Goal: Task Accomplishment & Management: Use online tool/utility

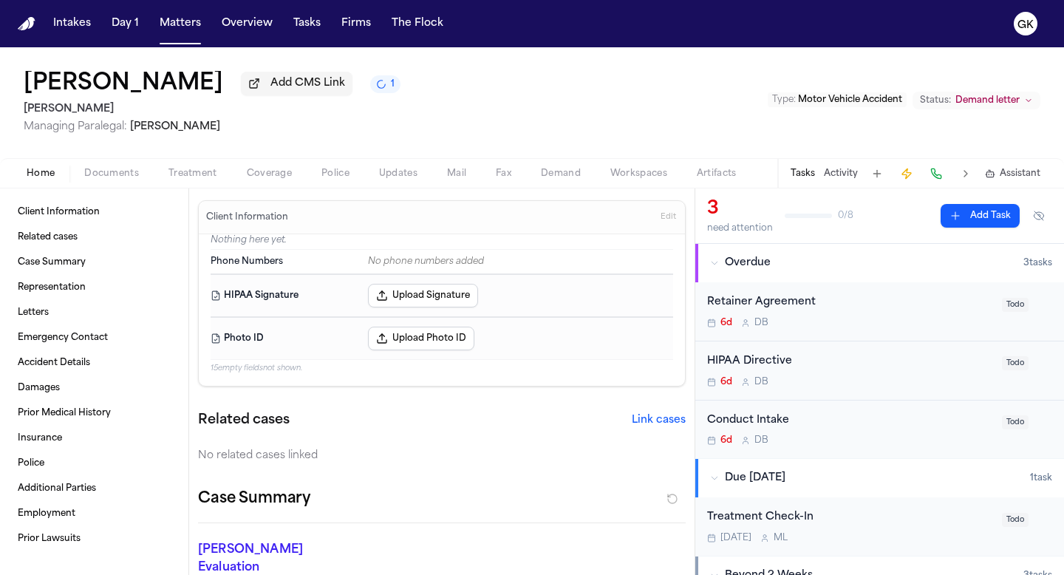
drag, startPoint x: 24, startPoint y: 18, endPoint x: 719, endPoint y: 31, distance: 694.5
click at [24, 18] on img "Home" at bounding box center [27, 24] width 18 height 14
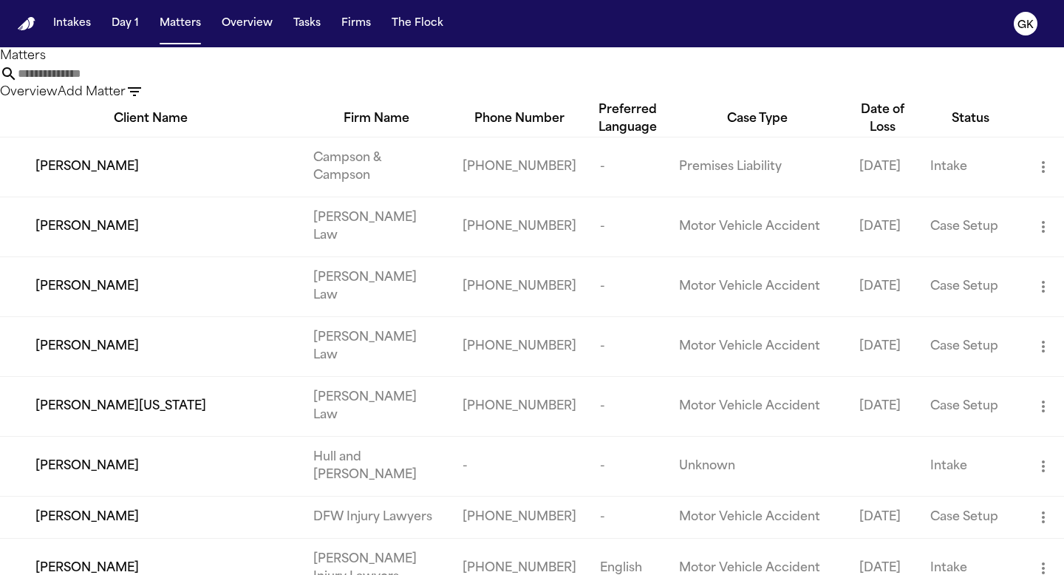
click at [136, 83] on input "text" at bounding box center [77, 74] width 118 height 18
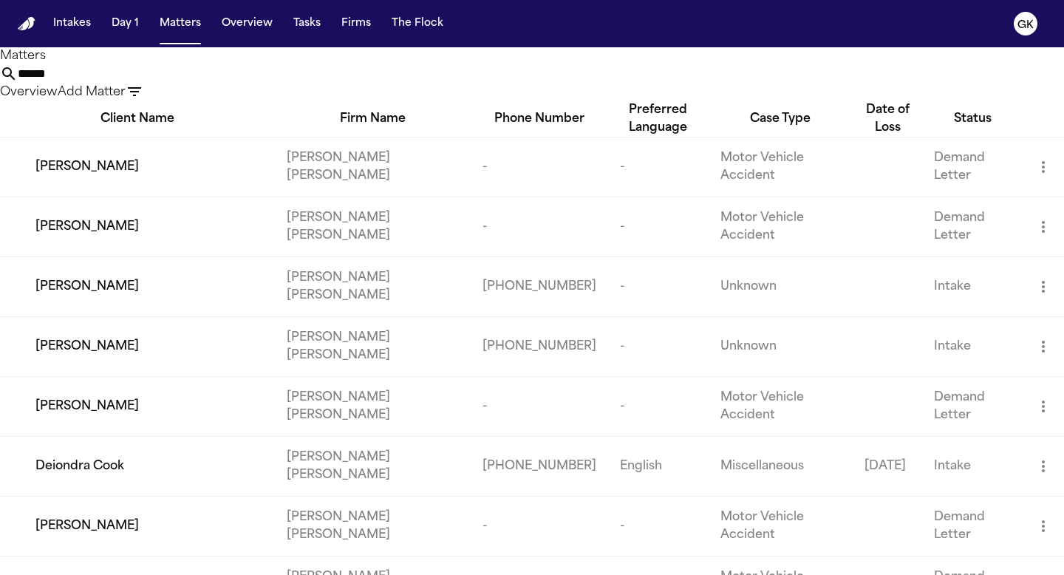
scroll to position [138, 0]
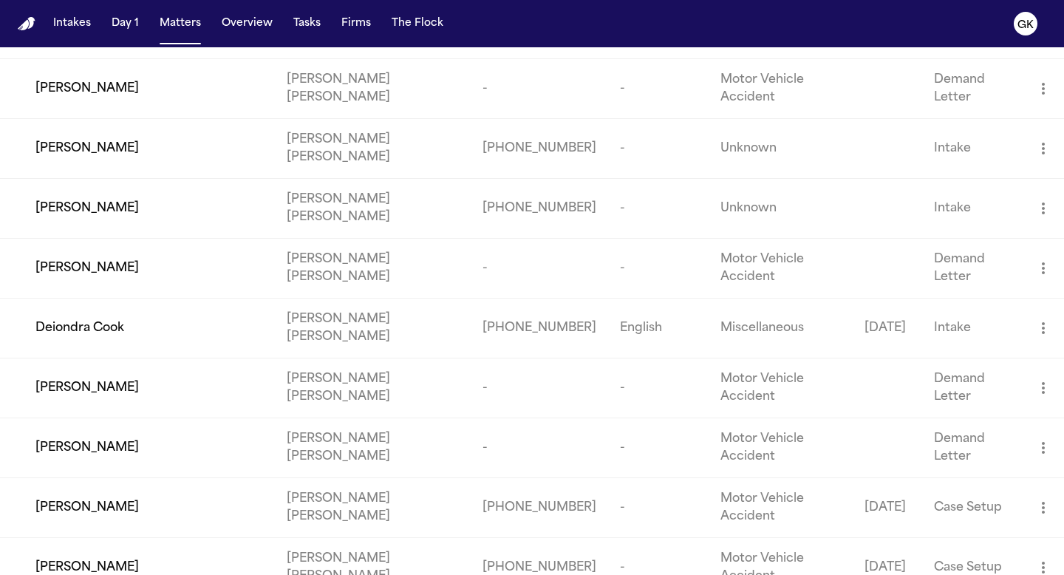
type input "******"
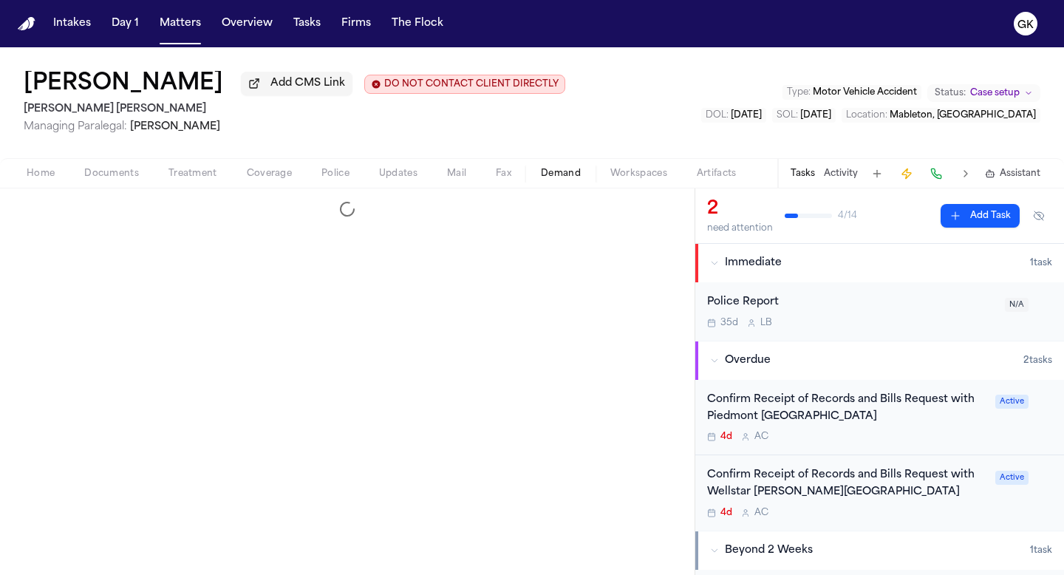
click at [564, 175] on span "Demand" at bounding box center [561, 174] width 40 height 12
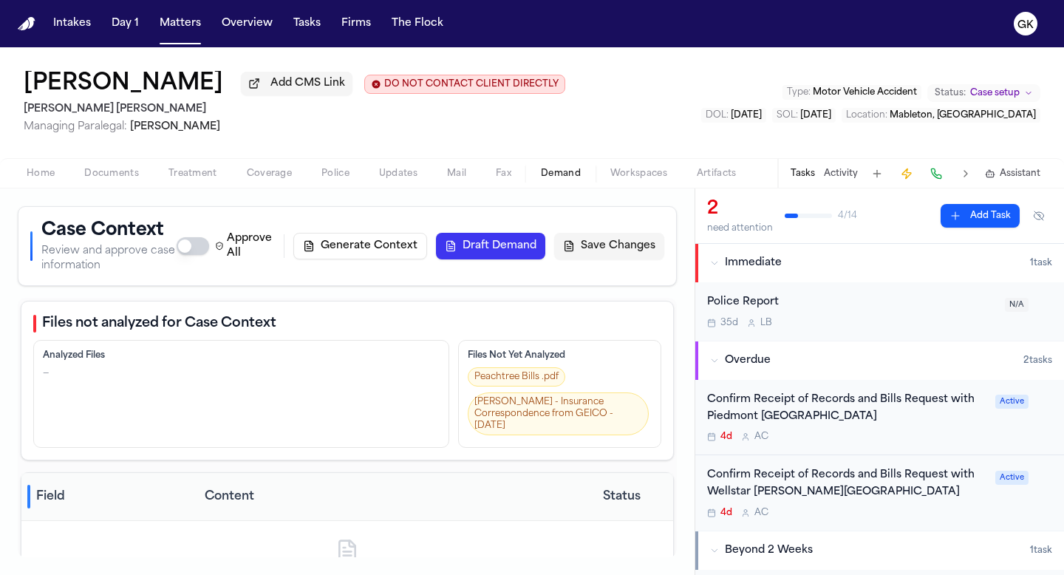
click at [398, 256] on button "Generate Context" at bounding box center [360, 246] width 134 height 27
click at [391, 90] on span "2" at bounding box center [394, 84] width 6 height 12
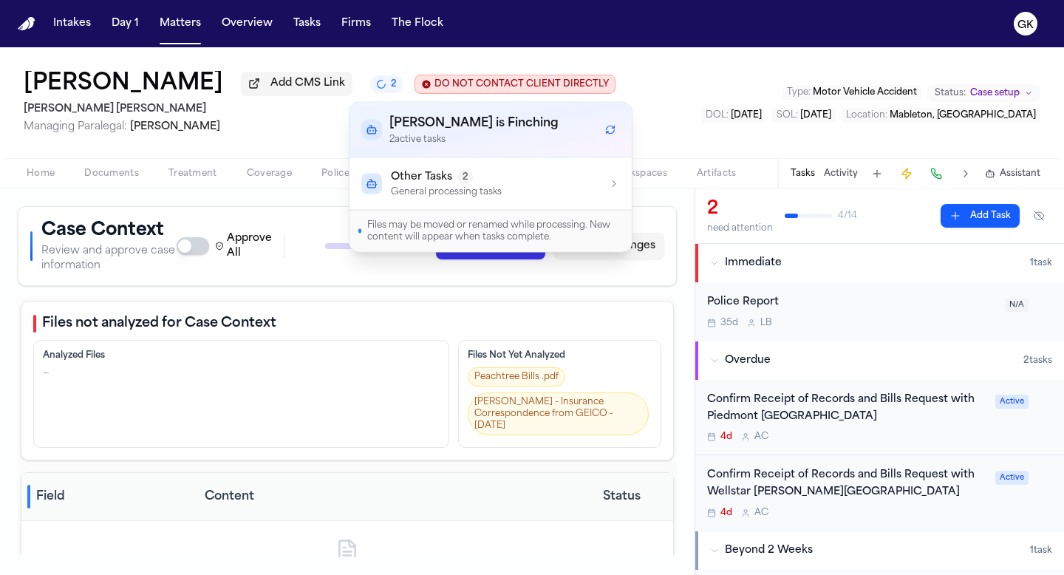
click at [375, 89] on icon "2 active tasks" at bounding box center [380, 83] width 11 height 11
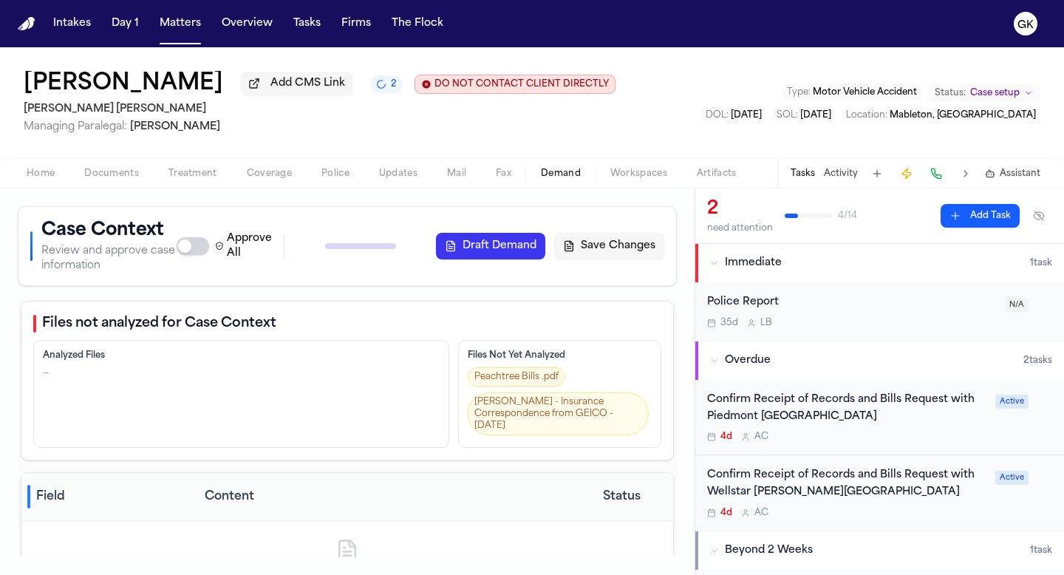
click at [465, 122] on div "Blaska Holm Managing Paralegal: Violette Patino" at bounding box center [320, 117] width 592 height 34
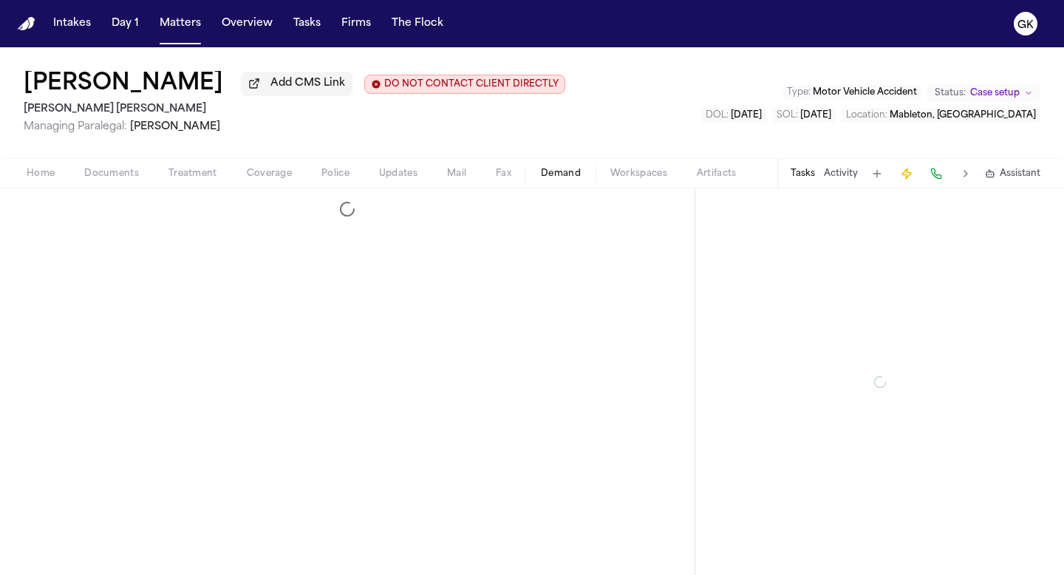
select select "**********"
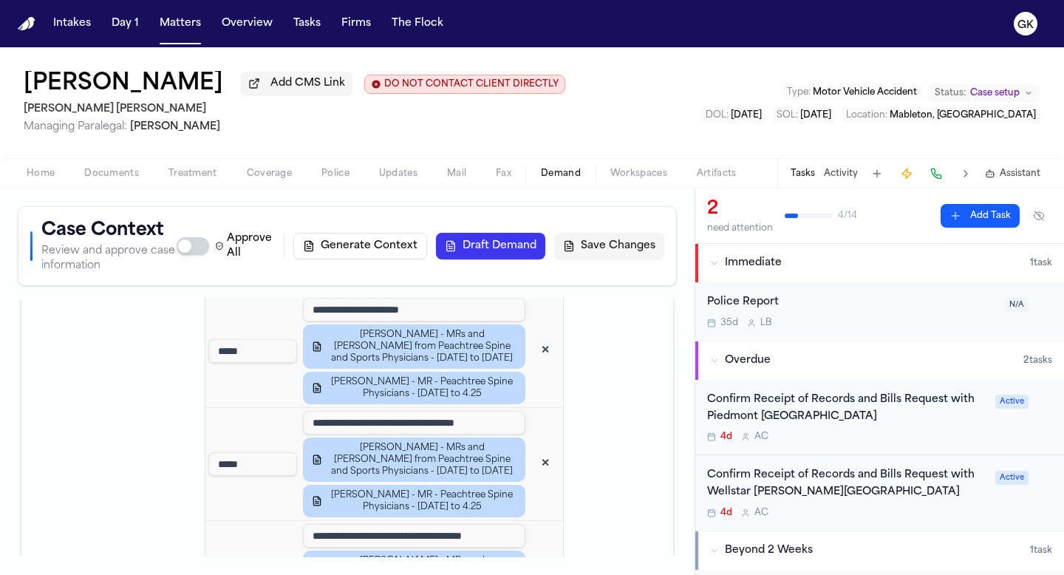
scroll to position [1714, 0]
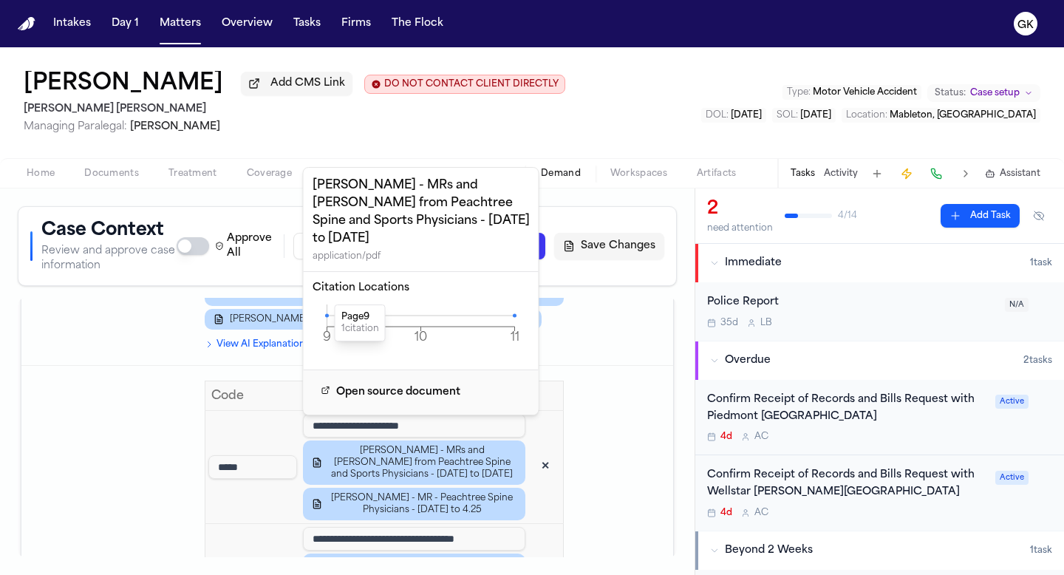
click at [326, 313] on icon at bounding box center [327, 315] width 4 height 4
click at [327, 313] on icon at bounding box center [327, 315] width 4 height 4
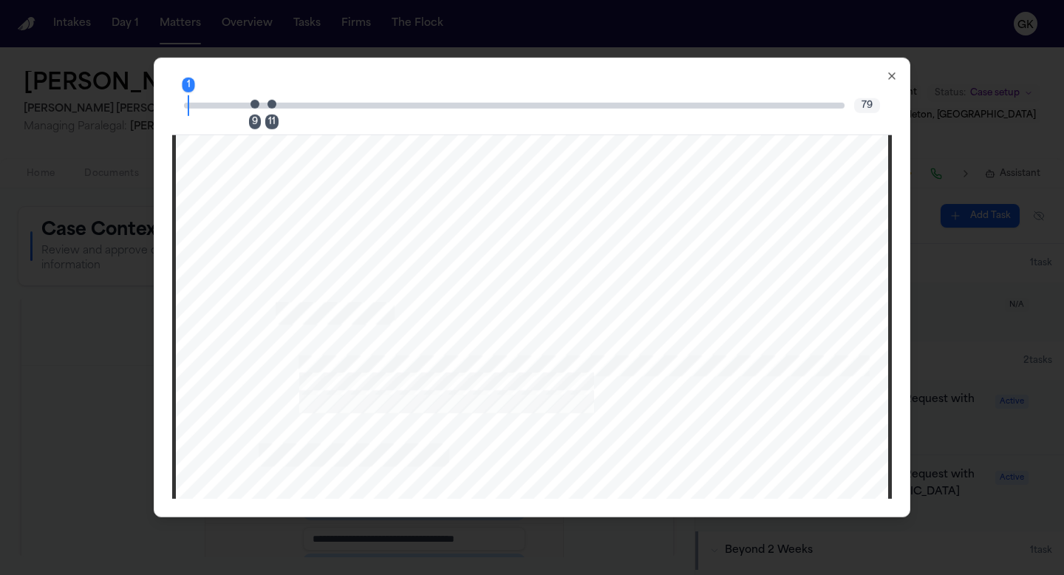
click at [253, 104] on span "Page 9 citation marker - 1 citation" at bounding box center [254, 103] width 9 height 9
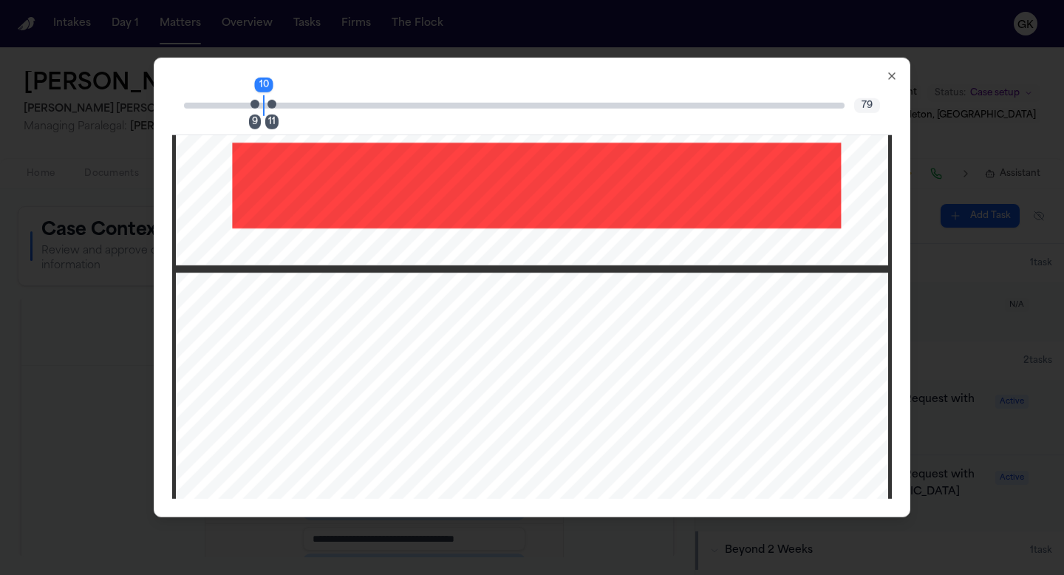
click at [892, 75] on icon "button" at bounding box center [892, 76] width 6 height 6
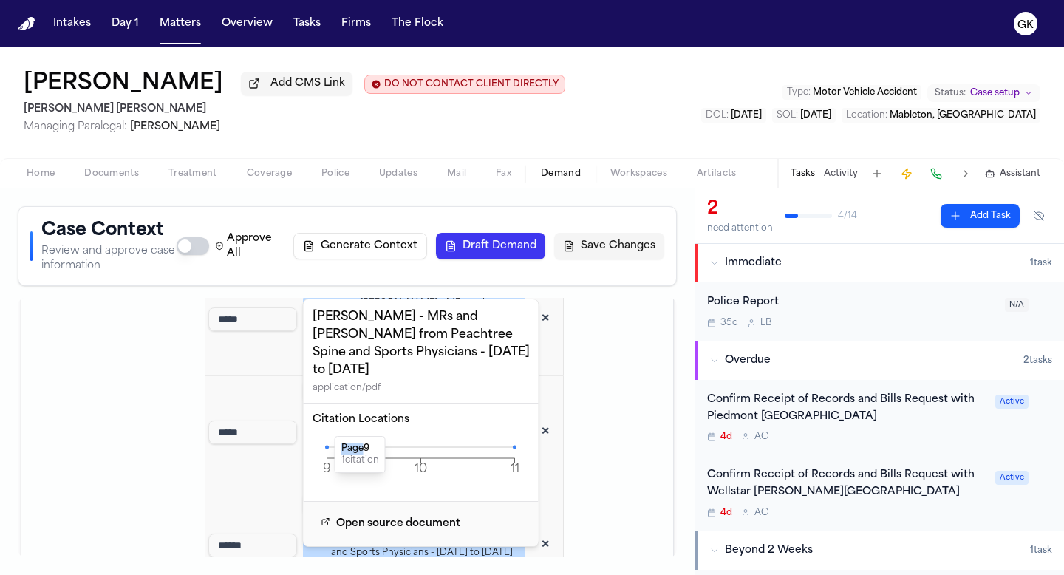
scroll to position [1863, 0]
click at [224, 445] on td "*****" at bounding box center [252, 431] width 95 height 113
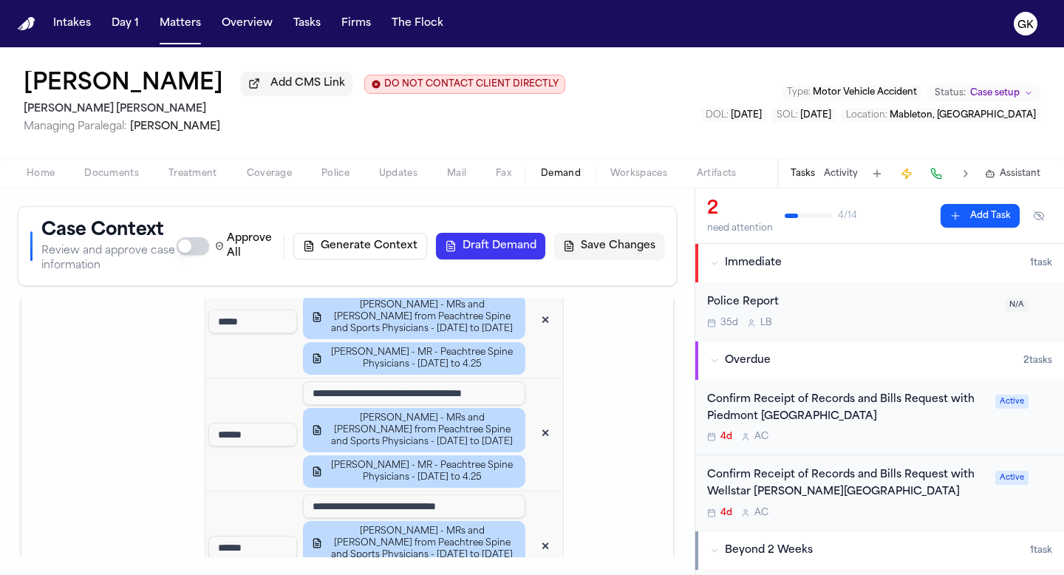
scroll to position [1969, 0]
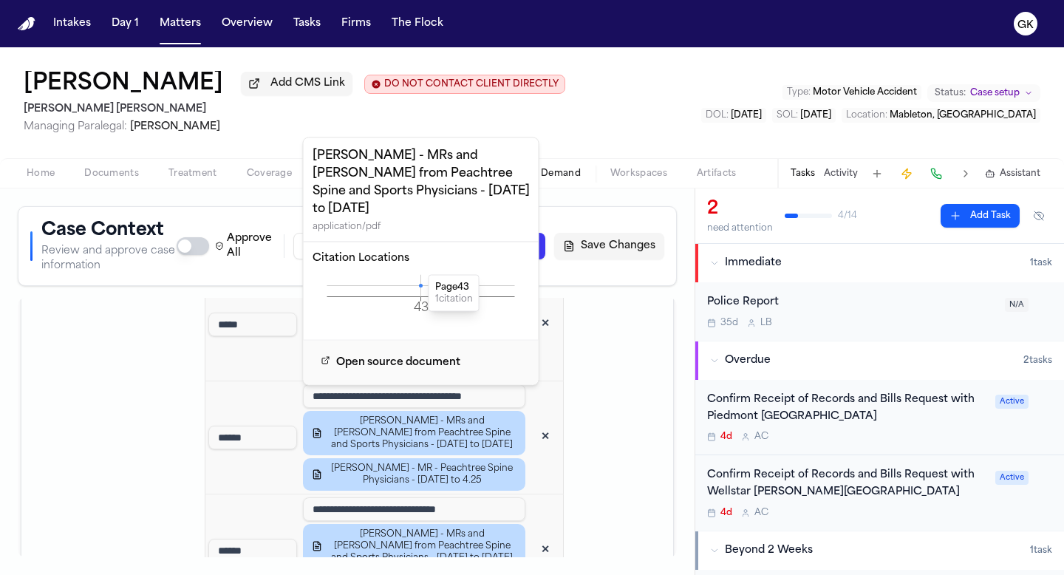
click at [420, 284] on icon at bounding box center [421, 286] width 4 height 4
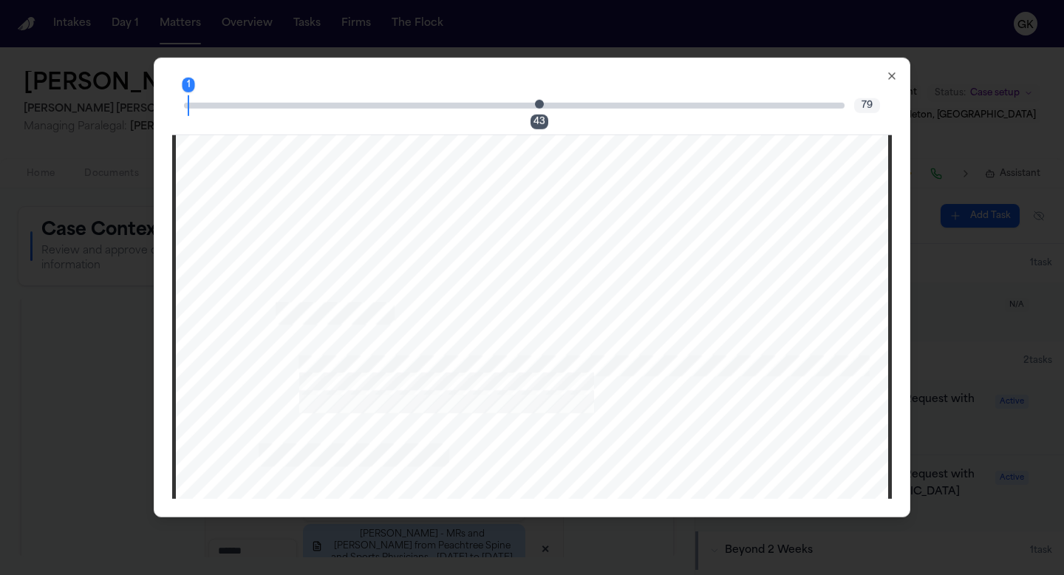
click at [540, 108] on span "Page 43 citation marker - 1 citation" at bounding box center [539, 103] width 9 height 9
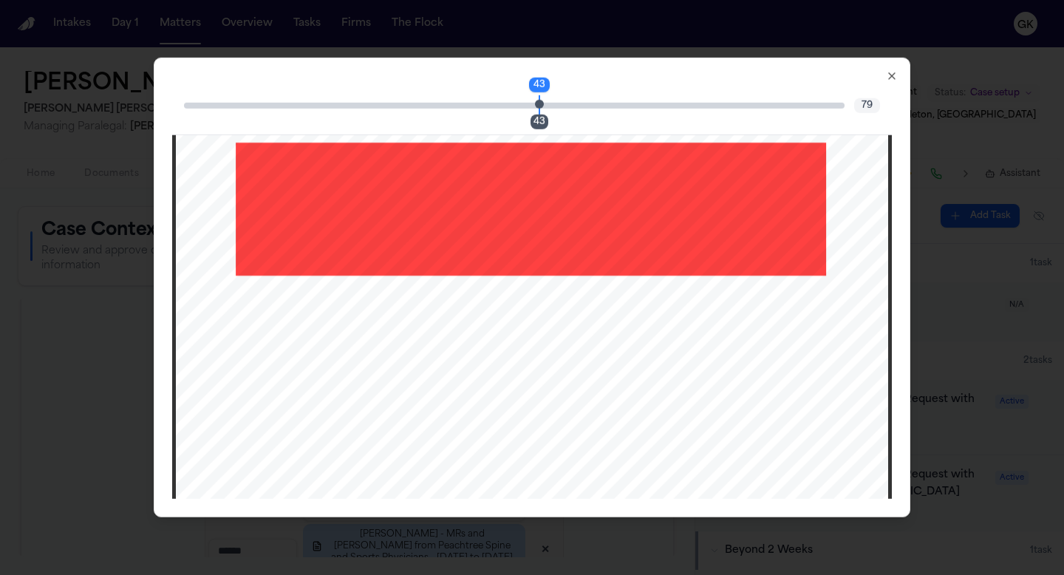
click at [886, 78] on icon "button" at bounding box center [892, 76] width 12 height 12
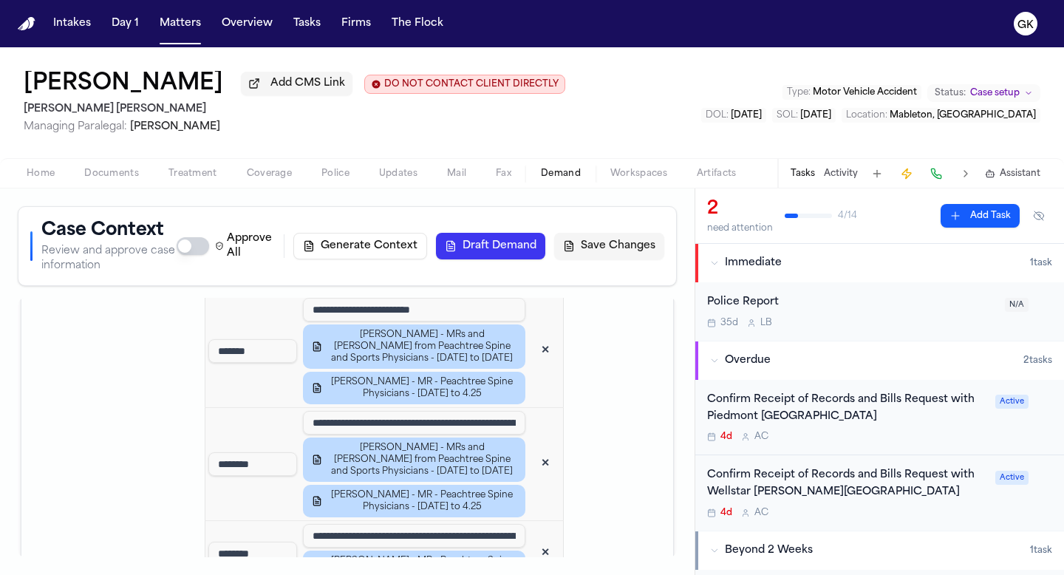
scroll to position [2450, 0]
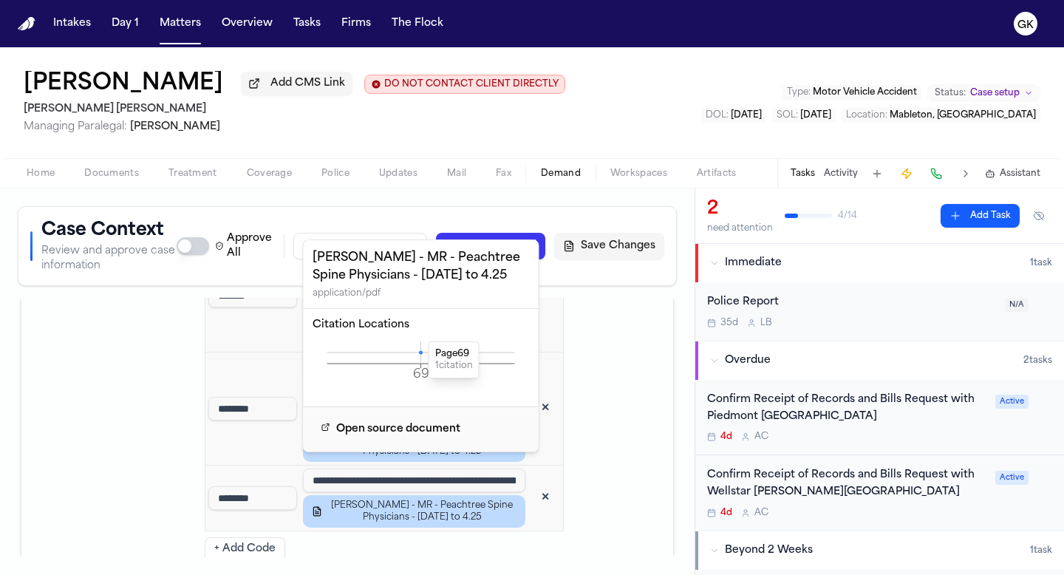
click at [418, 352] on icon "69 Page" at bounding box center [420, 363] width 217 height 44
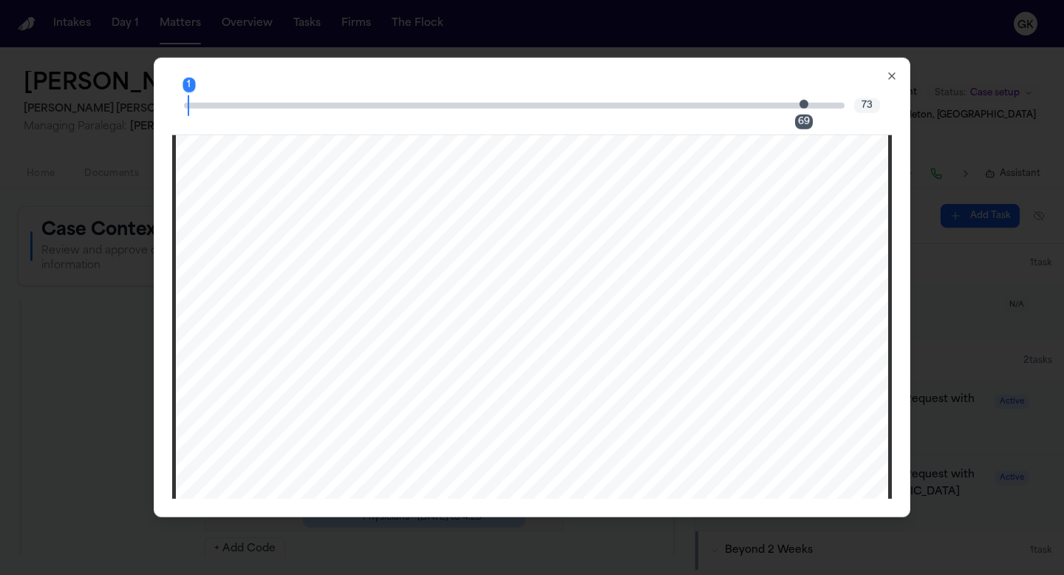
click at [799, 102] on div "1 69" at bounding box center [514, 105] width 660 height 6
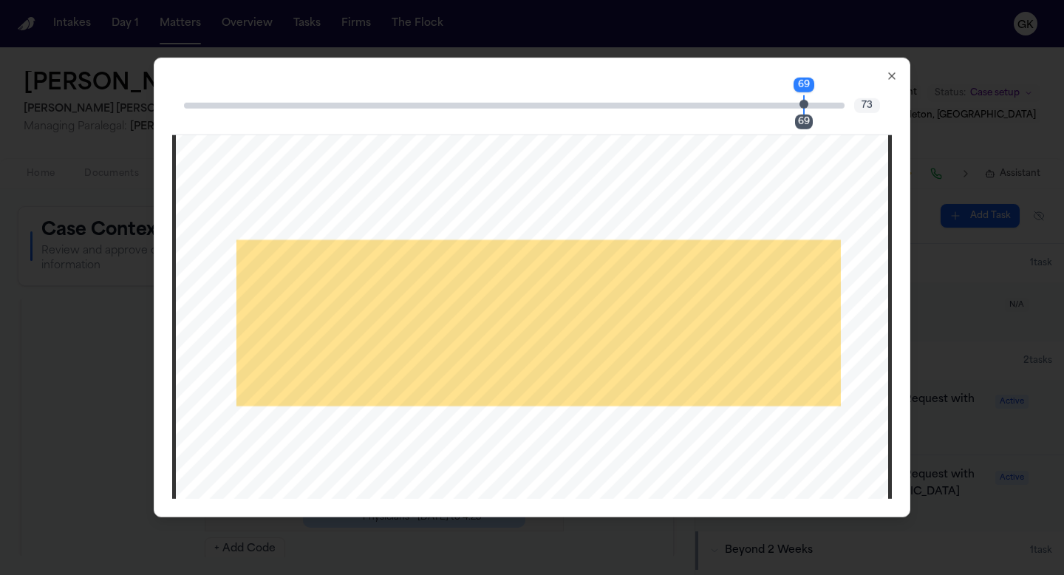
scroll to position [63269, 0]
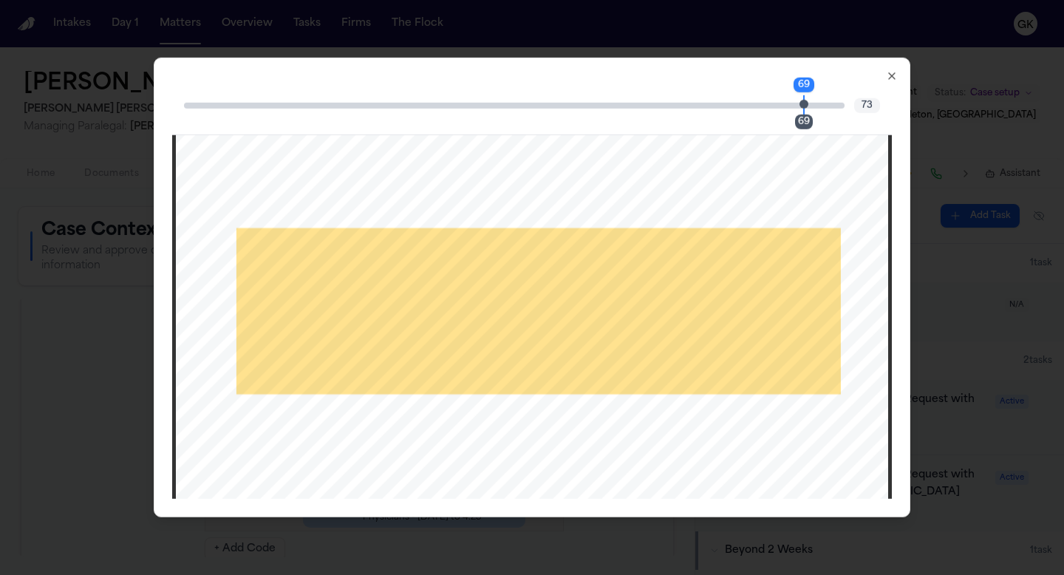
click at [893, 74] on icon "button" at bounding box center [892, 76] width 6 height 6
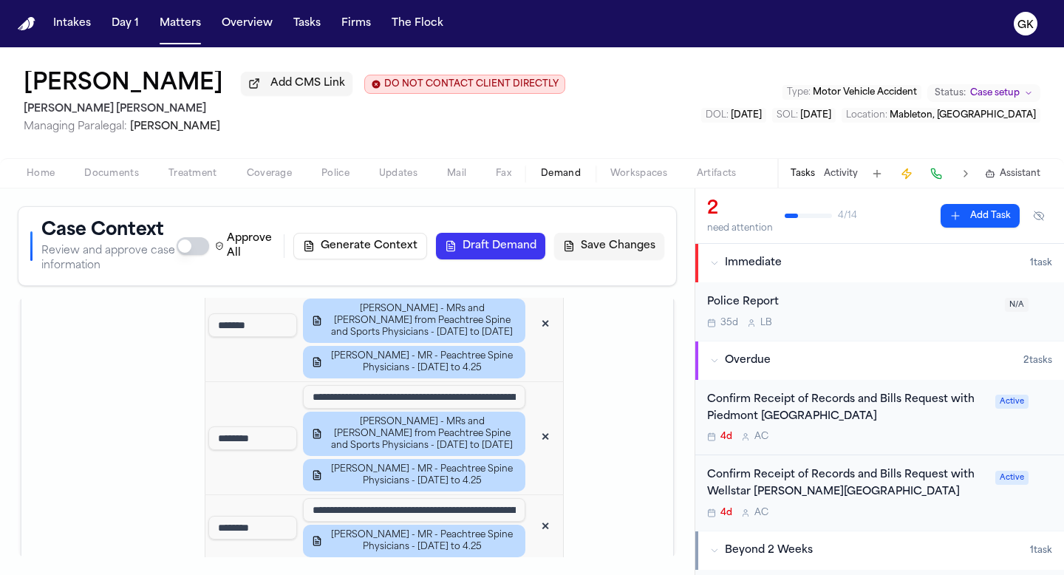
scroll to position [2418, 0]
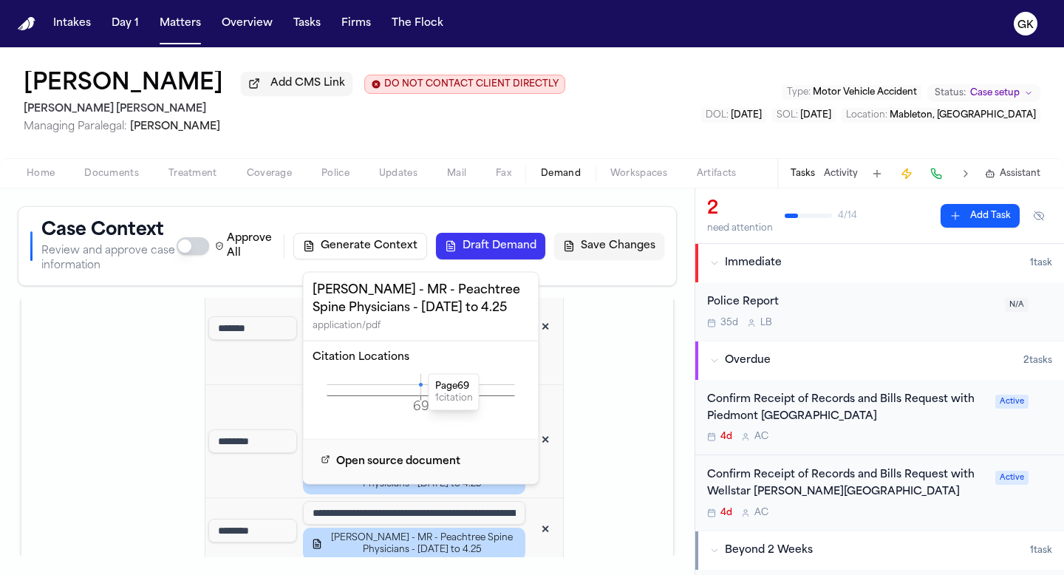
click at [420, 384] on icon at bounding box center [421, 385] width 4 height 4
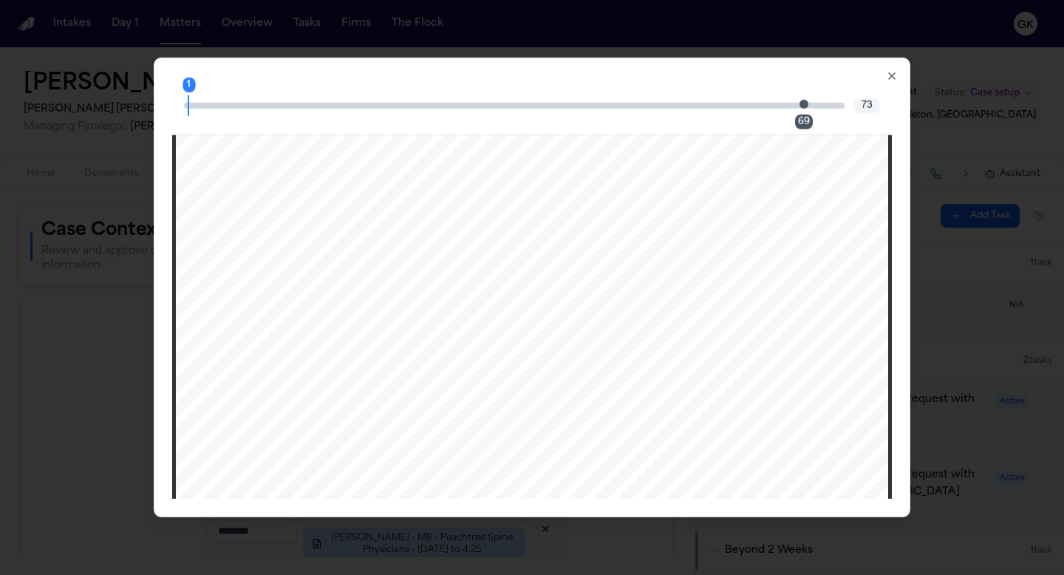
click at [805, 105] on span "Page 69 citation marker - 1 citation" at bounding box center [803, 103] width 9 height 9
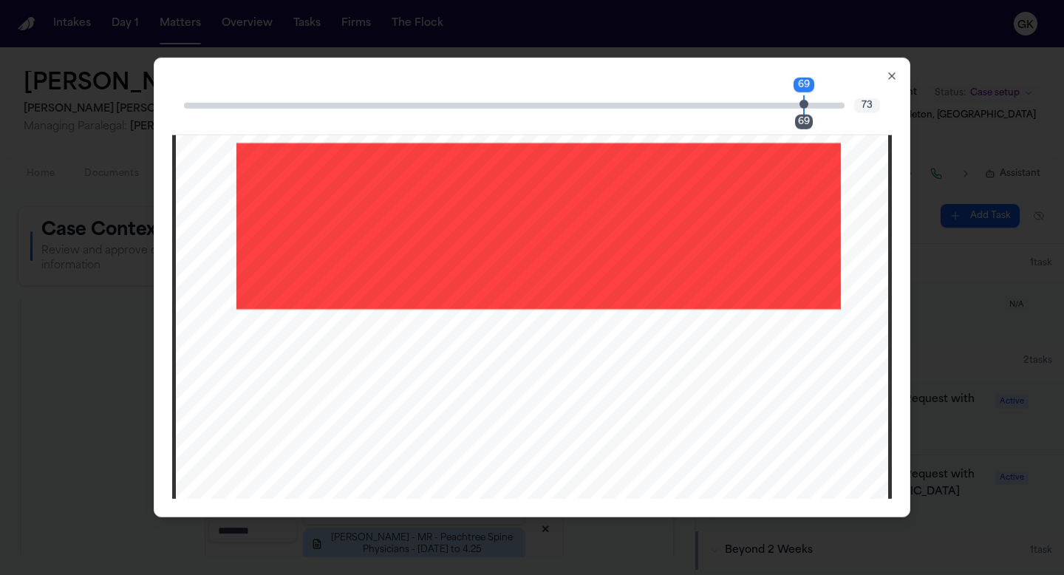
click at [889, 77] on icon "button" at bounding box center [892, 76] width 12 height 12
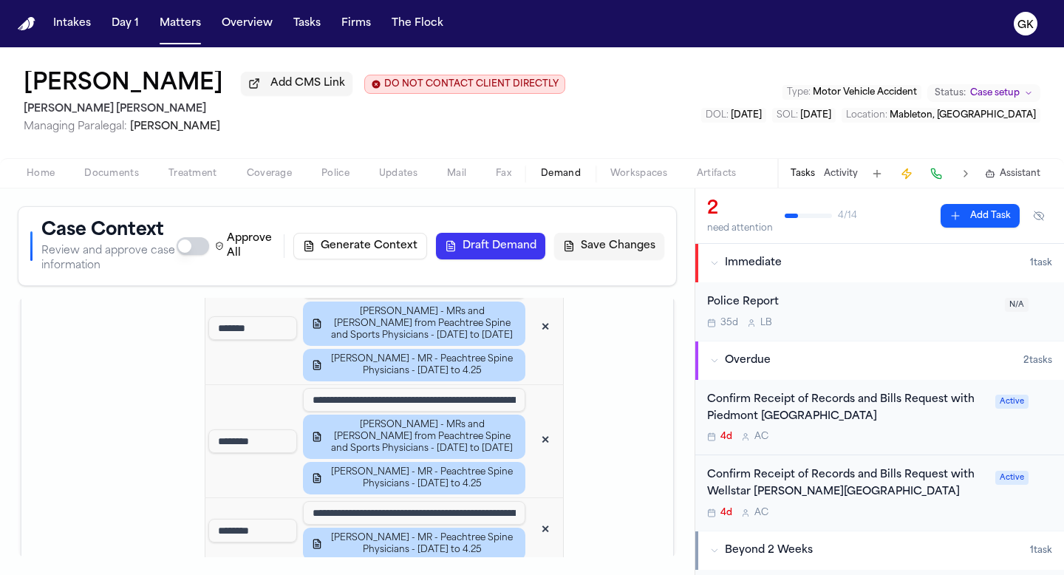
click at [593, 486] on td at bounding box center [621, 146] width 103 height 968
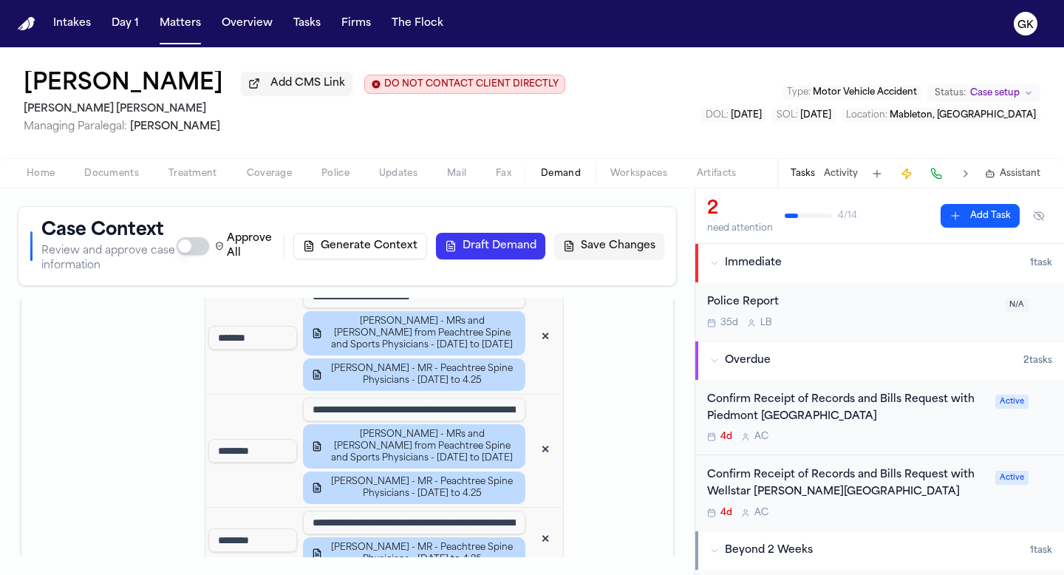
scroll to position [2360, 0]
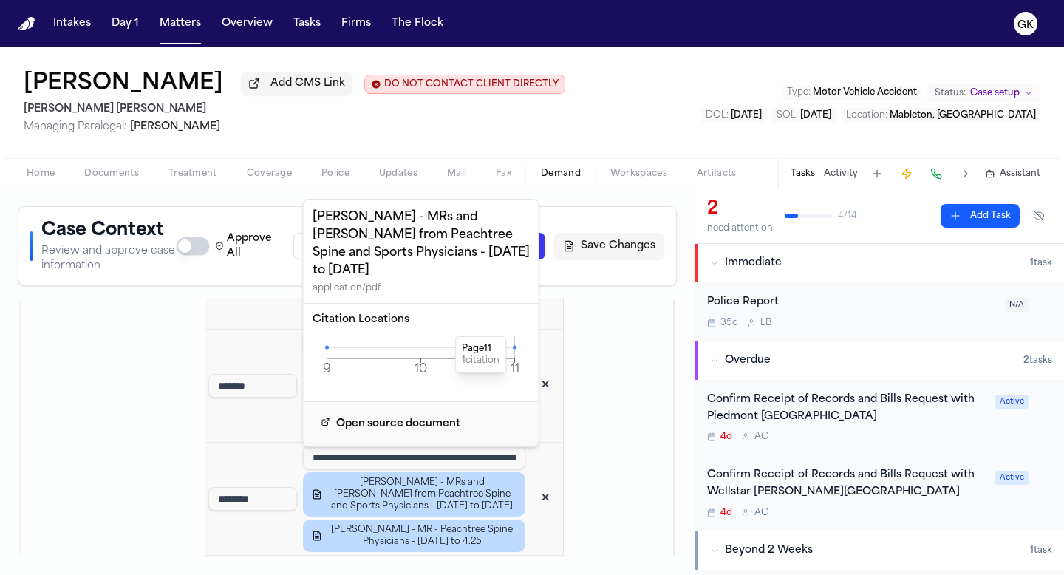
click at [514, 345] on icon at bounding box center [515, 347] width 4 height 4
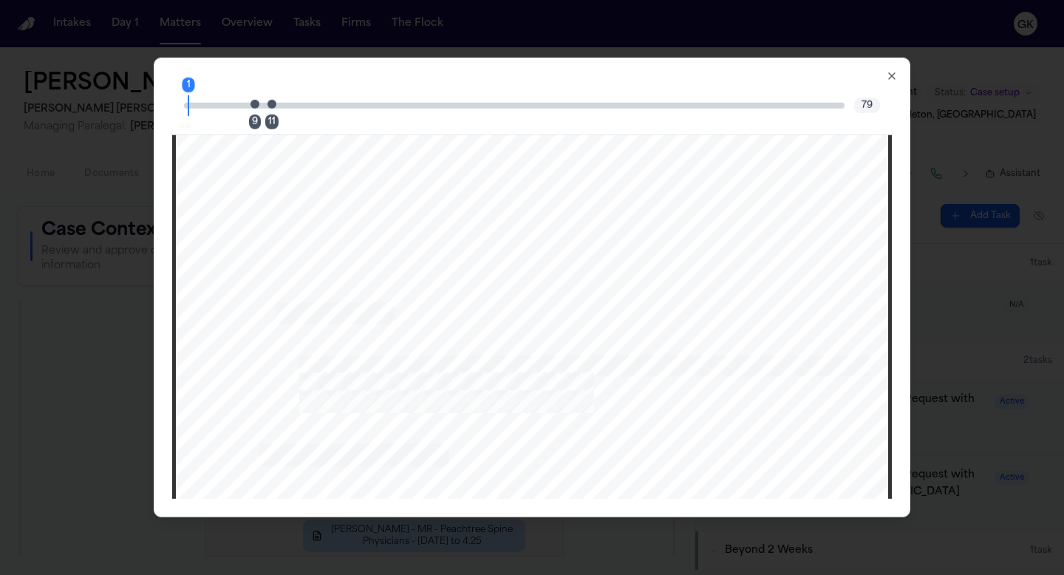
click at [267, 109] on div "1 9 11 79" at bounding box center [531, 105] width 719 height 59
click at [271, 106] on span "Page 11 citation marker - 1 citation" at bounding box center [271, 103] width 9 height 9
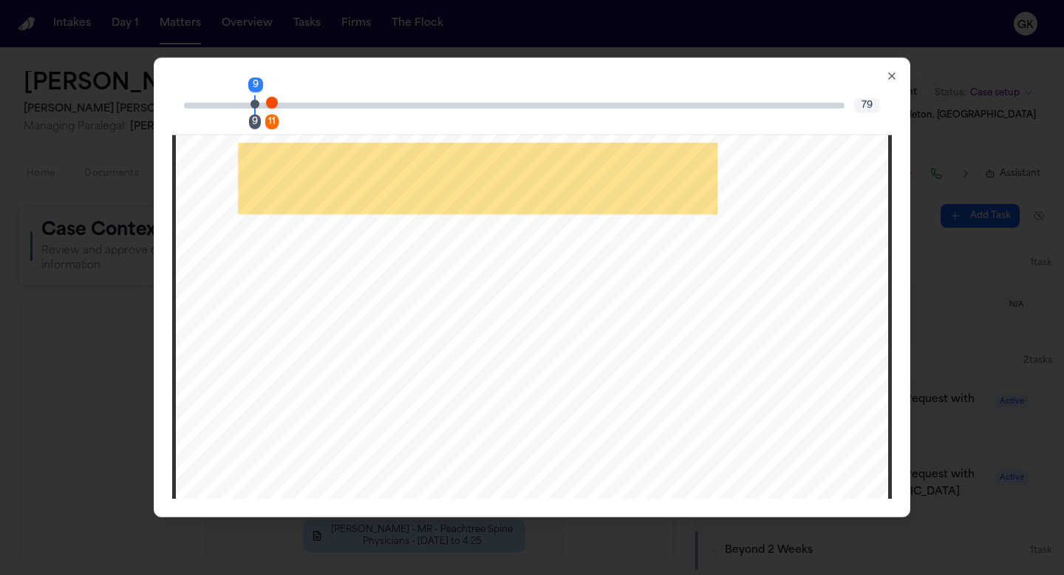
click at [253, 108] on span "Page 9 citation marker - 1 citation" at bounding box center [254, 103] width 9 height 9
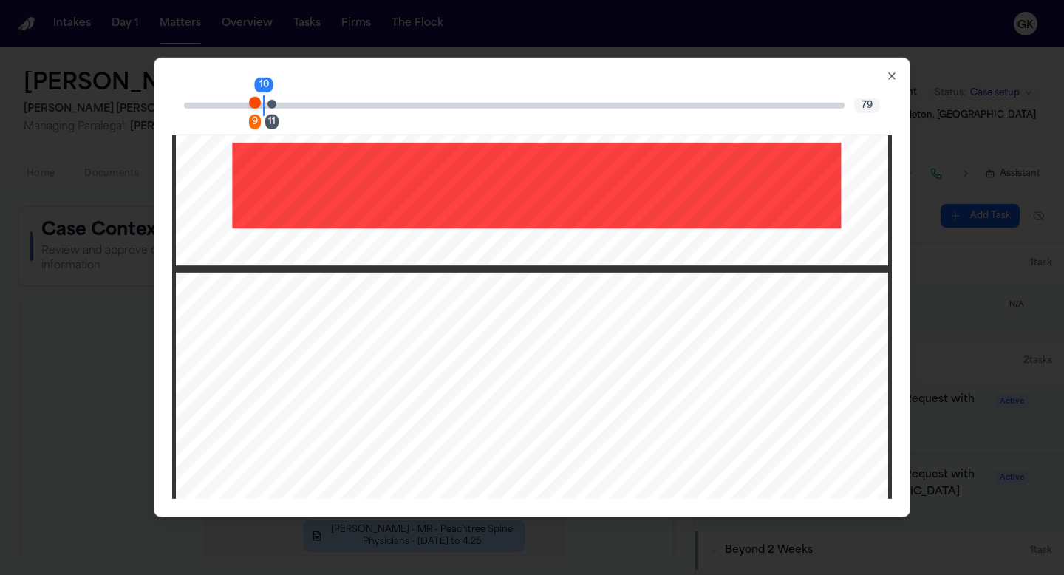
click at [273, 107] on span "Page 11 citation marker - 1 citation" at bounding box center [271, 103] width 9 height 9
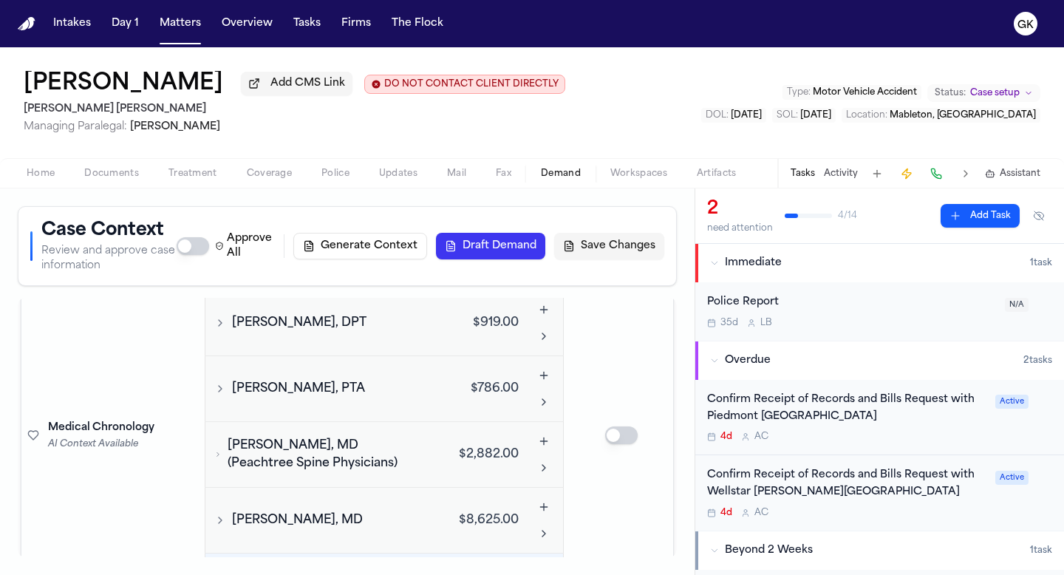
scroll to position [3190, 0]
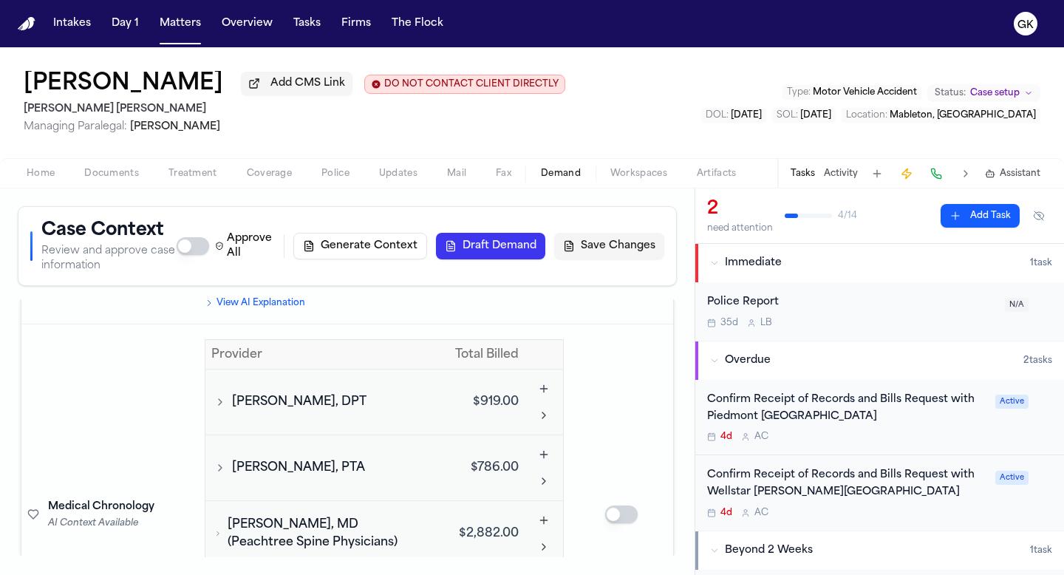
click at [294, 393] on span "Eric Volz, DPT" at bounding box center [299, 402] width 134 height 18
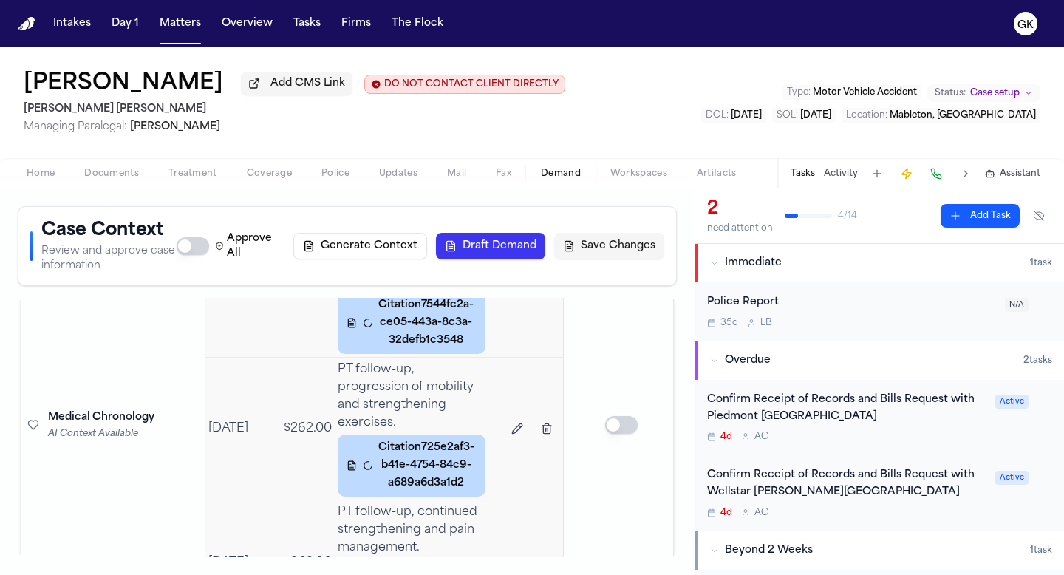
scroll to position [3630, 0]
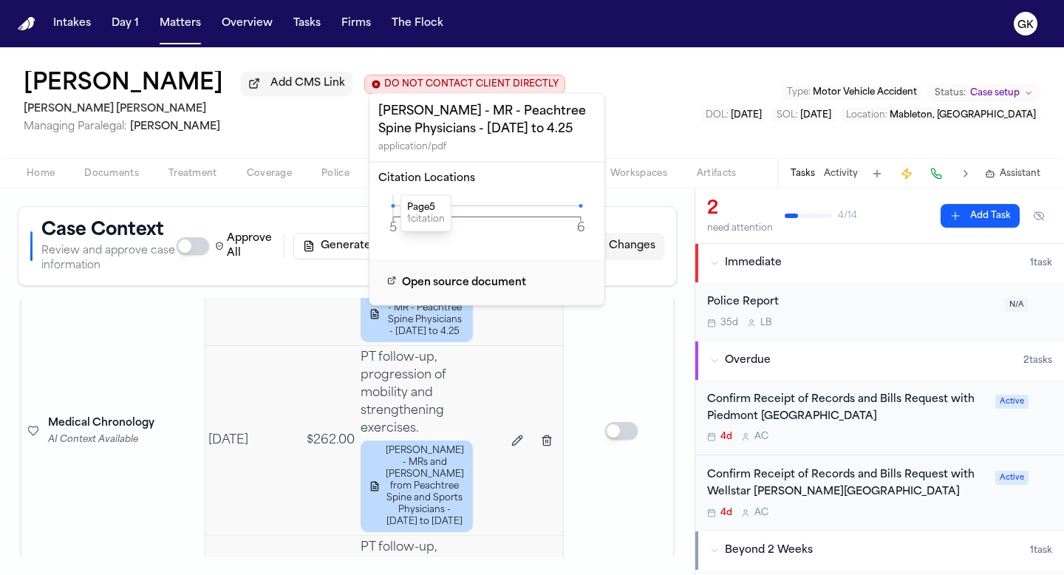
click at [392, 204] on icon at bounding box center [393, 206] width 4 height 4
click at [394, 208] on icon "5 6 Page" at bounding box center [486, 217] width 217 height 44
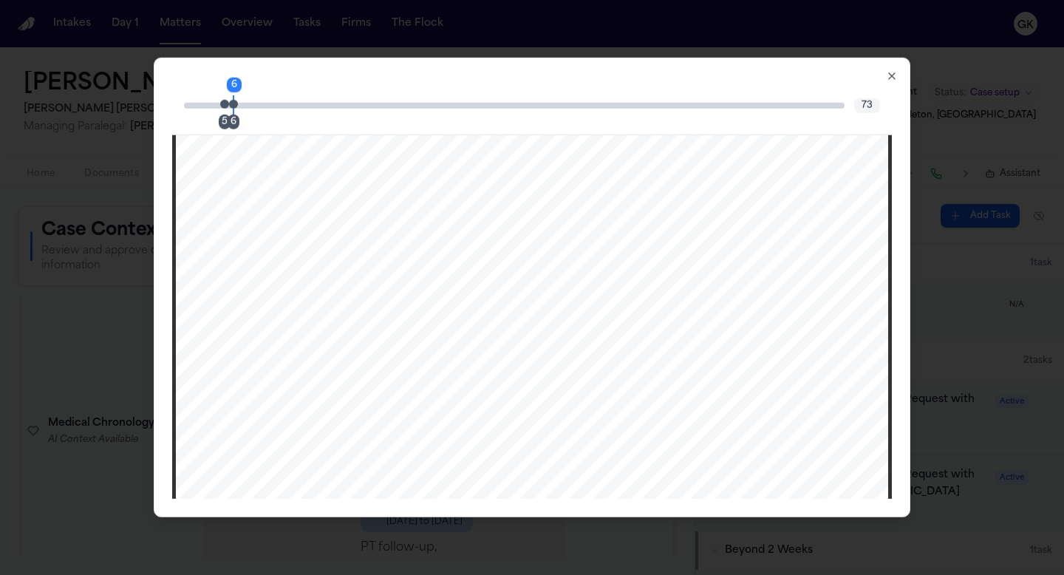
click at [235, 103] on span "Page 6 citation marker - 1 citation" at bounding box center [233, 103] width 9 height 9
click at [728, 109] on div "7 5 6 73" at bounding box center [531, 105] width 719 height 59
click at [733, 106] on div "7 5 6" at bounding box center [514, 105] width 660 height 6
drag, startPoint x: 733, startPoint y: 106, endPoint x: 848, endPoint y: 107, distance: 115.2
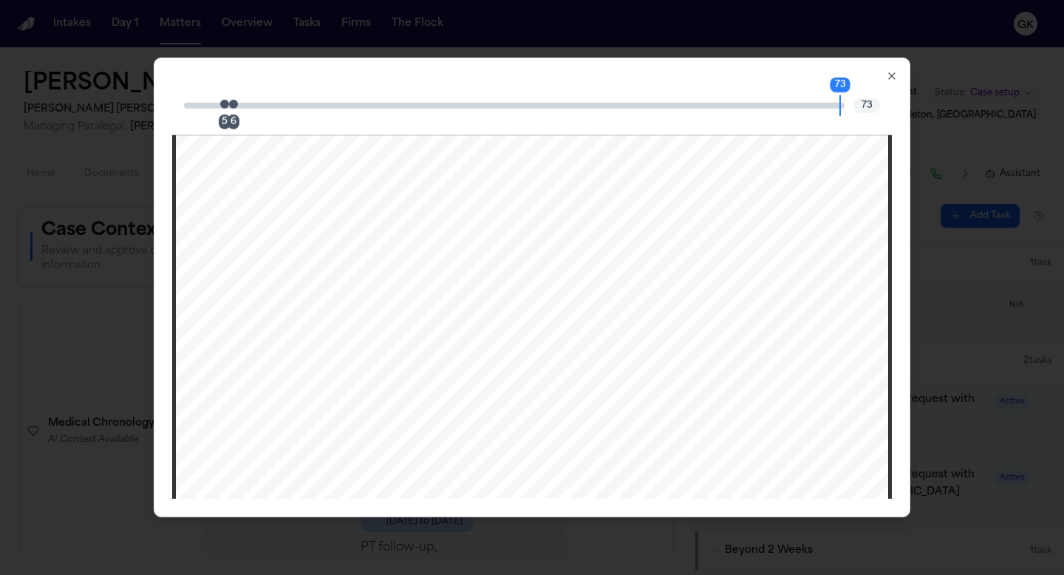
click at [848, 107] on div "73 5 6 73" at bounding box center [531, 105] width 719 height 59
click at [889, 72] on icon "button" at bounding box center [892, 76] width 12 height 12
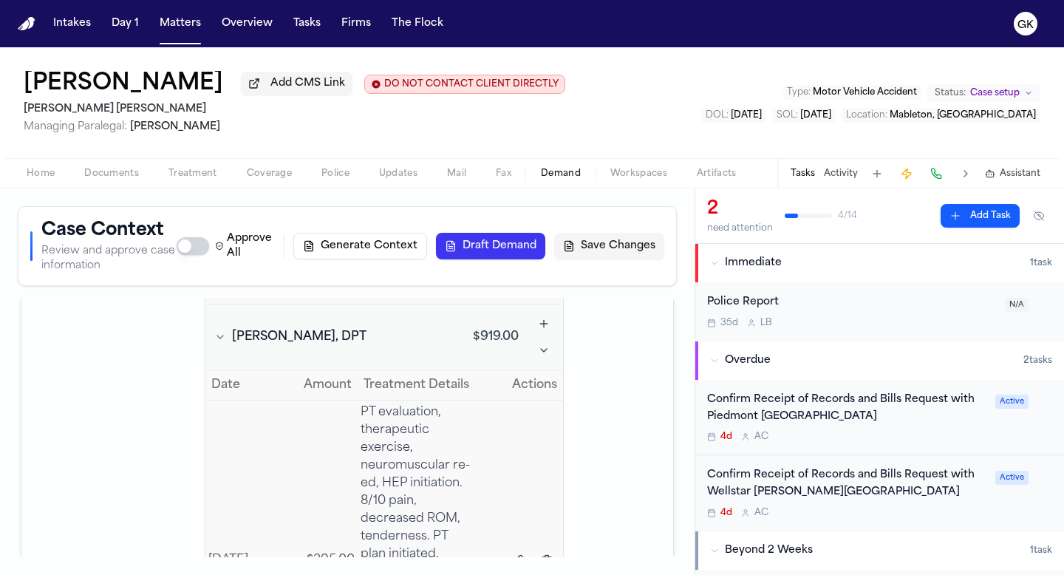
scroll to position [3235, 0]
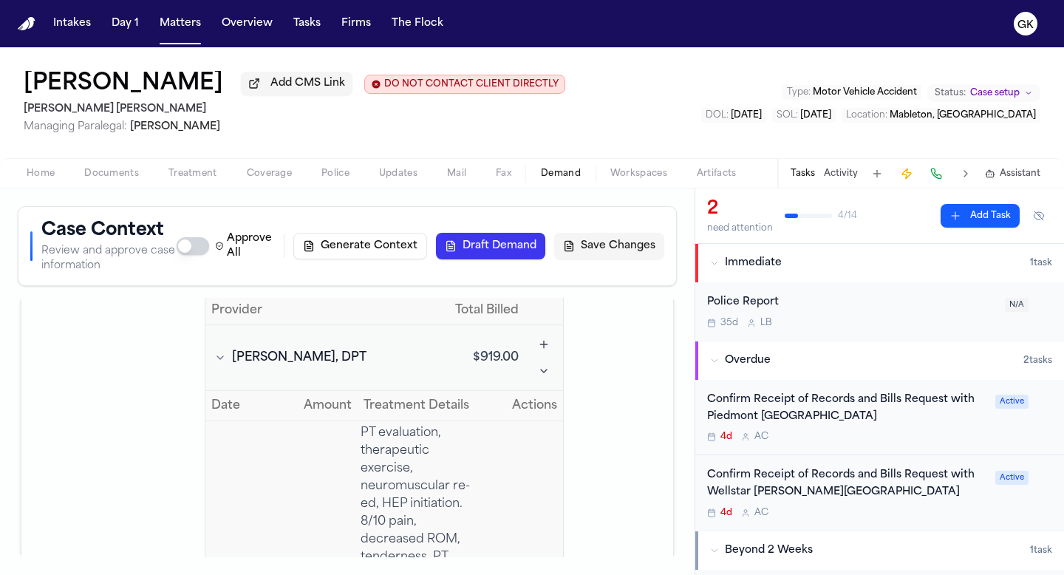
click at [223, 352] on icon "Toggle Eric Volz, DPT visits" at bounding box center [220, 358] width 12 height 12
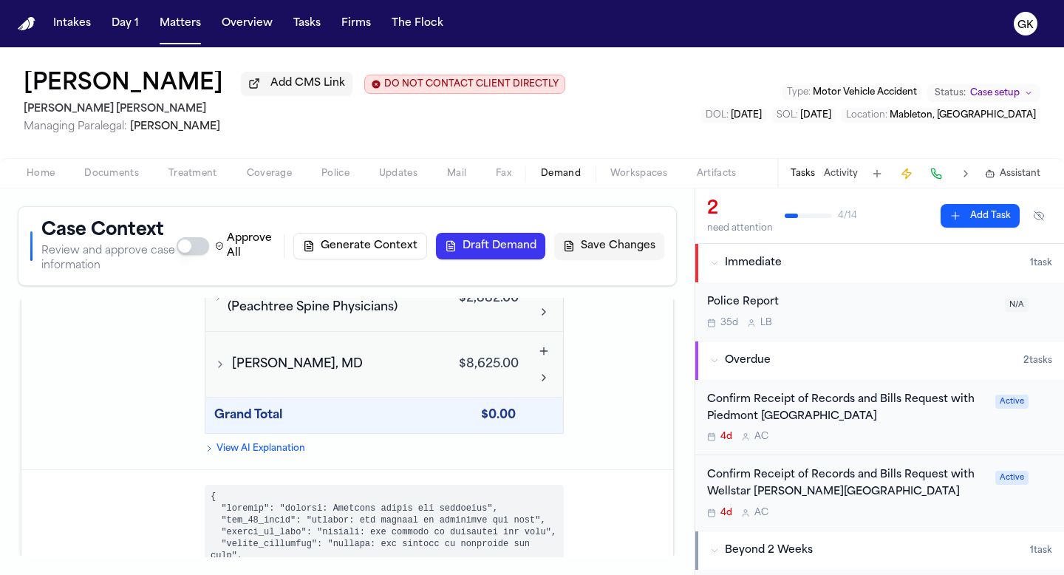
scroll to position [3342, 0]
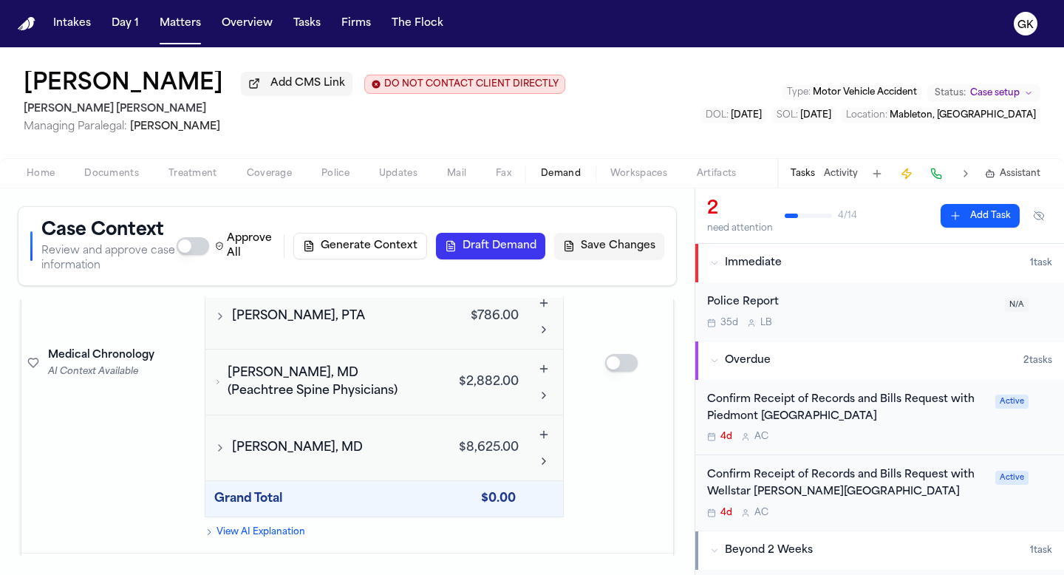
click at [216, 442] on icon "Toggle Richard Joseph Woodcock Jr., MD visits" at bounding box center [220, 448] width 12 height 12
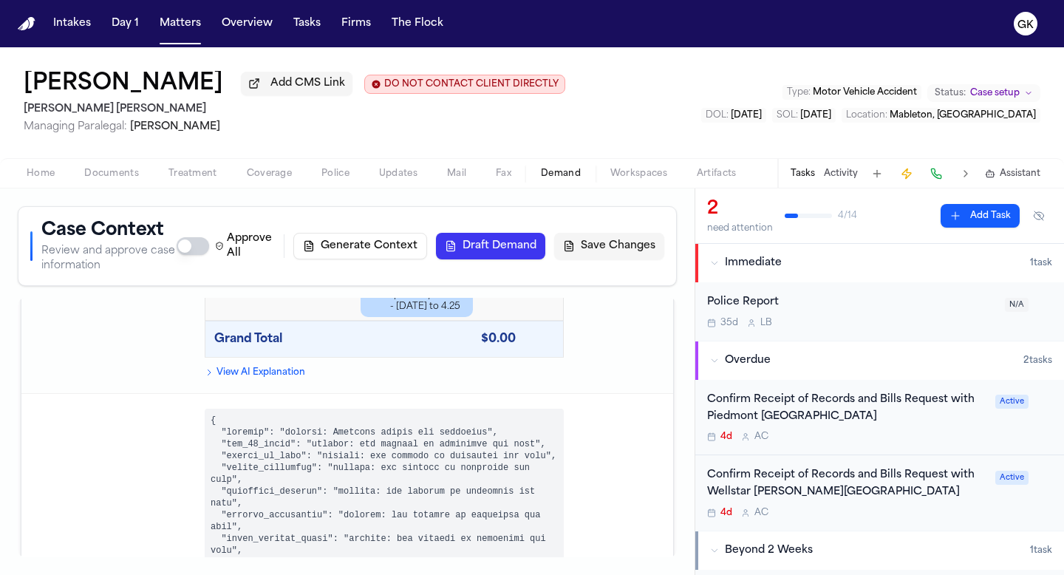
scroll to position [4248, 0]
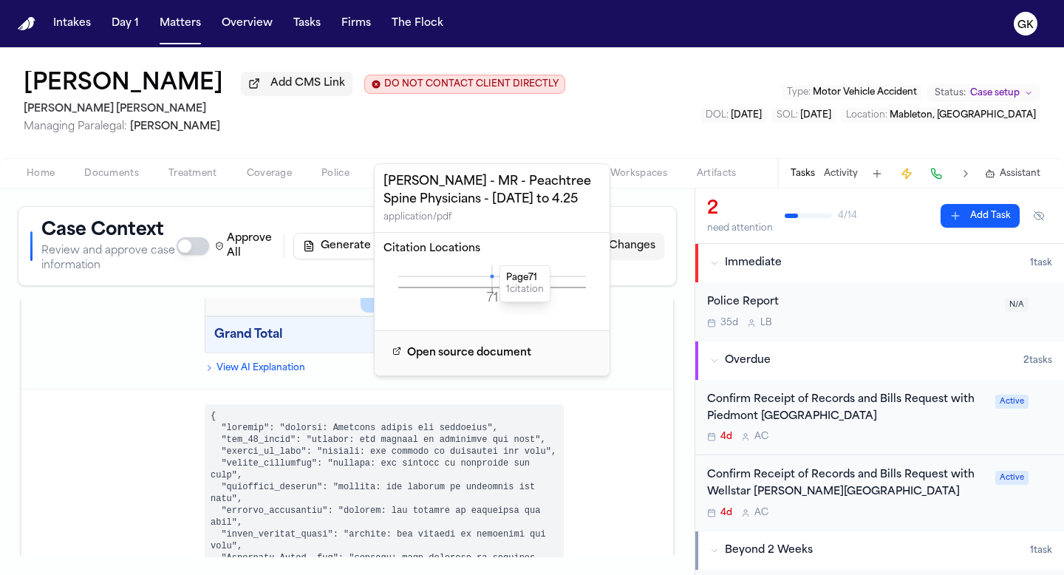
click at [490, 275] on icon at bounding box center [492, 276] width 4 height 4
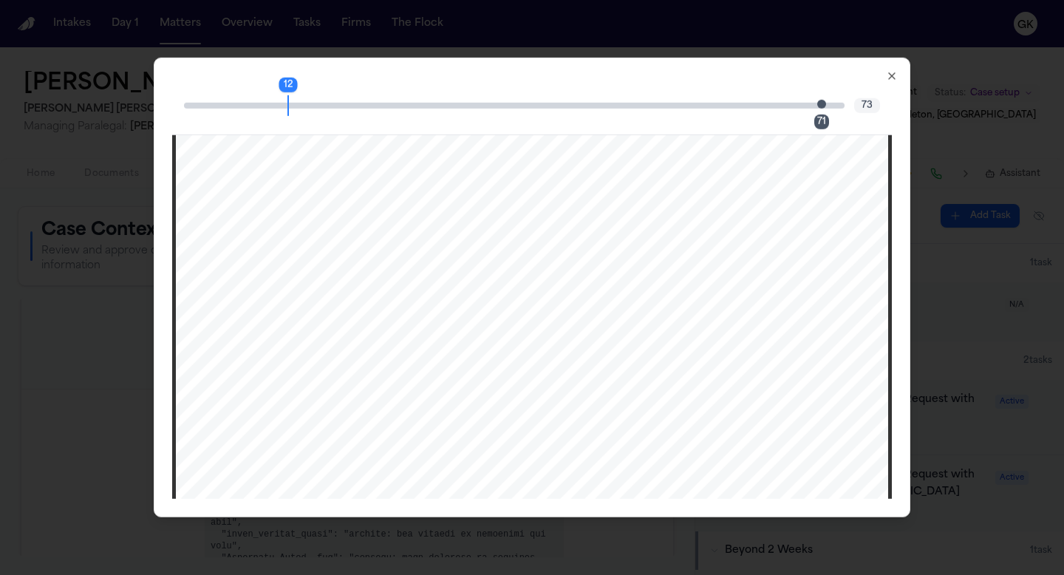
scroll to position [12060, 0]
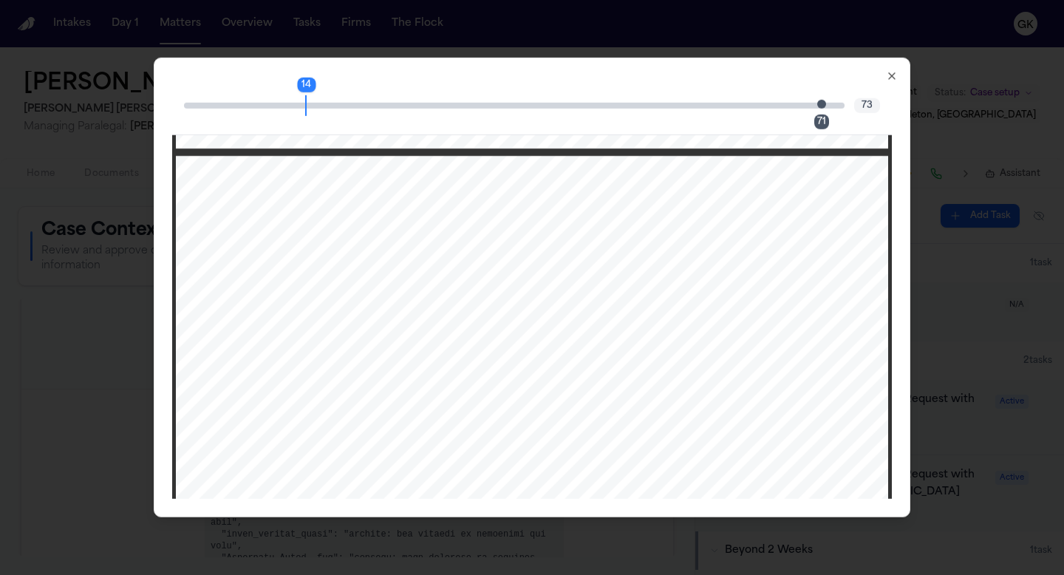
click at [824, 108] on span "Page 71 citation marker - 1 citation" at bounding box center [821, 103] width 9 height 9
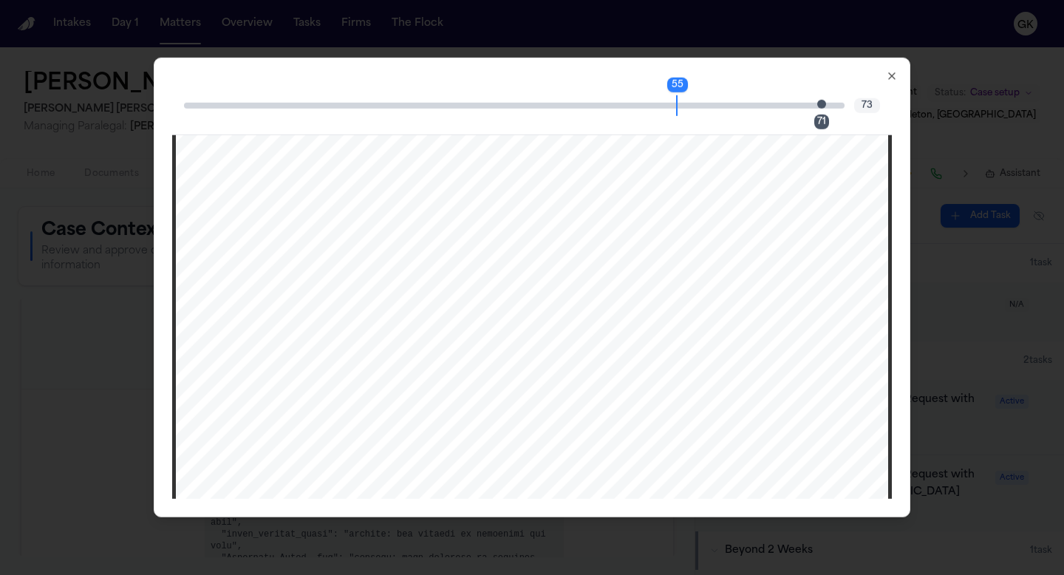
scroll to position [49340, 0]
click at [892, 72] on icon "button" at bounding box center [892, 76] width 12 height 12
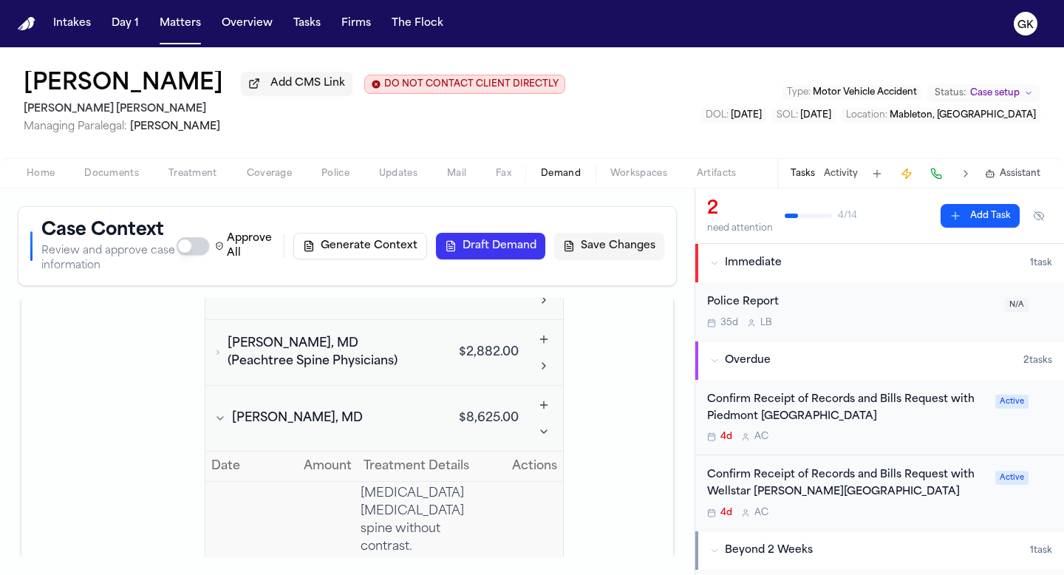
scroll to position [3341, 0]
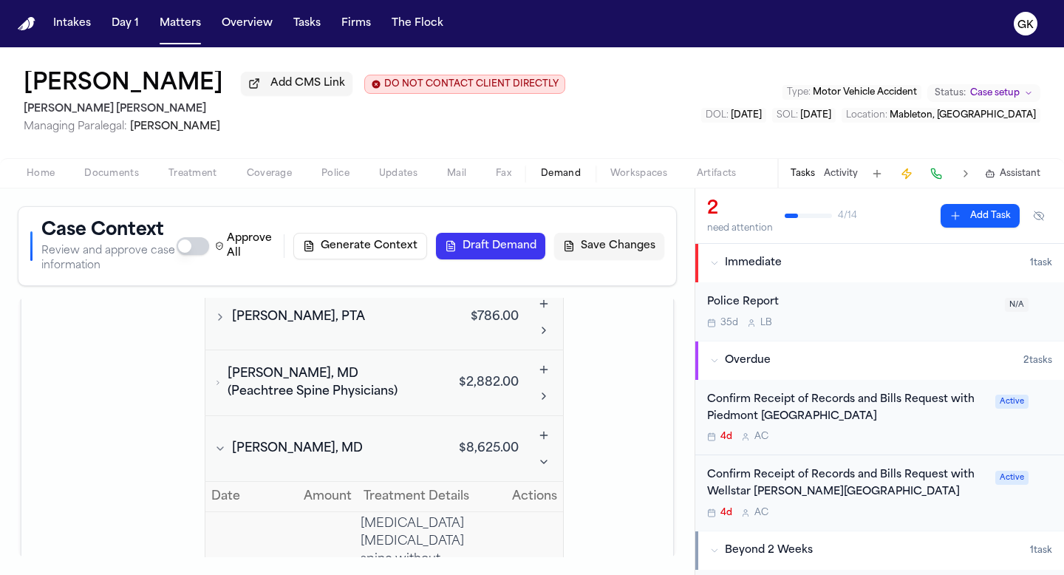
click at [211, 440] on button "Richard Joseph Woodcock Jr., MD" at bounding box center [317, 449] width 213 height 18
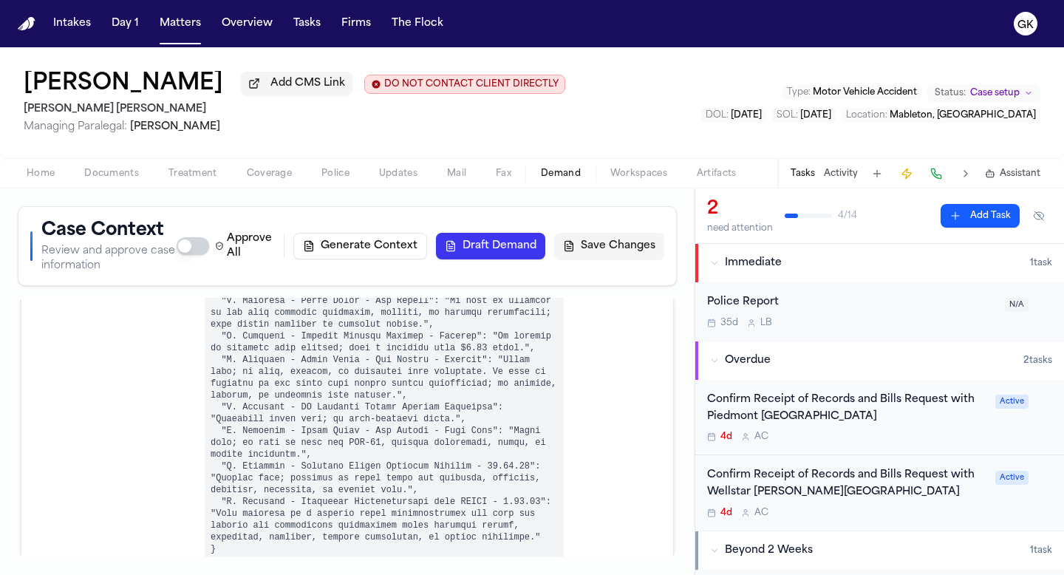
scroll to position [4087, 0]
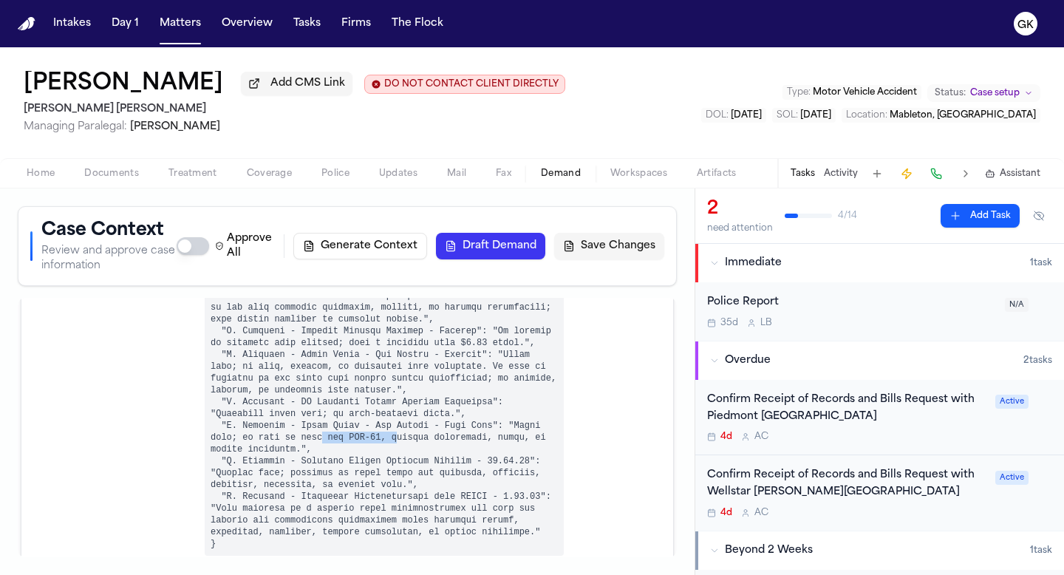
drag, startPoint x: 331, startPoint y: 436, endPoint x: 395, endPoint y: 440, distance: 64.4
click at [395, 440] on pre at bounding box center [384, 189] width 359 height 733
click at [425, 483] on pre at bounding box center [384, 189] width 359 height 733
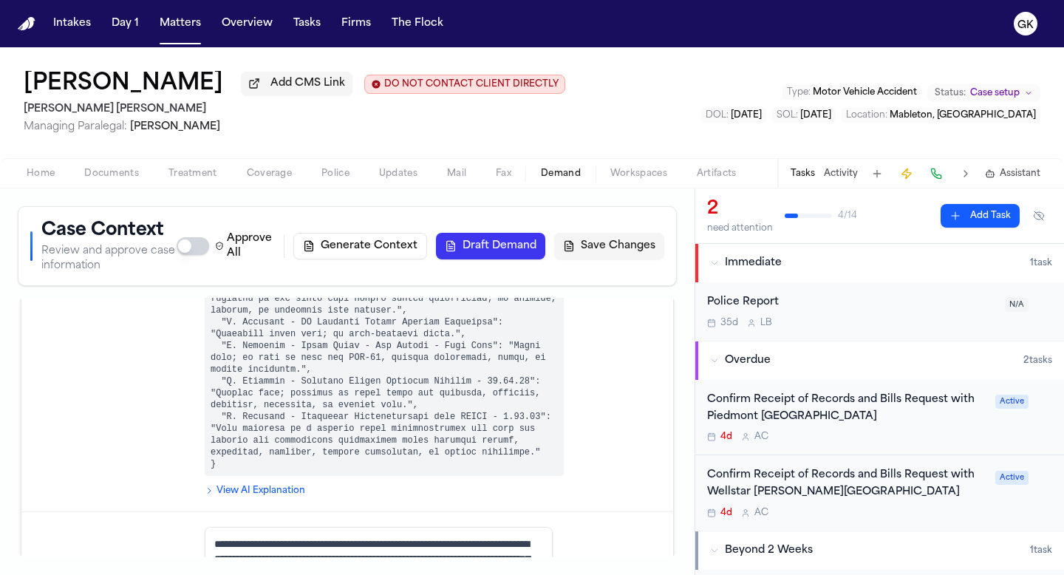
scroll to position [4154, 0]
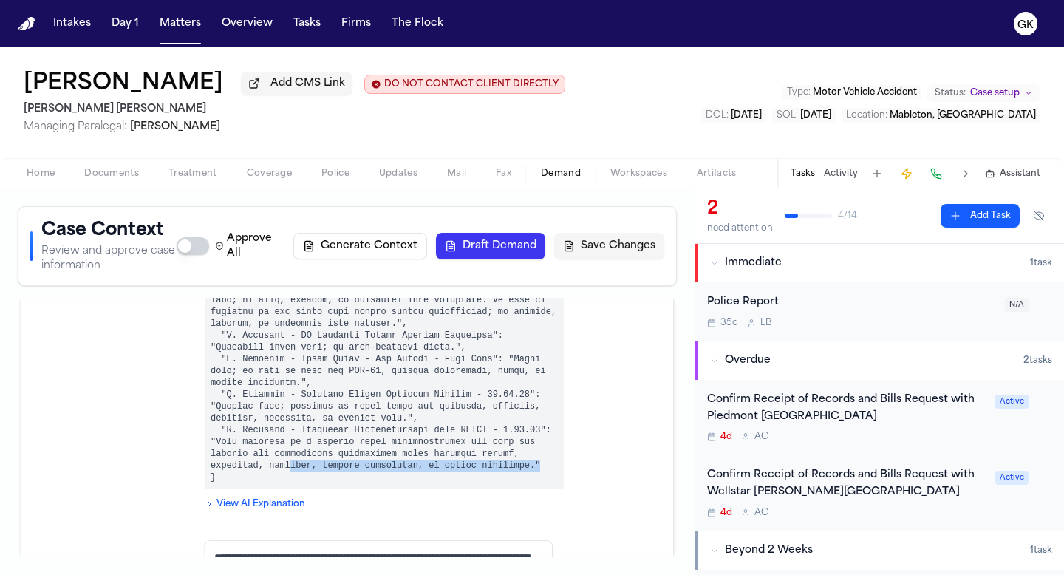
drag, startPoint x: 335, startPoint y: 465, endPoint x: 423, endPoint y: 476, distance: 88.5
click at [423, 476] on pre at bounding box center [384, 122] width 359 height 733
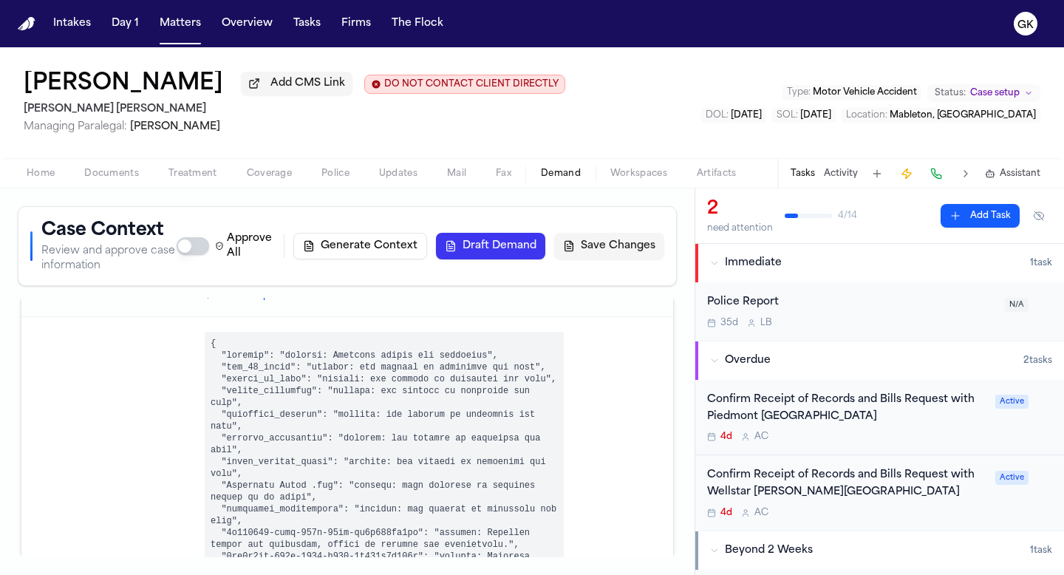
scroll to position [3577, 0]
drag, startPoint x: 394, startPoint y: 439, endPoint x: 457, endPoint y: 444, distance: 63.7
drag, startPoint x: 344, startPoint y: 442, endPoint x: 403, endPoint y: 454, distance: 59.5
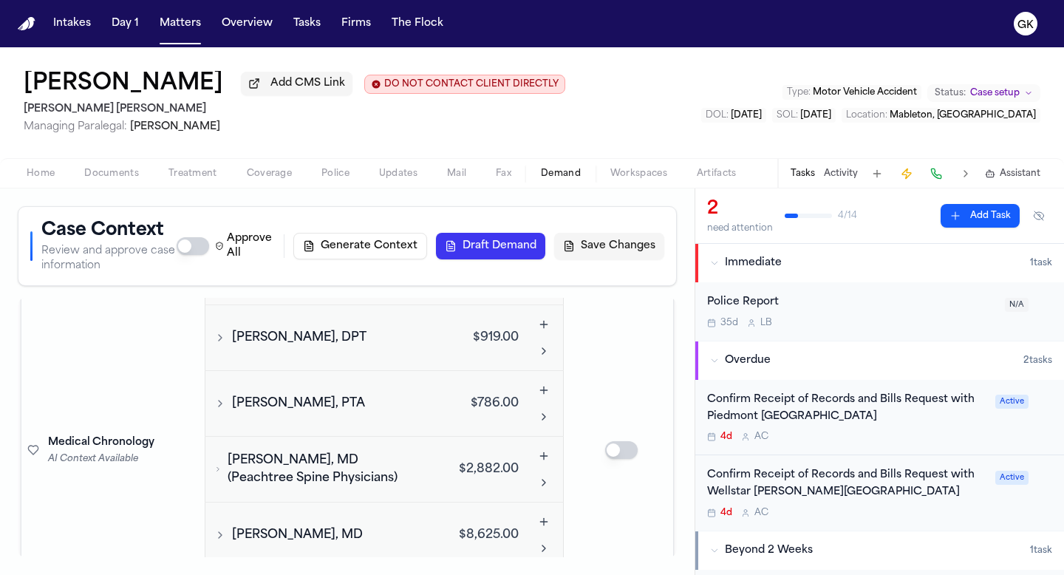
scroll to position [3283, 0]
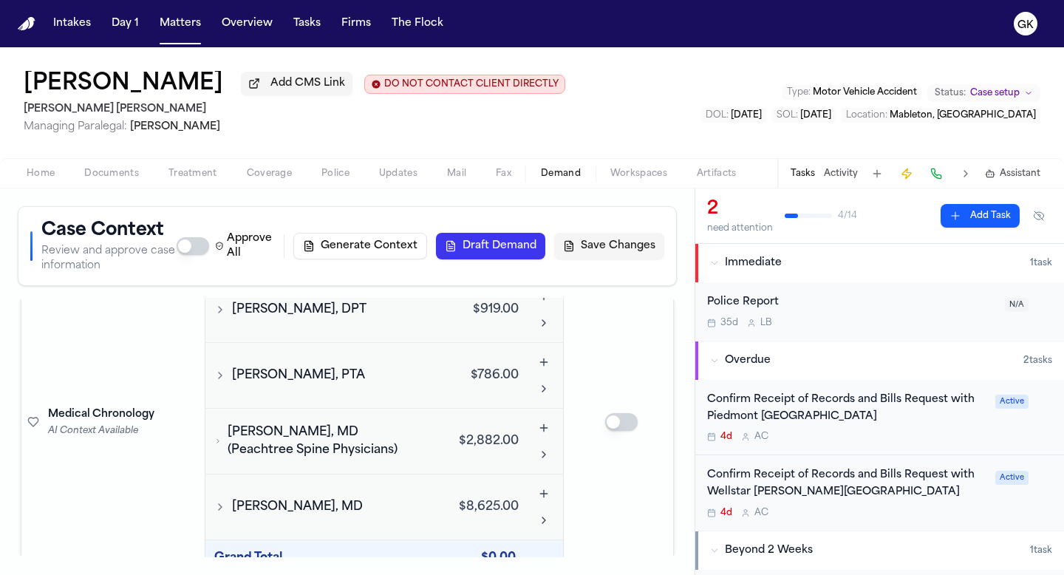
click at [531, 441] on button "Expand Manisha Patel, MD (Peachtree Spine Physicians)" at bounding box center [543, 454] width 27 height 27
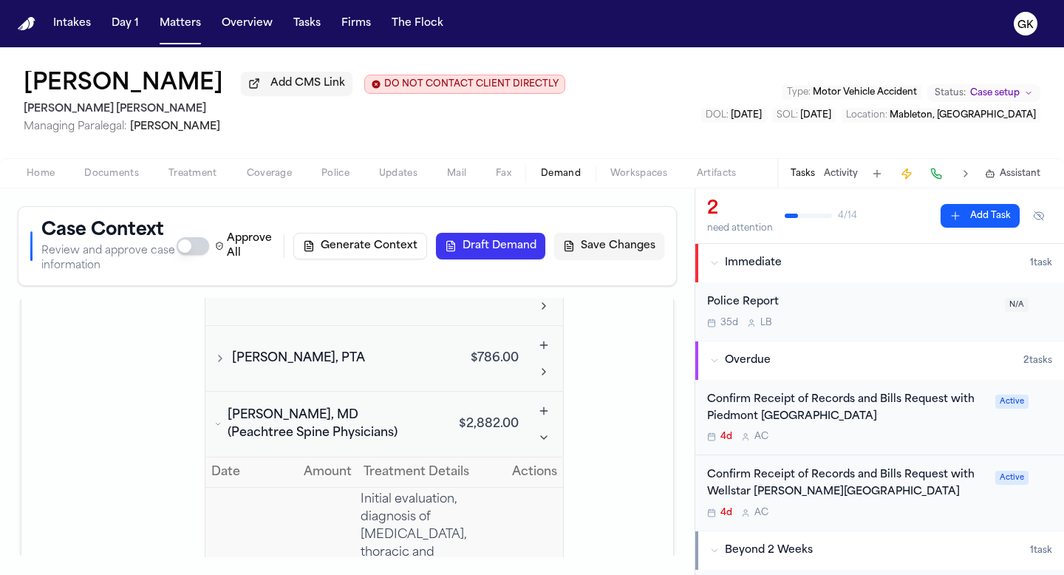
scroll to position [3279, 0]
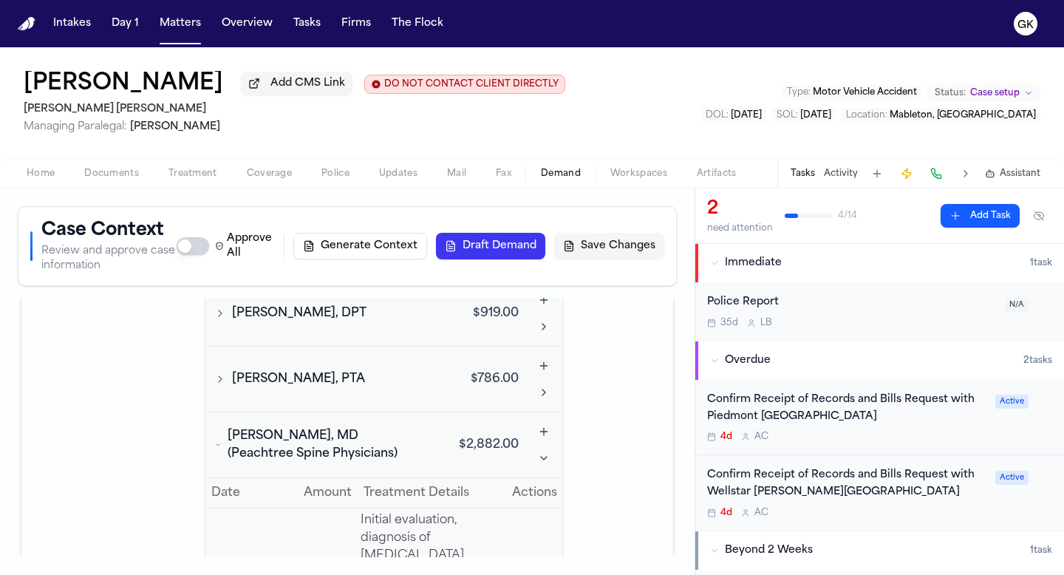
click at [289, 427] on span "Manisha Patel, MD (Peachtree Spine Physicians)" at bounding box center [325, 444] width 194 height 35
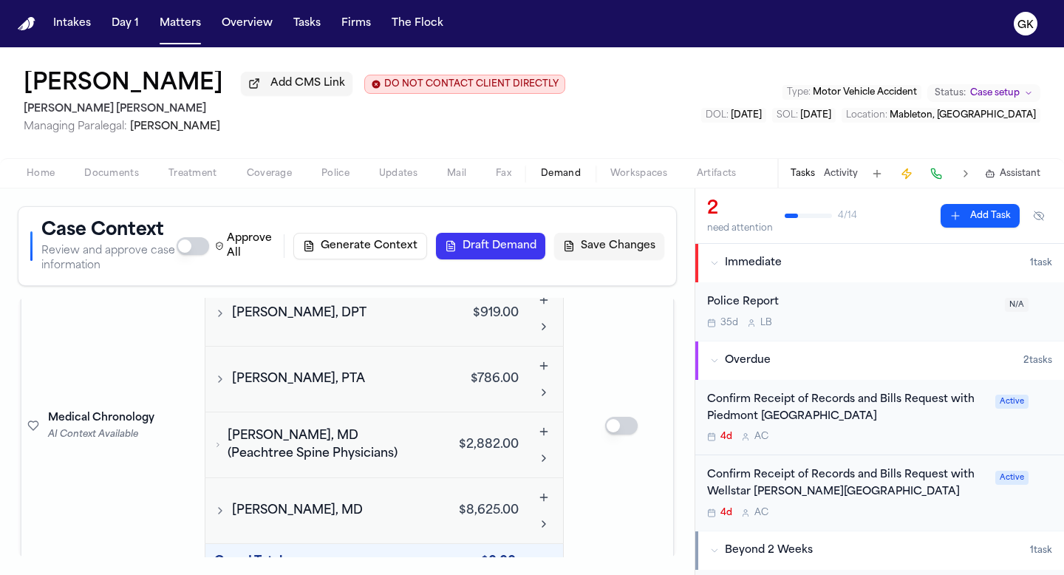
click at [367, 427] on span "Manisha Patel, MD (Peachtree Spine Physicians)" at bounding box center [325, 444] width 194 height 35
click at [485, 412] on td "$2,882.00" at bounding box center [477, 445] width 95 height 66
click at [496, 412] on td "$2,882.00" at bounding box center [477, 445] width 95 height 66
click at [495, 412] on td "$2,882.00" at bounding box center [477, 445] width 95 height 66
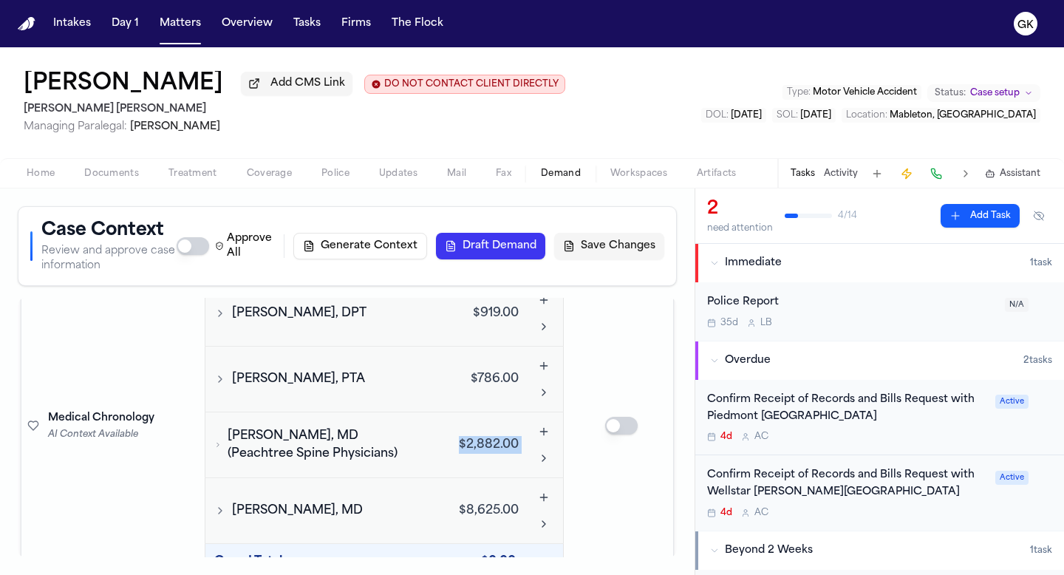
click at [495, 412] on td "$2,882.00" at bounding box center [477, 445] width 95 height 66
click at [533, 418] on button "Add visit for Manisha Patel, MD (Peachtree Spine Physicians)" at bounding box center [543, 431] width 27 height 27
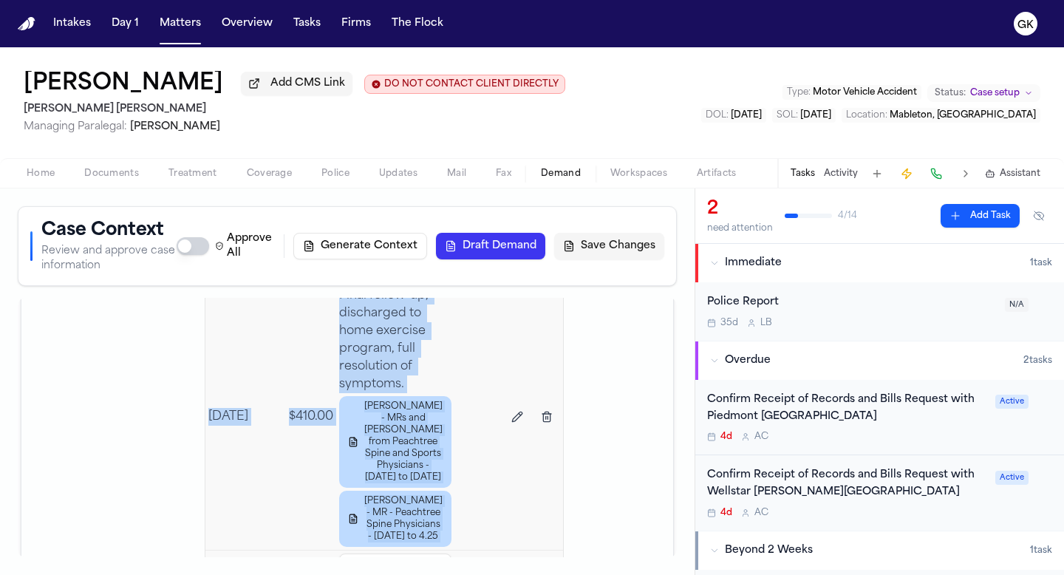
scroll to position [5251, 0]
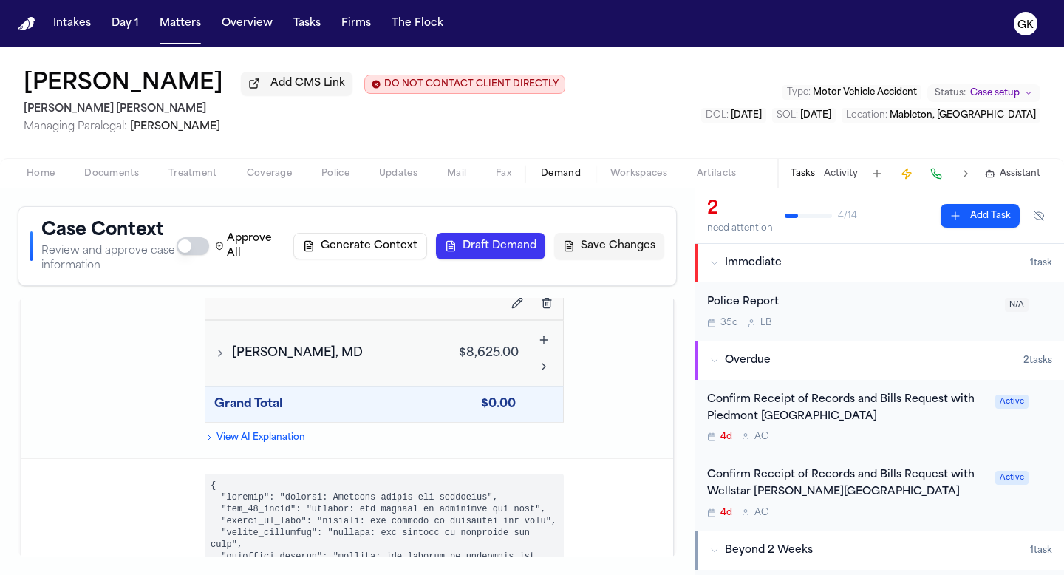
scroll to position [4770, 0]
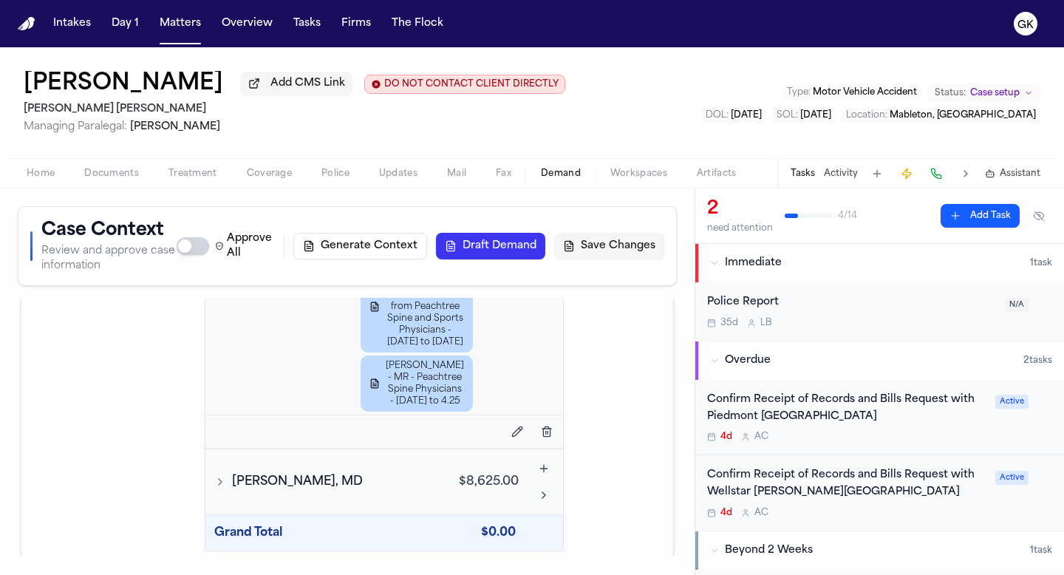
click at [533, 84] on button "Delete visit 4 for Manisha Patel, MD (Peachtree Spine Physicians)" at bounding box center [546, 71] width 27 height 27
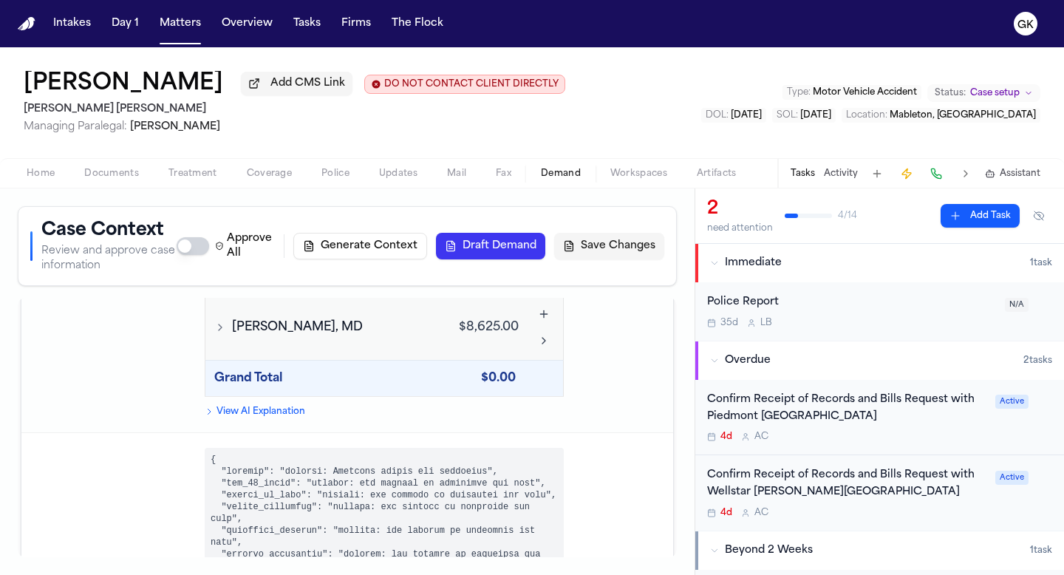
click at [541, 140] on button "Delete visit 4 for Manisha Patel, MD (Peachtree Spine Physicians)" at bounding box center [546, 127] width 27 height 27
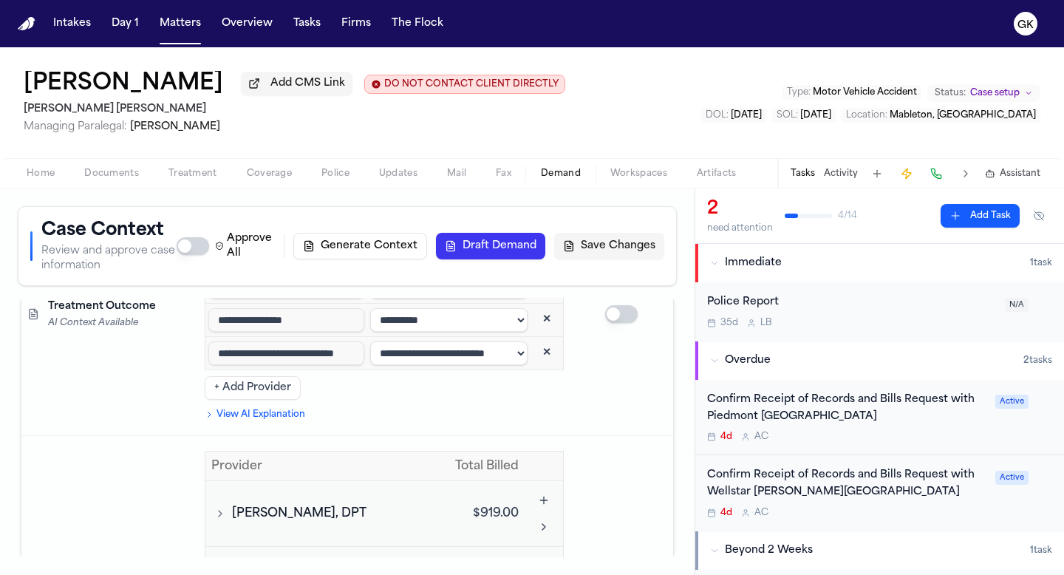
scroll to position [3125, 0]
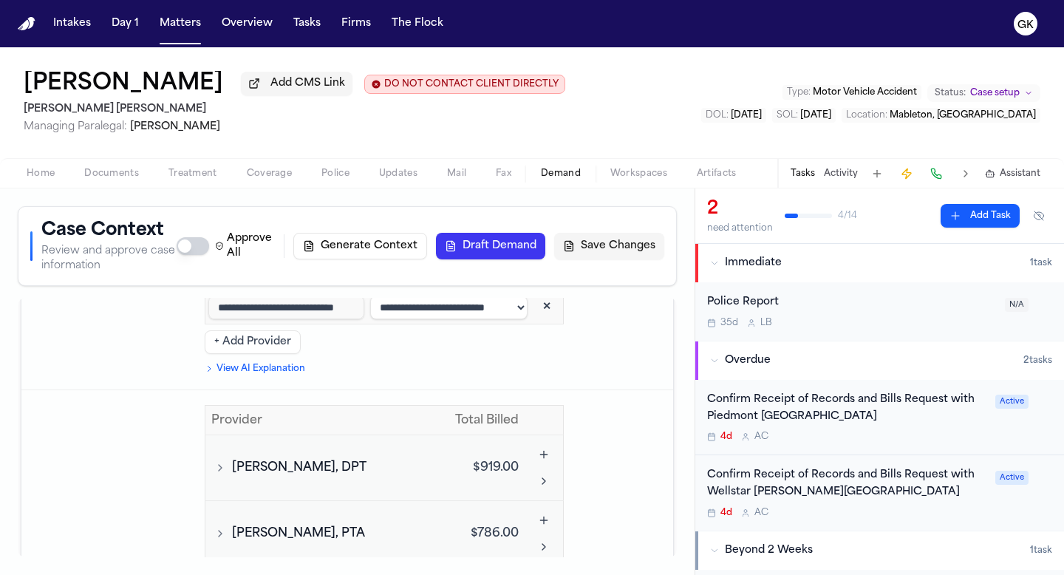
click at [348, 524] on button "Liam Aguilar, PTA" at bounding box center [317, 533] width 213 height 18
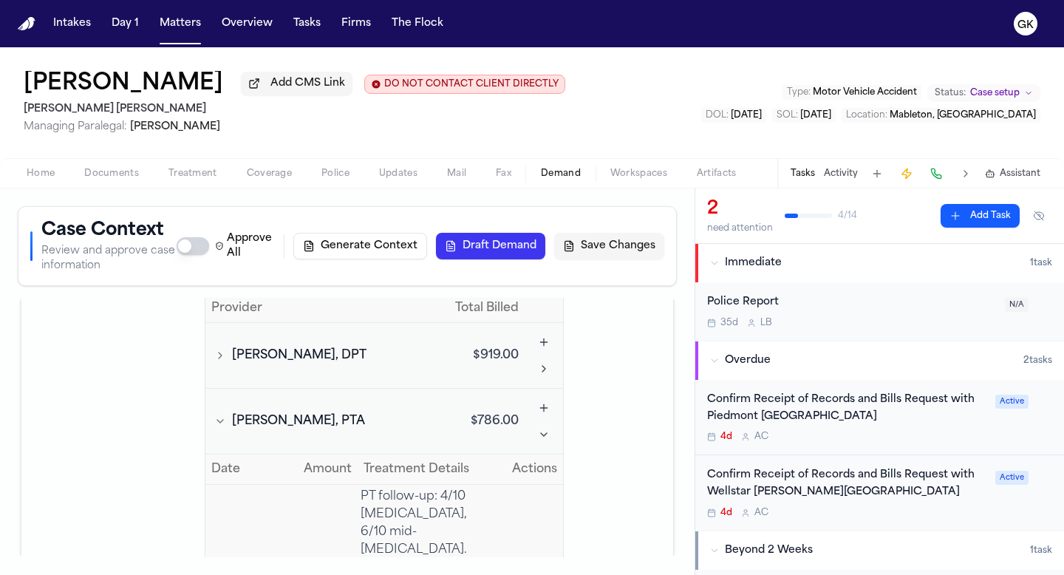
scroll to position [3259, 0]
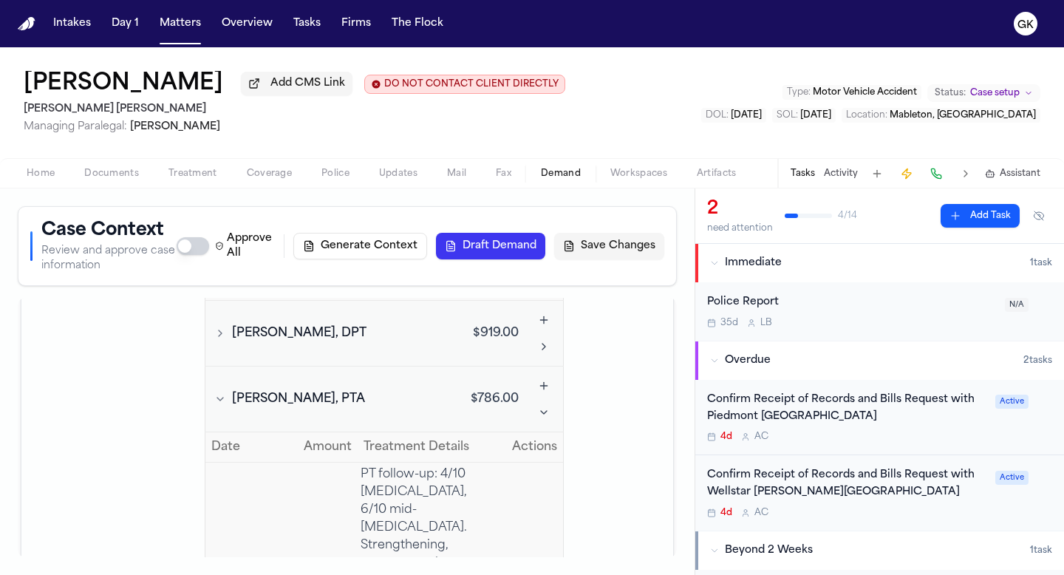
click at [533, 399] on button "Collapse Liam Aguilar, PTA" at bounding box center [543, 412] width 27 height 27
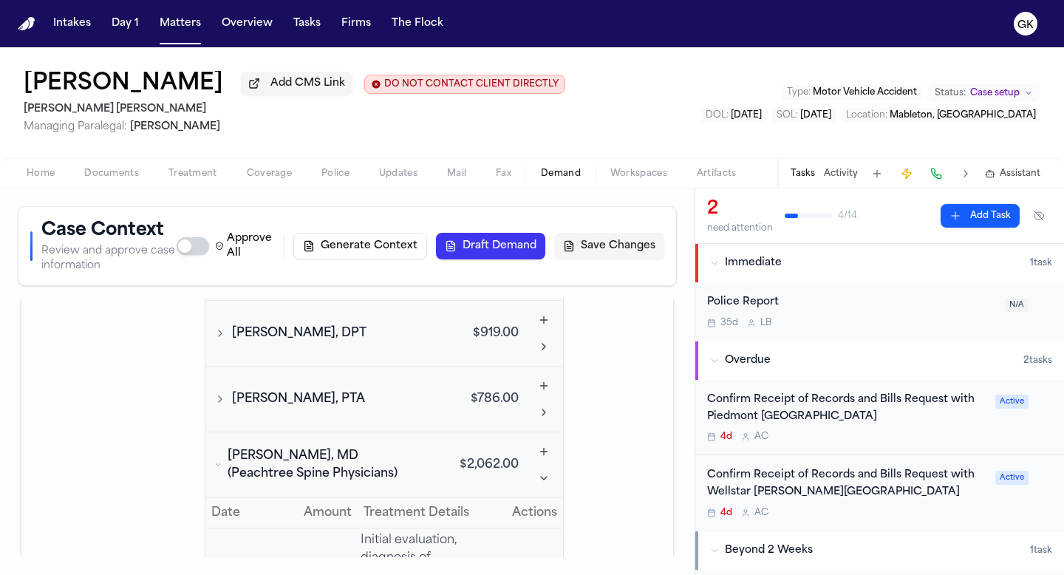
click at [530, 465] on button "Collapse Manisha Patel, MD (Peachtree Spine Physicians)" at bounding box center [543, 478] width 27 height 27
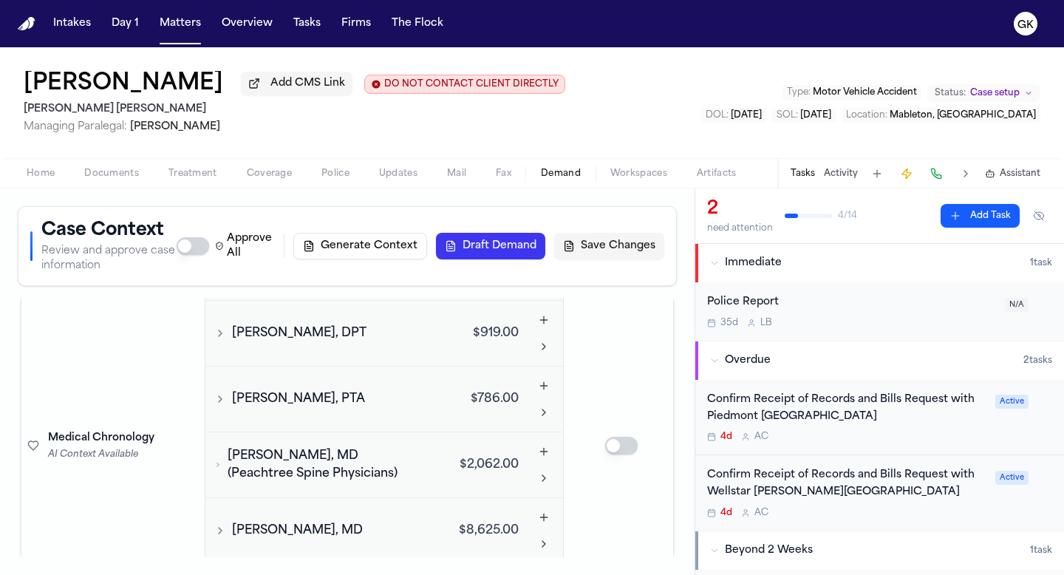
click at [530, 530] on button "Expand Richard Joseph Woodcock Jr., MD" at bounding box center [543, 543] width 27 height 27
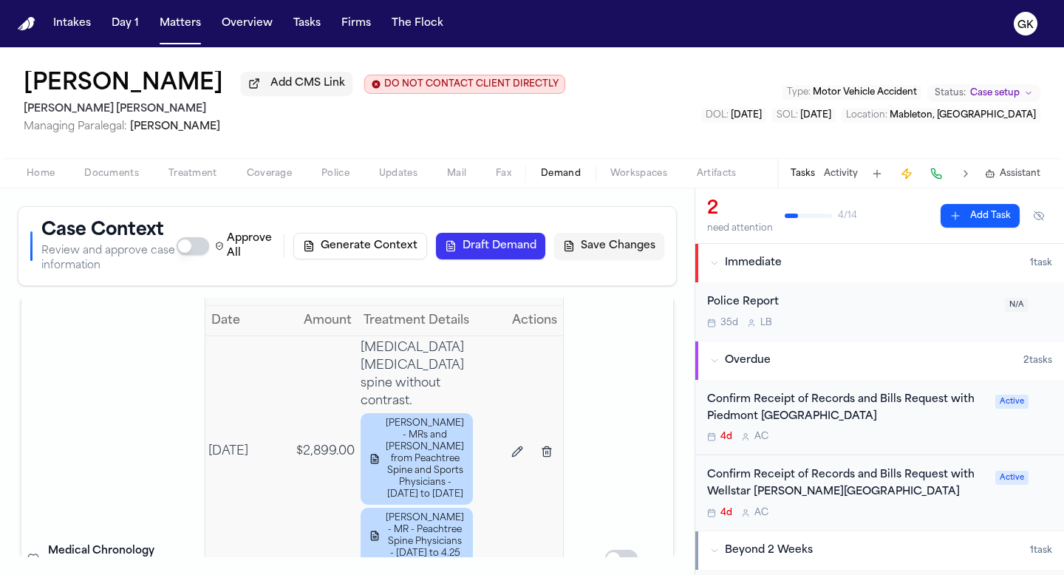
scroll to position [3245, 0]
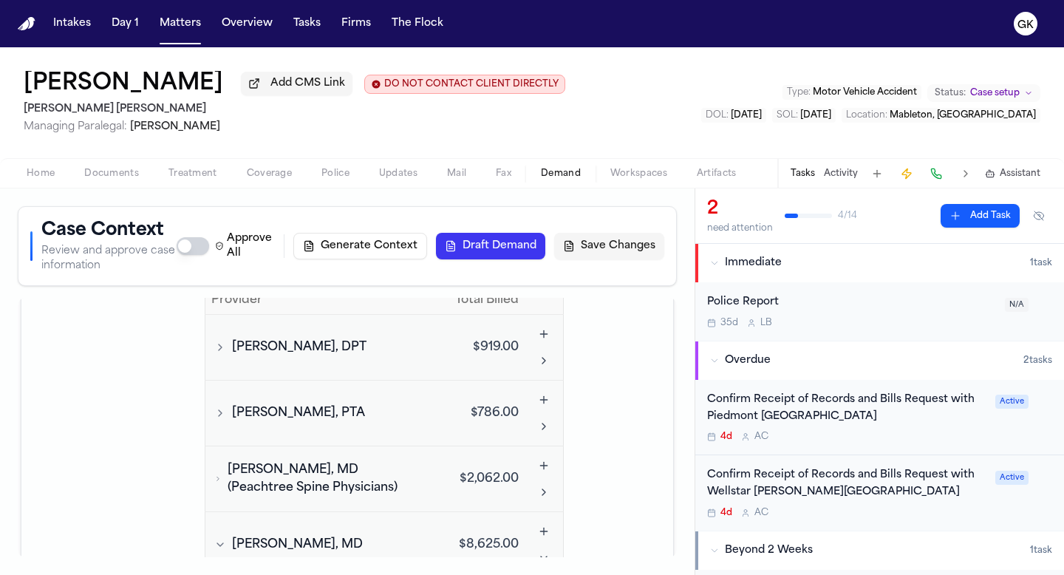
click at [537, 544] on button "Collapse Richard Joseph Woodcock Jr., MD" at bounding box center [543, 557] width 27 height 27
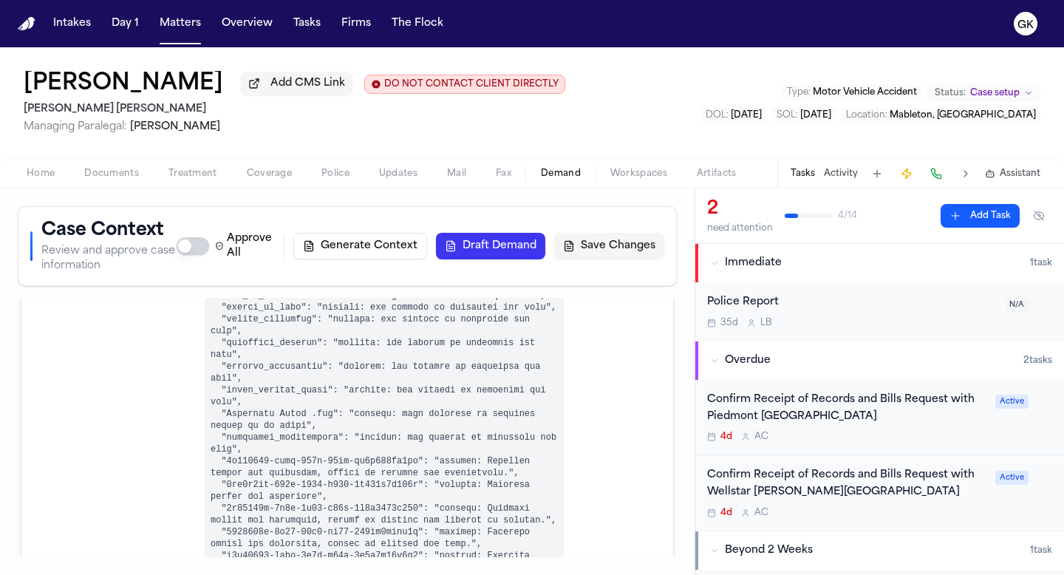
scroll to position [3382, 0]
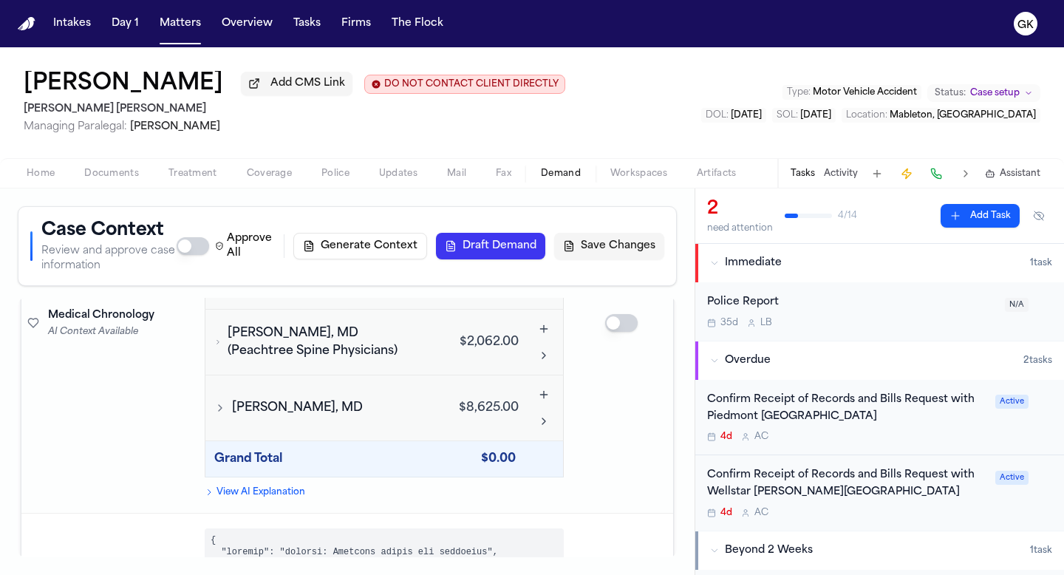
click at [537, 408] on button "Expand Richard Joseph Woodcock Jr., MD" at bounding box center [543, 421] width 27 height 27
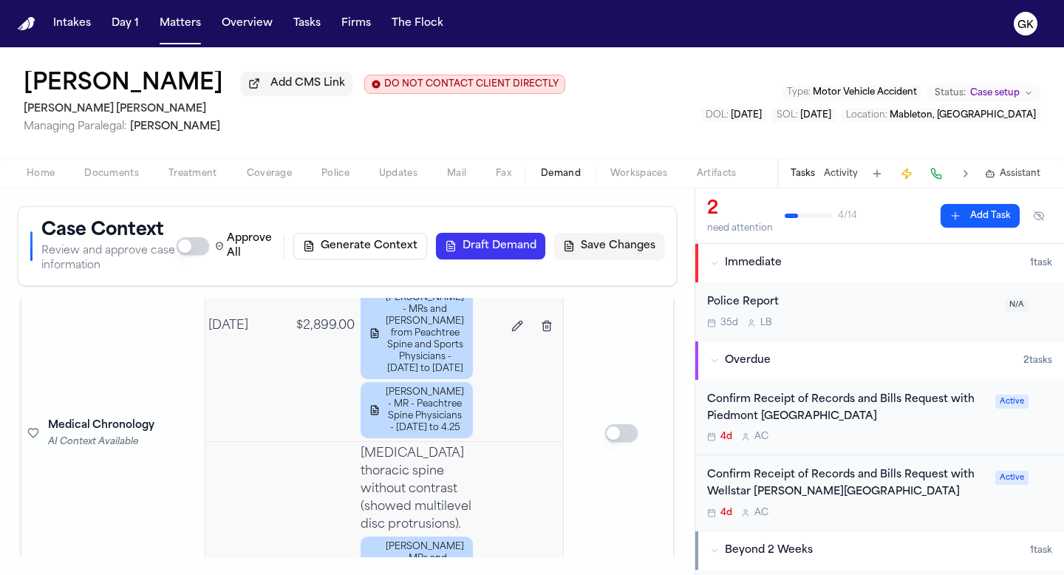
scroll to position [3866, 0]
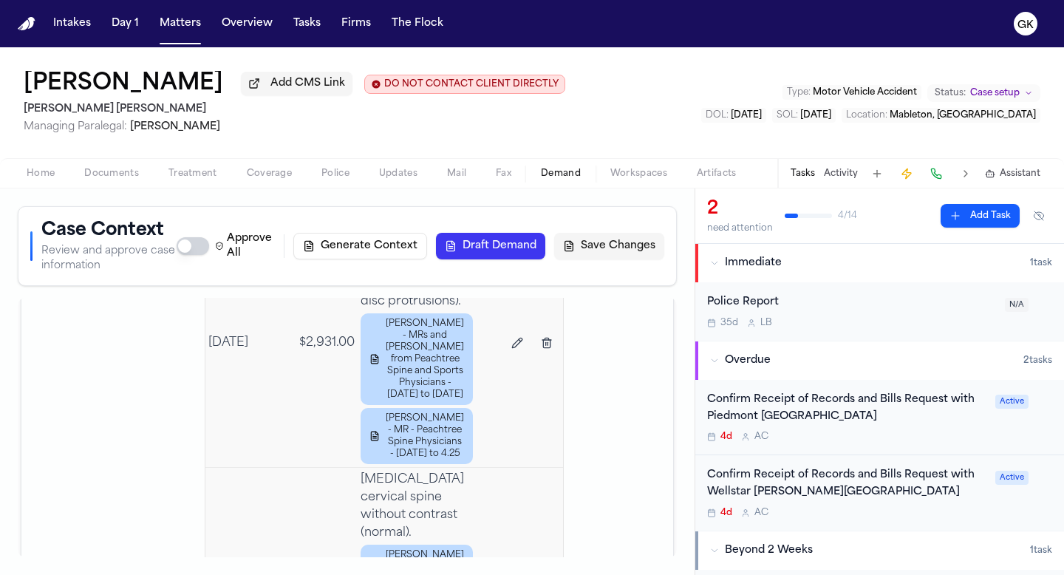
click at [541, 356] on button "Delete visit 2 for Richard Joseph Woodcock Jr., MD" at bounding box center [546, 342] width 27 height 27
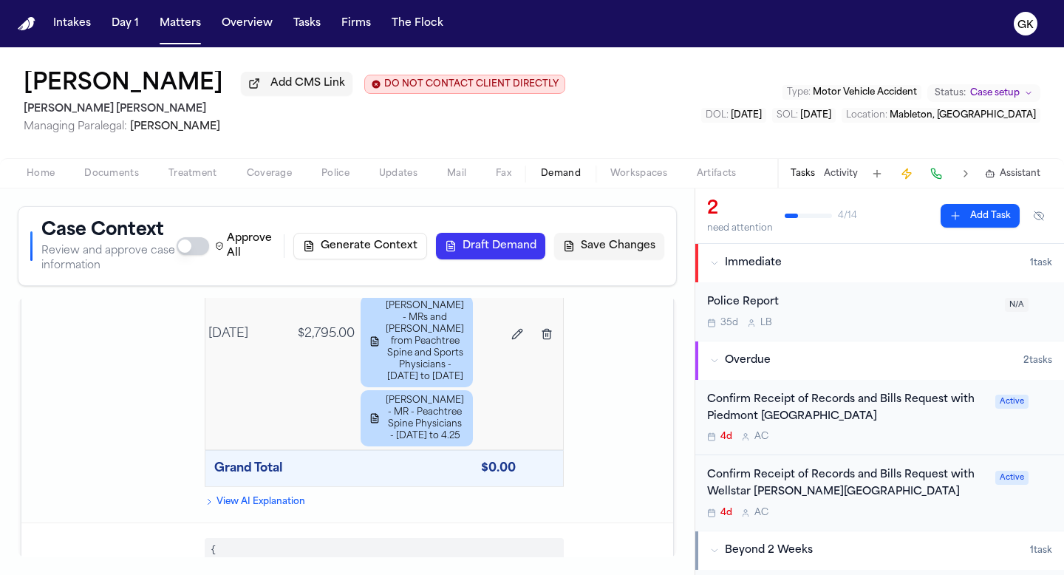
click at [539, 347] on button "Delete visit 2 for Richard Joseph Woodcock Jr., MD" at bounding box center [546, 334] width 27 height 27
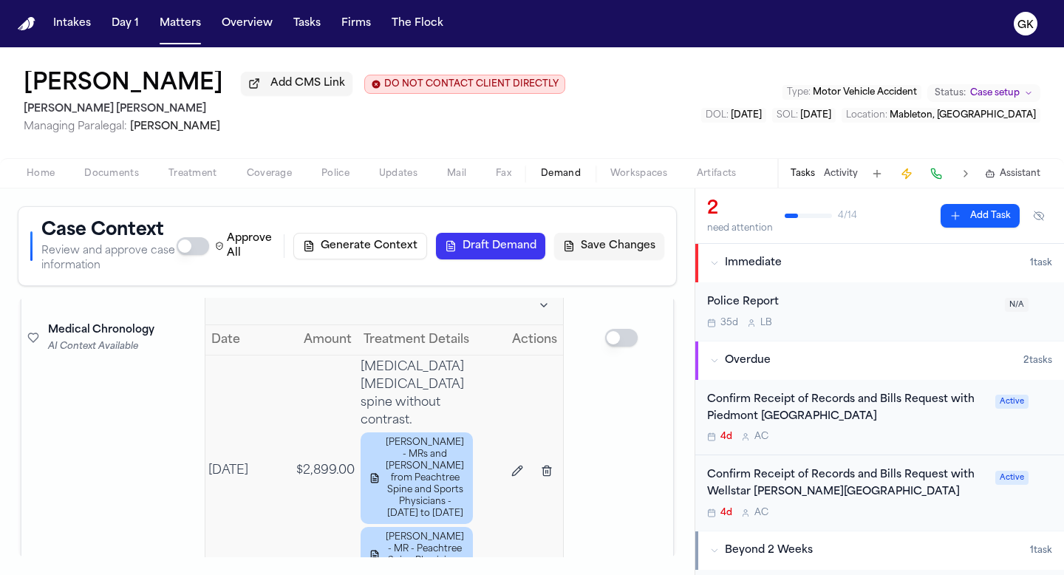
scroll to position [3428, 0]
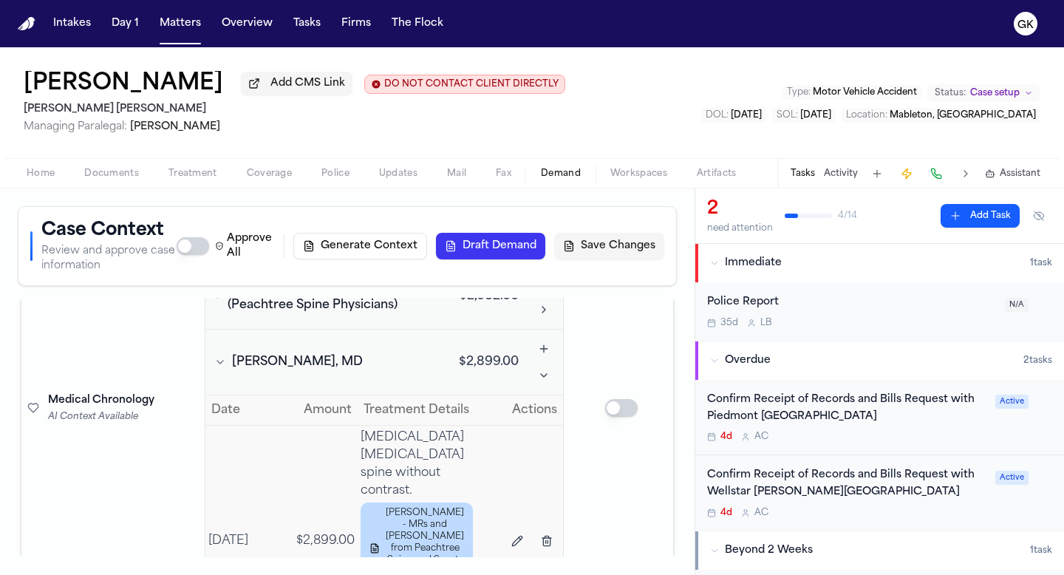
click at [539, 527] on button "Delete visit 1 for Richard Joseph Woodcock Jr., MD" at bounding box center [546, 540] width 27 height 27
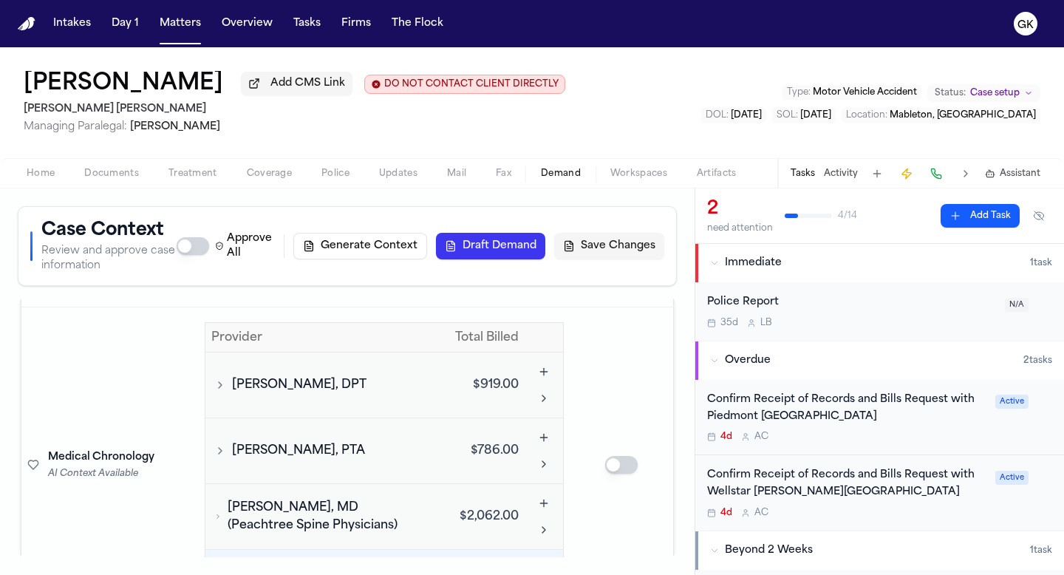
scroll to position [3087, 0]
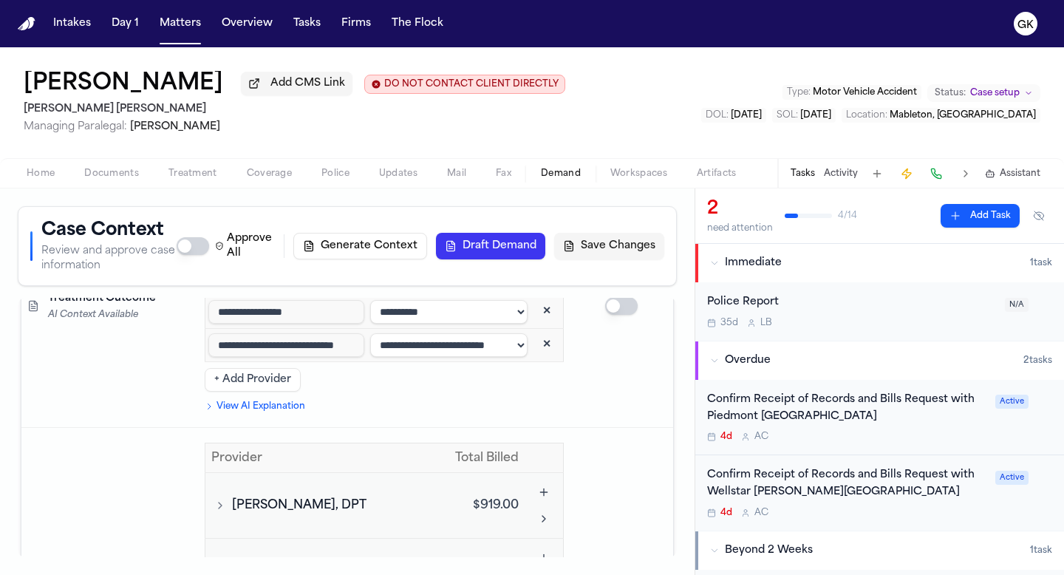
click at [278, 496] on span "Eric Volz, DPT" at bounding box center [299, 505] width 134 height 18
click at [310, 496] on span "Eric Volz, DPT" at bounding box center [299, 505] width 134 height 18
click at [242, 496] on span "Eric Volz, DPT" at bounding box center [299, 505] width 134 height 18
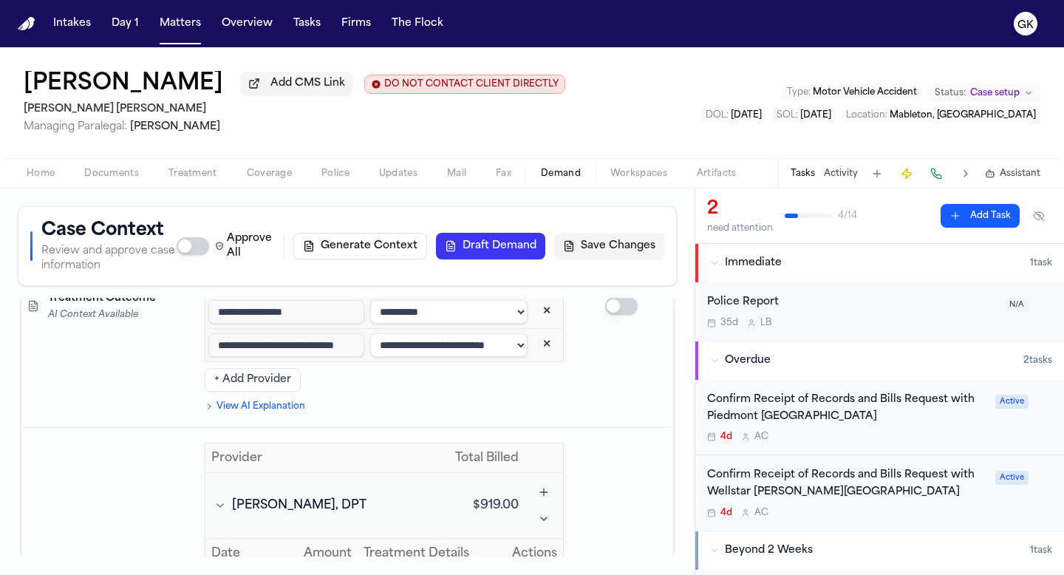
click at [217, 499] on icon "Toggle Eric Volz, DPT visits" at bounding box center [220, 505] width 12 height 12
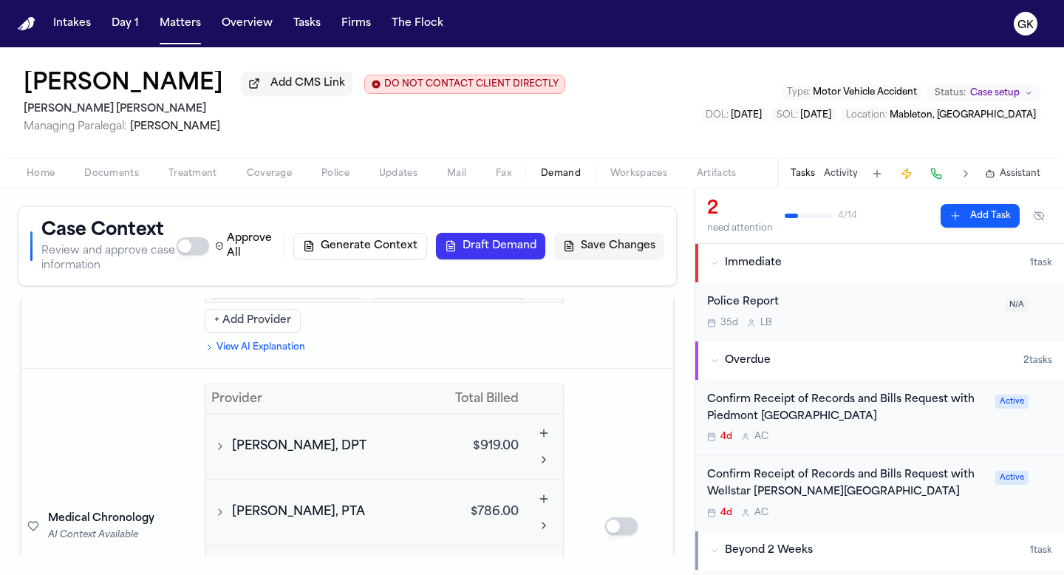
scroll to position [3153, 0]
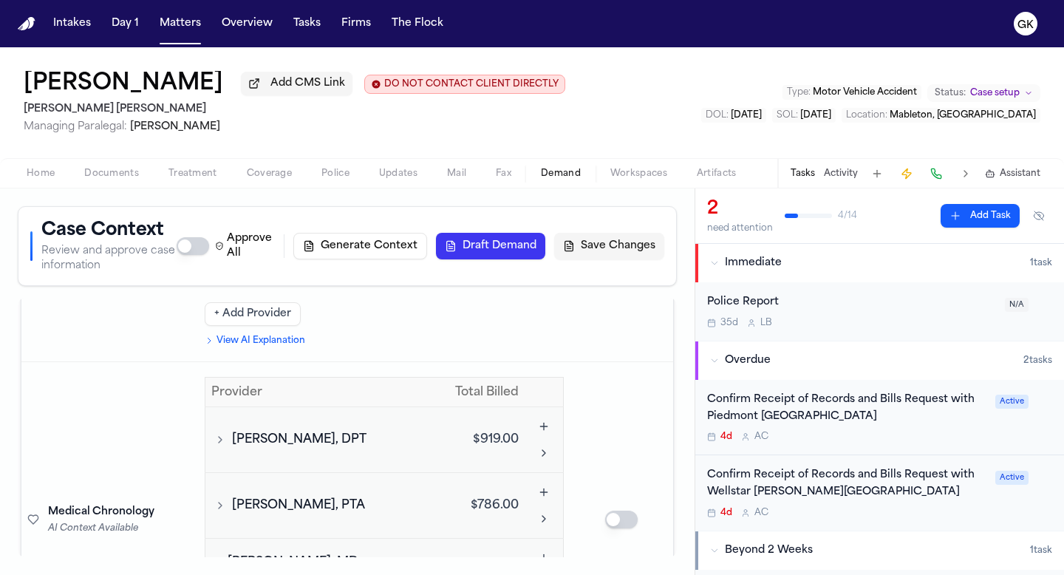
click at [219, 437] on icon "Toggle Eric Volz, DPT visits" at bounding box center [220, 440] width 3 height 6
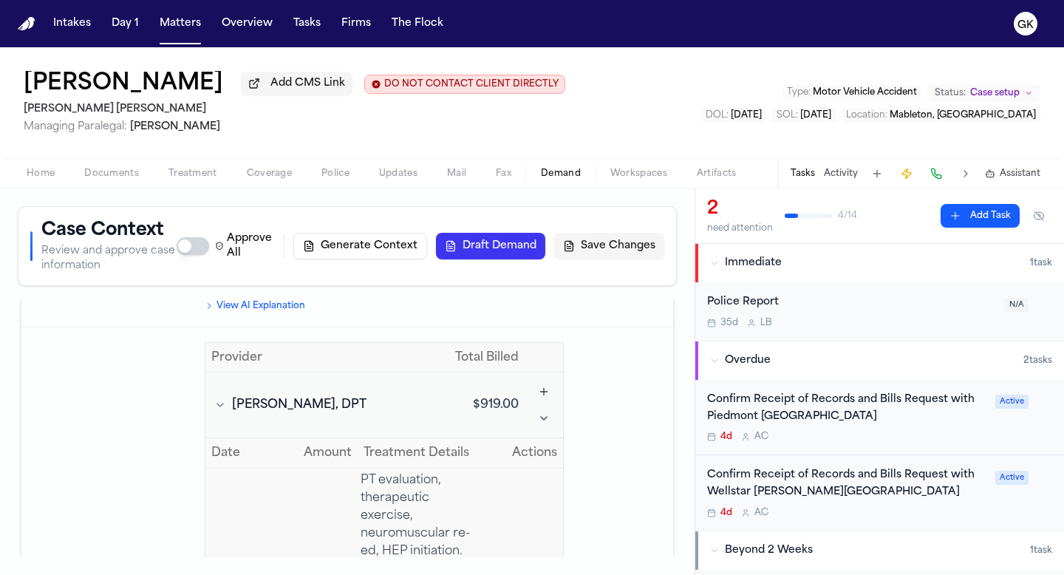
scroll to position [3187, 0]
click at [223, 399] on icon "Toggle Eric Volz, DPT visits" at bounding box center [220, 405] width 12 height 12
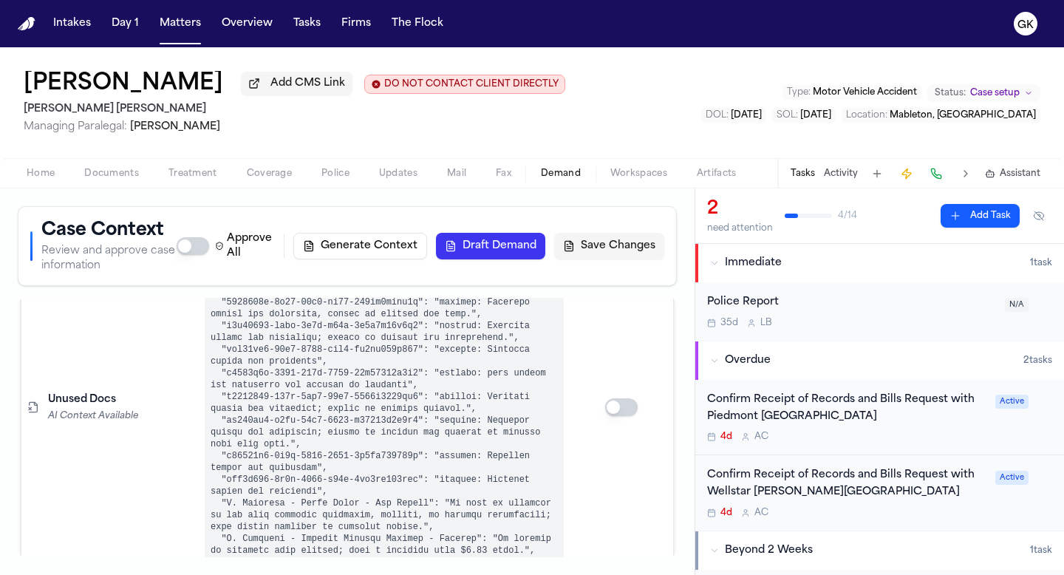
scroll to position [3486, 0]
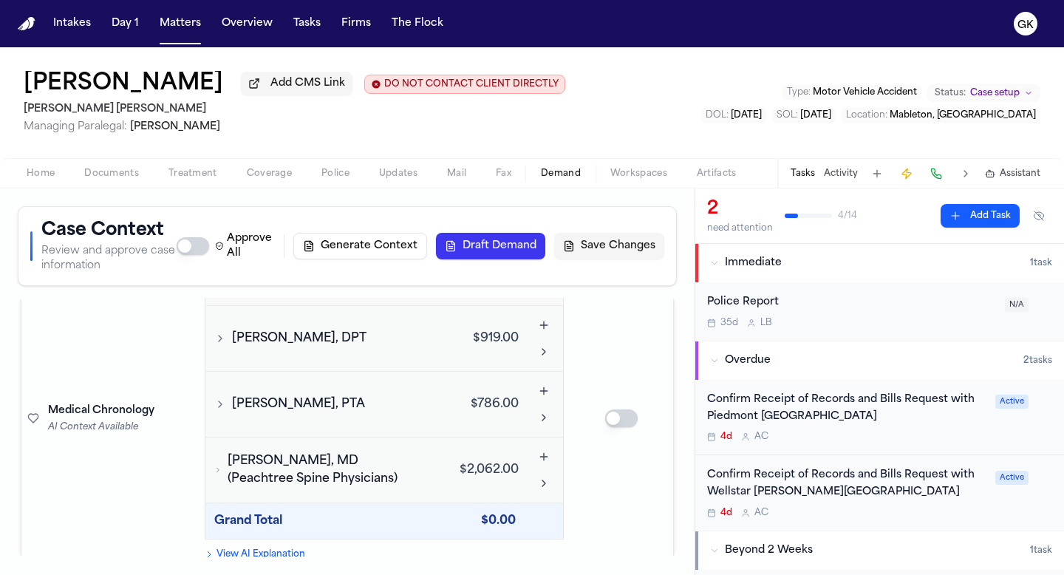
click at [222, 452] on button "Manisha Patel, MD (Peachtree Spine Physicians)" at bounding box center [317, 469] width 213 height 35
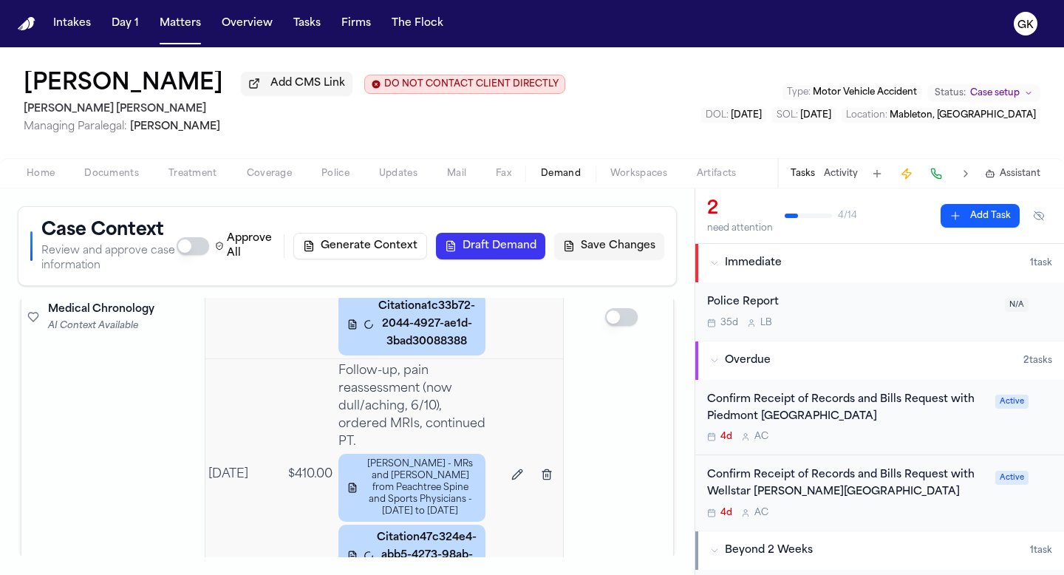
scroll to position [3946, 0]
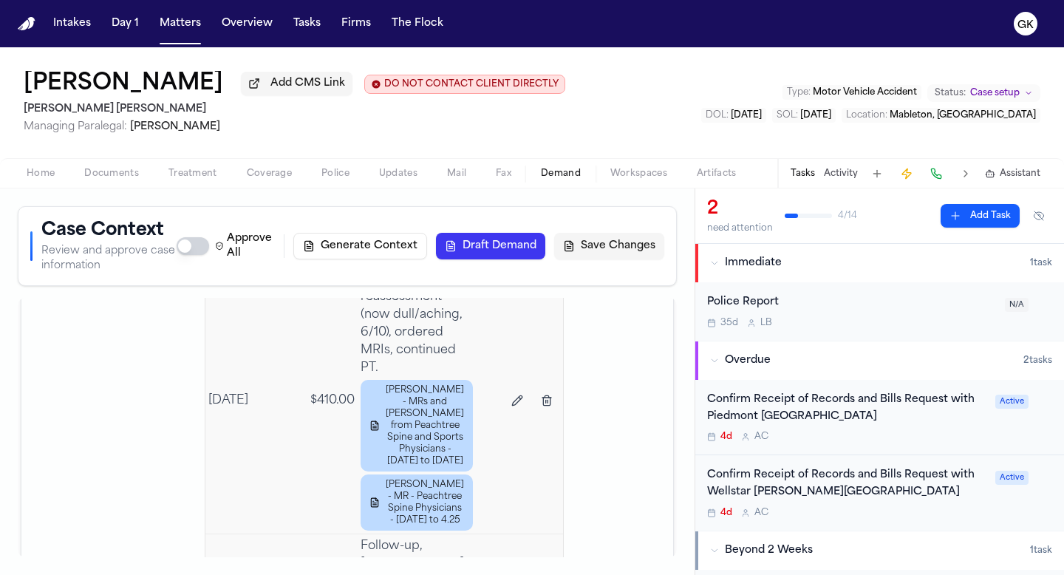
click at [494, 250] on button "Draft Demand" at bounding box center [490, 246] width 109 height 27
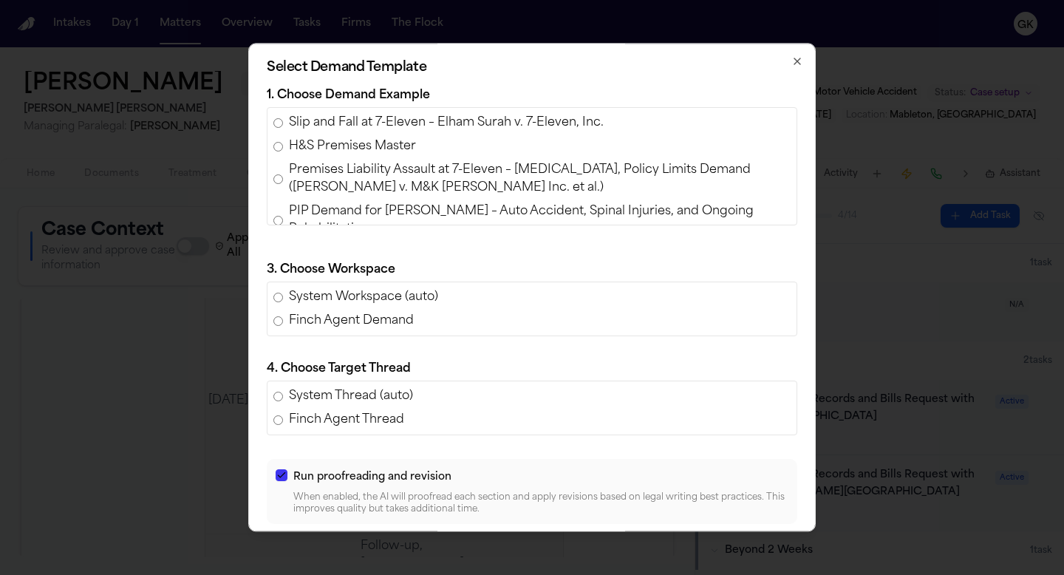
click at [791, 63] on icon "button" at bounding box center [797, 61] width 12 height 12
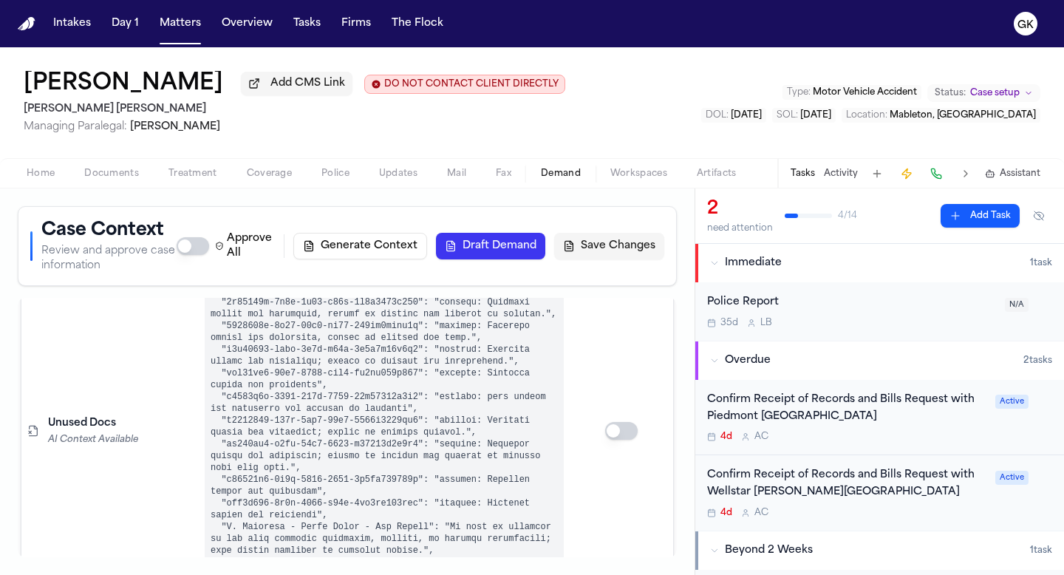
scroll to position [4833, 0]
click at [486, 254] on button "Draft Demand" at bounding box center [490, 246] width 109 height 27
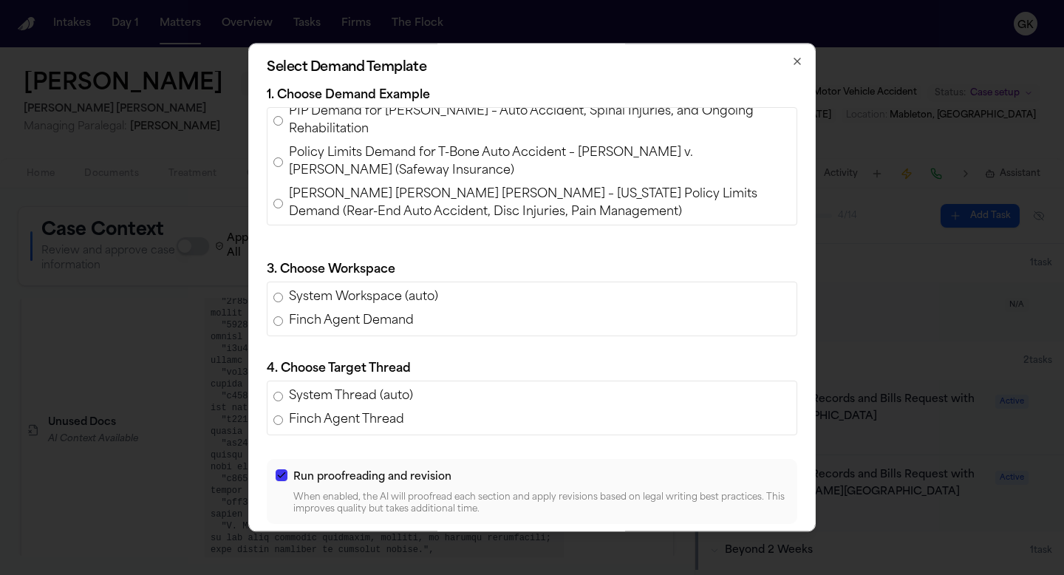
scroll to position [103, 0]
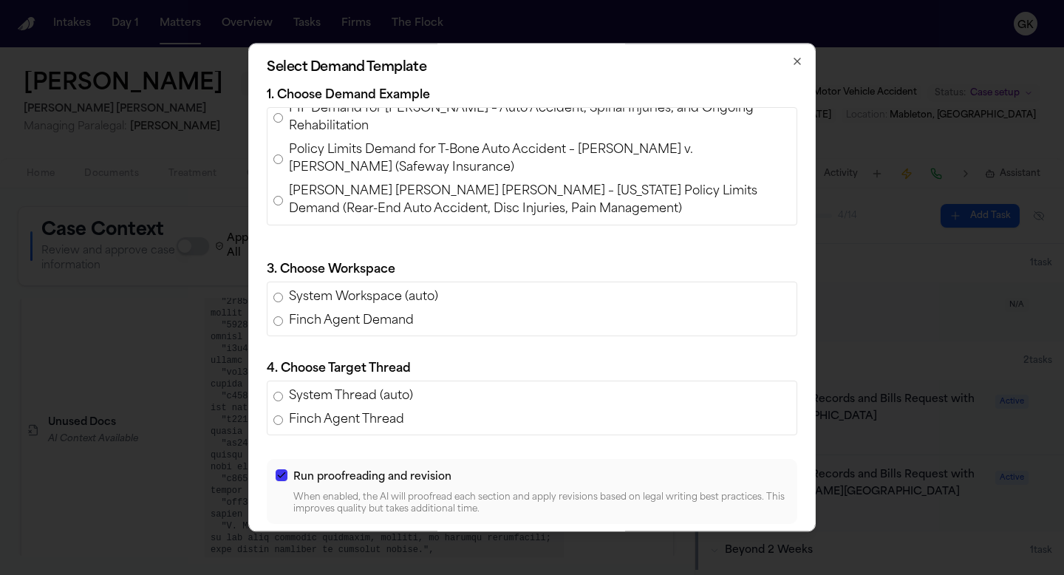
click at [411, 205] on span "Ashlyn Thomas v. Shayan Tabe Ahmadi – Texas Policy Limits Demand (Rear-End Auto…" at bounding box center [540, 199] width 502 height 35
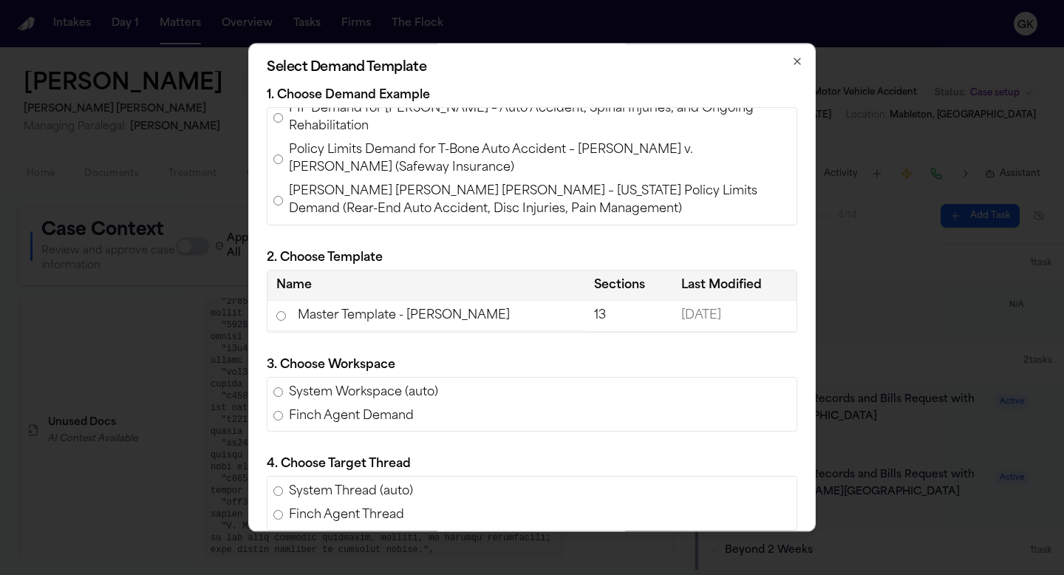
click at [355, 312] on td "Master Template - Luis Perez" at bounding box center [426, 316] width 318 height 30
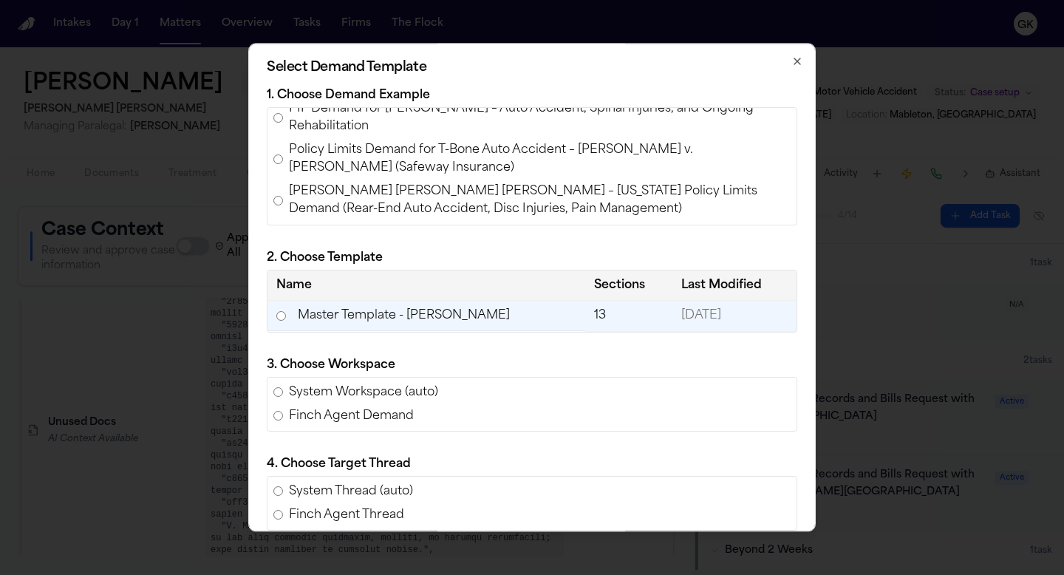
scroll to position [156, 0]
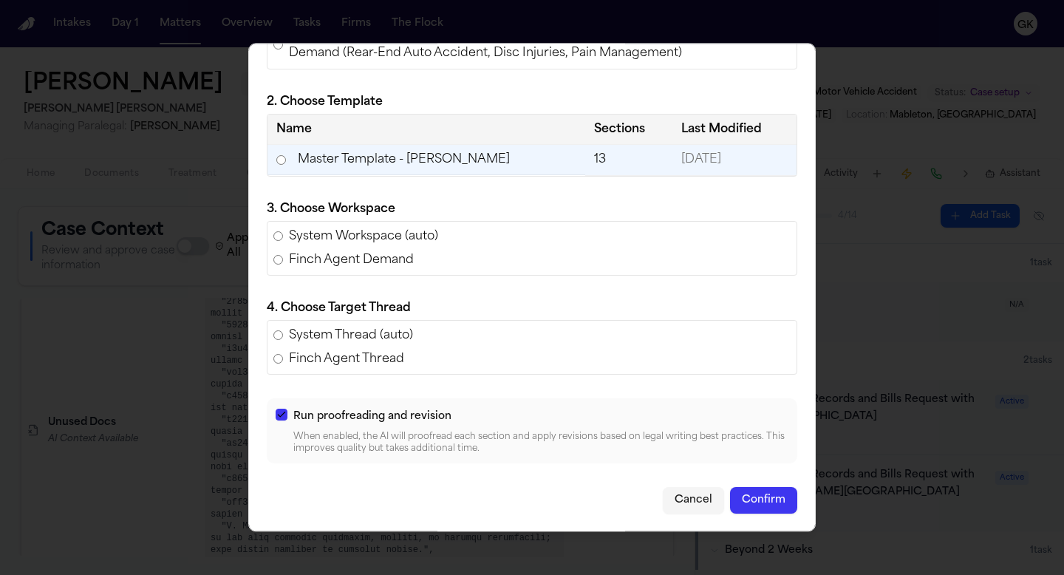
click at [742, 504] on button "Confirm" at bounding box center [763, 500] width 67 height 27
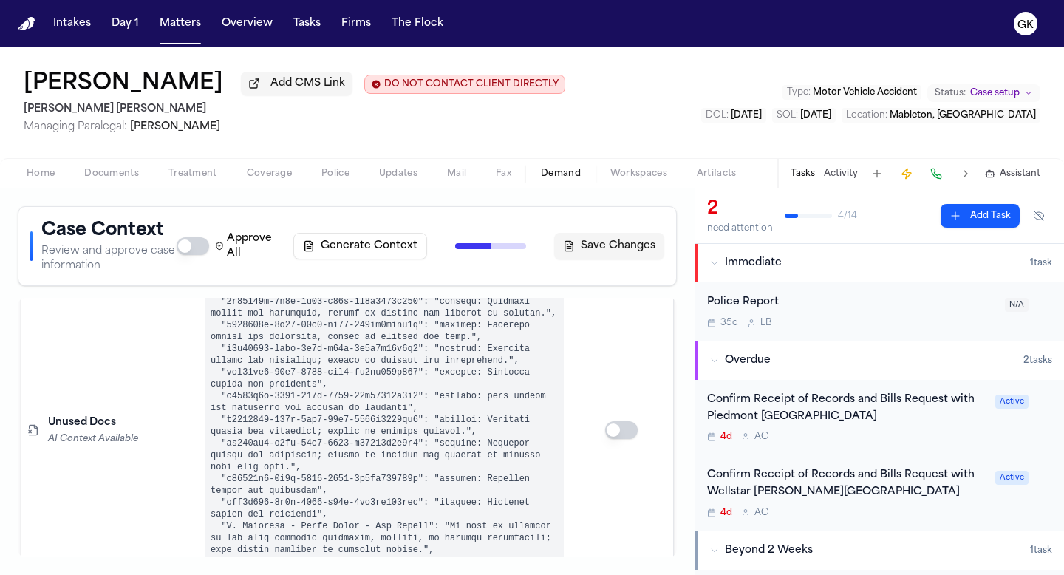
click at [479, 250] on div "Approve All Generate Context Draft Demand Save Changes" at bounding box center [421, 246] width 488 height 30
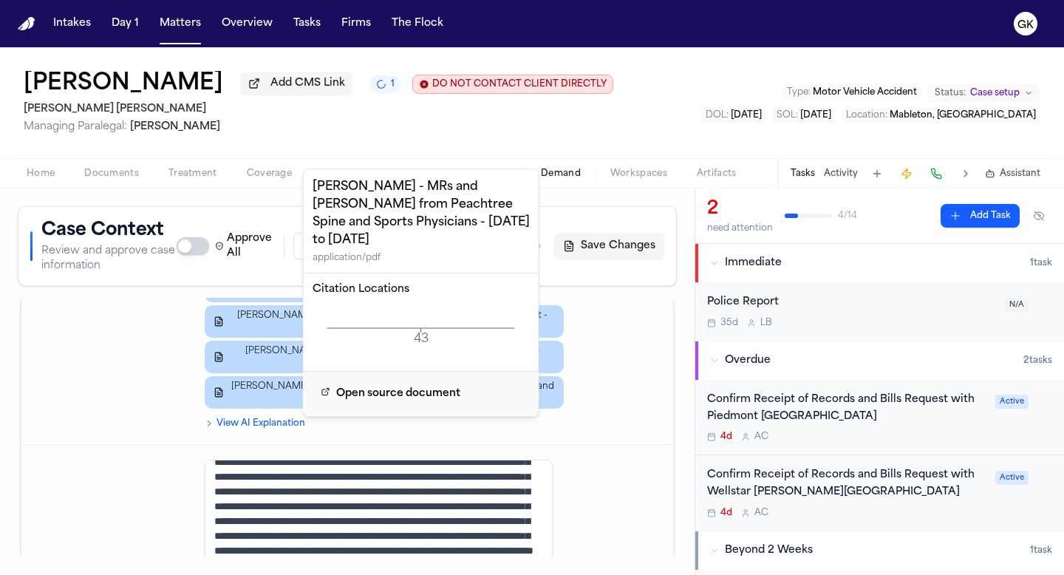
scroll to position [928, 0]
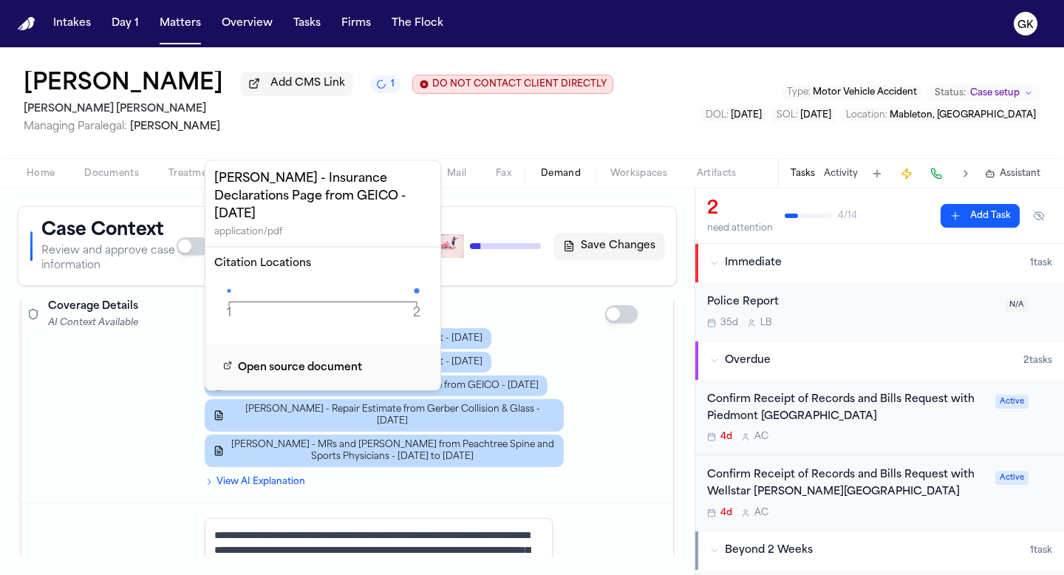
click at [228, 280] on icon "1 2 Page" at bounding box center [322, 302] width 217 height 44
click at [229, 289] on icon at bounding box center [229, 291] width 4 height 4
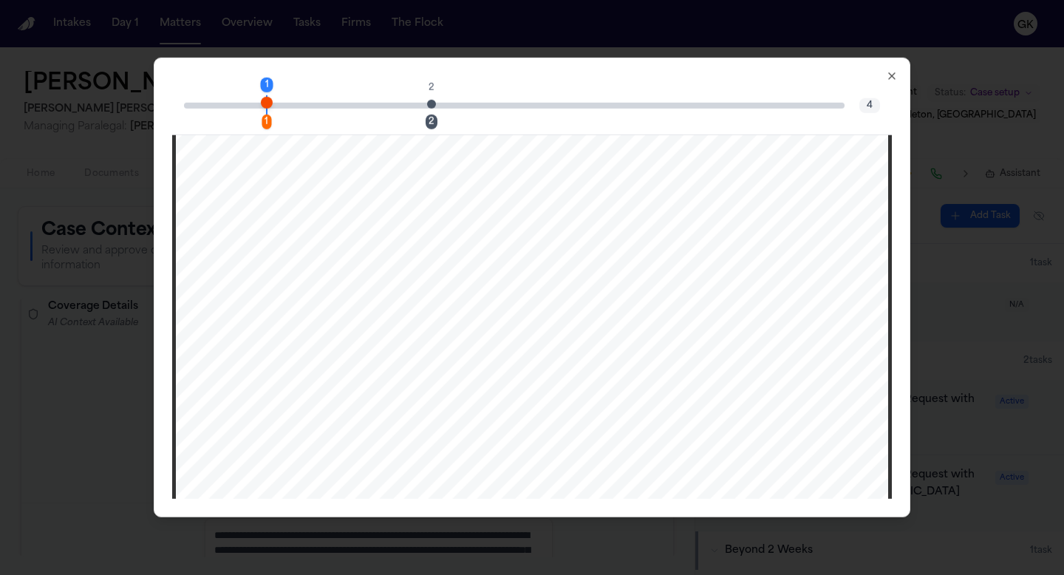
scroll to position [0, 0]
click at [894, 76] on icon "button" at bounding box center [892, 76] width 12 height 12
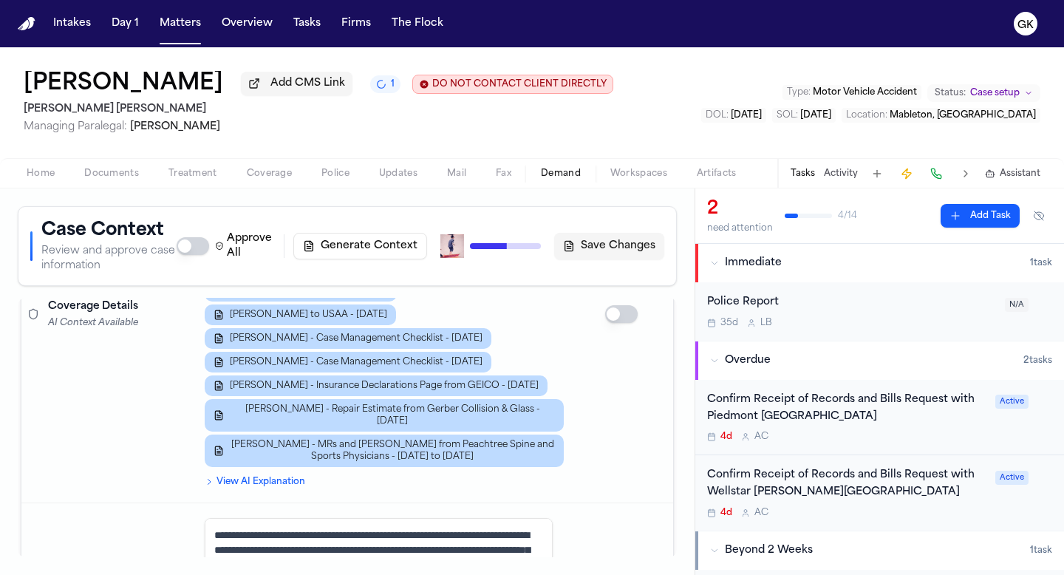
click at [597, 397] on td at bounding box center [621, 314] width 103 height 377
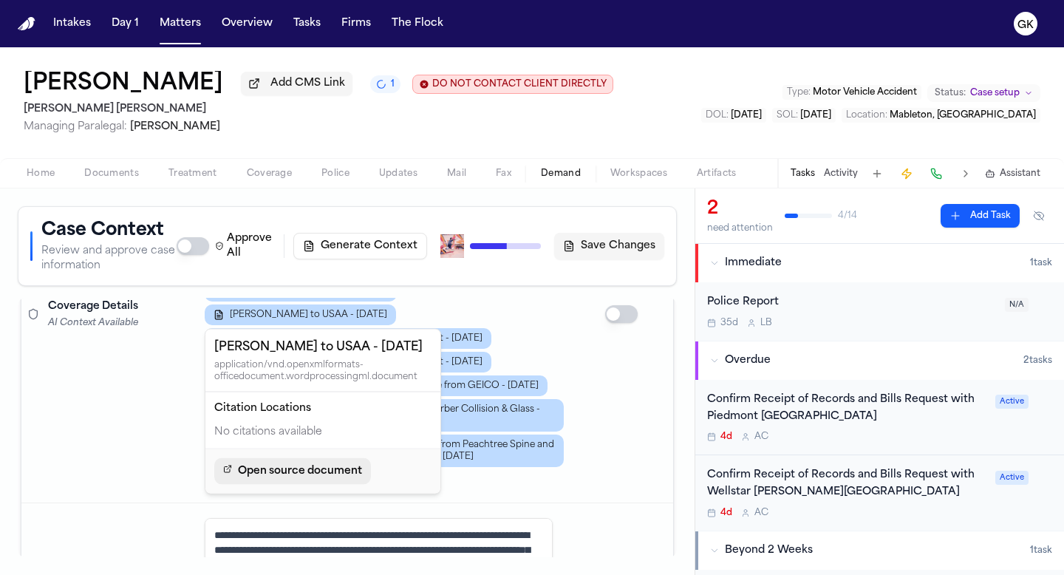
click at [289, 479] on span "Open source document" at bounding box center [300, 471] width 124 height 18
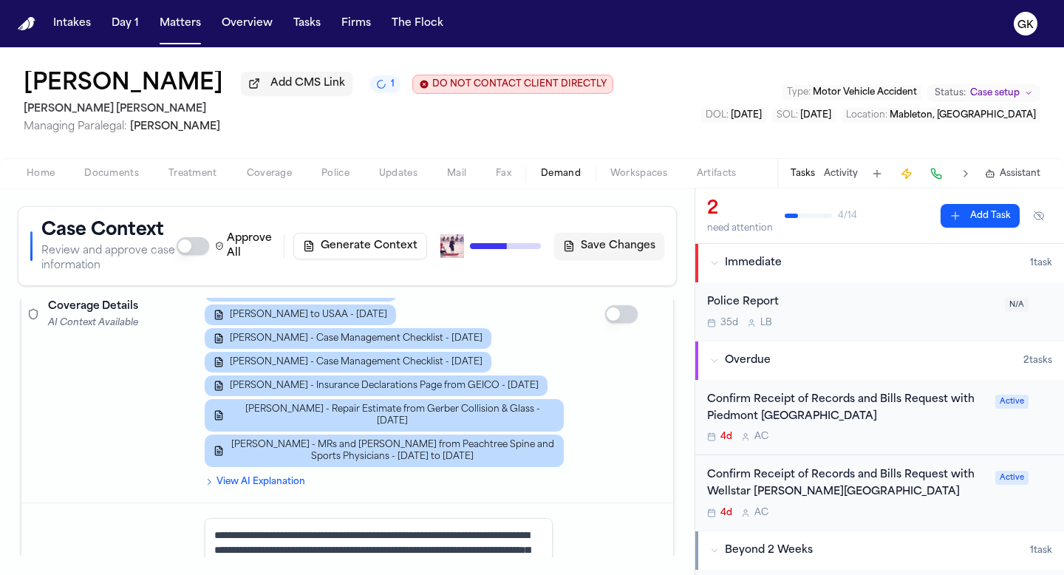
click at [493, 338] on div "J. Williams - Cobb County Police Accident Report - 12.12.24 J. Williams - LOR t…" at bounding box center [384, 362] width 359 height 210
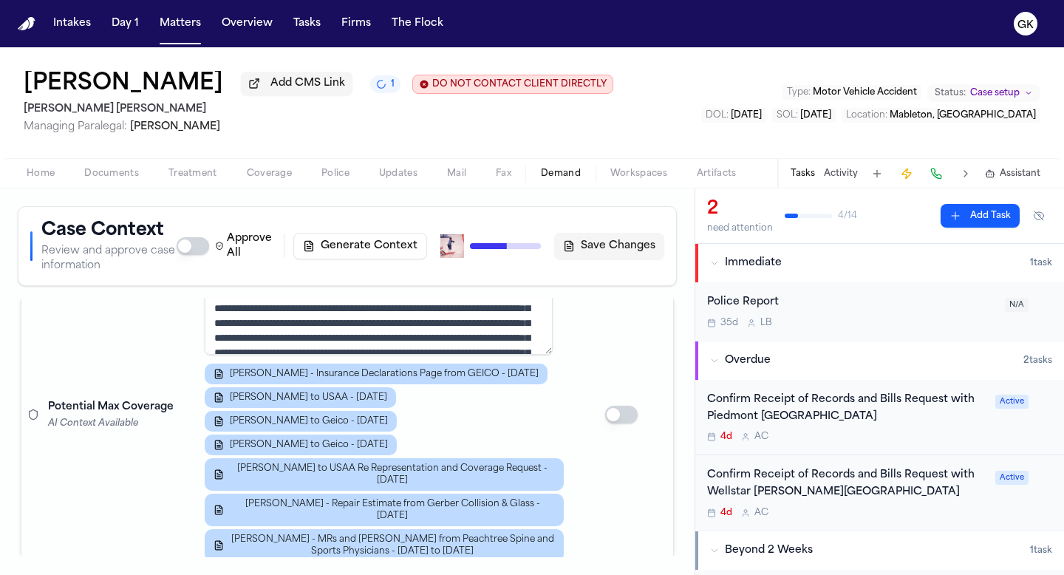
scroll to position [1200, 0]
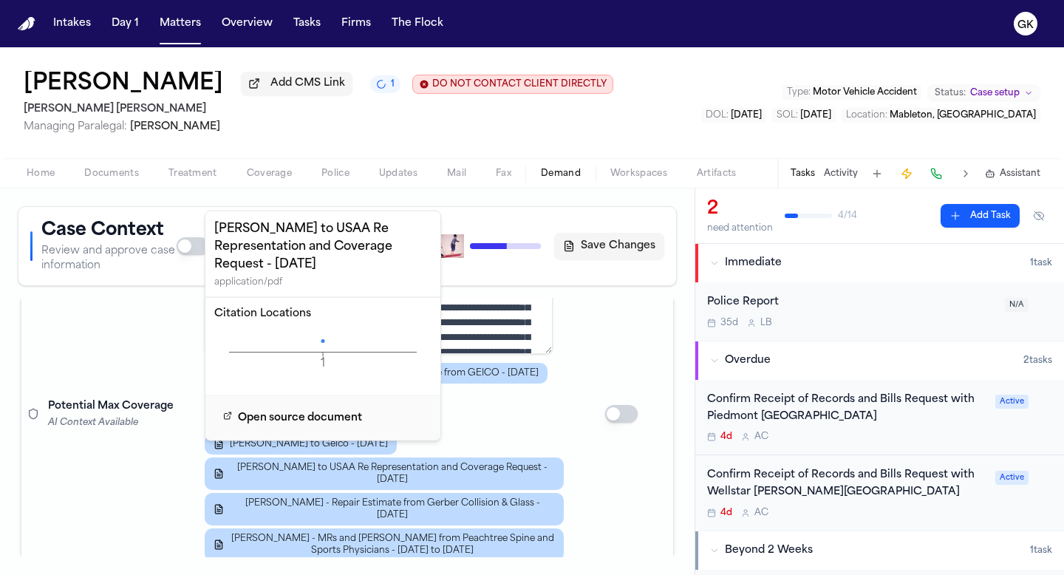
click at [327, 348] on icon "1 Page" at bounding box center [322, 352] width 217 height 44
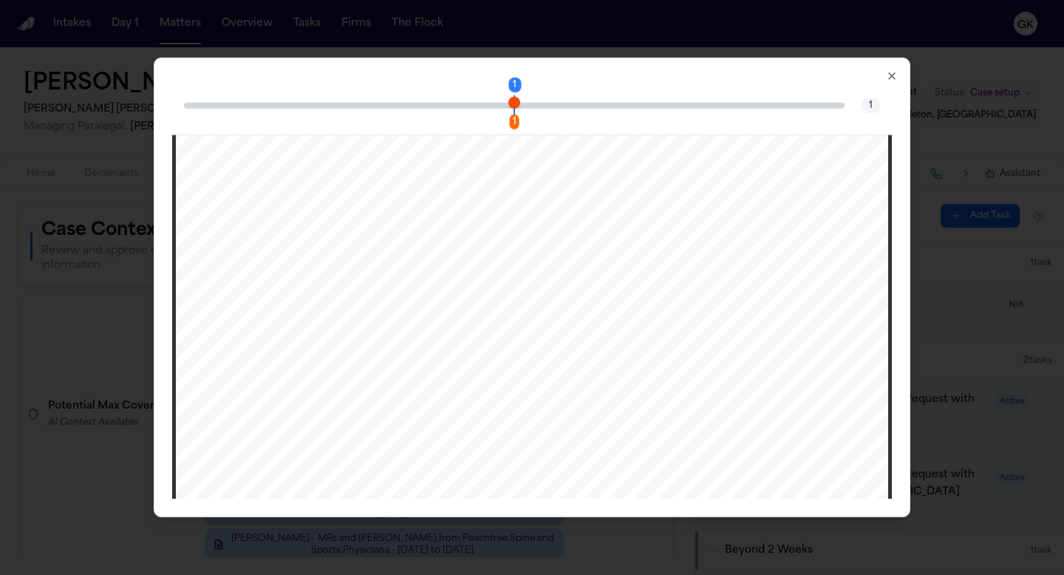
scroll to position [58, 0]
click at [889, 78] on icon "button" at bounding box center [892, 76] width 6 height 6
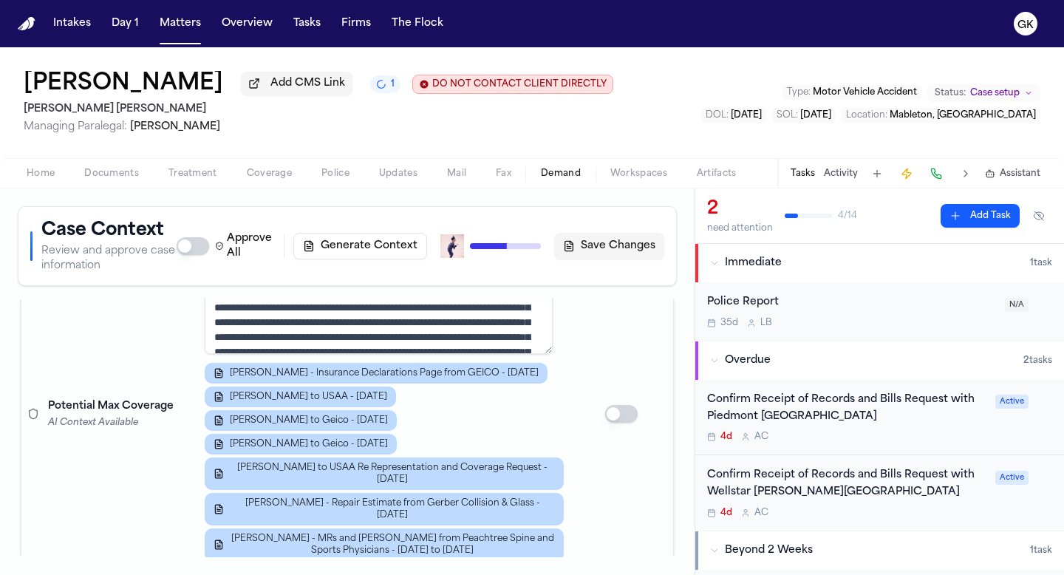
click at [621, 516] on td at bounding box center [621, 414] width 103 height 366
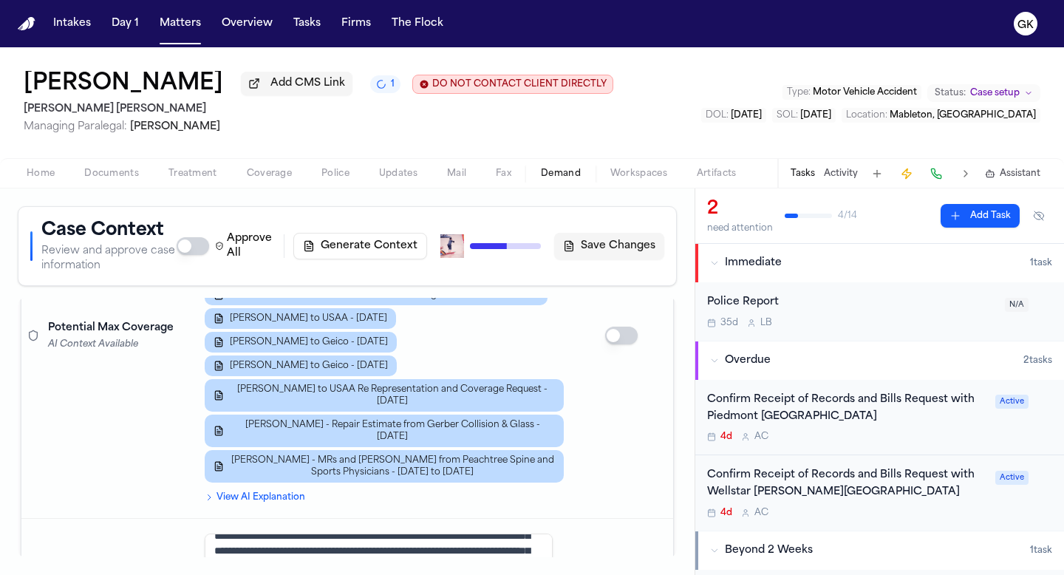
scroll to position [1119, 0]
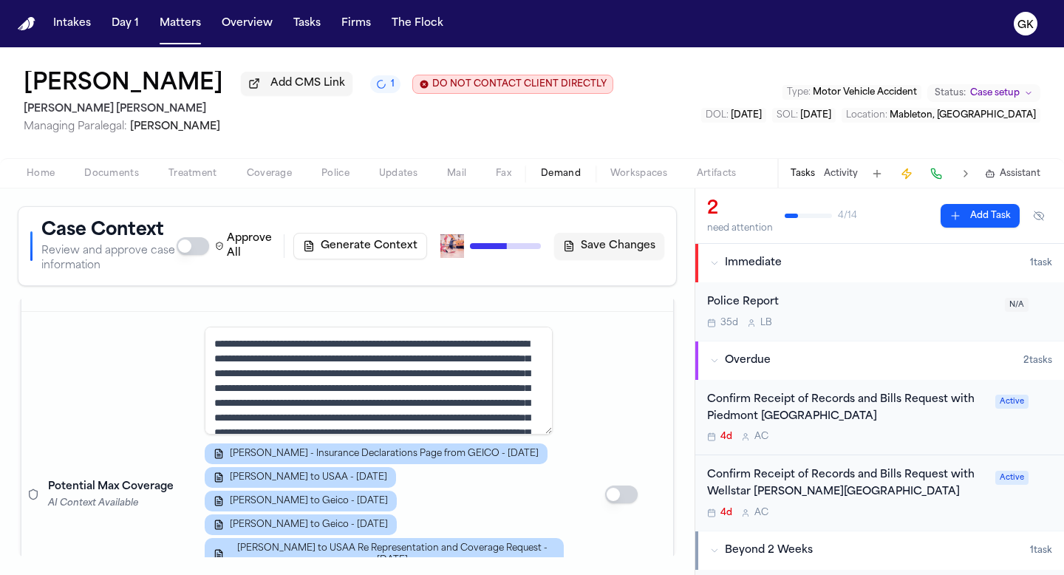
click at [491, 498] on div "J. Williams - Insurance Declarations Page from GEICO - 6.28.25 J. Williams - LO…" at bounding box center [384, 542] width 359 height 198
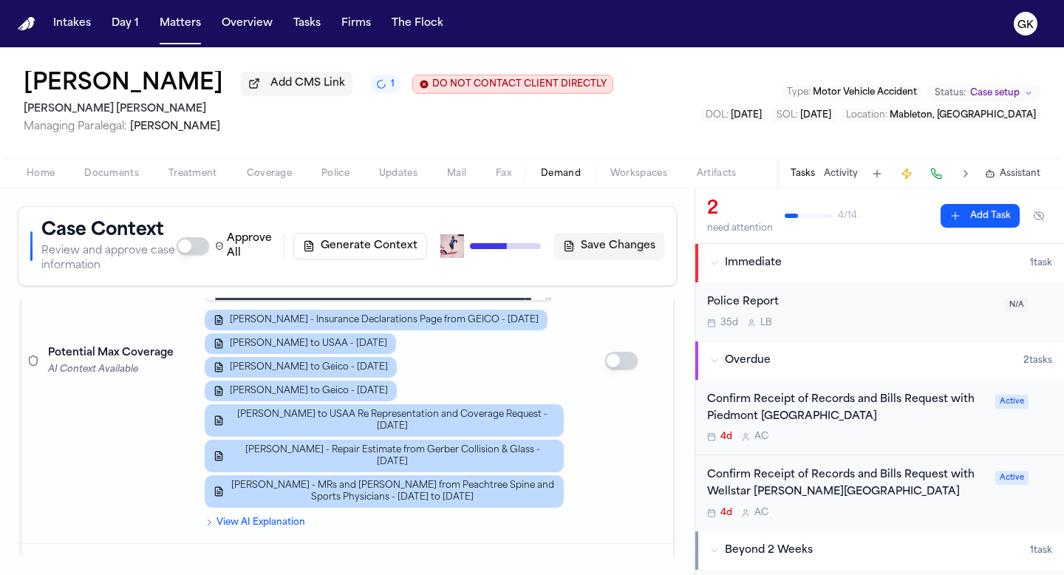
scroll to position [1210, 0]
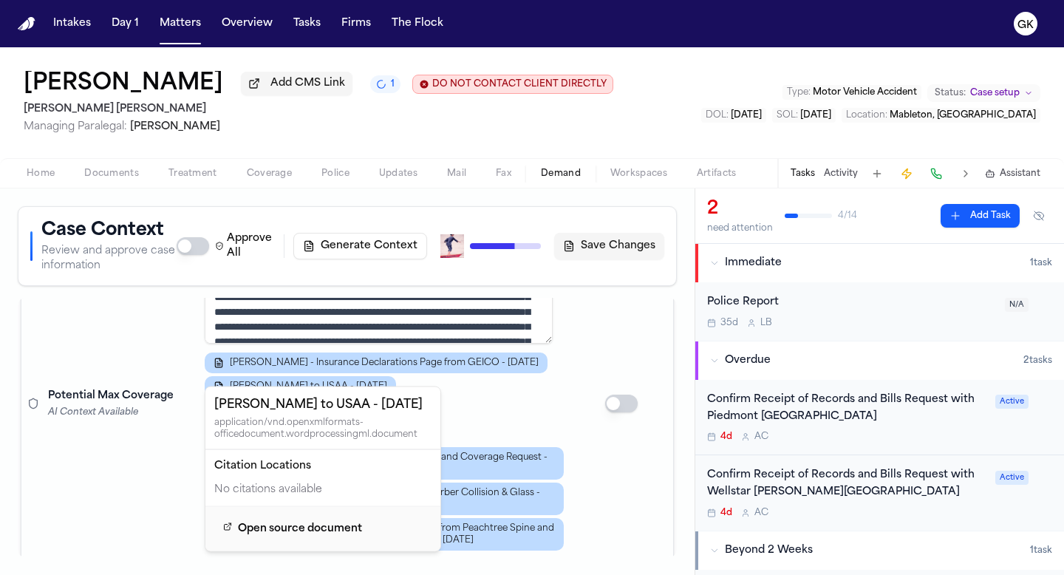
click at [507, 390] on div "J. Williams - Insurance Declarations Page from GEICO - 6.28.25 J. Williams - LO…" at bounding box center [384, 451] width 359 height 198
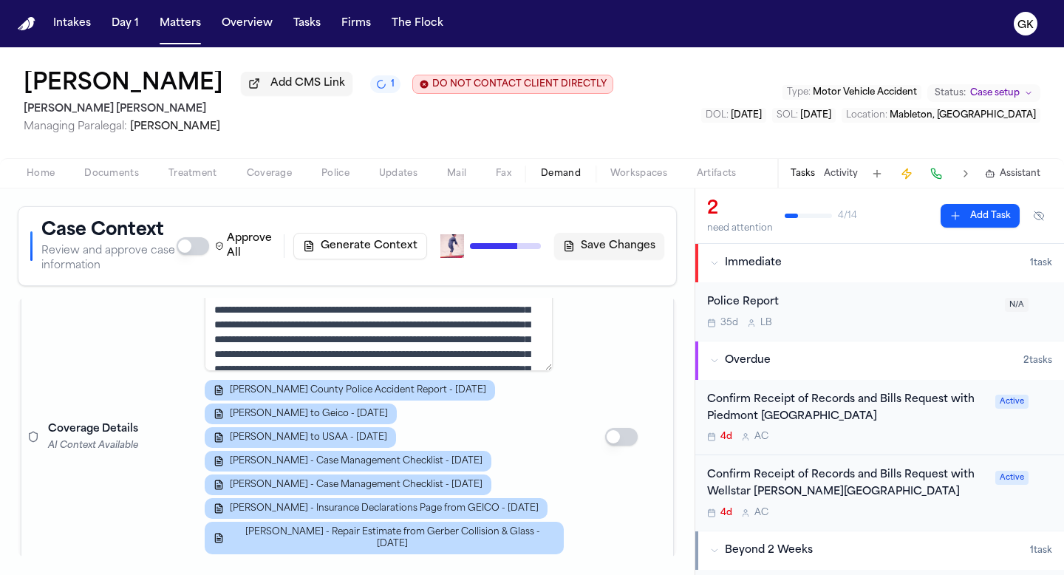
scroll to position [786, 0]
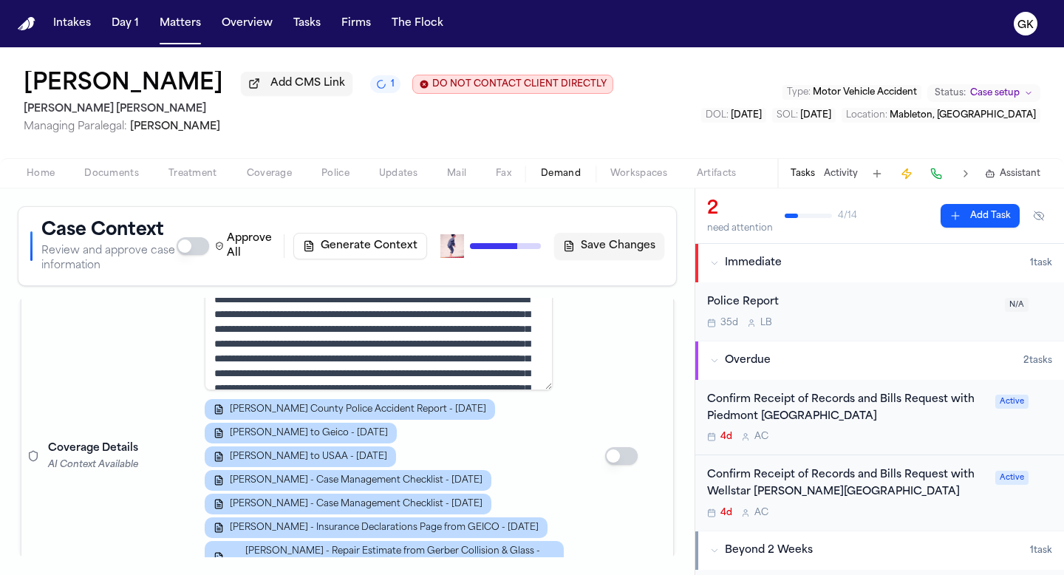
click at [513, 456] on div "J. Williams - Cobb County Police Accident Report - 12.12.24 J. Williams - LOR t…" at bounding box center [384, 504] width 359 height 210
click at [524, 460] on div "J. Williams - Cobb County Police Accident Report - 12.12.24 J. Williams - LOR t…" at bounding box center [384, 504] width 359 height 210
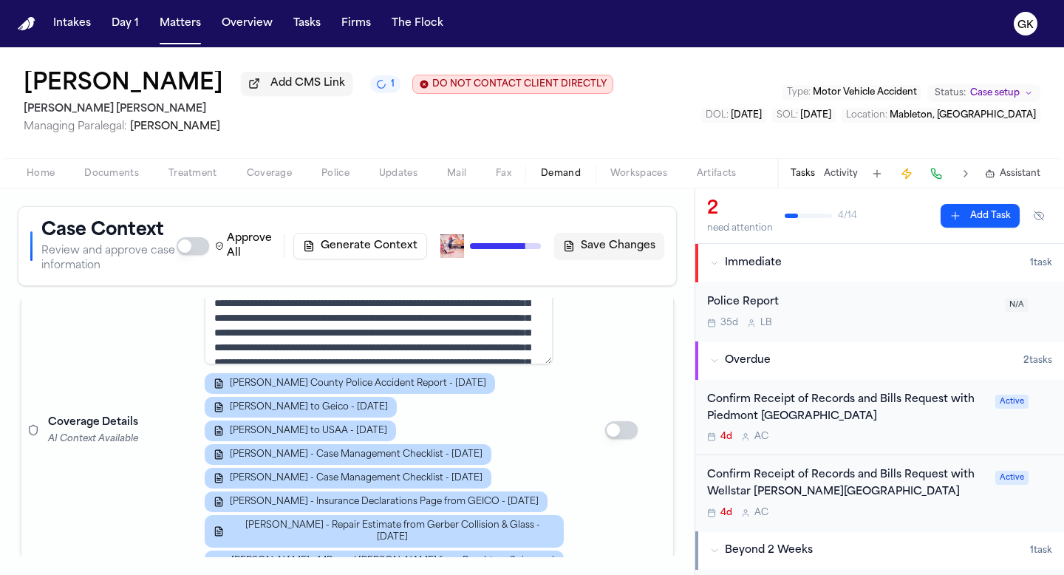
scroll to position [831, 0]
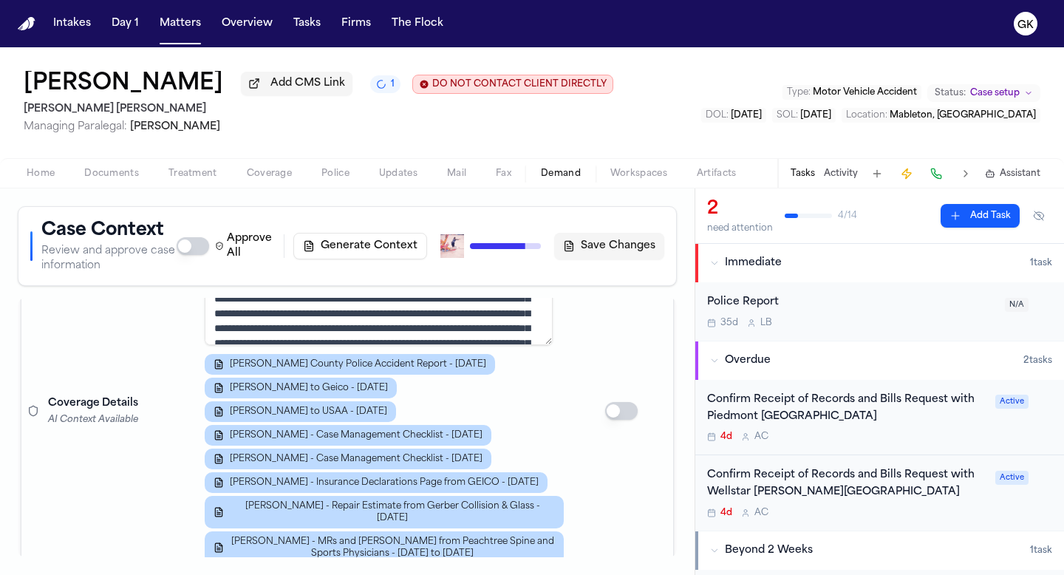
click at [489, 412] on div "J. Williams - Cobb County Police Accident Report - 12.12.24 J. Williams - LOR t…" at bounding box center [384, 459] width 359 height 210
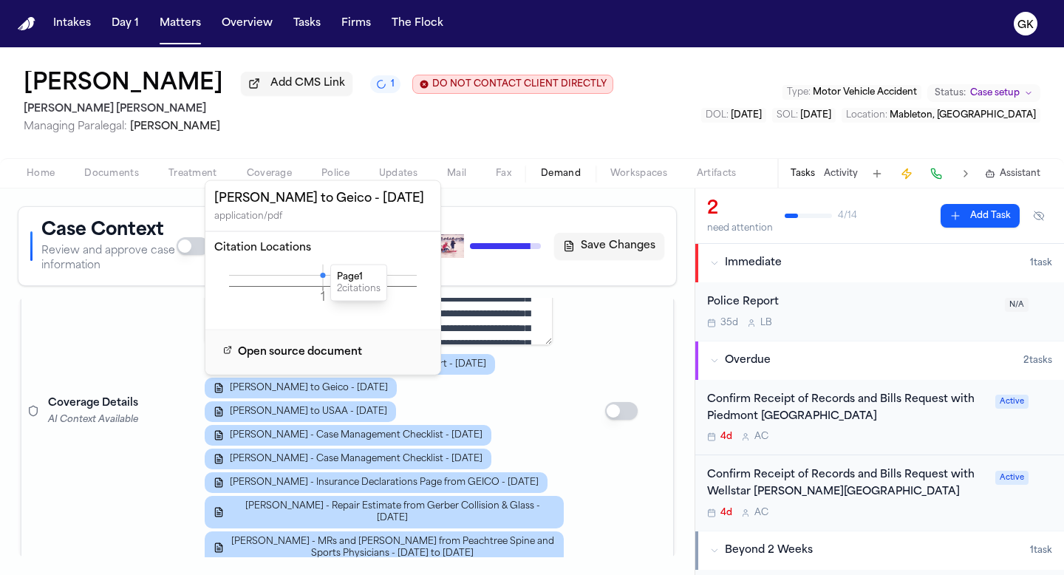
click at [324, 276] on icon at bounding box center [322, 275] width 5 height 5
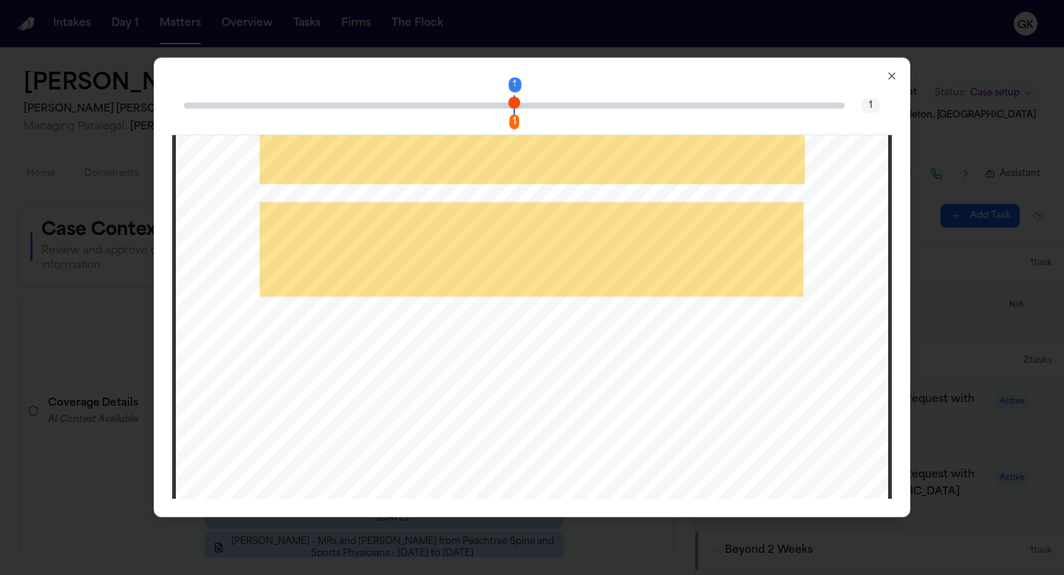
scroll to position [527, 0]
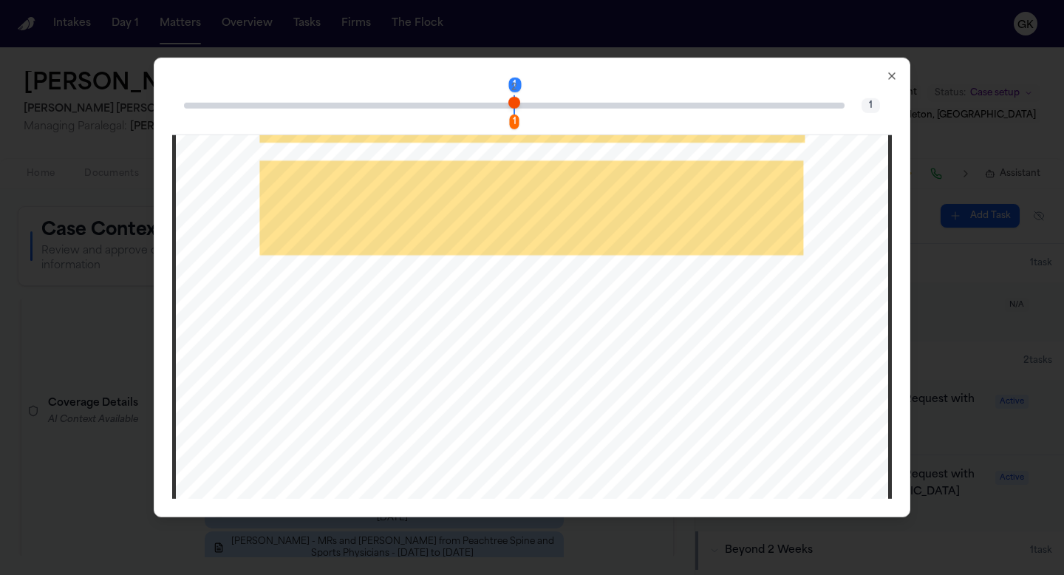
click at [889, 76] on icon "button" at bounding box center [892, 76] width 12 height 12
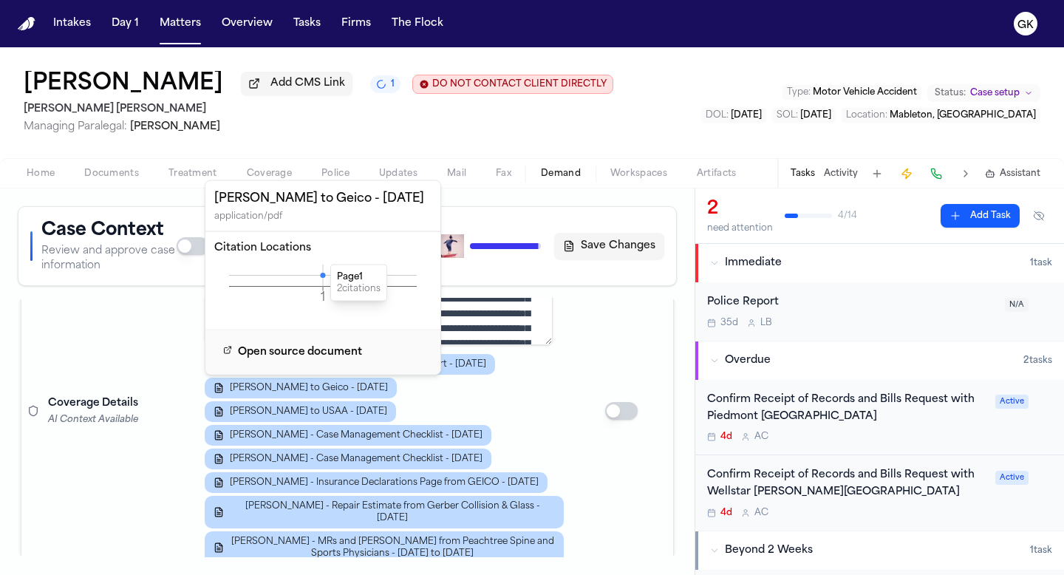
click at [536, 429] on div "J. Williams - Cobb County Police Accident Report - 12.12.24 J. Williams - LOR t…" at bounding box center [384, 459] width 359 height 210
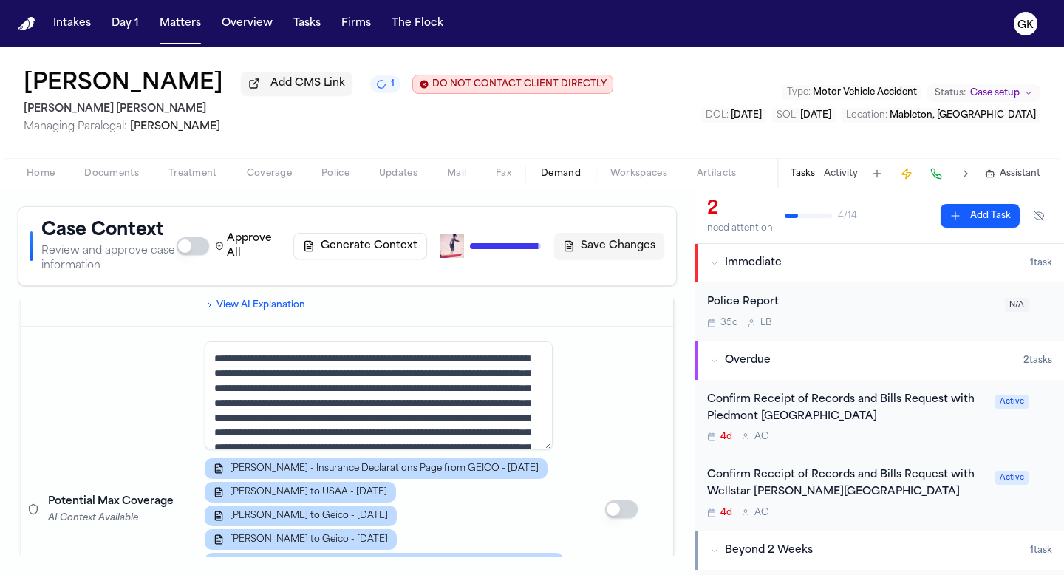
scroll to position [1304, 0]
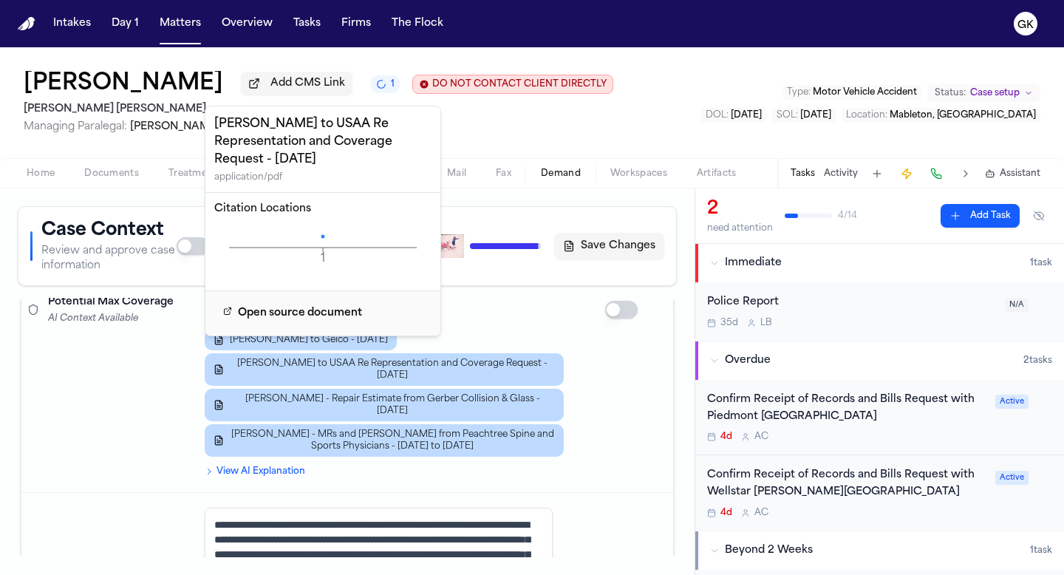
click at [321, 234] on icon "1 Page" at bounding box center [322, 247] width 217 height 44
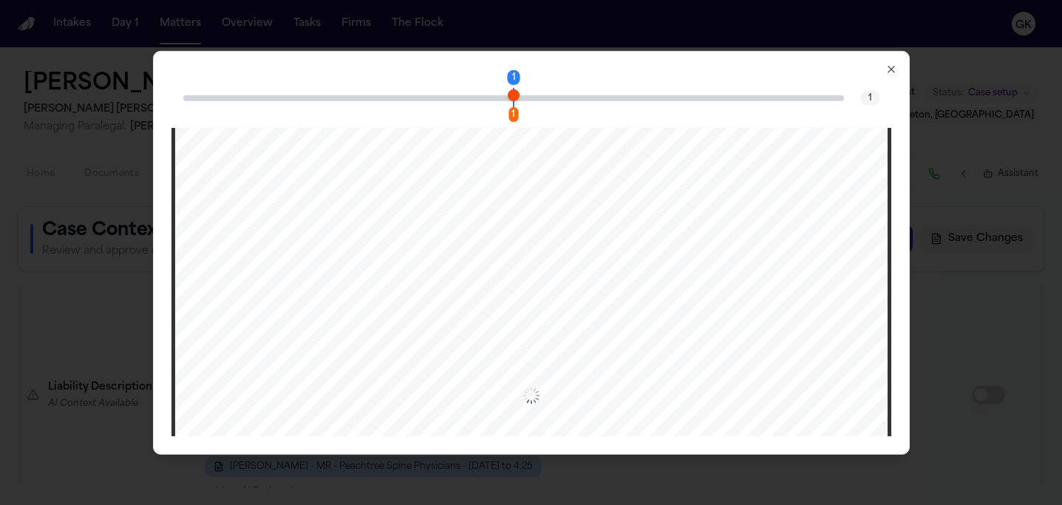
scroll to position [211, 0]
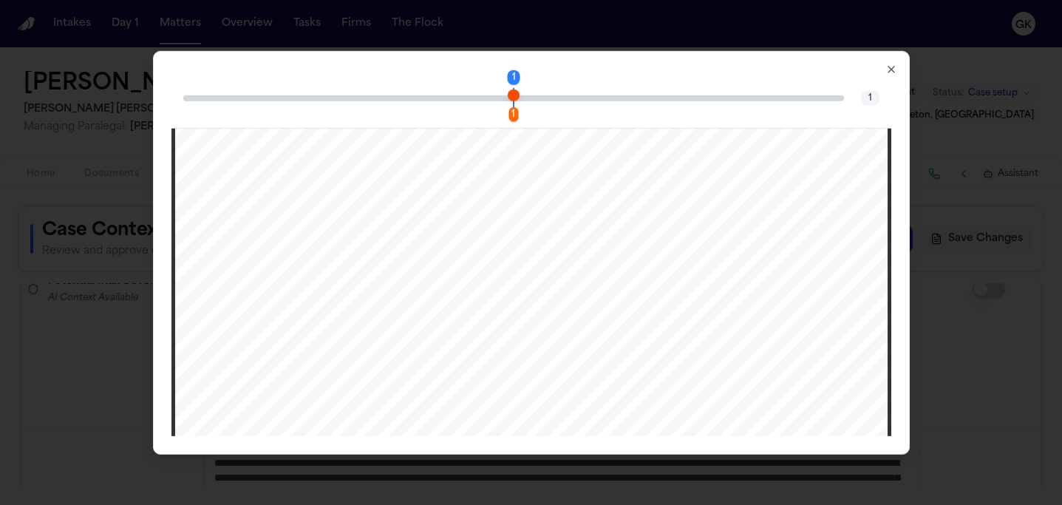
click at [894, 70] on icon "button" at bounding box center [891, 69] width 12 height 12
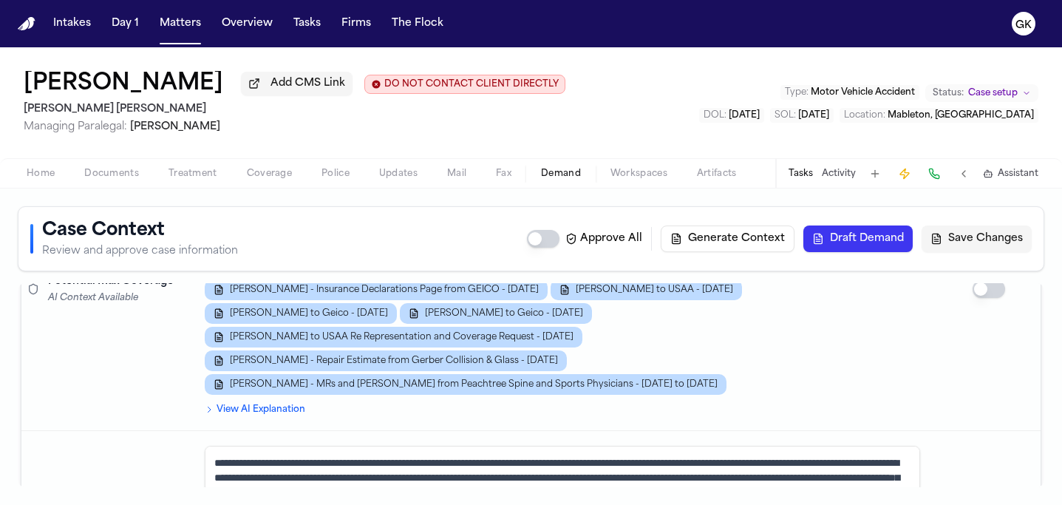
click at [117, 182] on button "Documents" at bounding box center [111, 174] width 84 height 18
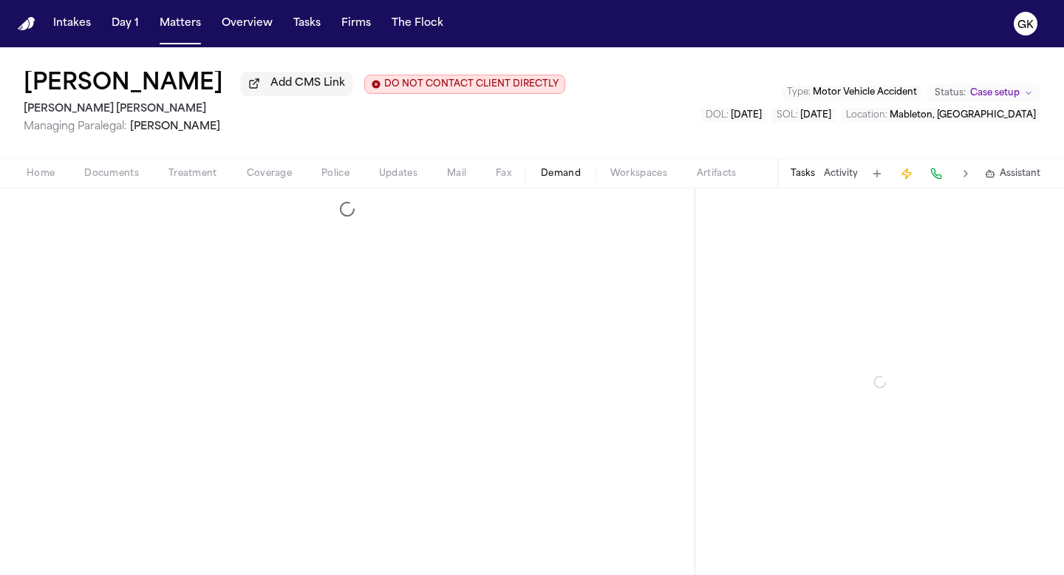
select select "**********"
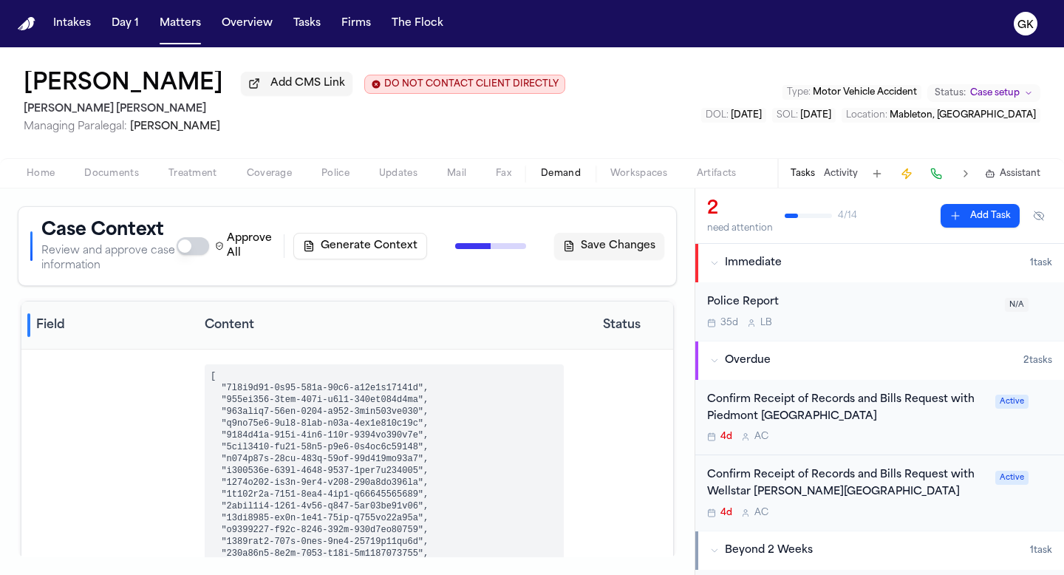
click at [106, 180] on span "Documents" at bounding box center [111, 174] width 55 height 12
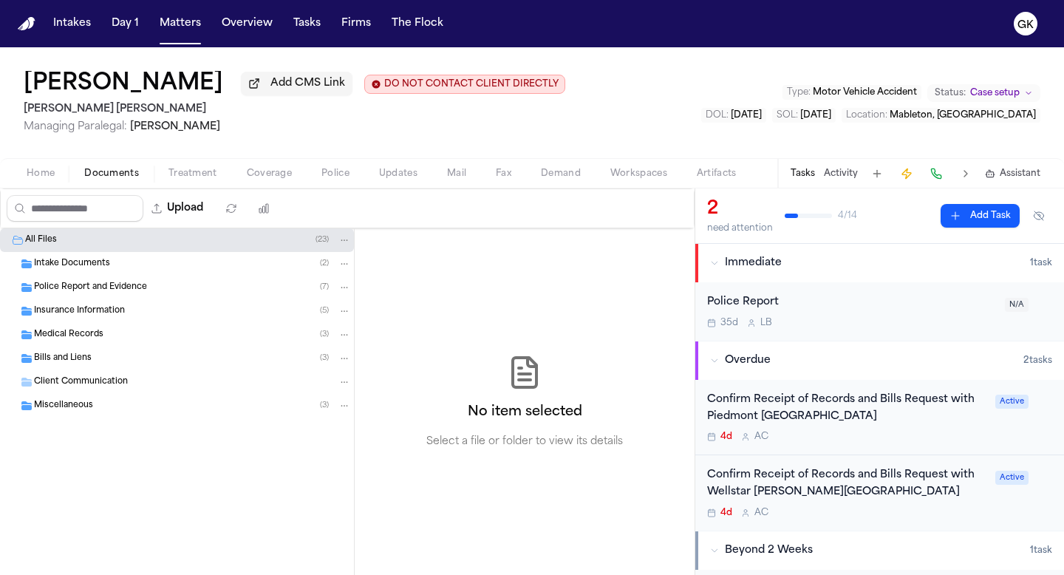
click at [88, 365] on span "Bills and Liens" at bounding box center [63, 358] width 58 height 13
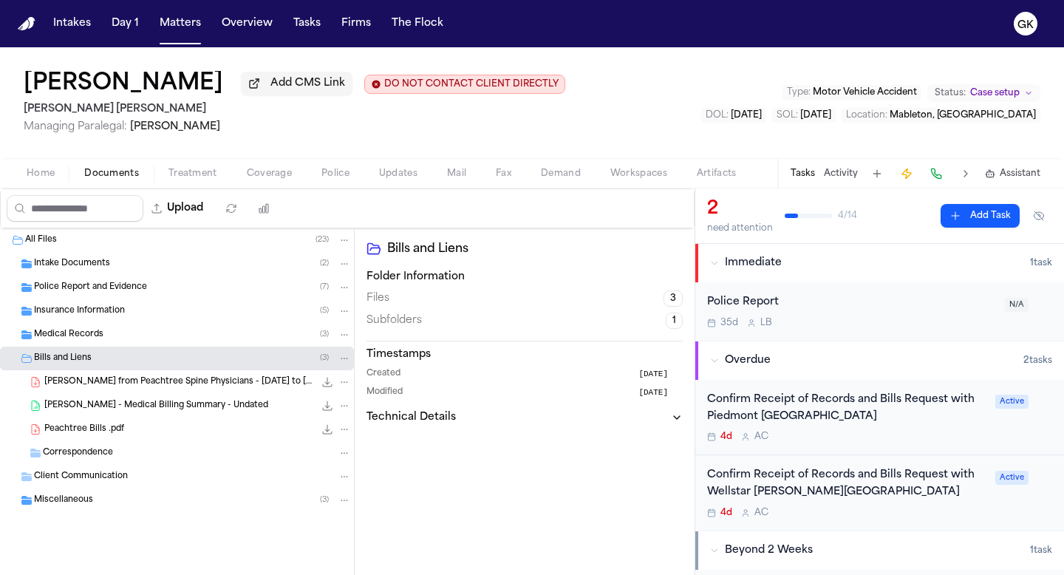
click at [206, 378] on span "[PERSON_NAME] from Peachtree Spine Physicians - [DATE] to [DATE]" at bounding box center [179, 382] width 270 height 13
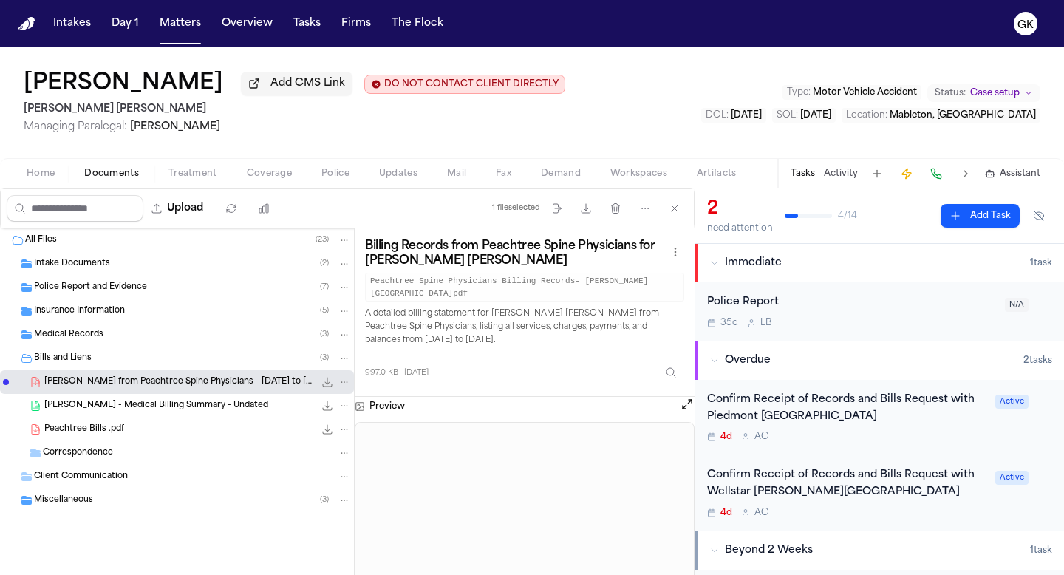
click at [187, 406] on span "[PERSON_NAME] - Medical Billing Summary - Undated" at bounding box center [156, 406] width 224 height 13
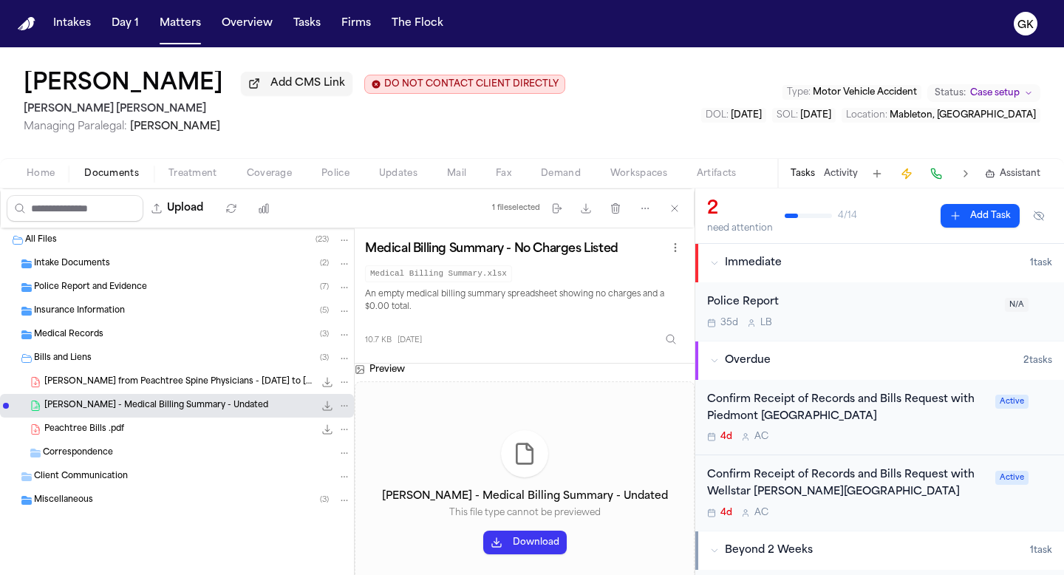
click at [129, 431] on div "Peachtree Bills .pdf 15.2 MB • PDF" at bounding box center [197, 429] width 307 height 15
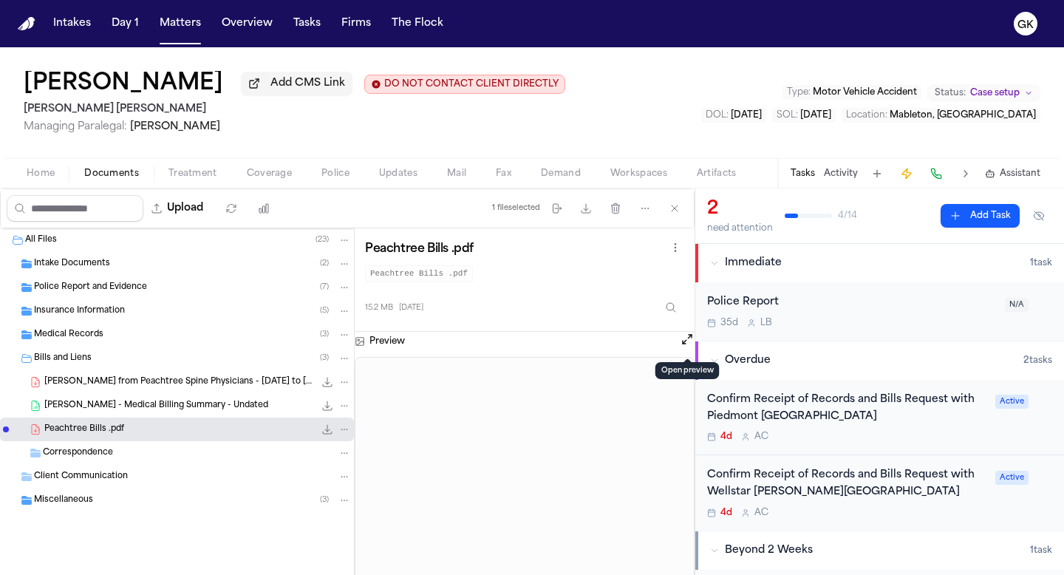
click at [681, 343] on button "Open preview" at bounding box center [687, 339] width 15 height 15
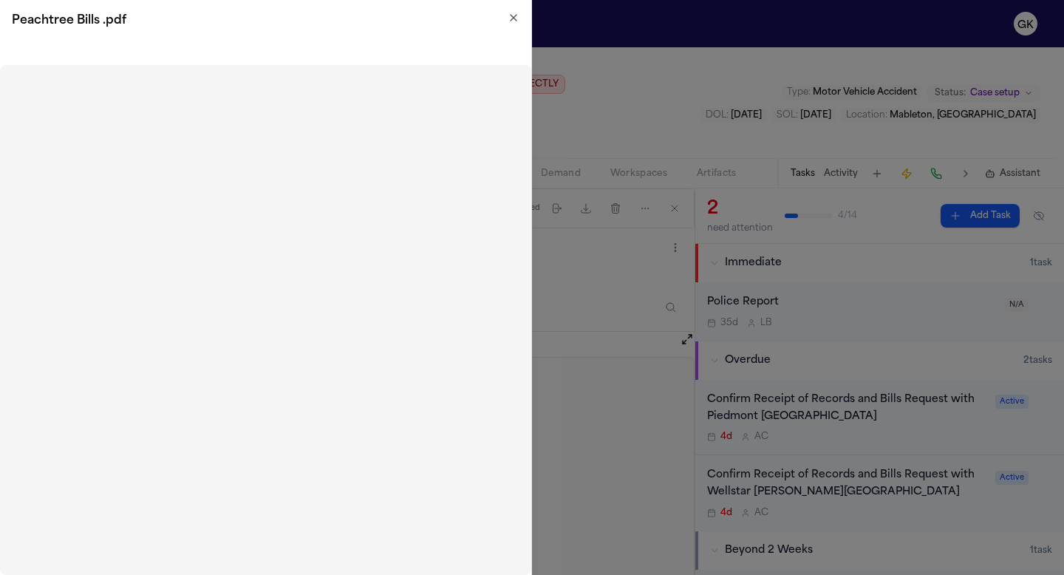
click at [506, 16] on h2 "Peachtree Bills .pdf" at bounding box center [265, 21] width 507 height 18
click at [512, 16] on icon "button" at bounding box center [513, 18] width 6 height 6
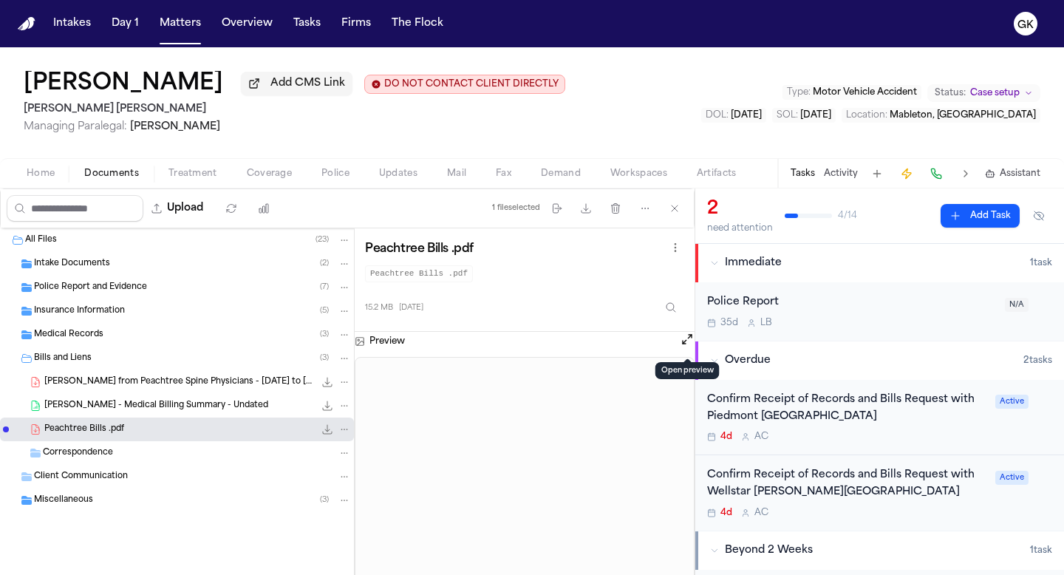
click at [199, 412] on span "[PERSON_NAME] - Medical Billing Summary - Undated" at bounding box center [156, 406] width 224 height 13
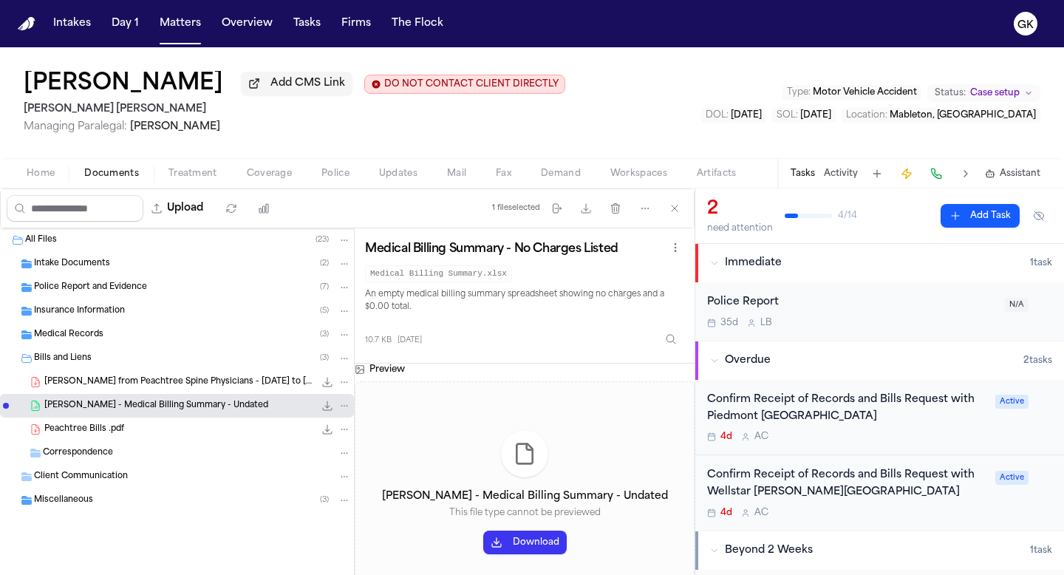
click at [184, 429] on div "Peachtree Bills .pdf 15.2 MB • PDF" at bounding box center [197, 429] width 307 height 15
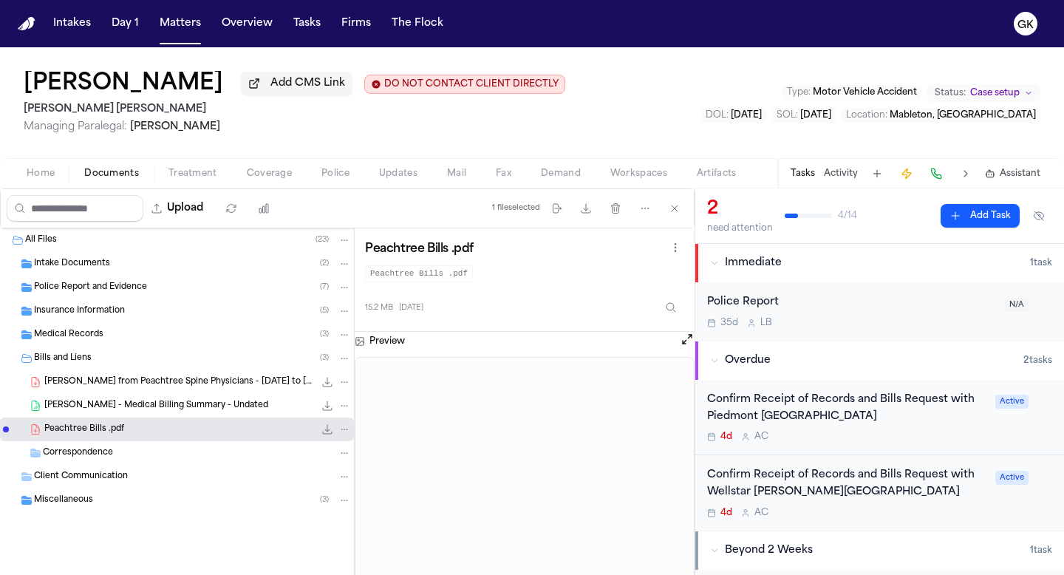
click at [190, 386] on span "[PERSON_NAME] from Peachtree Spine Physicians - [DATE] to [DATE]" at bounding box center [179, 382] width 270 height 13
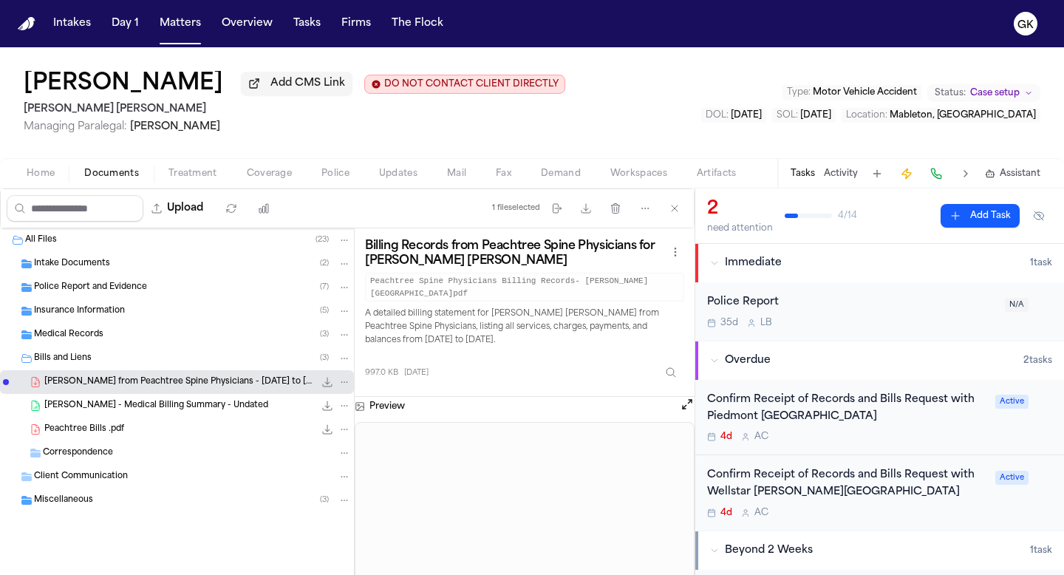
click at [205, 402] on div "J. Williams - Medical Billing Summary - Undated 10.7 KB • XLSX" at bounding box center [197, 405] width 307 height 15
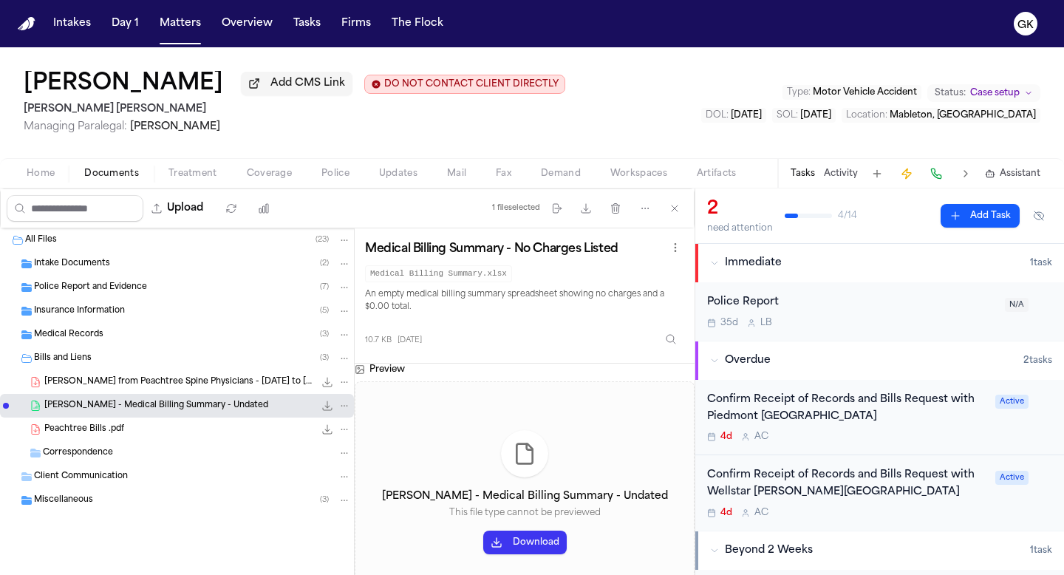
click at [522, 547] on button "Download" at bounding box center [524, 542] width 83 height 24
click at [126, 512] on div "Miscellaneous ( 3 )" at bounding box center [177, 500] width 354 height 24
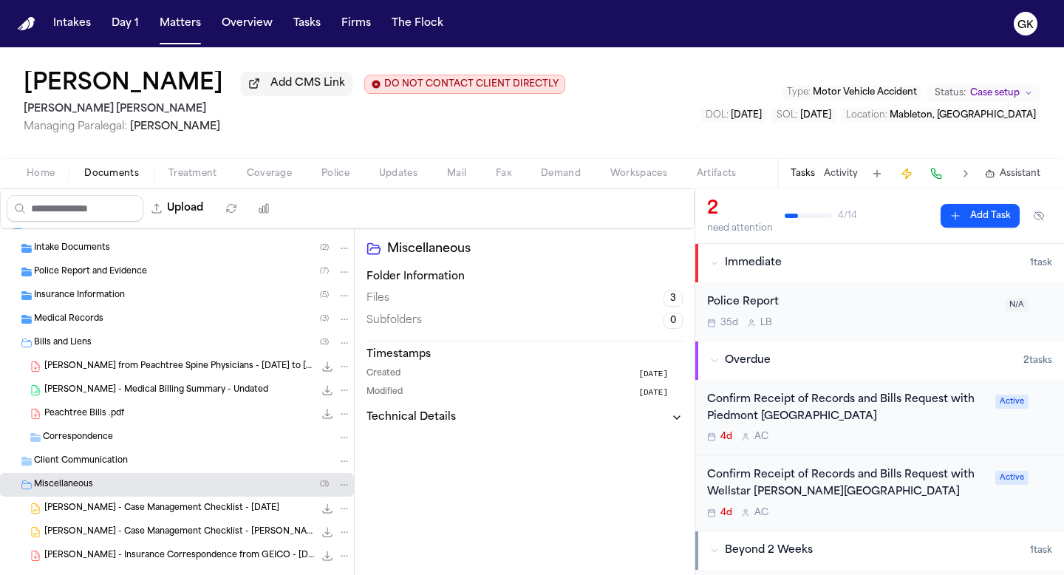
scroll to position [45, 0]
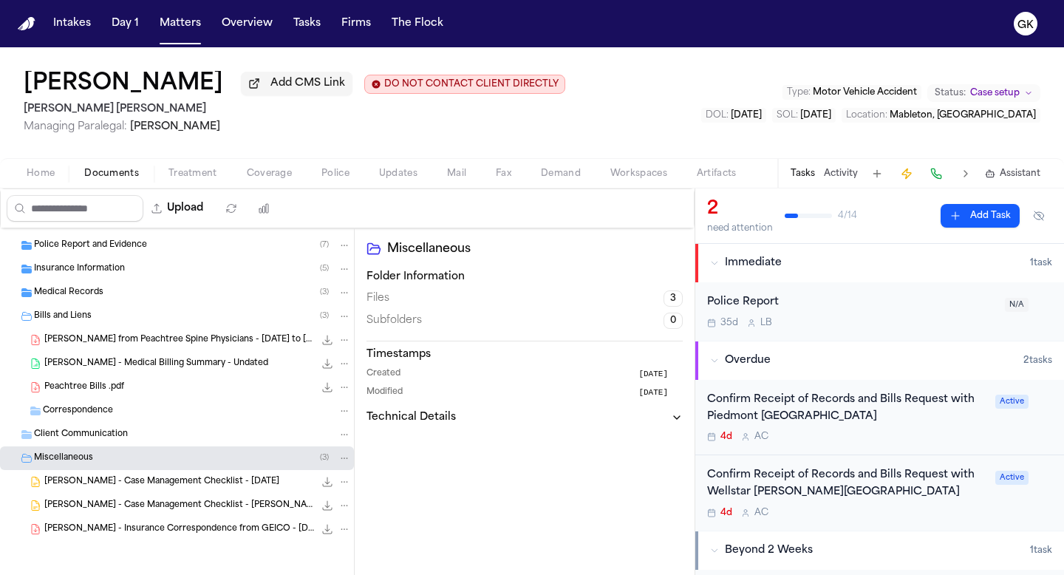
click at [105, 295] on div "Medical Records ( 3 )" at bounding box center [192, 292] width 317 height 13
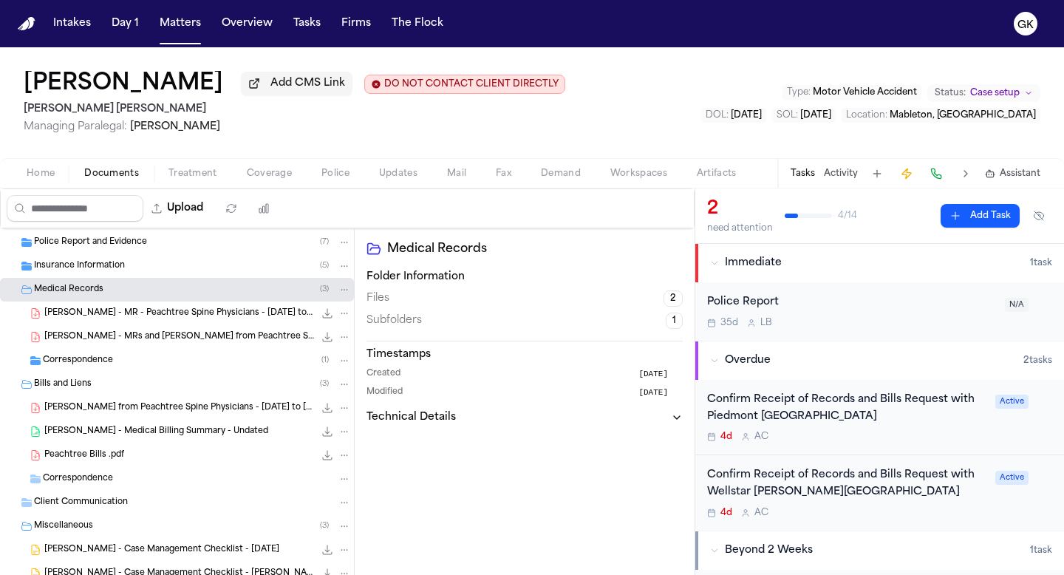
click at [193, 338] on span "[PERSON_NAME] - MRs and [PERSON_NAME] from Peachtree Spine and Sports Physician…" at bounding box center [179, 337] width 270 height 13
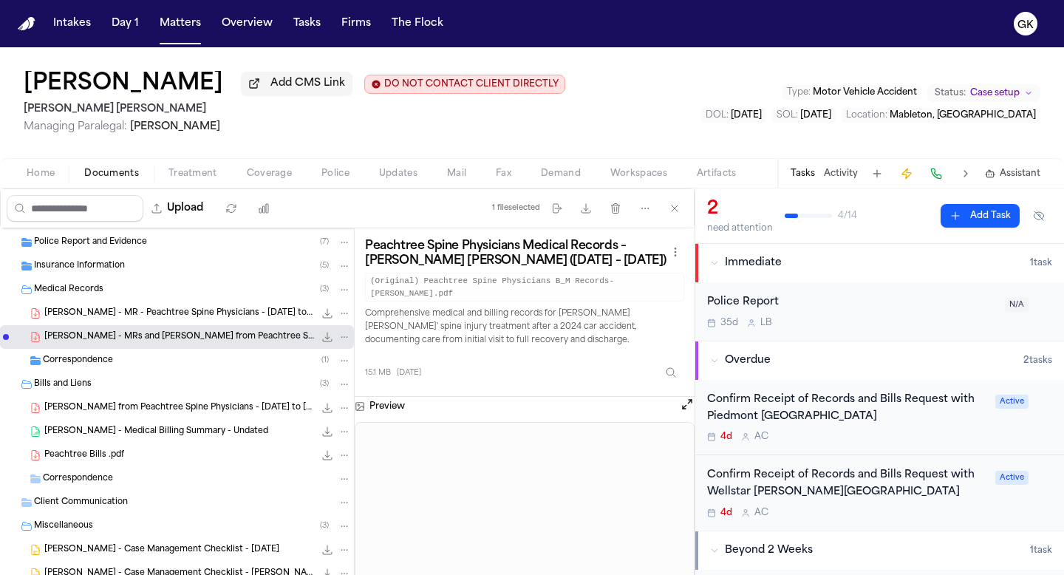
click at [686, 411] on button "Open preview" at bounding box center [687, 404] width 15 height 15
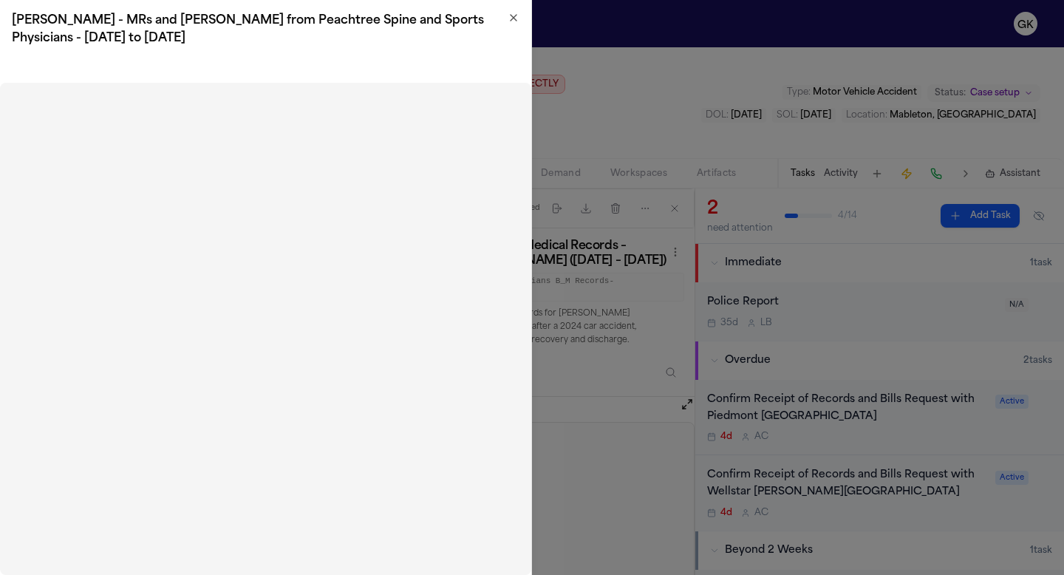
click at [513, 14] on icon "button" at bounding box center [513, 18] width 12 height 12
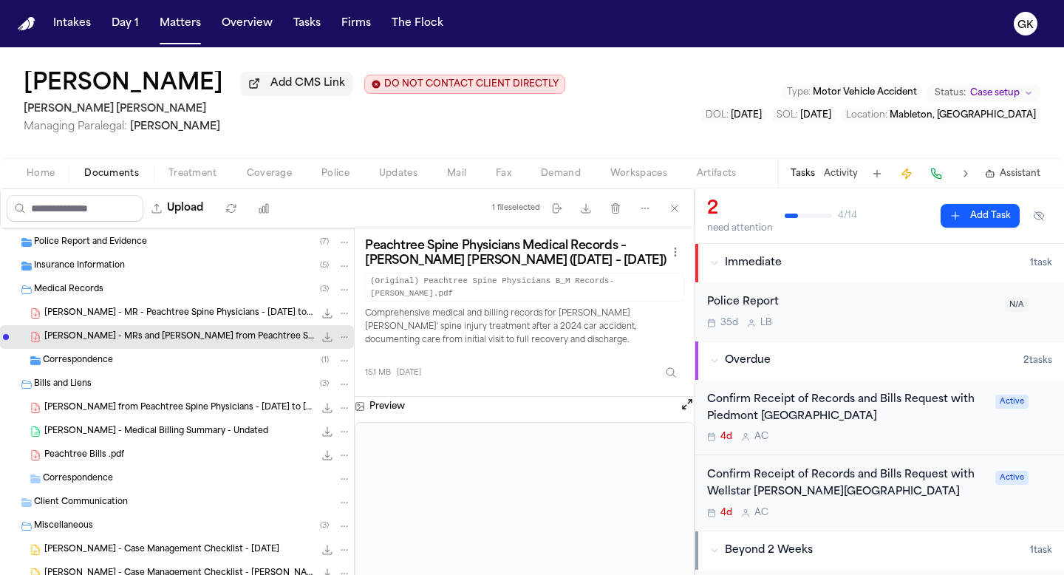
click at [173, 459] on div "Peachtree Bills .pdf 15.2 MB • PDF" at bounding box center [197, 455] width 307 height 15
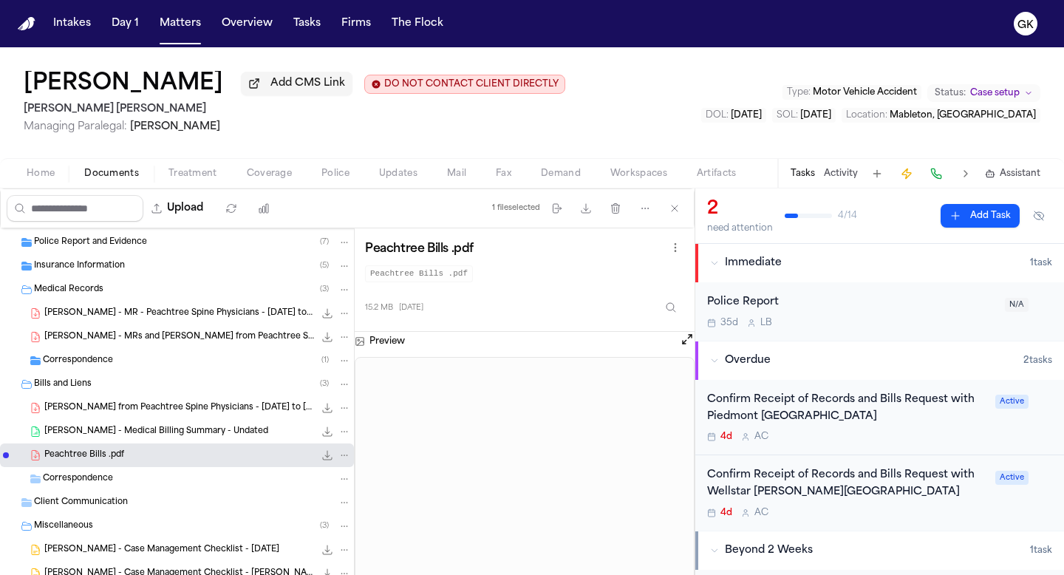
click at [194, 415] on div "J. Williams - Bills from Peachtree Spine Physicians - 12.18.24 to 4.10.25 997.0…" at bounding box center [197, 407] width 307 height 15
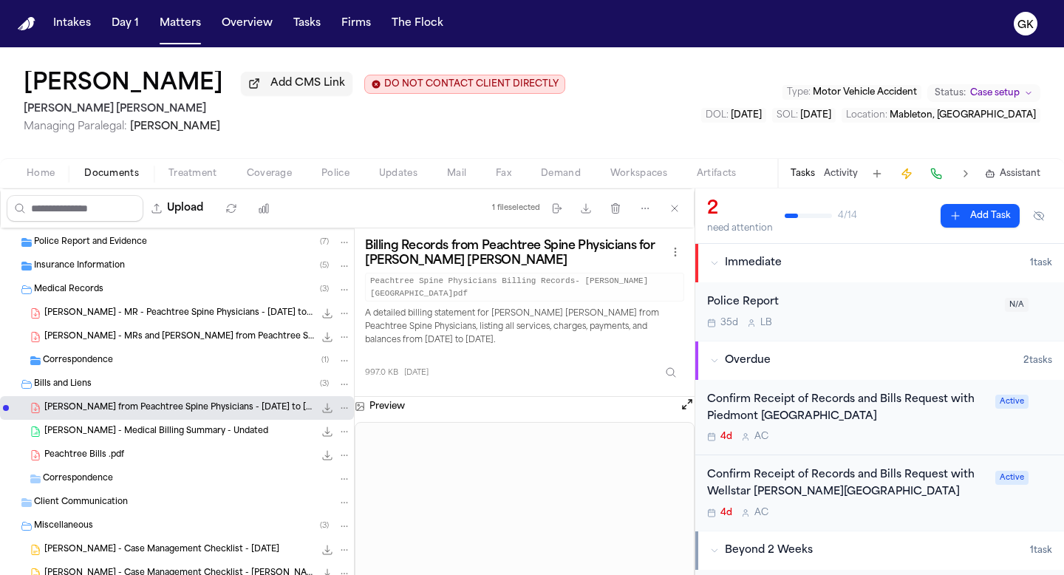
click at [230, 436] on span "[PERSON_NAME] - Medical Billing Summary - Undated" at bounding box center [156, 431] width 224 height 13
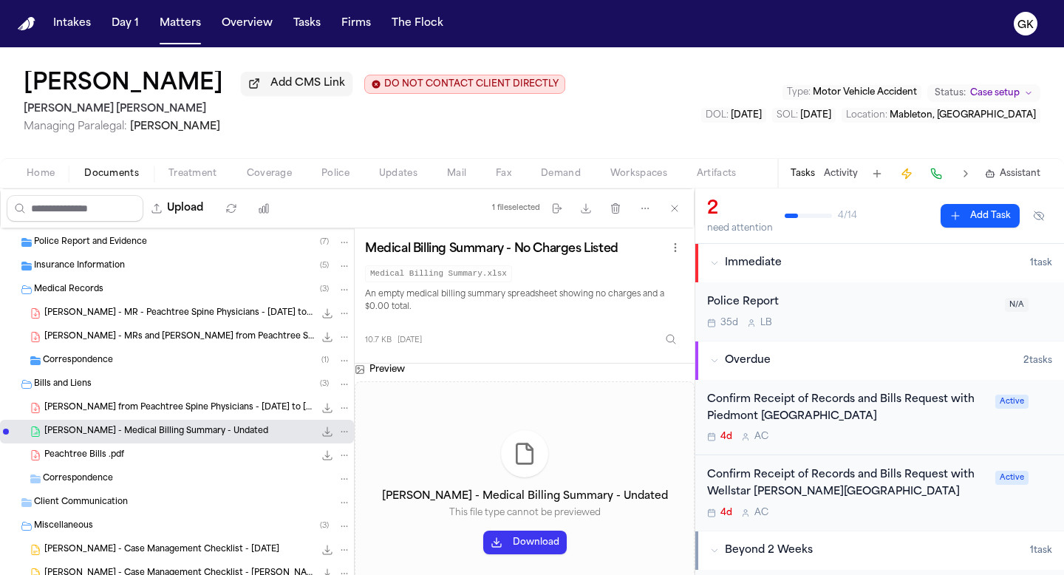
click at [199, 409] on span "[PERSON_NAME] from Peachtree Spine Physicians - [DATE] to [DATE]" at bounding box center [179, 408] width 270 height 13
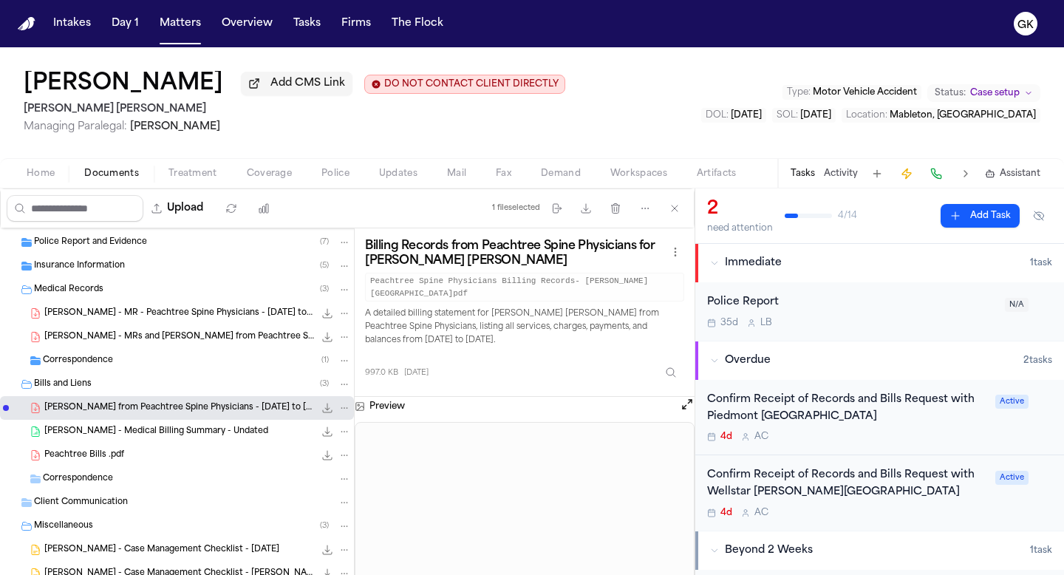
click at [181, 343] on span "[PERSON_NAME] - MRs and [PERSON_NAME] from Peachtree Spine and Sports Physician…" at bounding box center [179, 337] width 270 height 13
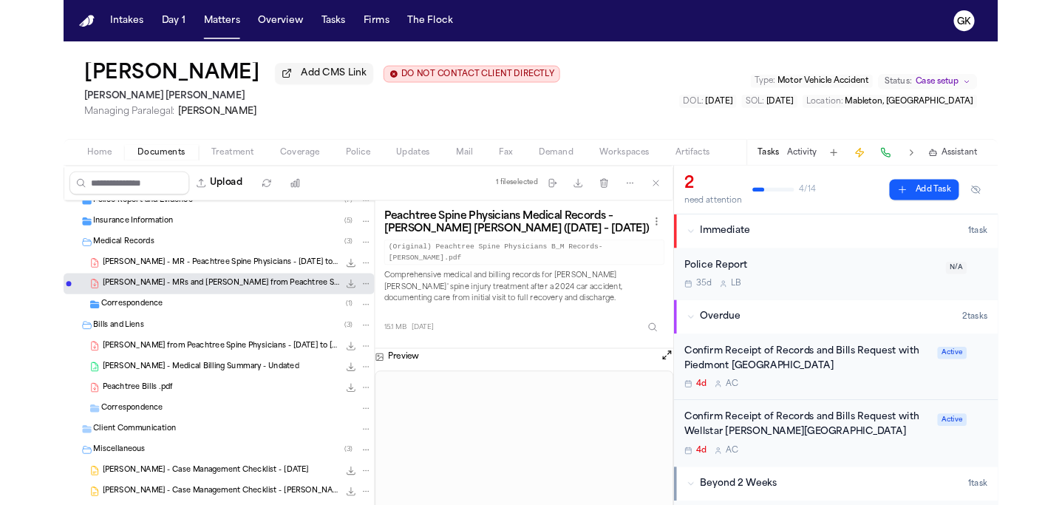
scroll to position [0, 0]
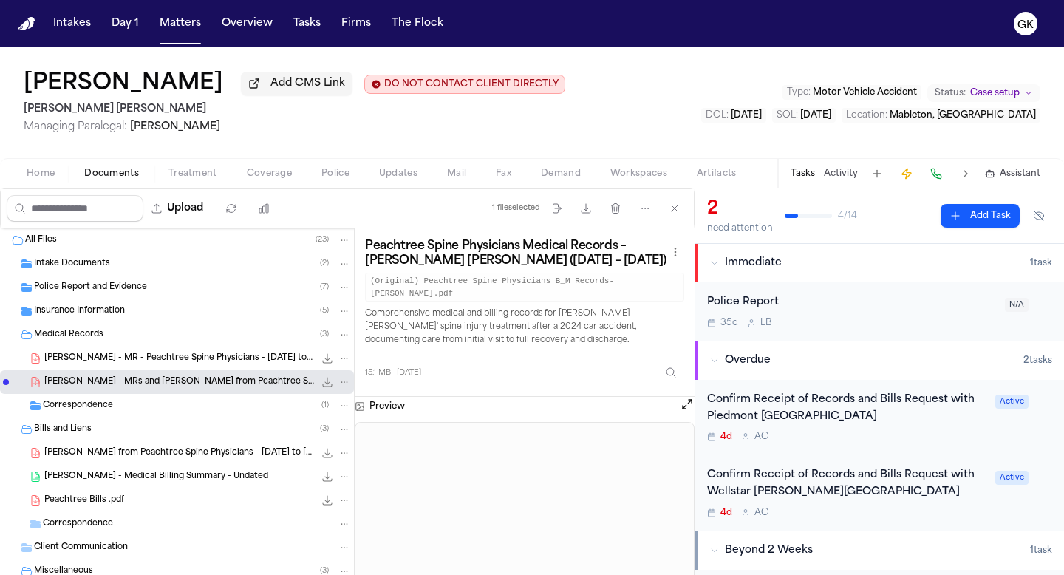
click at [519, 368] on div "15.1 MB 3 months ago" at bounding box center [524, 369] width 319 height 33
click at [167, 358] on span "[PERSON_NAME] - MR - Peachtree Spine Physicians - [DATE] to 4.25" at bounding box center [179, 358] width 270 height 13
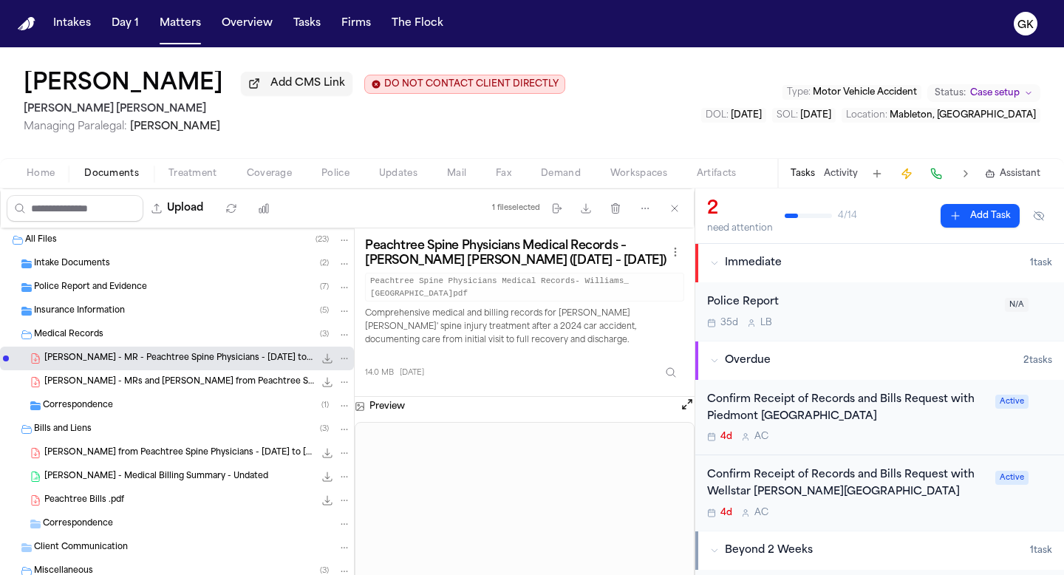
click at [165, 380] on span "[PERSON_NAME] - MRs and [PERSON_NAME] from Peachtree Spine and Sports Physician…" at bounding box center [179, 382] width 270 height 13
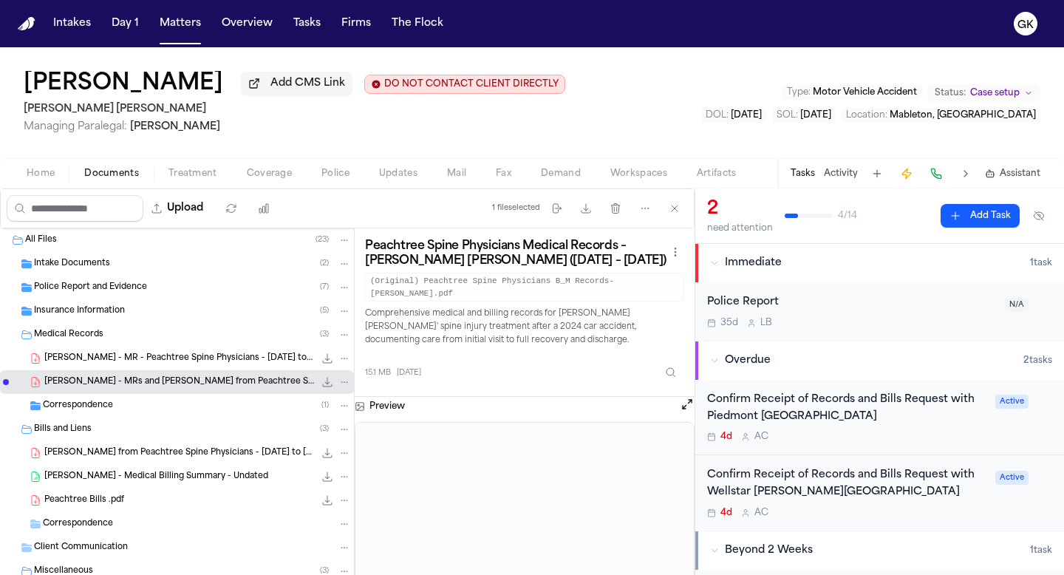
click at [163, 370] on div "J. Williams - MR - Peachtree Spine Physicians - 12.12.24 to 4.25 14.0 MB • PDF" at bounding box center [177, 358] width 354 height 24
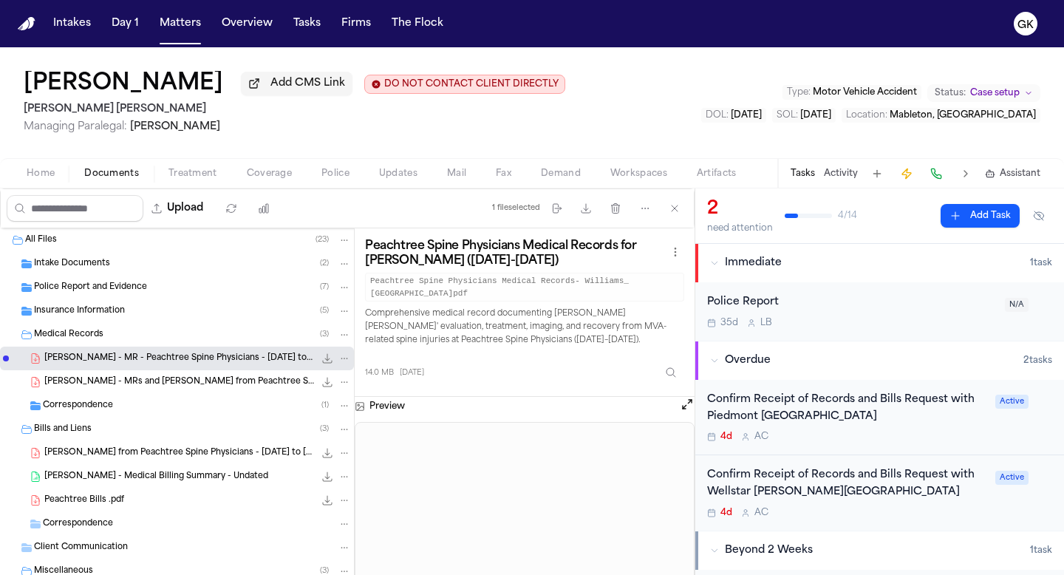
click at [160, 384] on span "[PERSON_NAME] - MRs and [PERSON_NAME] from Peachtree Spine and Sports Physician…" at bounding box center [179, 382] width 270 height 13
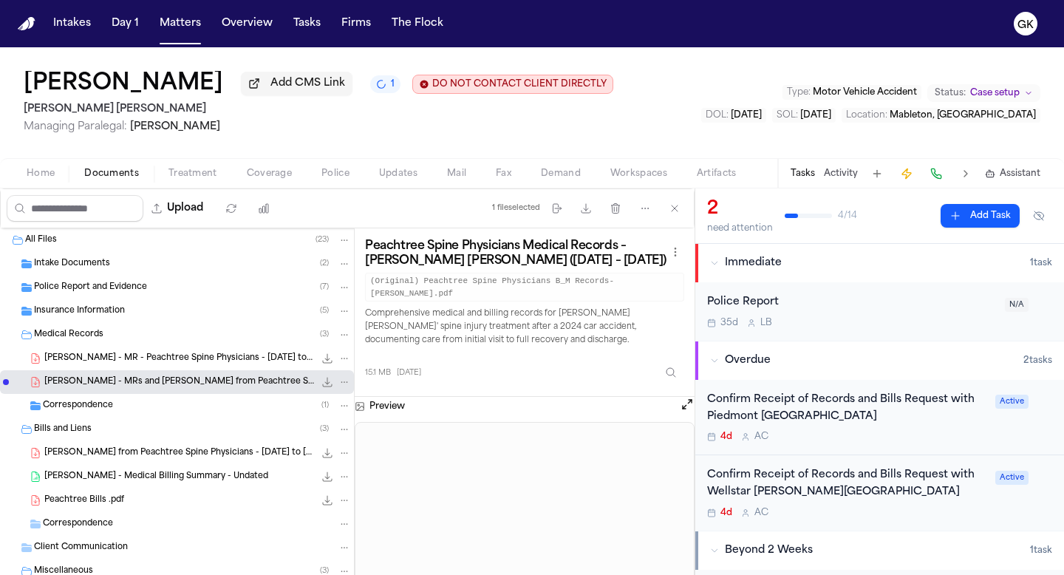
click at [630, 179] on span "Workspaces" at bounding box center [638, 174] width 57 height 12
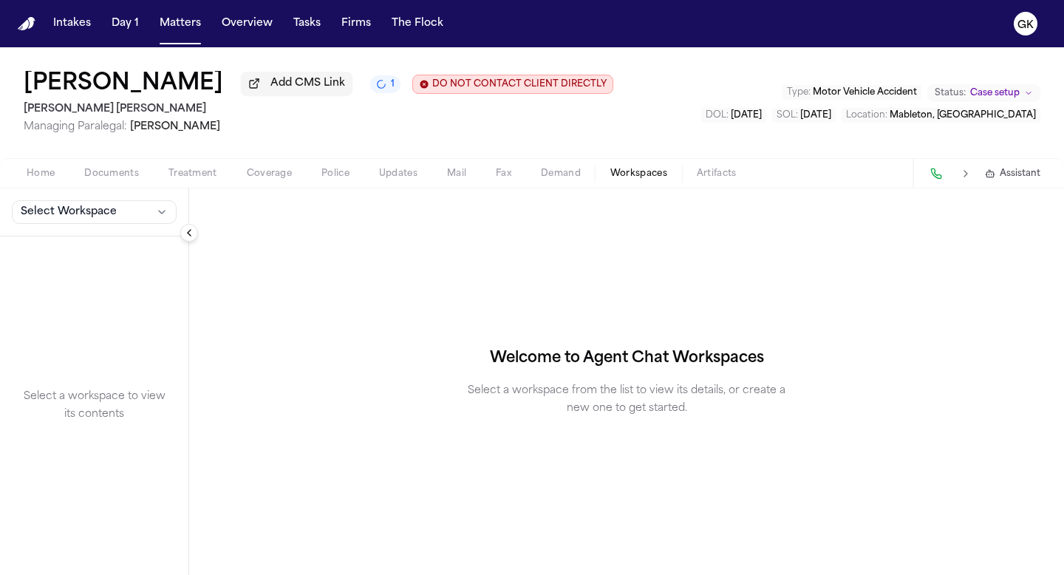
click at [564, 179] on span "Demand" at bounding box center [561, 174] width 40 height 12
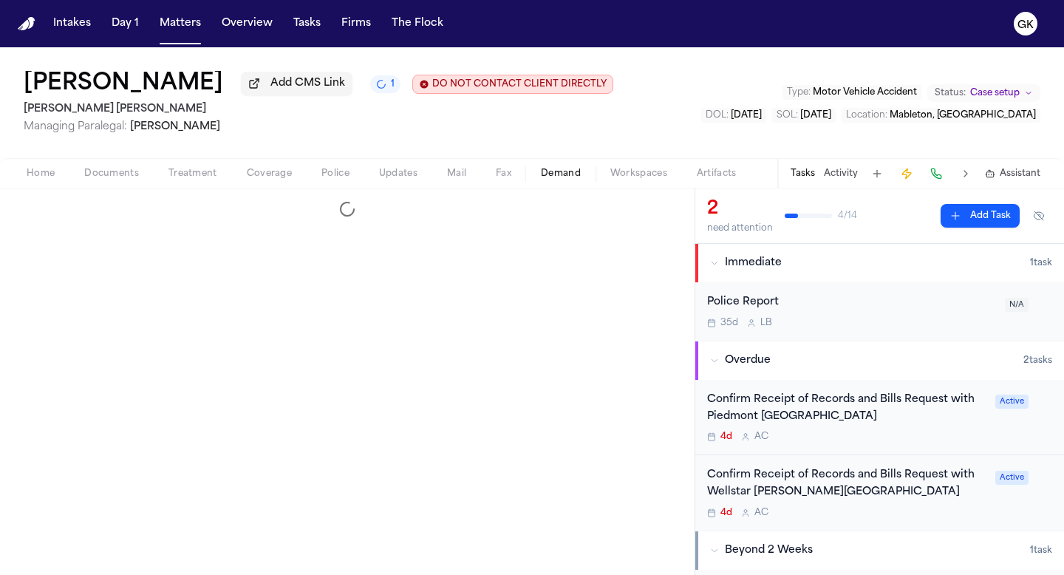
select select "**********"
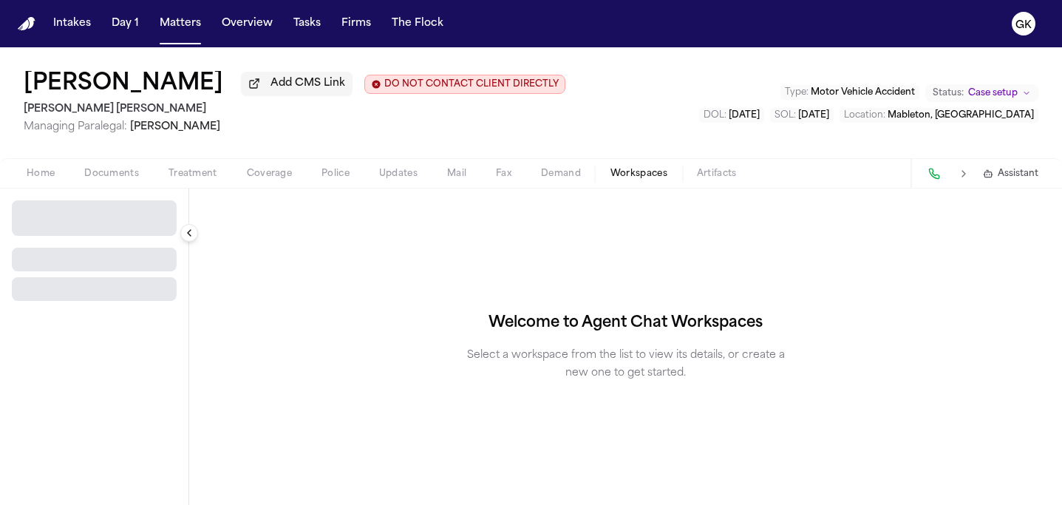
click at [611, 178] on span "Workspaces" at bounding box center [638, 174] width 57 height 12
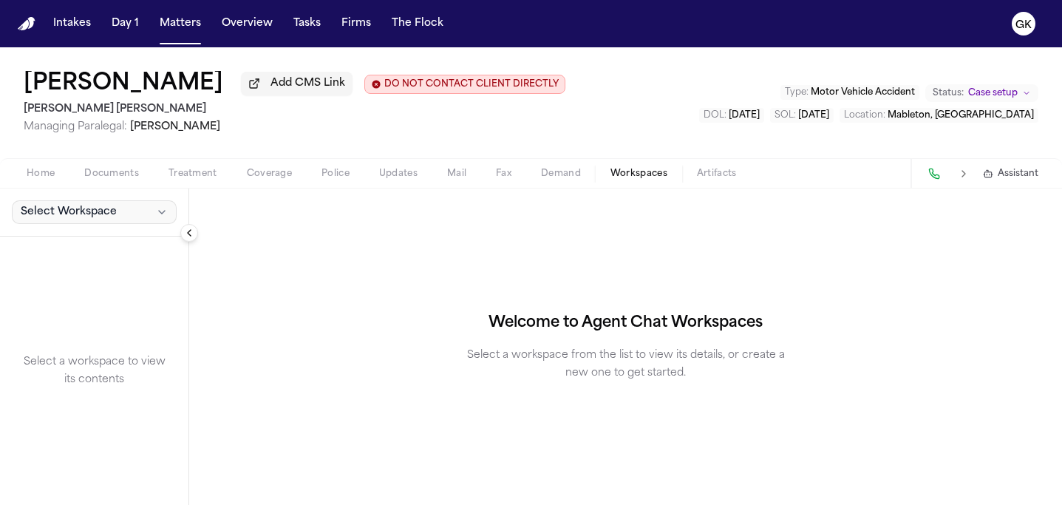
click at [136, 224] on button "Select Workspace" at bounding box center [94, 212] width 165 height 24
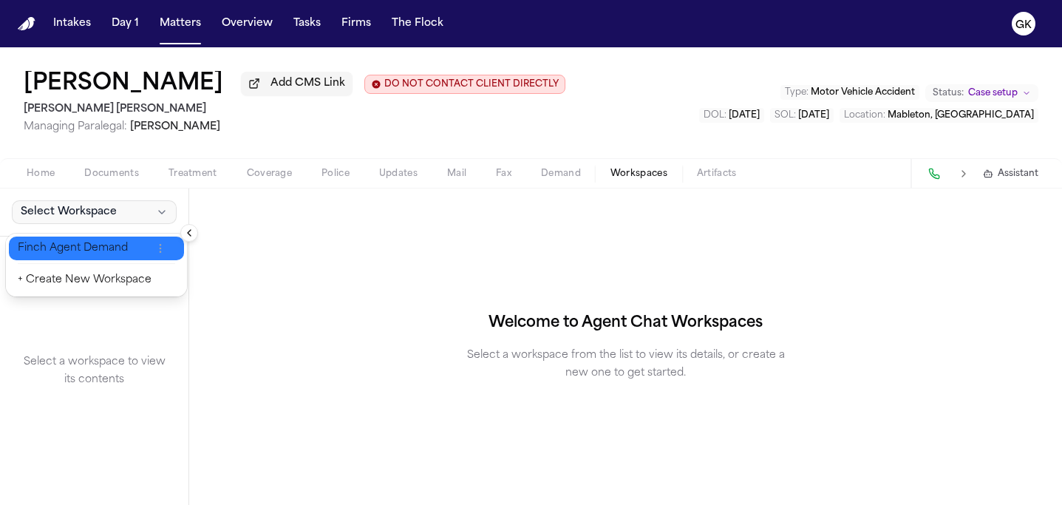
click at [122, 250] on span "Finch Agent Demand" at bounding box center [85, 248] width 134 height 15
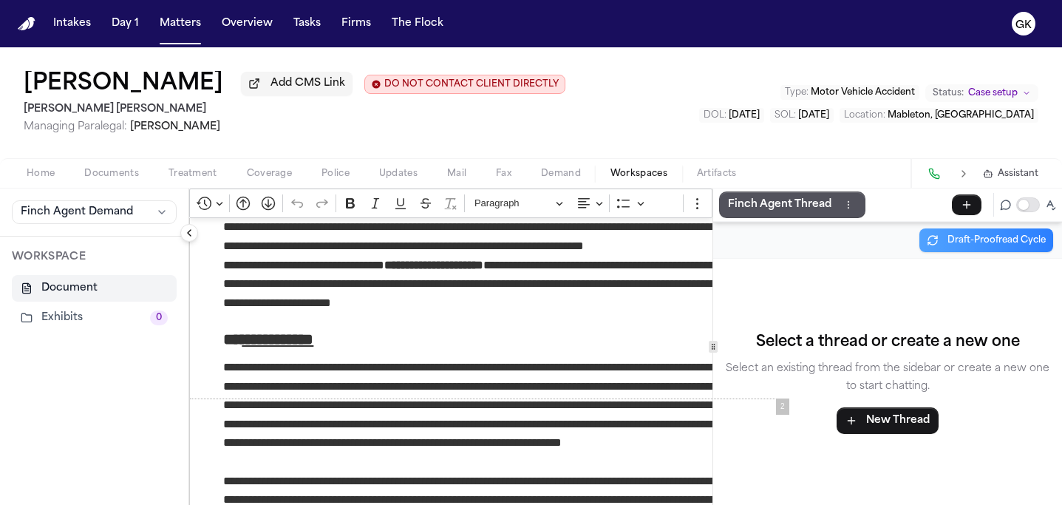
scroll to position [588, 0]
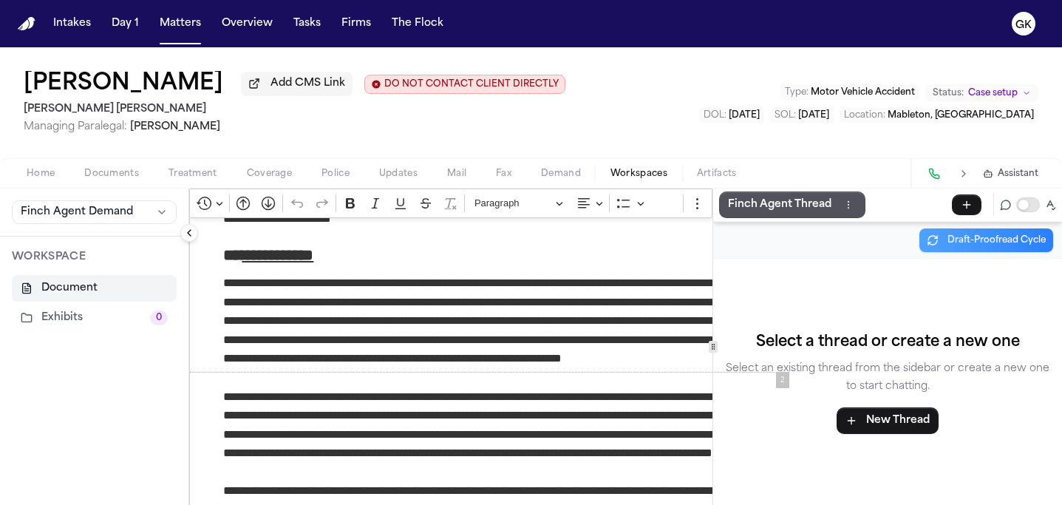
click at [185, 238] on button "Collapse sidebar" at bounding box center [189, 233] width 18 height 18
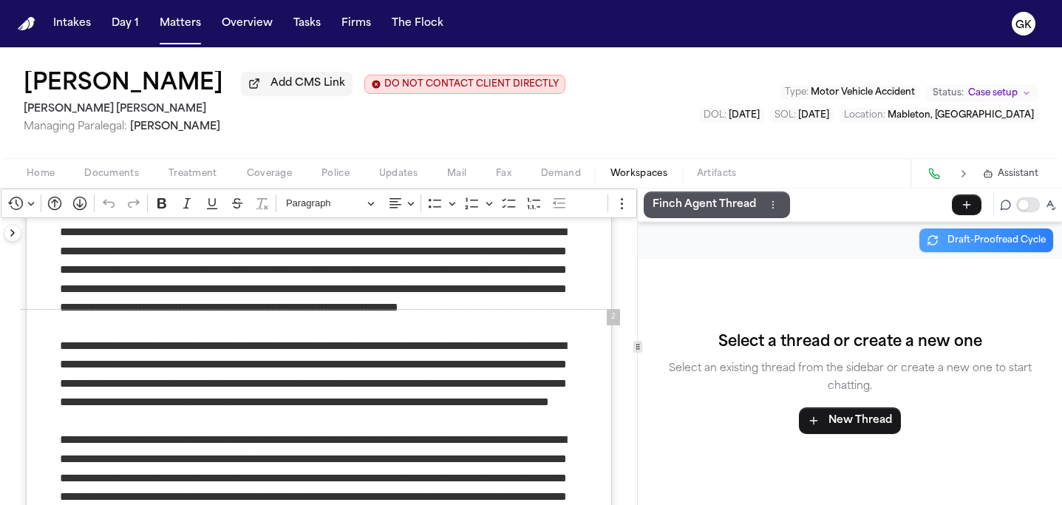
scroll to position [651, 0]
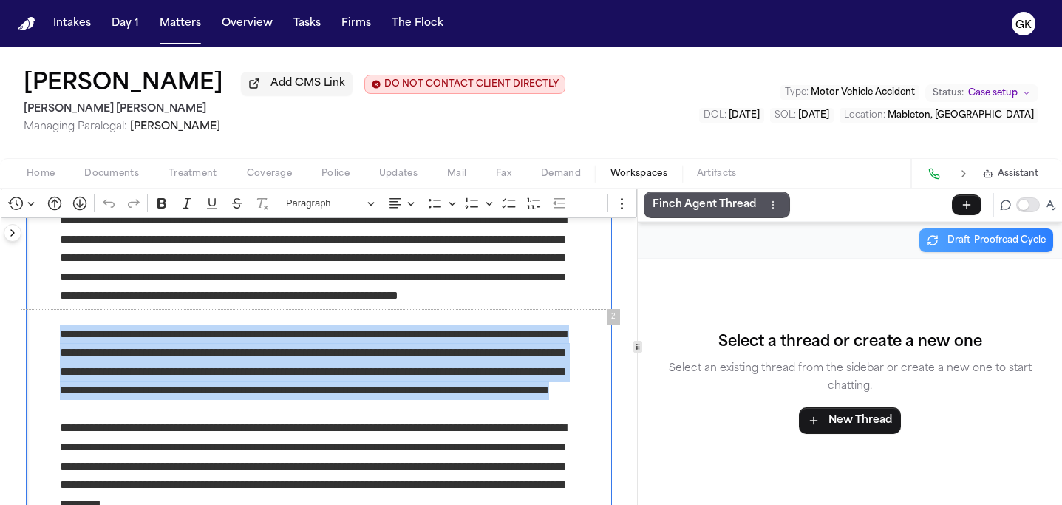
drag, startPoint x: 196, startPoint y: 380, endPoint x: 424, endPoint y: 431, distance: 233.7
click at [282, 371] on p "**********" at bounding box center [319, 371] width 518 height 95
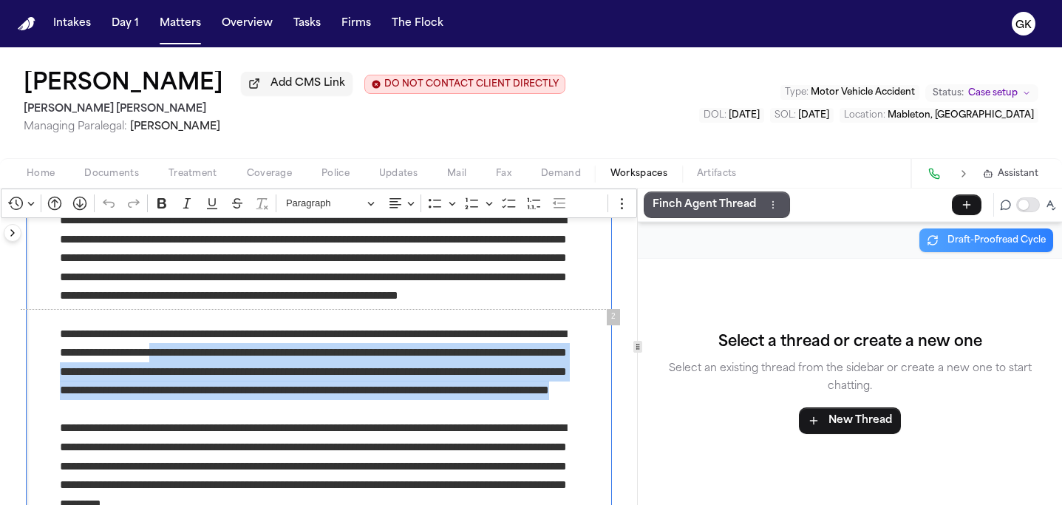
drag, startPoint x: 281, startPoint y: 379, endPoint x: 389, endPoint y: 432, distance: 120.3
click at [390, 419] on p "**********" at bounding box center [319, 371] width 518 height 95
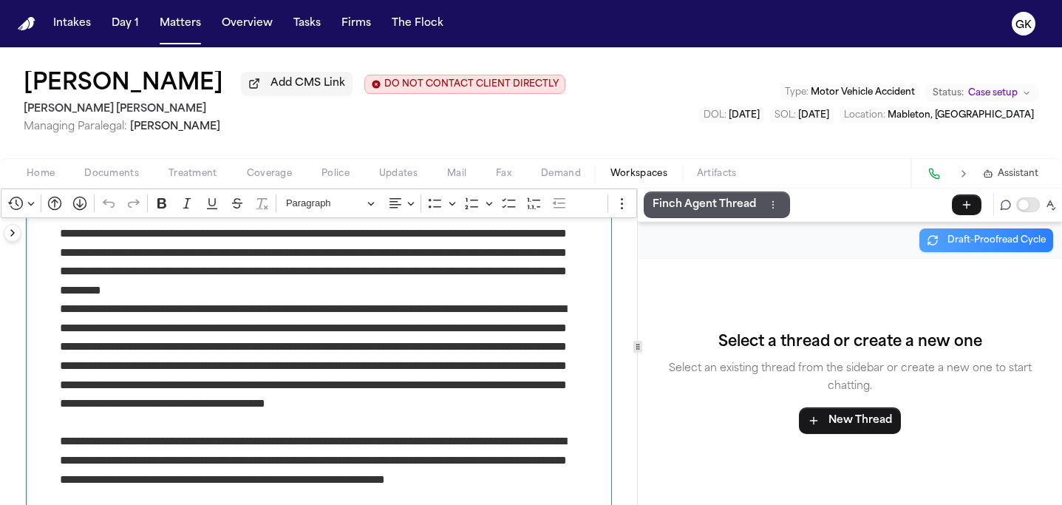
scroll to position [764, 0]
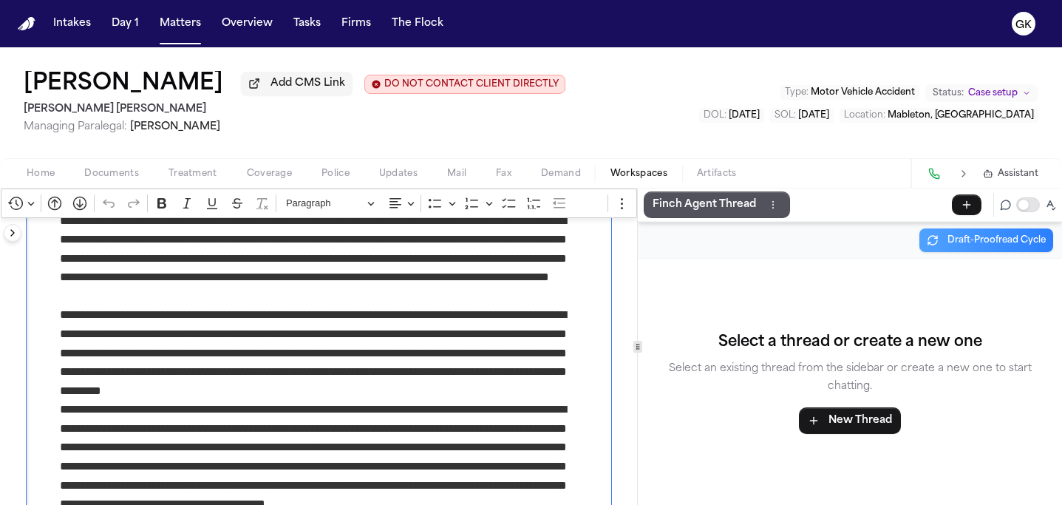
click at [368, 391] on p "**********" at bounding box center [319, 352] width 518 height 95
click at [731, 199] on p "Finch Agent Thread" at bounding box center [703, 205] width 103 height 18
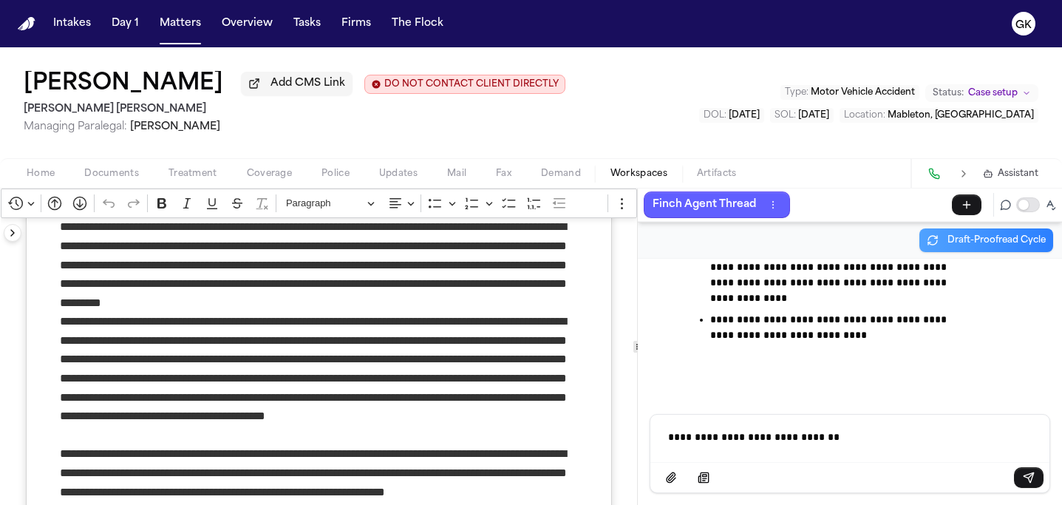
scroll to position [405, 0]
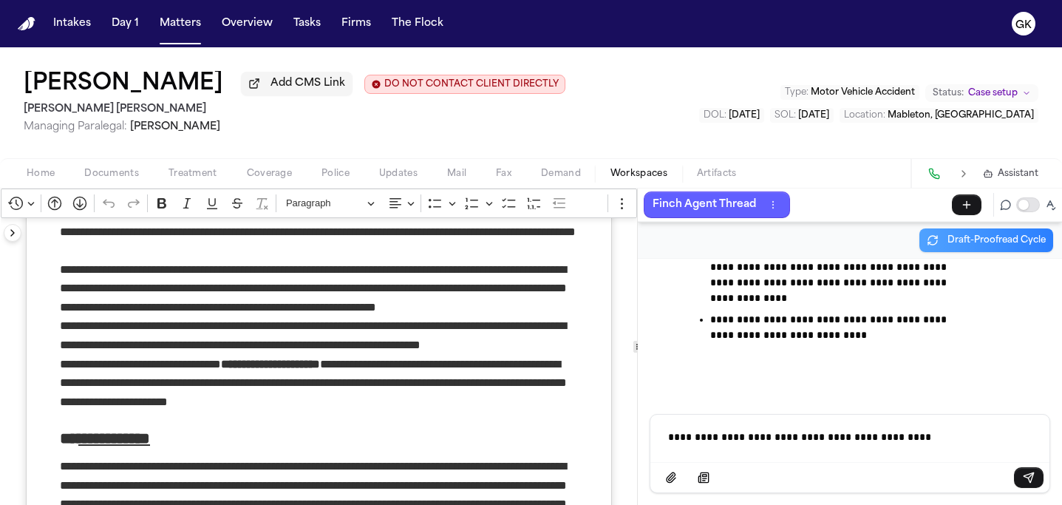
click at [801, 440] on p "**********" at bounding box center [849, 436] width 363 height 15
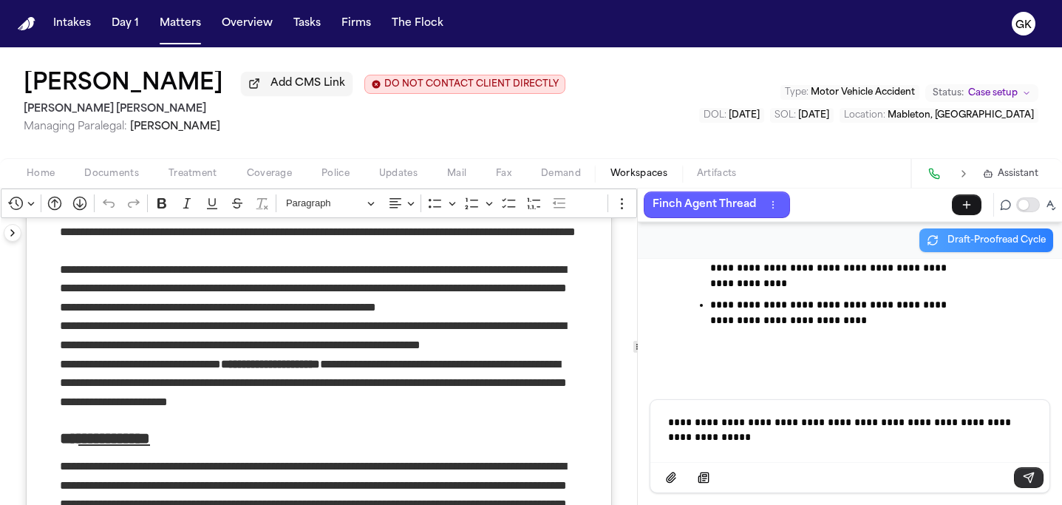
click at [1019, 476] on button "Send message" at bounding box center [1028, 477] width 30 height 21
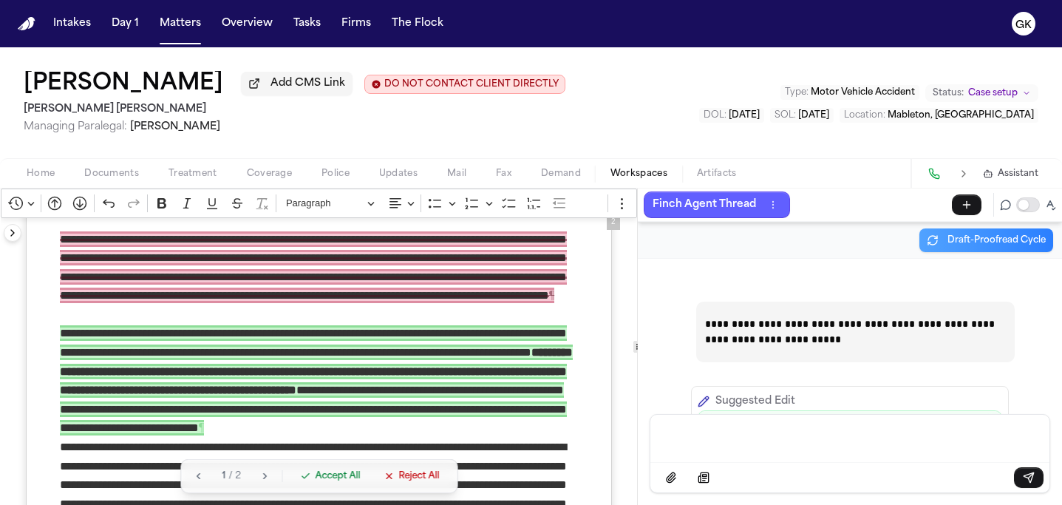
scroll to position [746, 0]
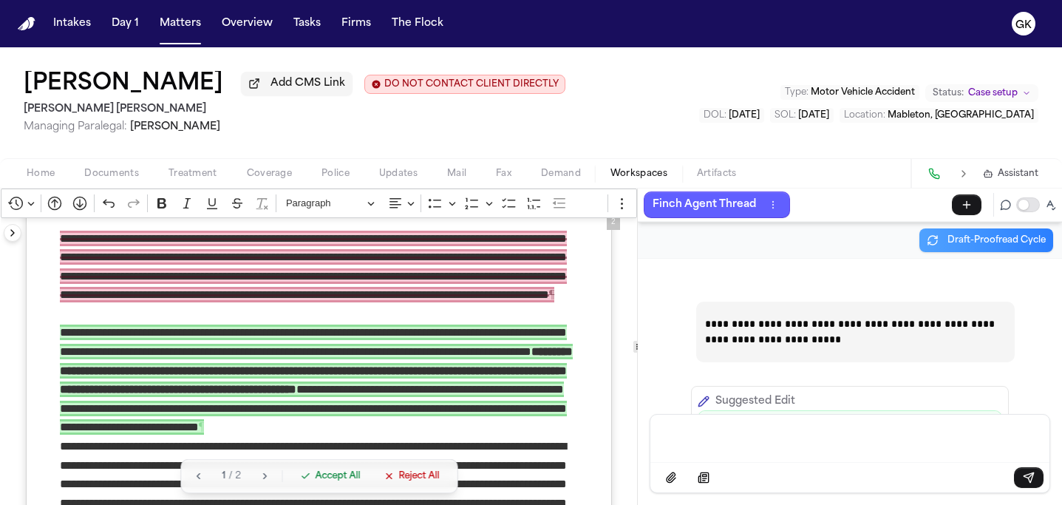
click at [333, 475] on span "Accept All" at bounding box center [337, 476] width 45 height 12
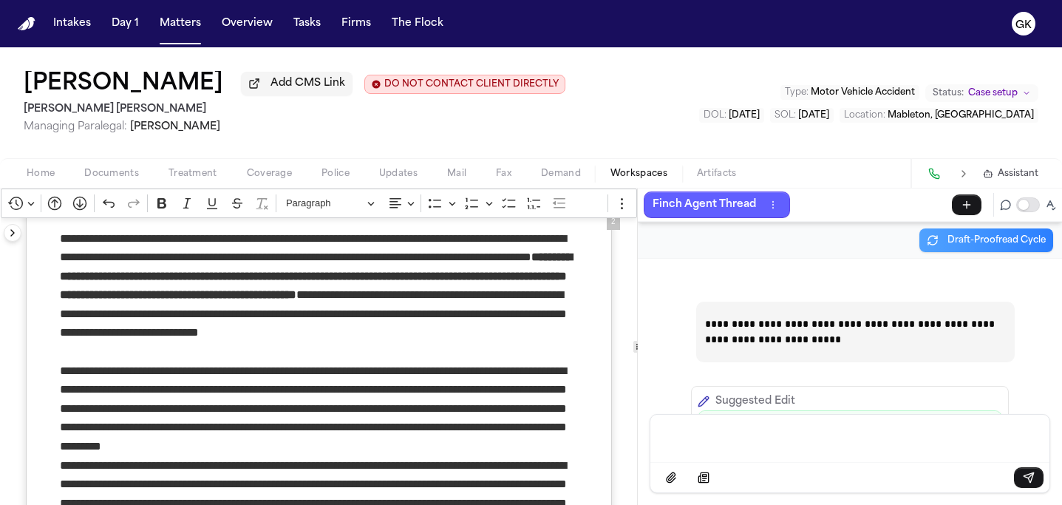
click at [722, 435] on p "Message input" at bounding box center [849, 436] width 363 height 15
click at [1022, 473] on icon "Send message" at bounding box center [1028, 477] width 12 height 12
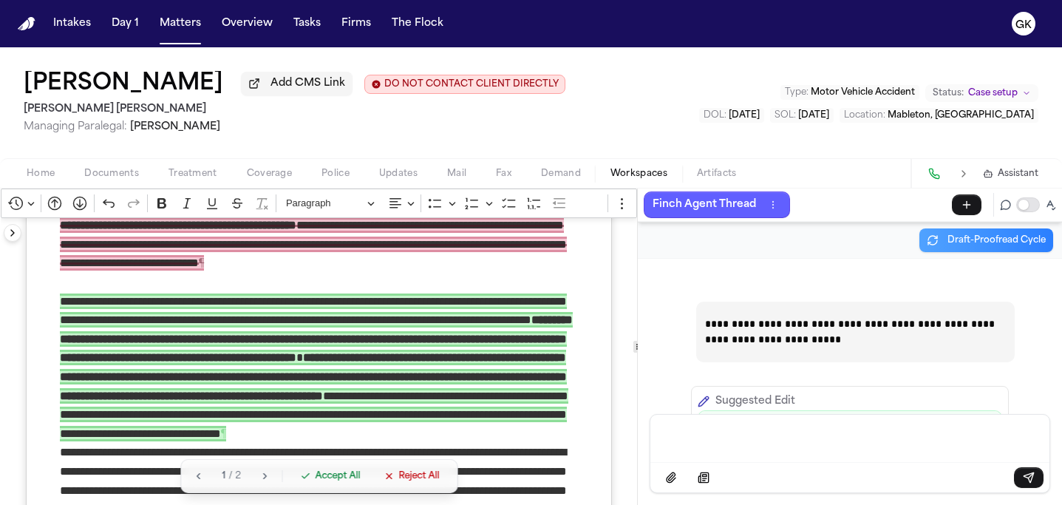
scroll to position [839, 0]
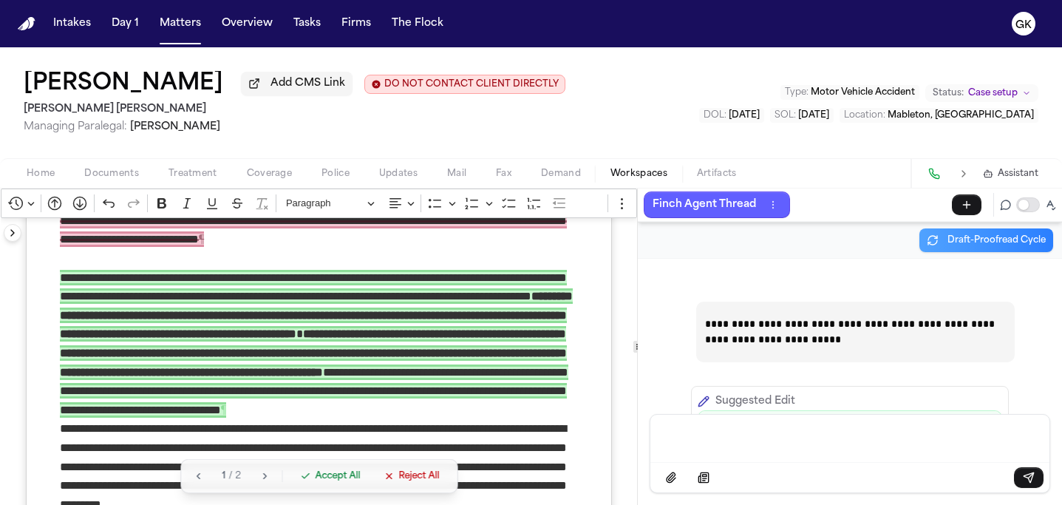
click at [351, 477] on span "Accept All" at bounding box center [337, 476] width 45 height 12
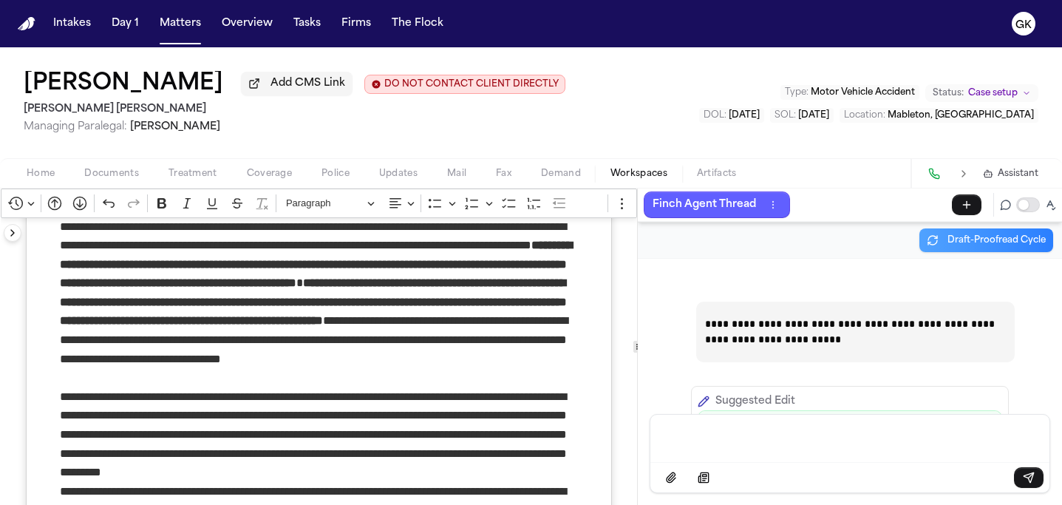
scroll to position [757, 0]
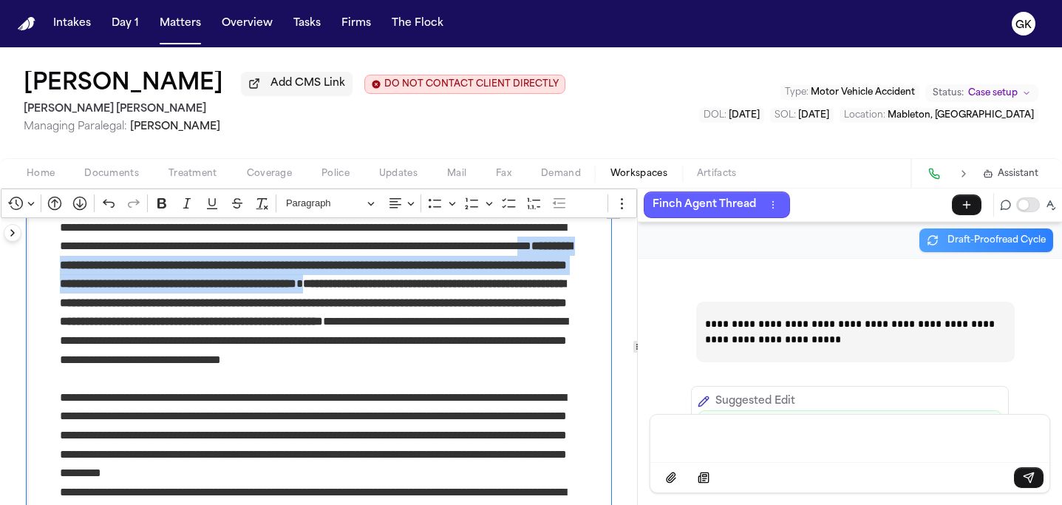
drag, startPoint x: 209, startPoint y: 288, endPoint x: 115, endPoint y: 316, distance: 97.9
click at [103, 326] on p "**********" at bounding box center [319, 303] width 518 height 170
click at [244, 289] on strong "**********" at bounding box center [316, 264] width 512 height 49
click at [213, 289] on strong "**********" at bounding box center [316, 264] width 512 height 49
drag, startPoint x: 210, startPoint y: 289, endPoint x: 103, endPoint y: 330, distance: 114.8
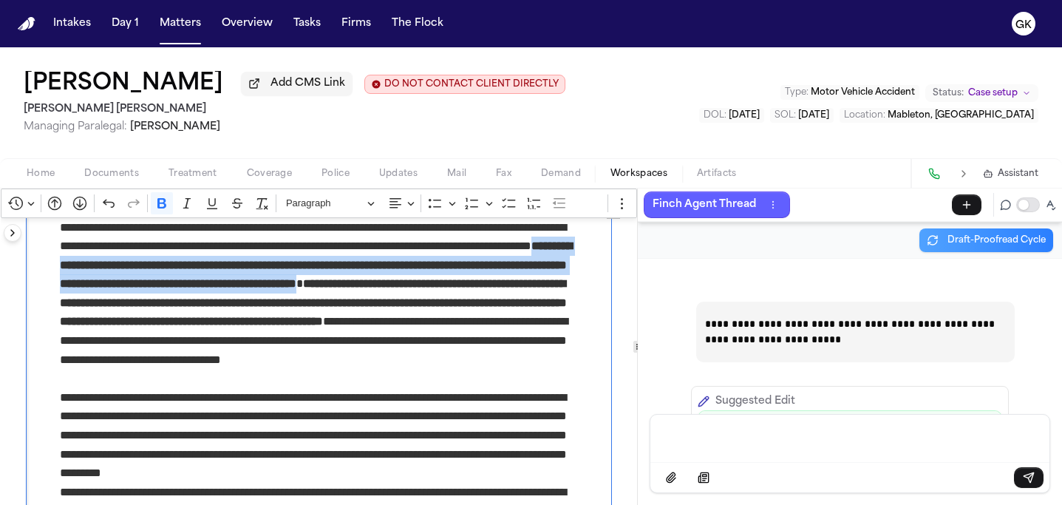
click at [103, 330] on p "**********" at bounding box center [319, 303] width 518 height 170
copy strong "**********"
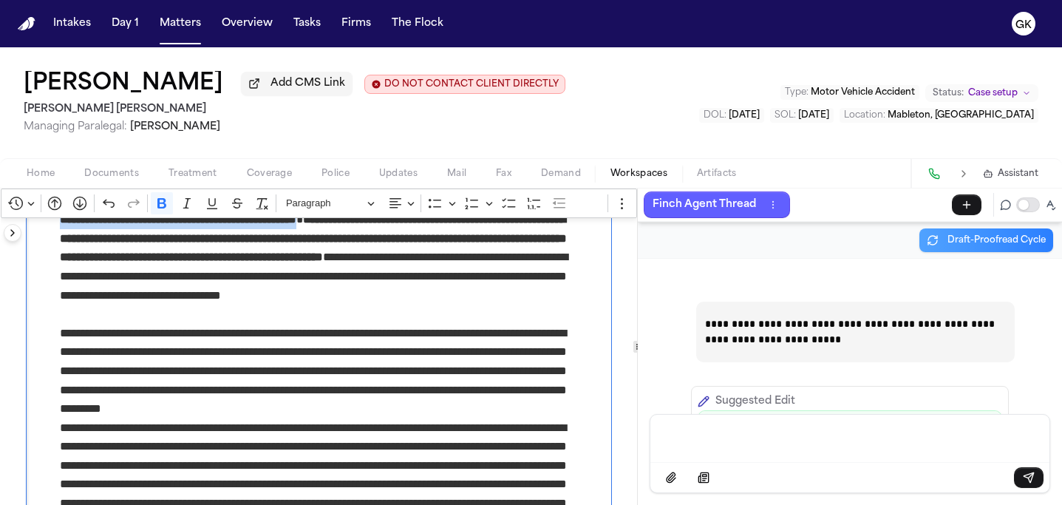
scroll to position [822, 0]
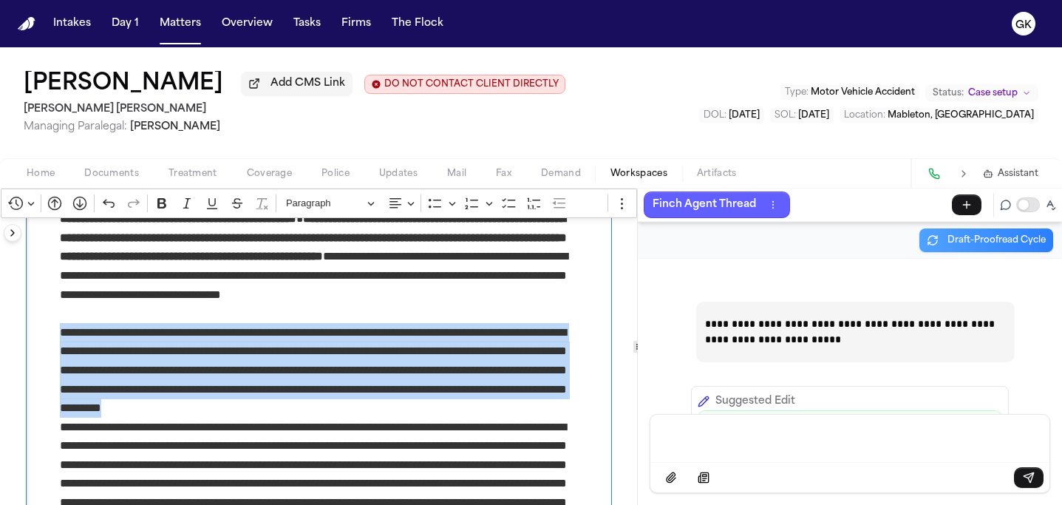
drag, startPoint x: 374, startPoint y: 425, endPoint x: 46, endPoint y: 354, distance: 335.6
copy p "**********"
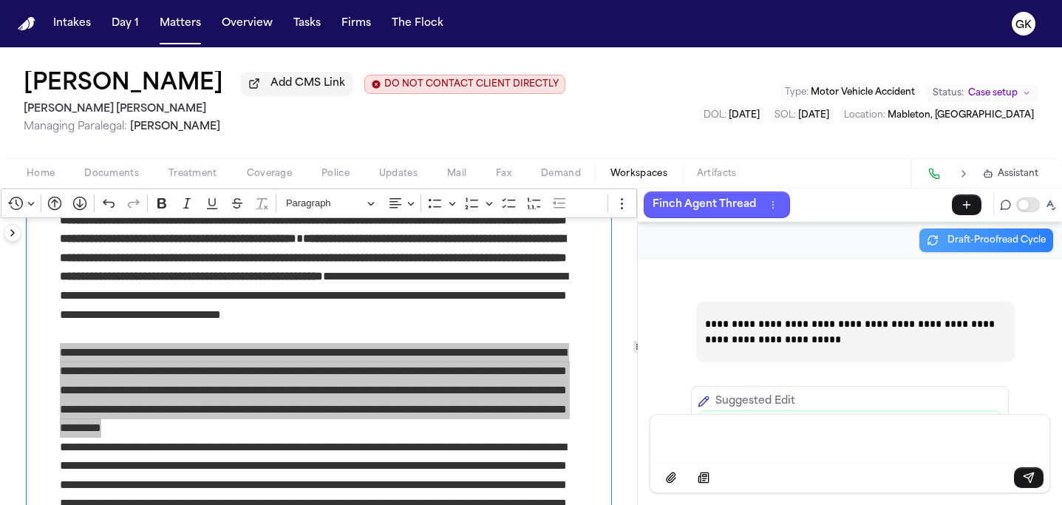
scroll to position [811, 0]
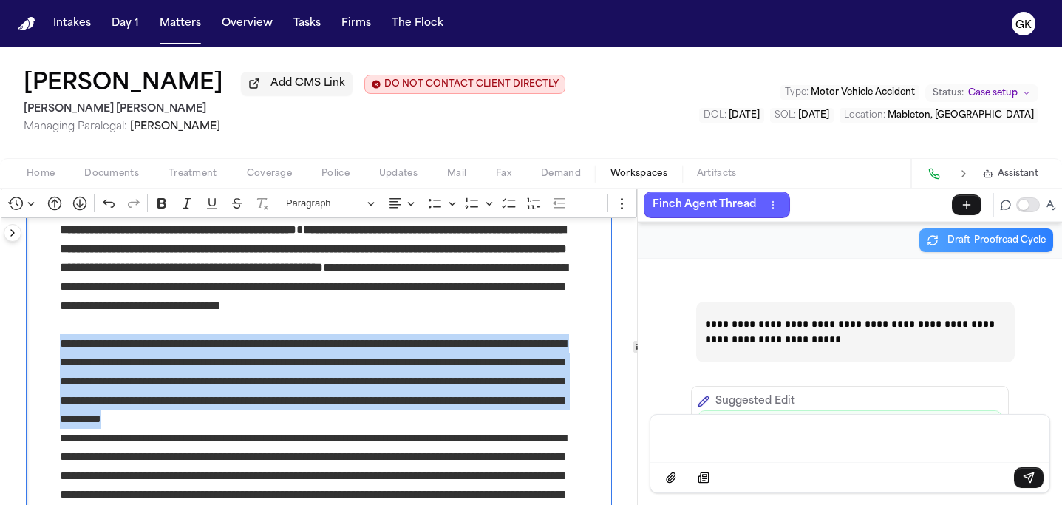
click at [455, 428] on p "**********" at bounding box center [319, 381] width 518 height 95
click at [433, 428] on p "**********" at bounding box center [319, 381] width 518 height 95
click at [458, 428] on p "**********" at bounding box center [319, 381] width 518 height 95
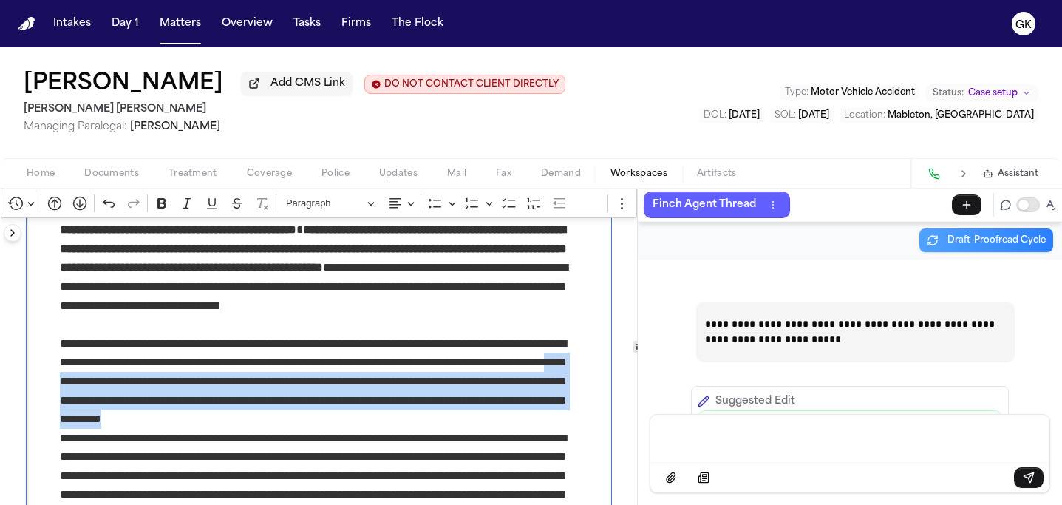
drag, startPoint x: 457, startPoint y: 441, endPoint x: 158, endPoint y: 405, distance: 300.6
click at [158, 405] on p "**********" at bounding box center [319, 381] width 518 height 95
copy p "**********"
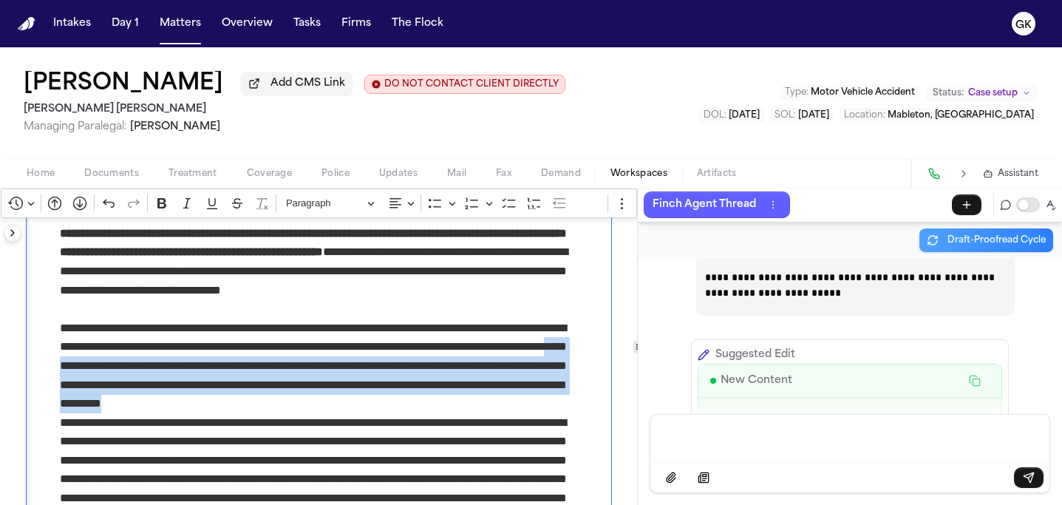
scroll to position [835, 0]
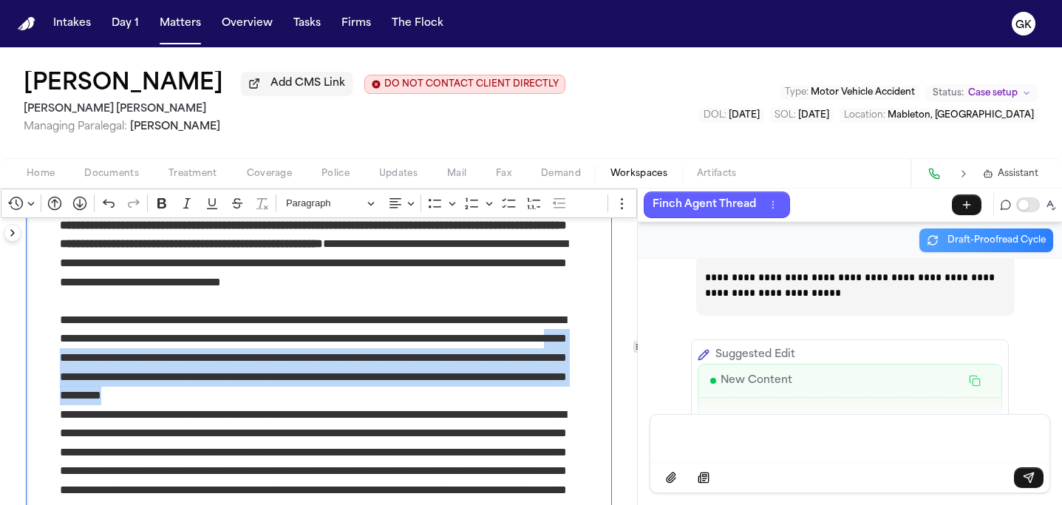
click at [80, 347] on p "**********" at bounding box center [319, 357] width 518 height 95
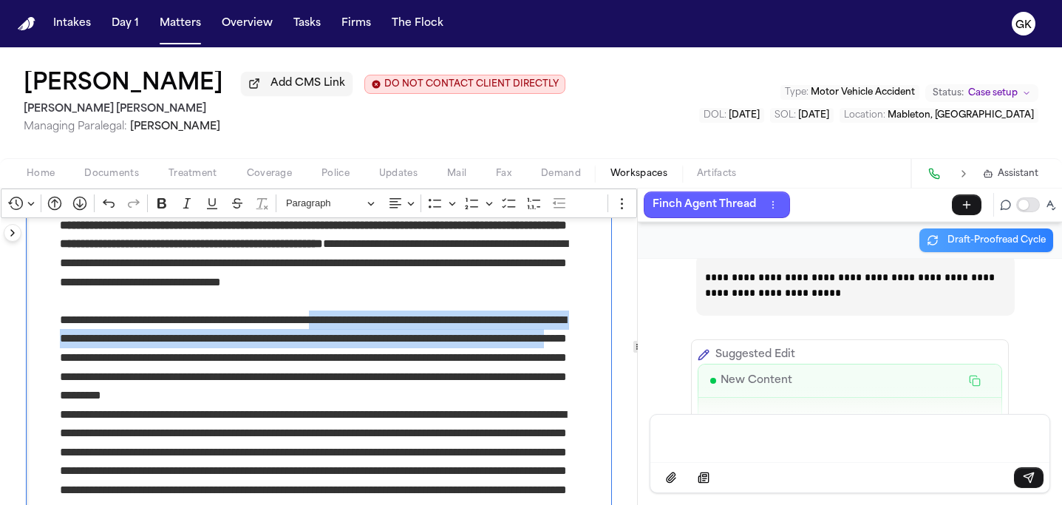
drag, startPoint x: 331, startPoint y: 340, endPoint x: 156, endPoint y: 377, distance: 179.1
click at [156, 377] on p "**********" at bounding box center [319, 357] width 518 height 95
copy p "**********"
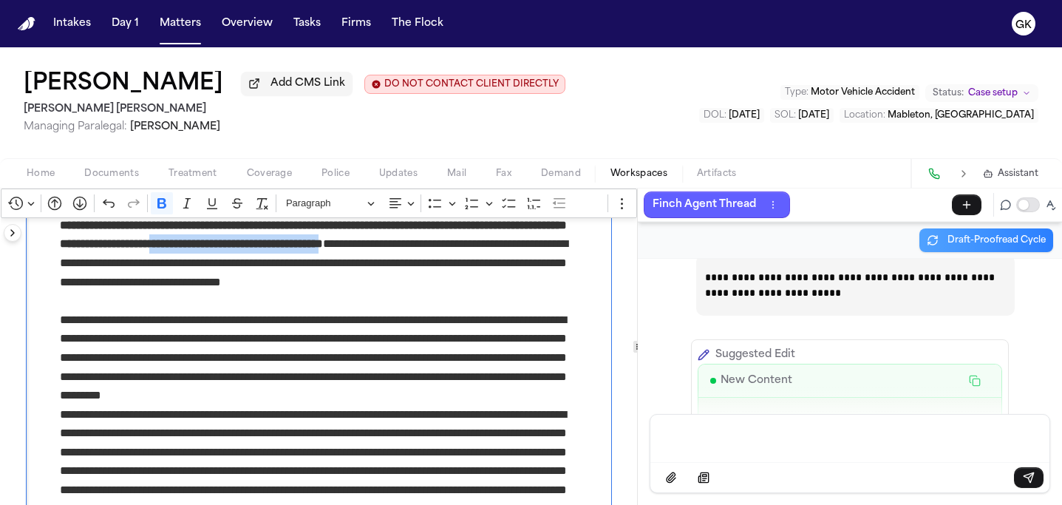
drag, startPoint x: 106, startPoint y: 287, endPoint x: 290, endPoint y: 288, distance: 183.9
click at [290, 249] on strong "**********" at bounding box center [313, 224] width 507 height 49
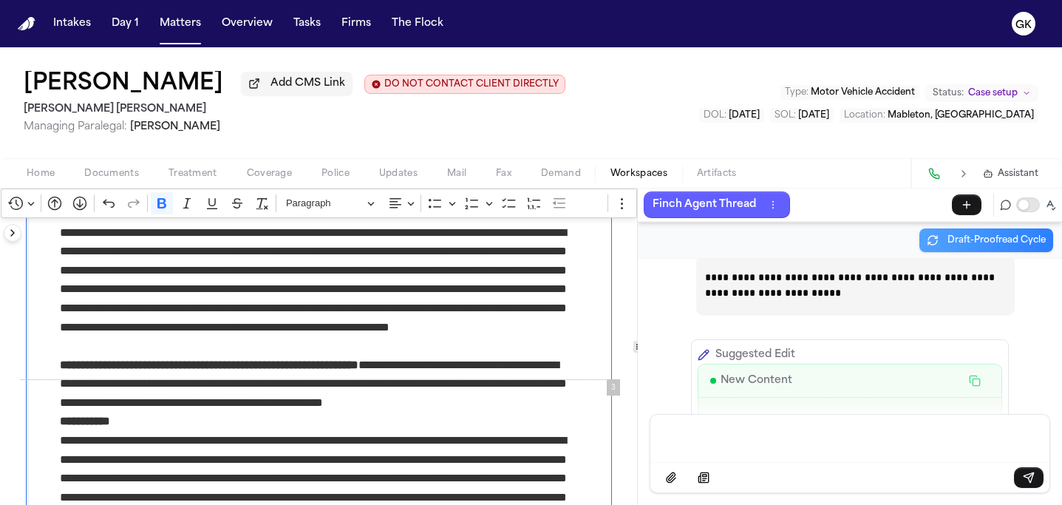
scroll to position [1279, 0]
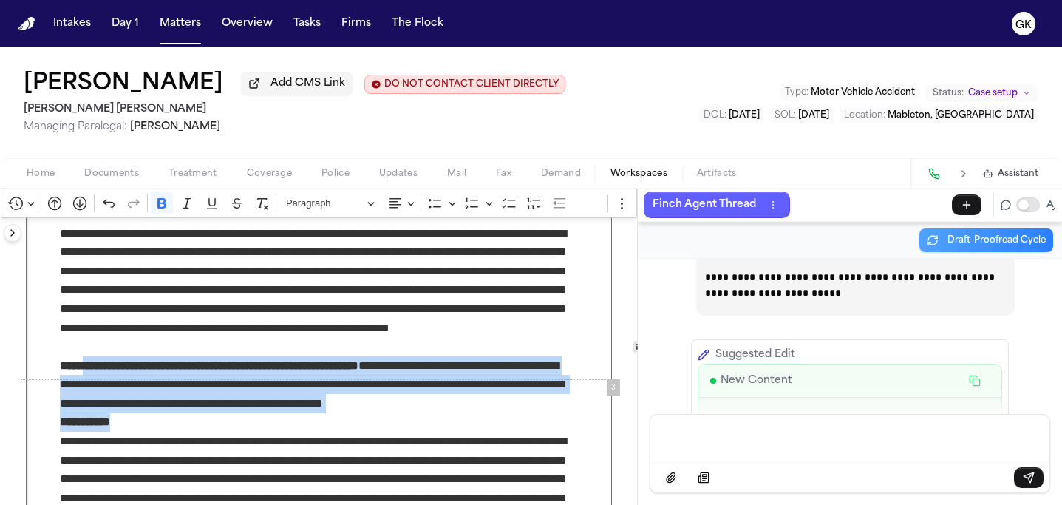
drag, startPoint x: 355, startPoint y: 398, endPoint x: 88, endPoint y: 387, distance: 267.6
click at [122, 404] on p "**********" at bounding box center [319, 384] width 518 height 57
drag, startPoint x: 58, startPoint y: 387, endPoint x: 482, endPoint y: 424, distance: 426.4
click at [482, 413] on p "**********" at bounding box center [319, 384] width 518 height 57
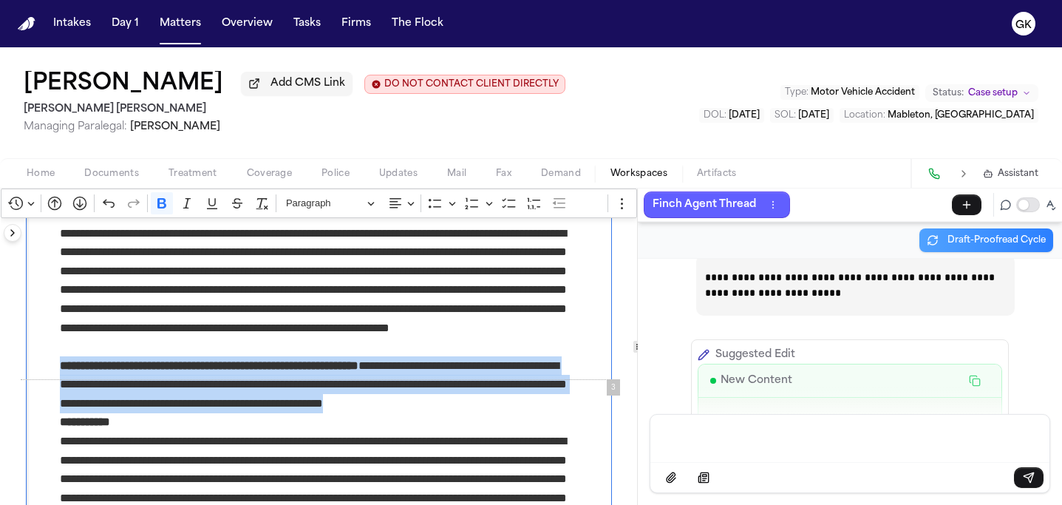
click at [541, 431] on p "**********" at bounding box center [319, 421] width 518 height 19
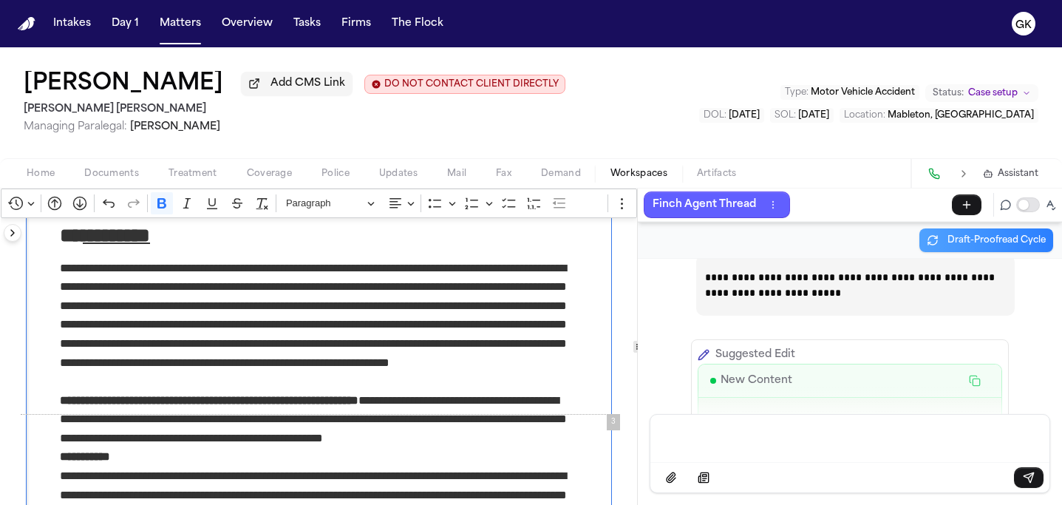
scroll to position [1244, 0]
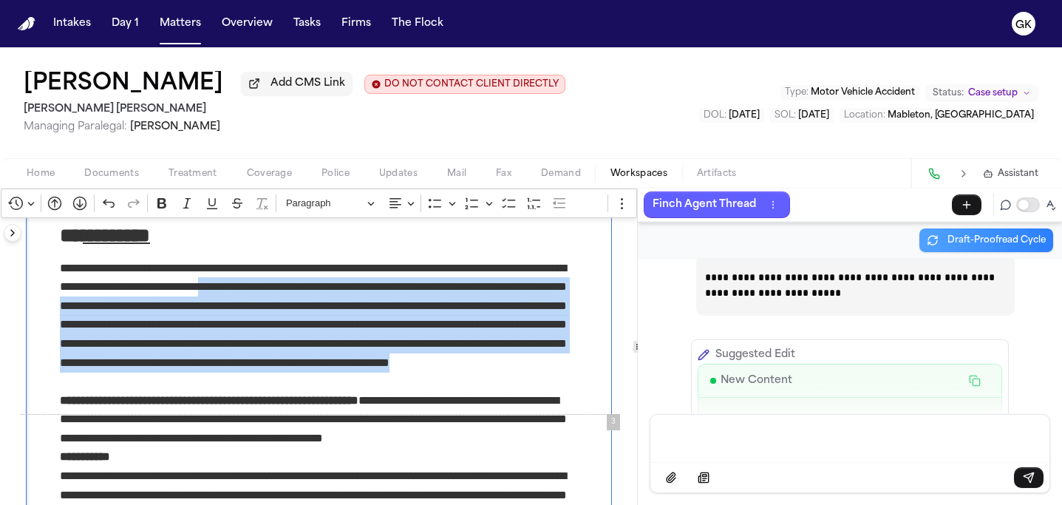
drag, startPoint x: 283, startPoint y: 305, endPoint x: 382, endPoint y: 400, distance: 136.9
click at [382, 391] on p "**********" at bounding box center [319, 325] width 518 height 132
copy p "**********"
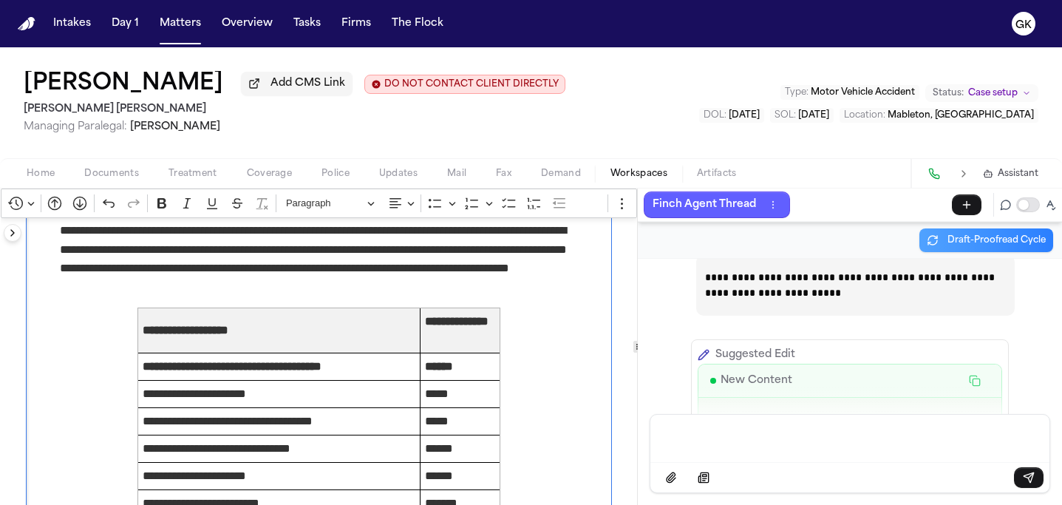
scroll to position [1753, 0]
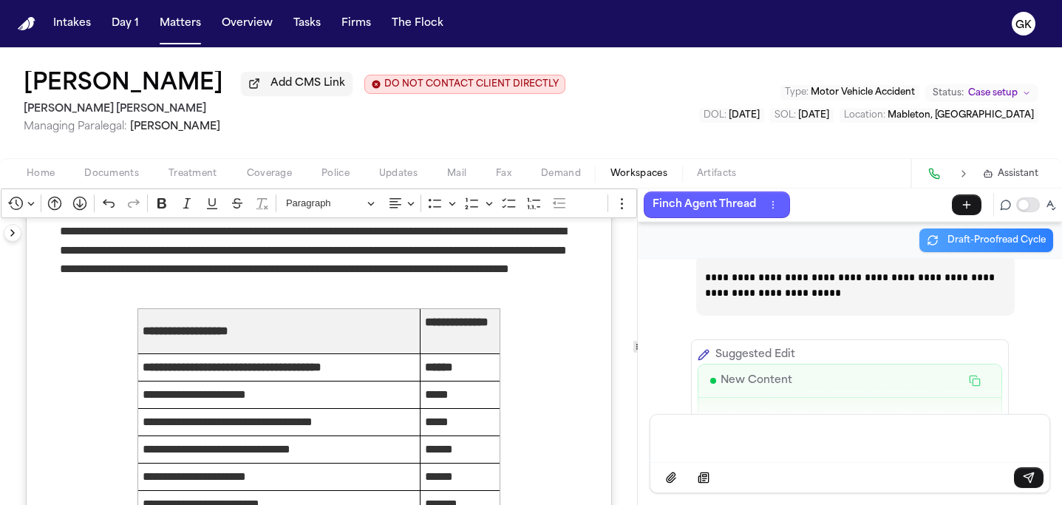
click at [790, 435] on p "Message input" at bounding box center [849, 436] width 363 height 15
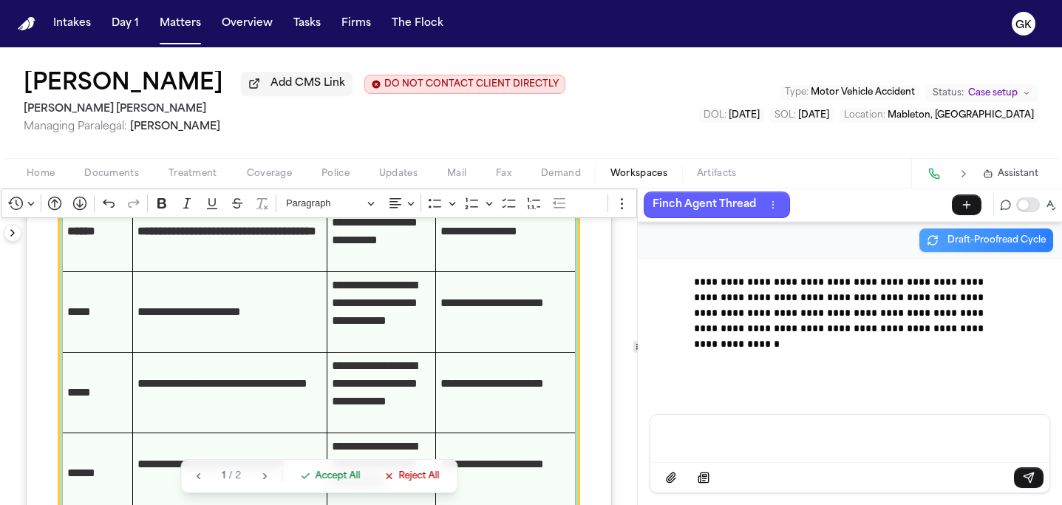
scroll to position [2162, 0]
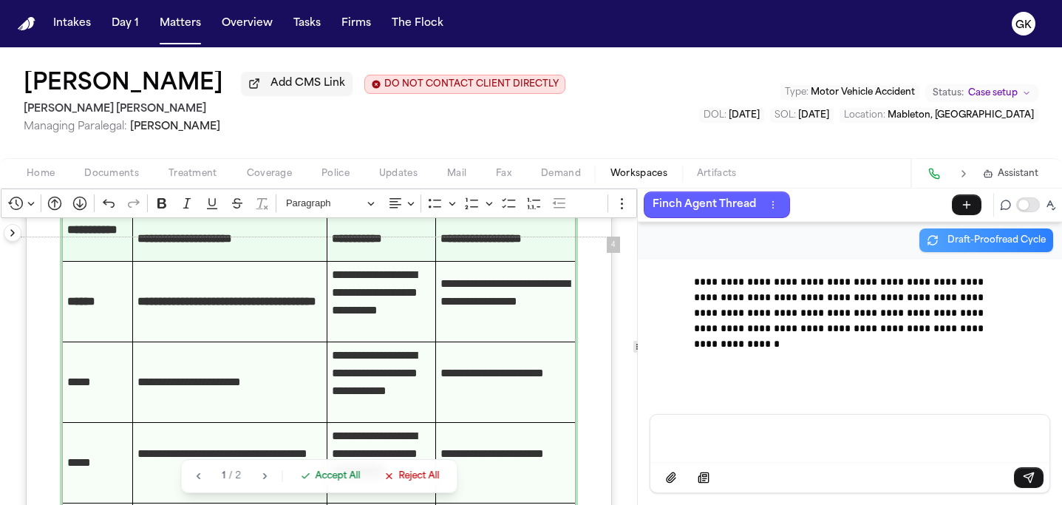
click at [336, 473] on span "Accept All" at bounding box center [337, 476] width 45 height 12
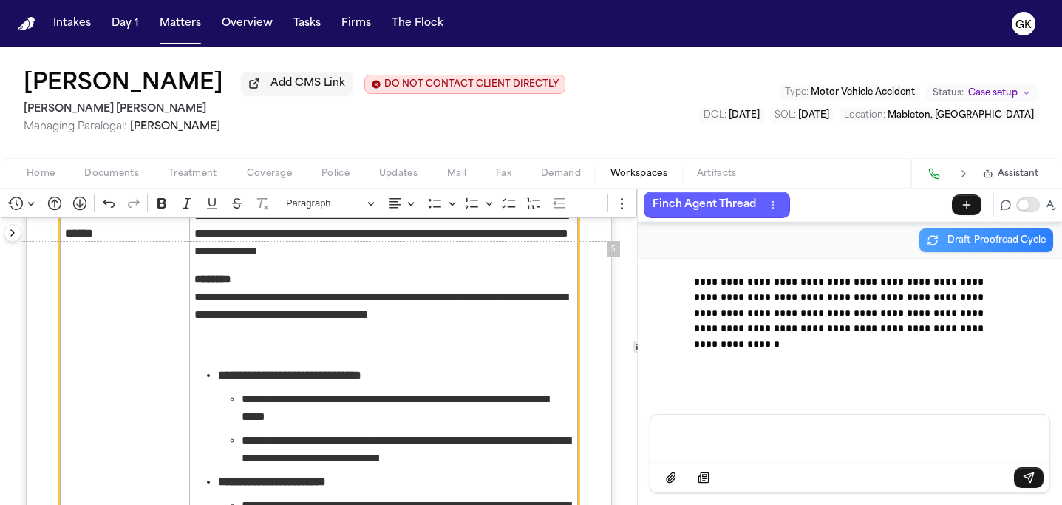
scroll to position [2317, 0]
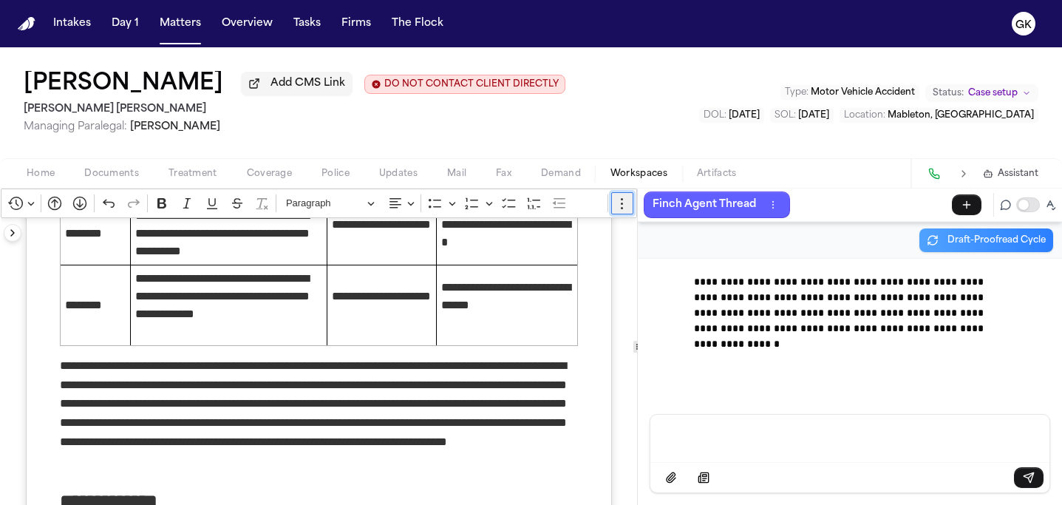
click at [615, 211] on icon "Editor toolbar" at bounding box center [622, 203] width 15 height 15
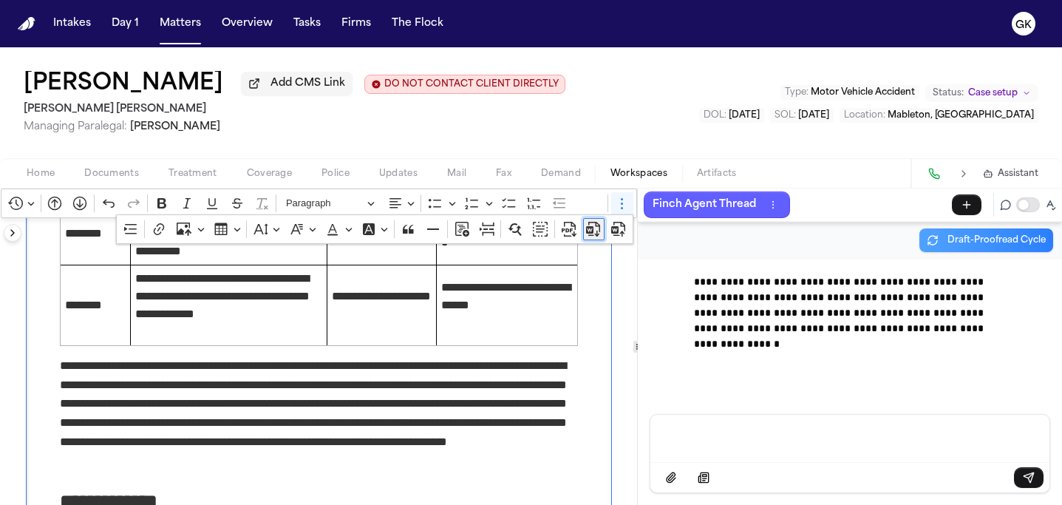
click at [588, 236] on icon "Dropdown toolbar" at bounding box center [591, 234] width 6 height 1
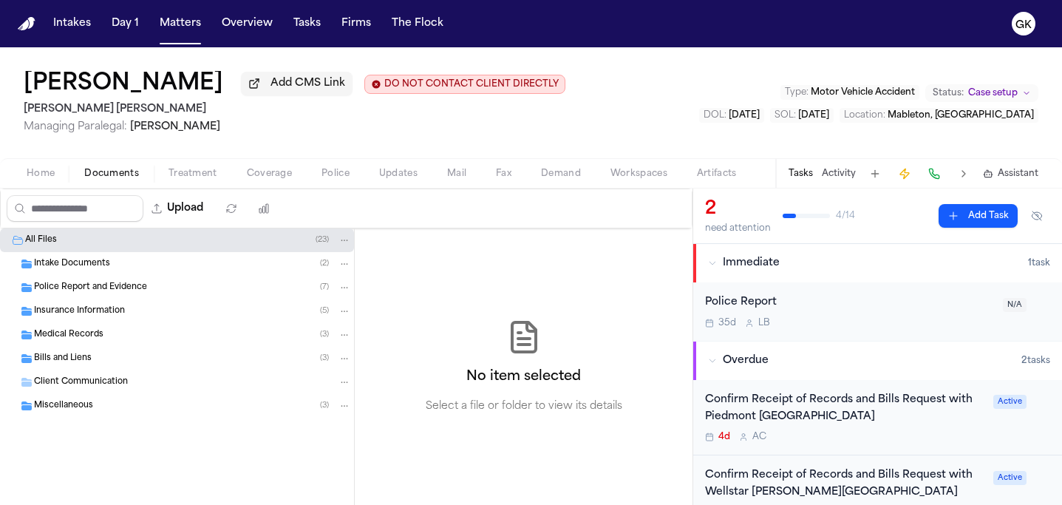
click at [119, 294] on span "Police Report and Evidence" at bounding box center [90, 287] width 113 height 13
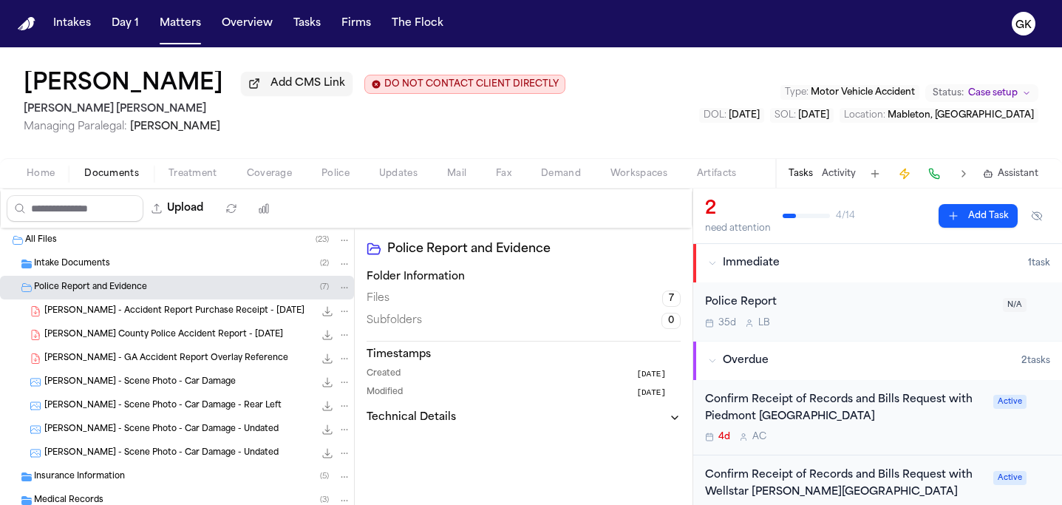
click at [185, 341] on span "[PERSON_NAME] County Police Accident Report - [DATE]" at bounding box center [163, 335] width 239 height 13
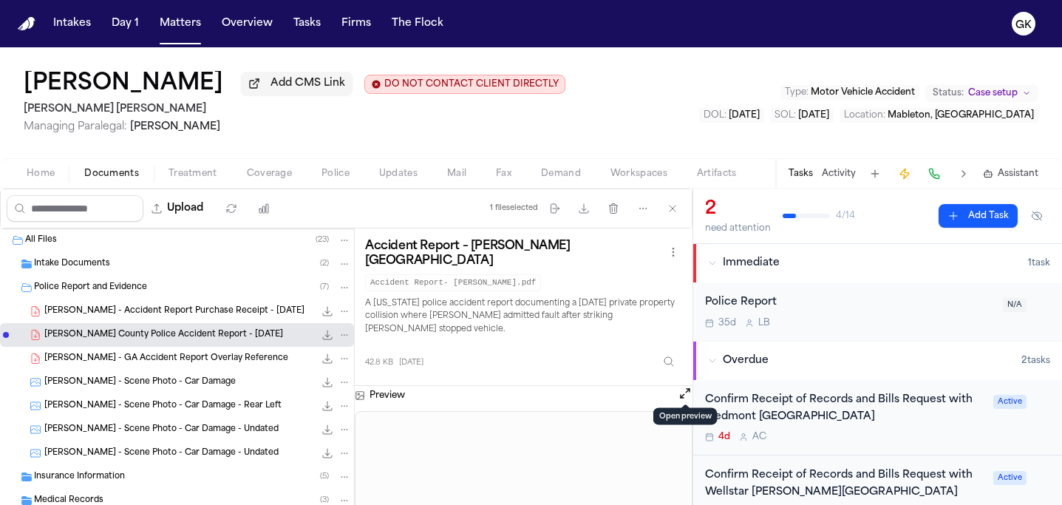
click at [683, 390] on button "Open preview" at bounding box center [684, 393] width 15 height 15
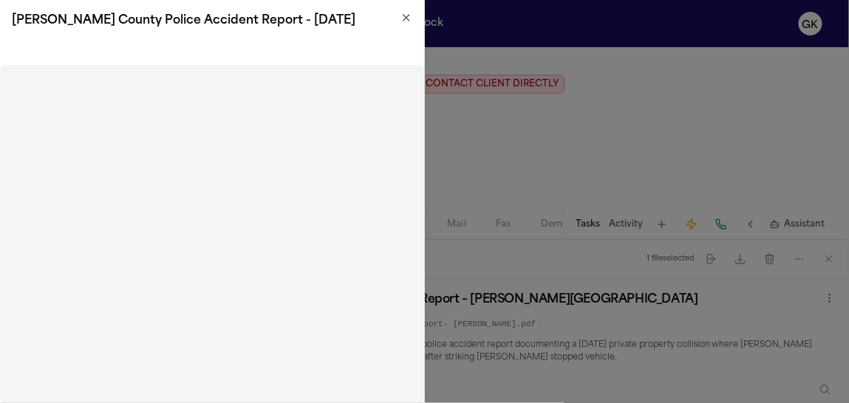
click at [408, 27] on h2 "[PERSON_NAME] County Police Accident Report - [DATE]" at bounding box center [212, 21] width 400 height 18
click at [406, 19] on icon "button" at bounding box center [406, 18] width 12 height 12
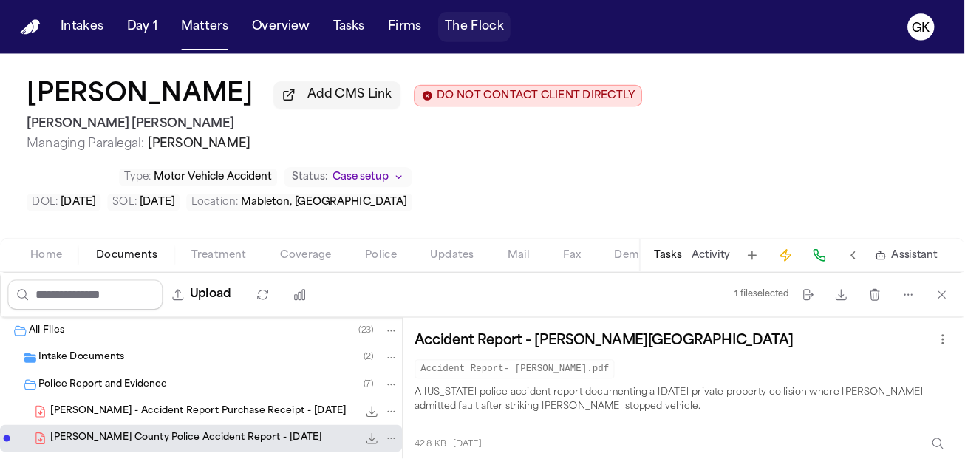
scroll to position [39, 0]
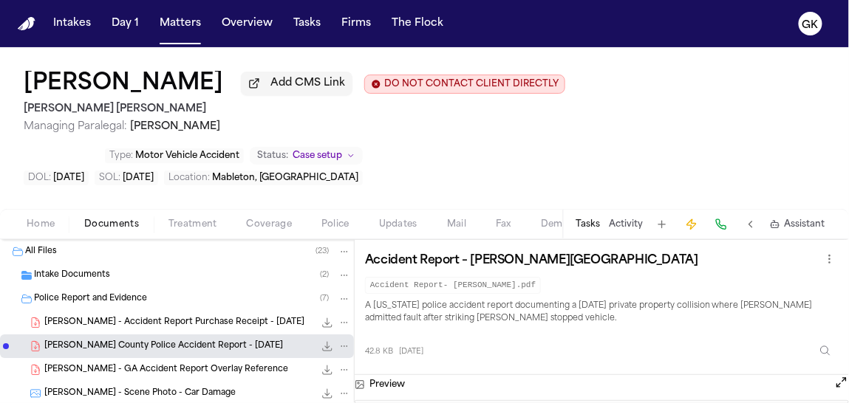
click at [418, 168] on div "Jordan Williams Add CMS Link DO NOT CONTACT CLIENT DIRECTLY DO NOT CONTACT Blas…" at bounding box center [424, 128] width 849 height 162
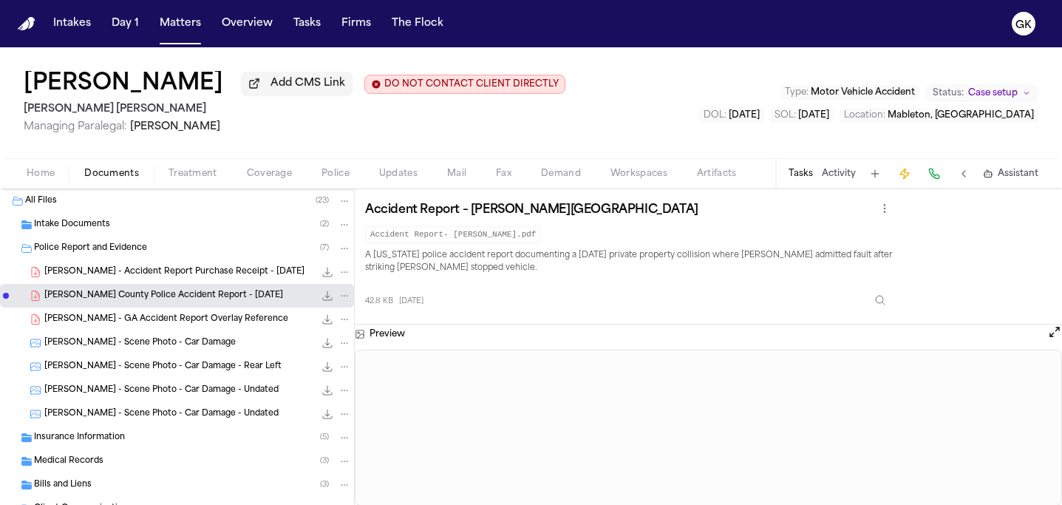
click at [582, 171] on button "Demand" at bounding box center [560, 174] width 69 height 18
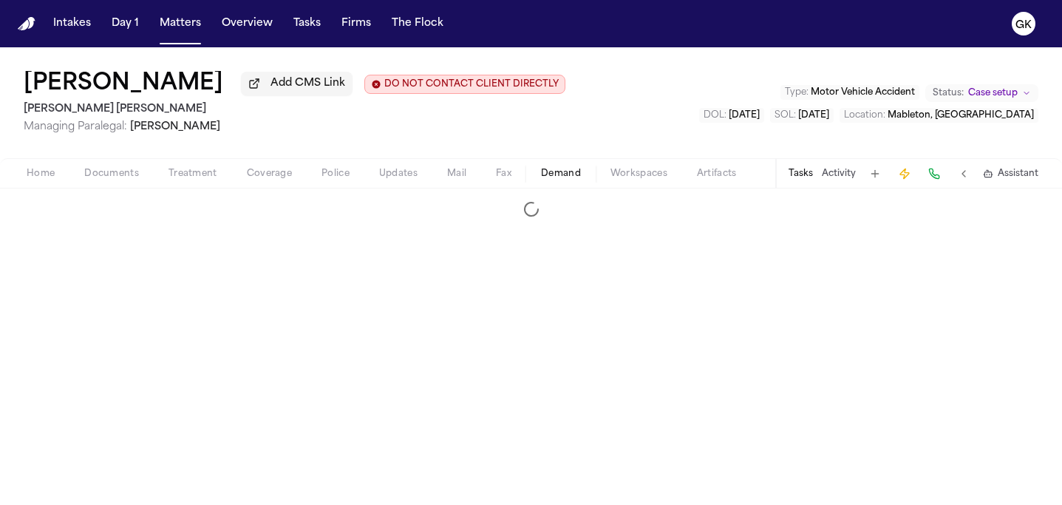
select select "**********"
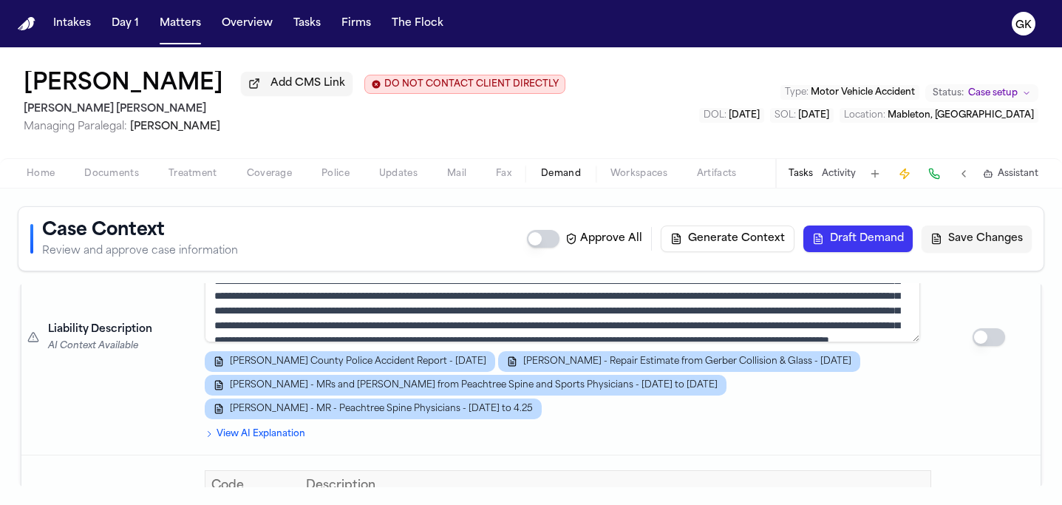
click at [664, 428] on summary "View AI Explanation" at bounding box center [568, 434] width 726 height 12
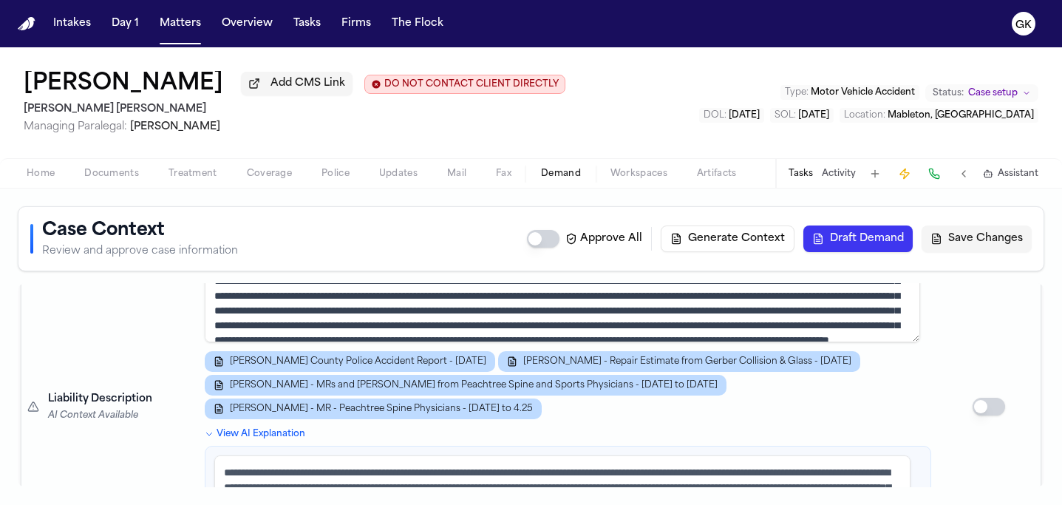
scroll to position [1429, 0]
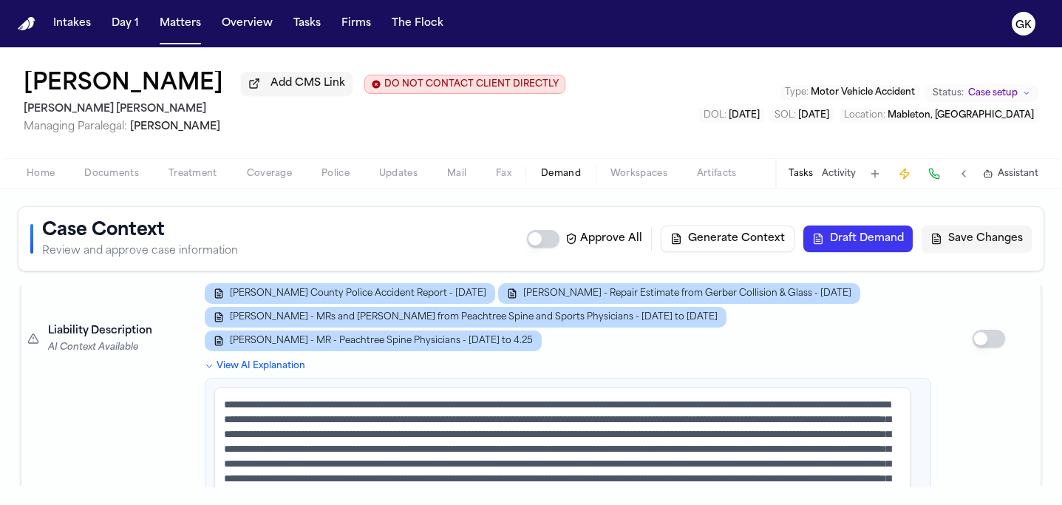
click at [135, 177] on span "Documents" at bounding box center [111, 174] width 55 height 12
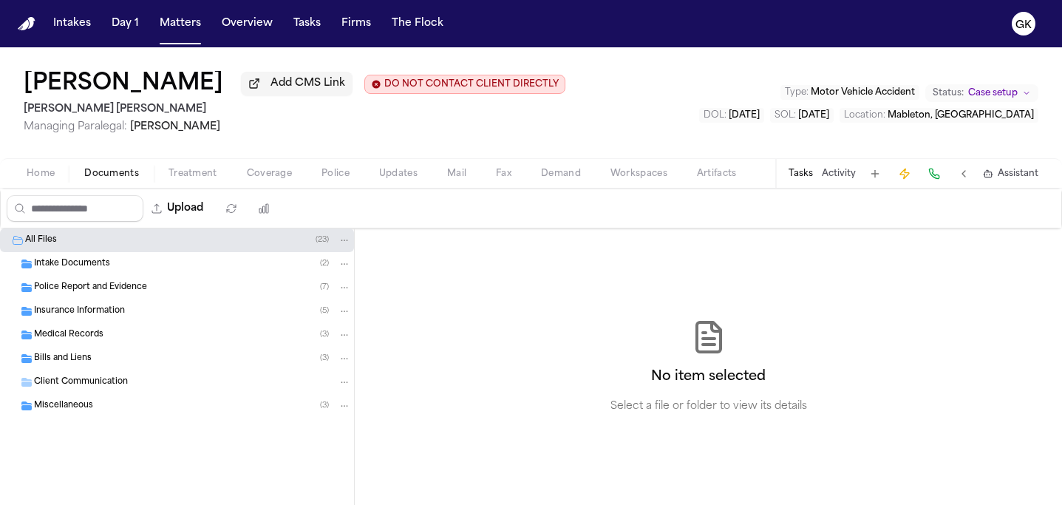
click at [86, 336] on span "Medical Records" at bounding box center [68, 335] width 69 height 13
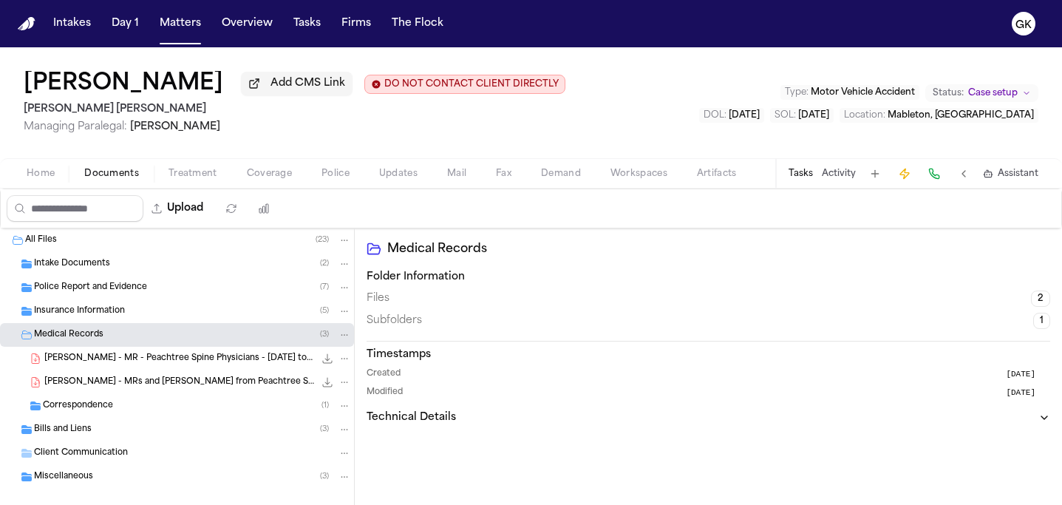
click at [154, 383] on span "[PERSON_NAME] - MRs and [PERSON_NAME] from Peachtree Spine and Sports Physician…" at bounding box center [179, 382] width 270 height 13
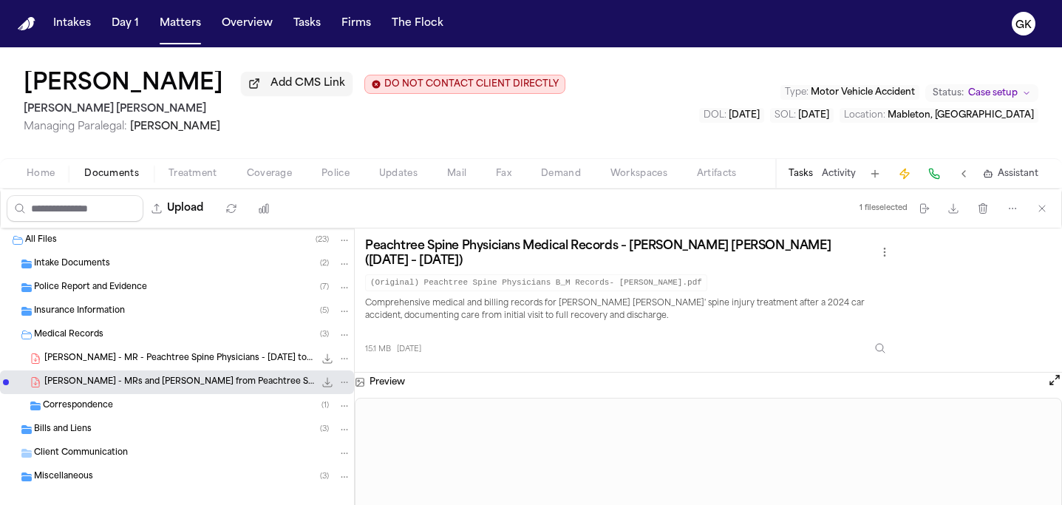
click at [1053, 377] on button "Open preview" at bounding box center [1054, 379] width 15 height 15
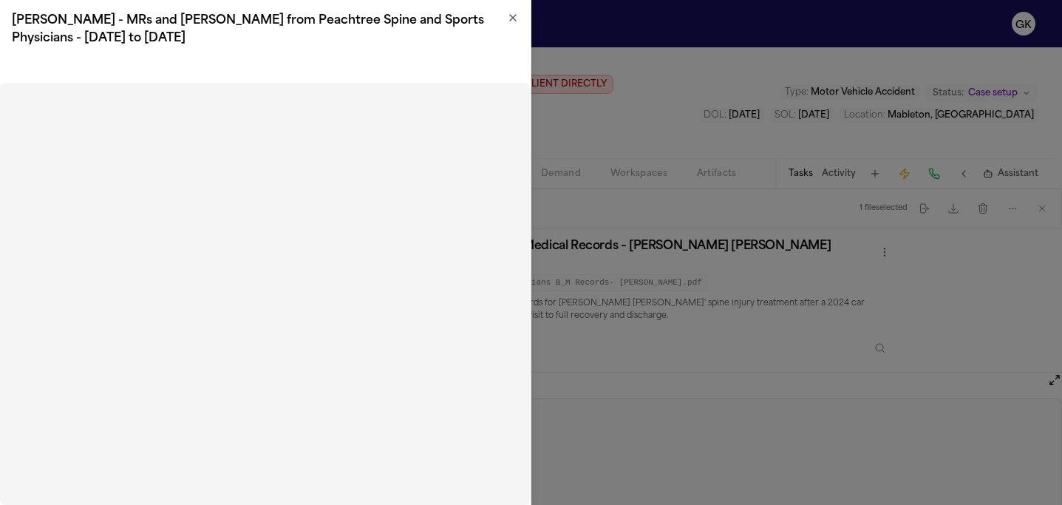
click at [511, 16] on icon "button" at bounding box center [513, 18] width 6 height 6
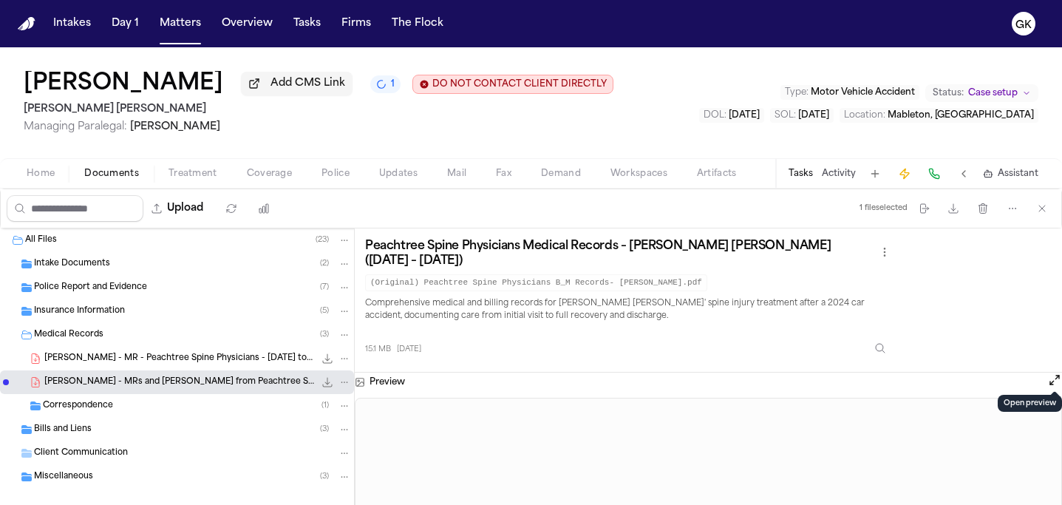
click at [73, 428] on span "Bills and Liens" at bounding box center [63, 429] width 58 height 13
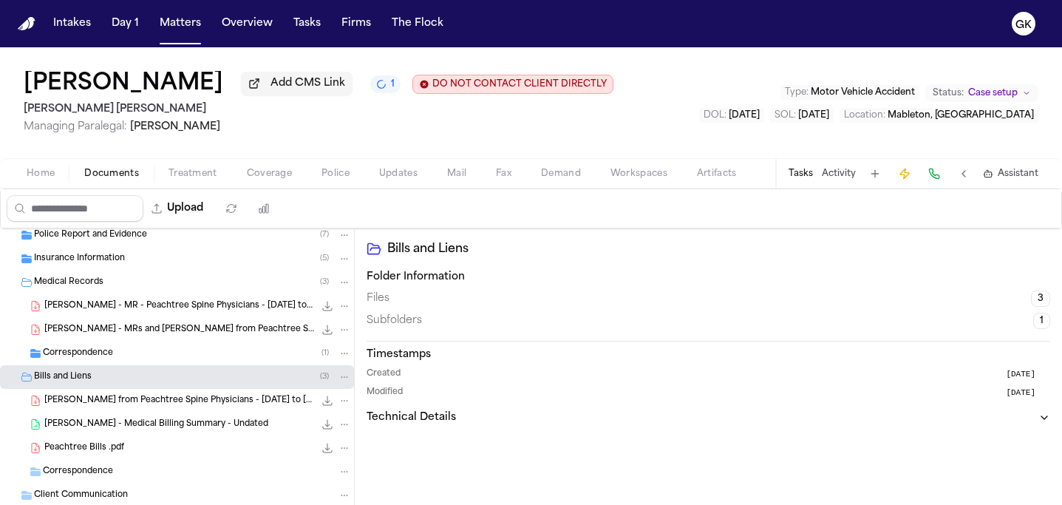
scroll to position [52, 0]
click at [151, 451] on div "Peachtree Bills .pdf 15.2 MB • PDF" at bounding box center [197, 447] width 307 height 15
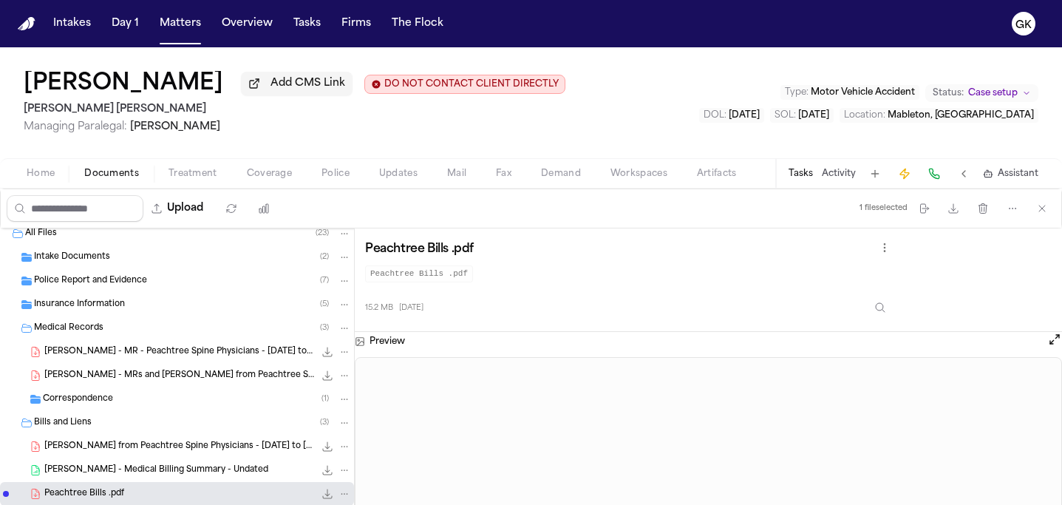
scroll to position [0, 0]
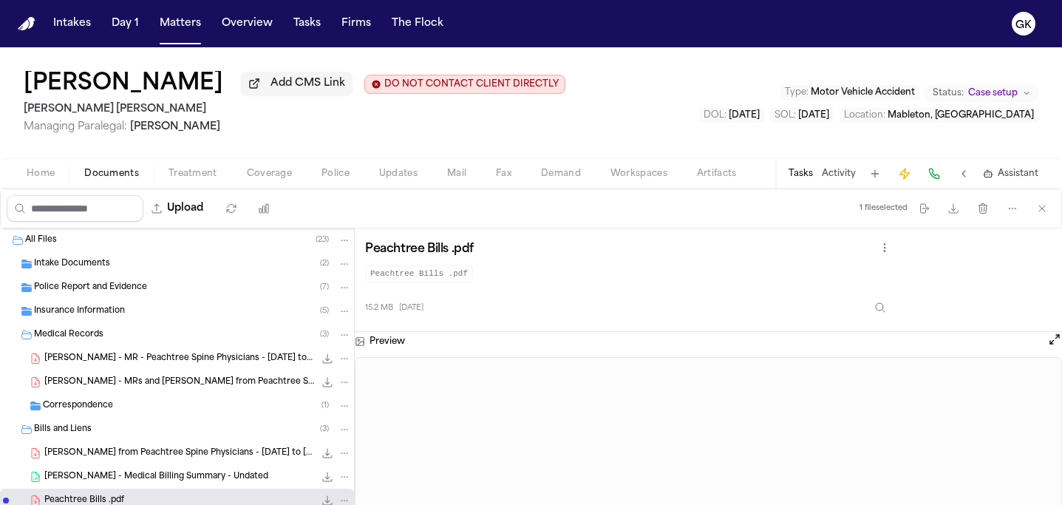
click at [112, 290] on span "Police Report and Evidence" at bounding box center [90, 287] width 113 height 13
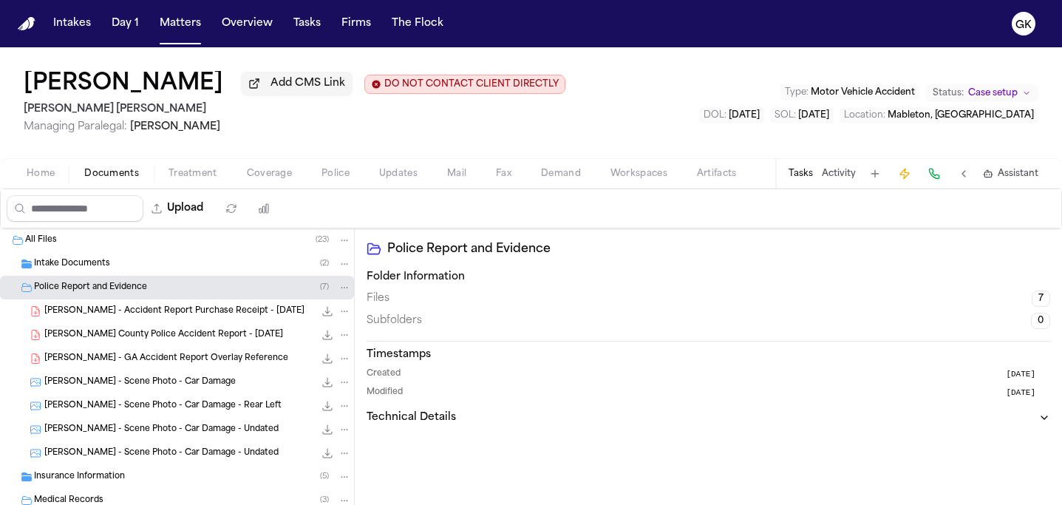
click at [183, 383] on span "[PERSON_NAME] - Scene Photo - Car Damage" at bounding box center [139, 382] width 191 height 13
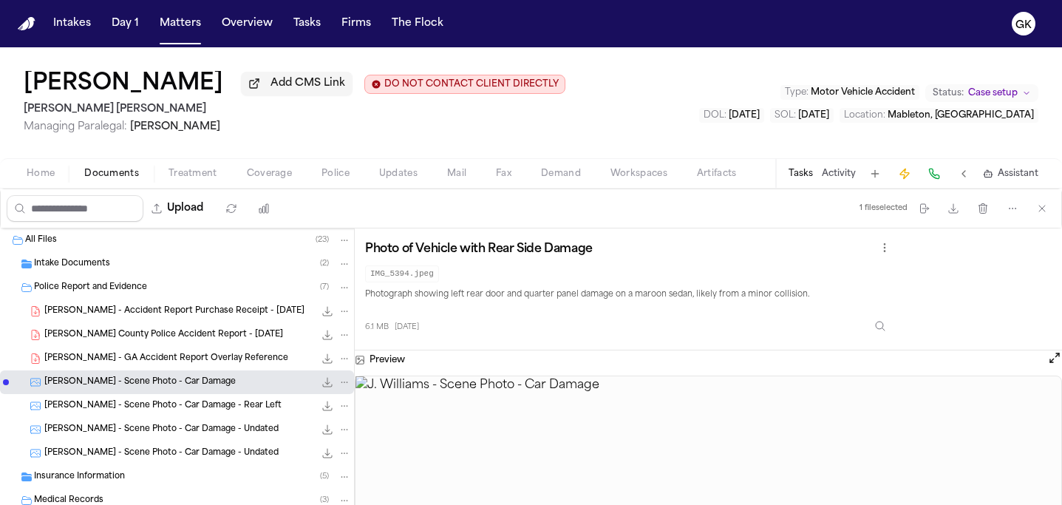
click at [199, 346] on div "J. Williams - Cobb County Police Accident Report - 12.12.24 42.8 KB • PDF" at bounding box center [177, 335] width 354 height 24
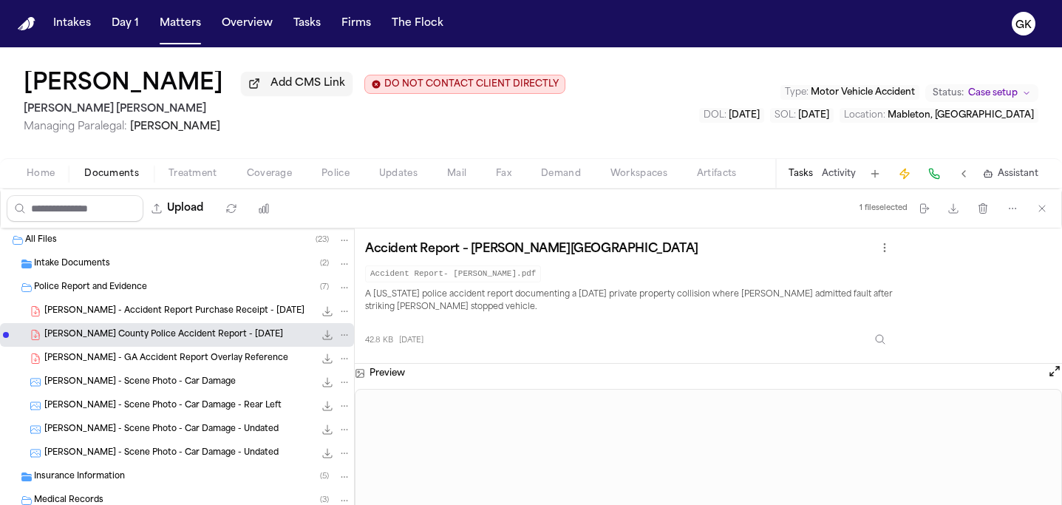
scroll to position [281, 0]
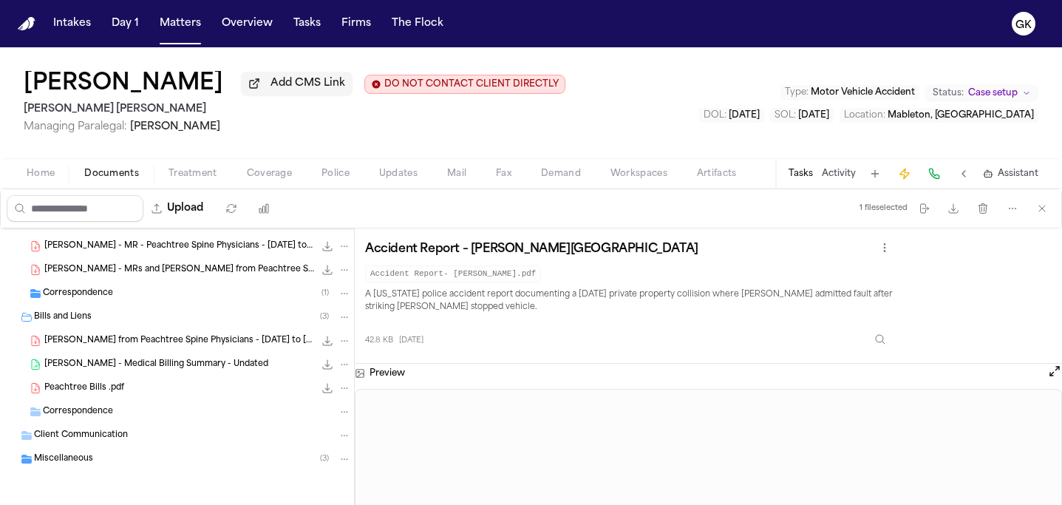
click at [160, 345] on span "[PERSON_NAME] from Peachtree Spine Physicians - [DATE] to [DATE]" at bounding box center [179, 341] width 270 height 13
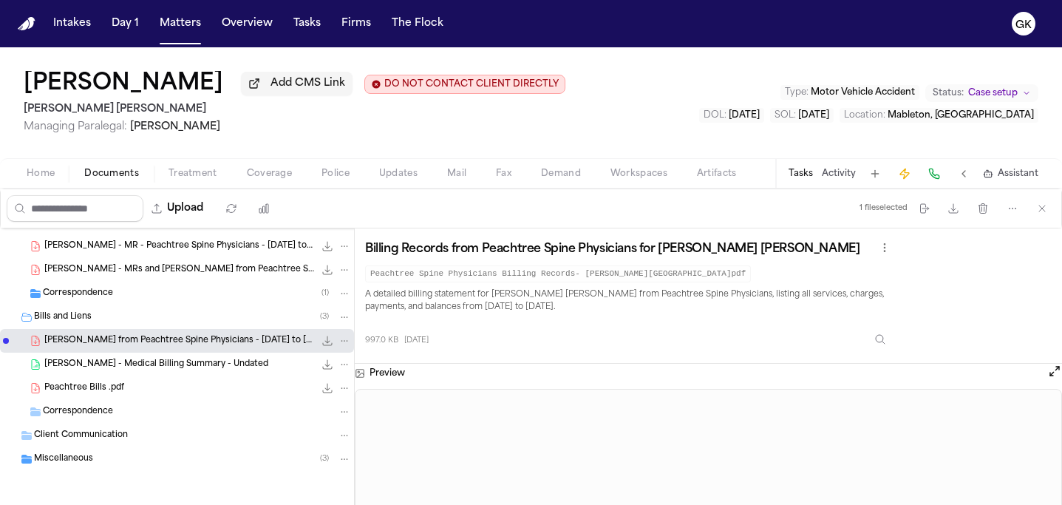
click at [199, 276] on div "J. Williams - MRs and Bills from Peachtree Spine and Sports Physicians - 12.18.…" at bounding box center [197, 269] width 307 height 15
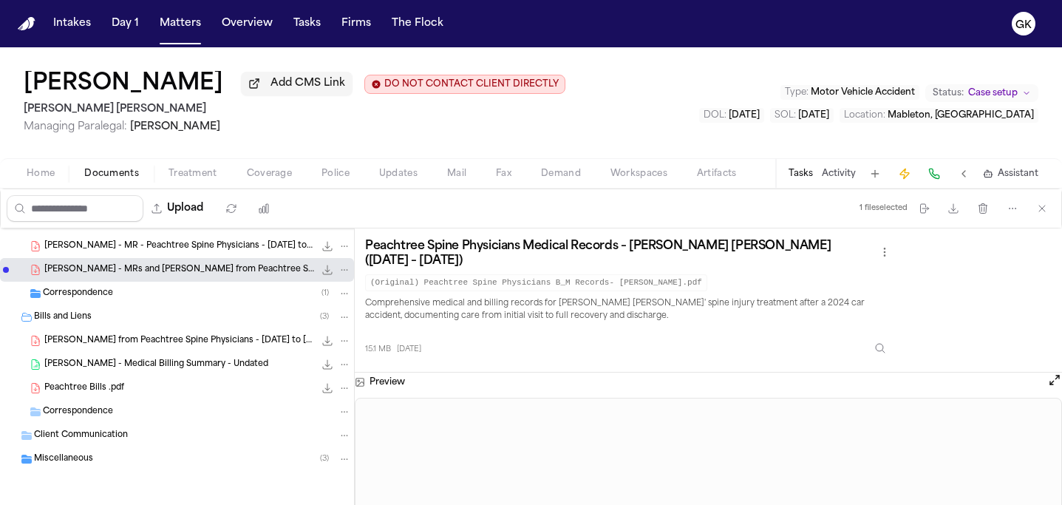
click at [1050, 375] on button "Open preview" at bounding box center [1054, 379] width 15 height 15
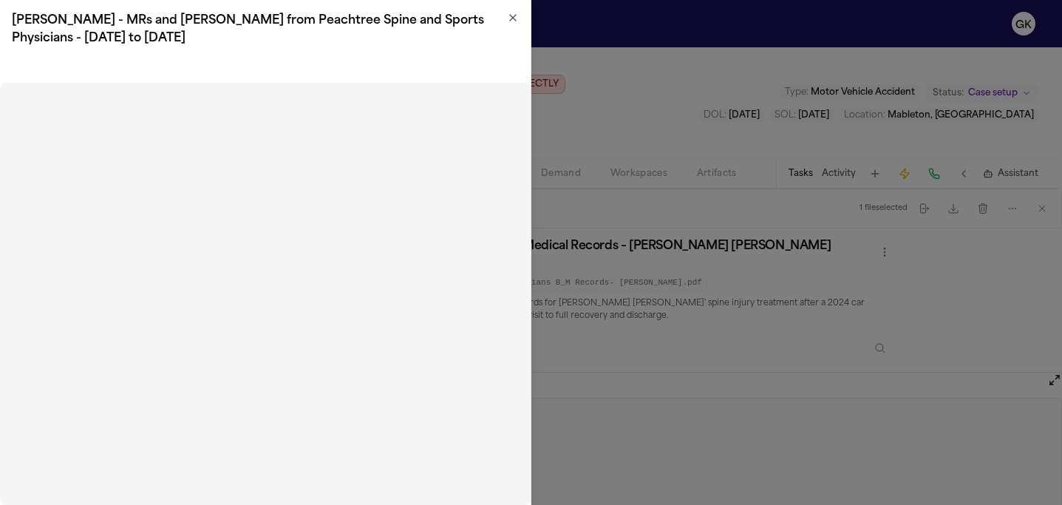
click at [517, 17] on icon "button" at bounding box center [513, 18] width 12 height 12
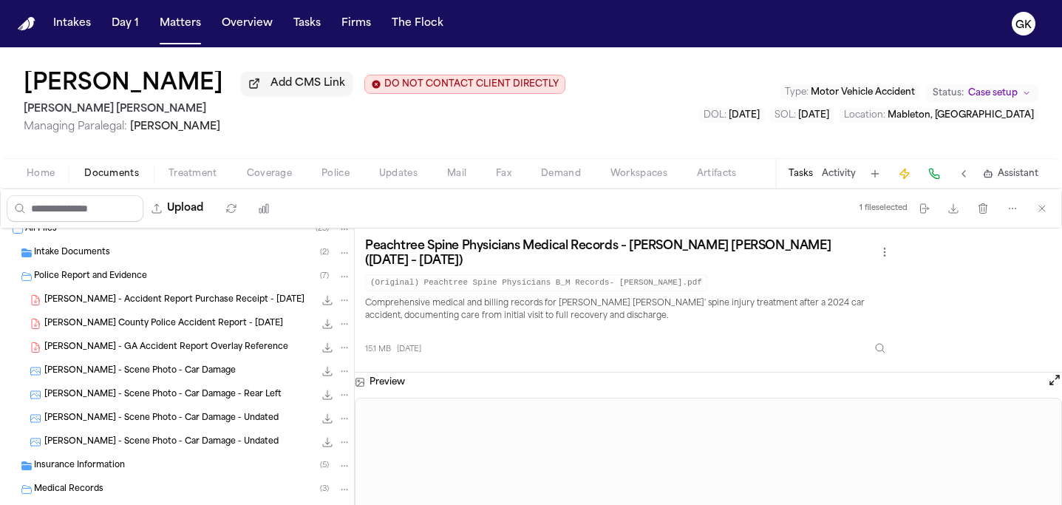
scroll to position [0, 0]
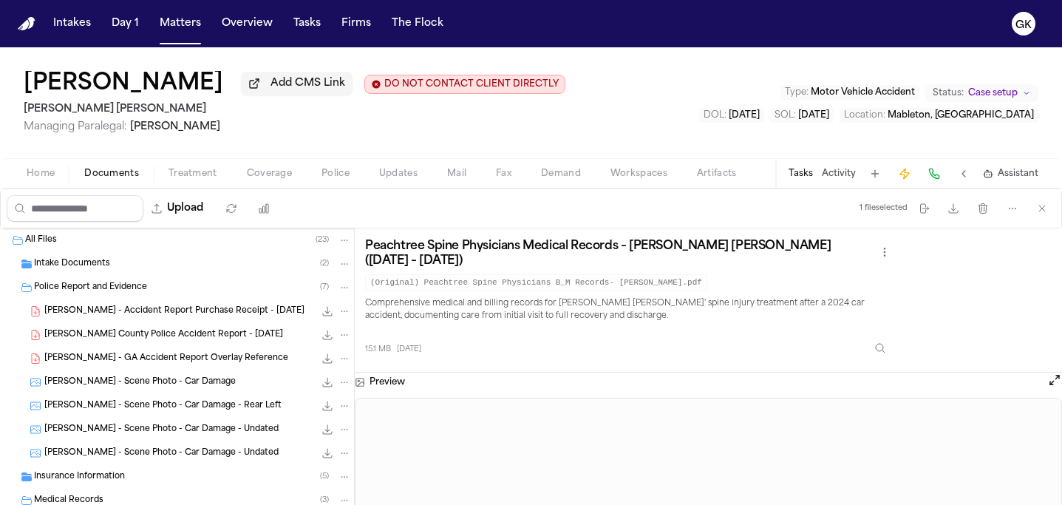
click at [117, 267] on div "Intake Documents ( 2 )" at bounding box center [192, 263] width 317 height 13
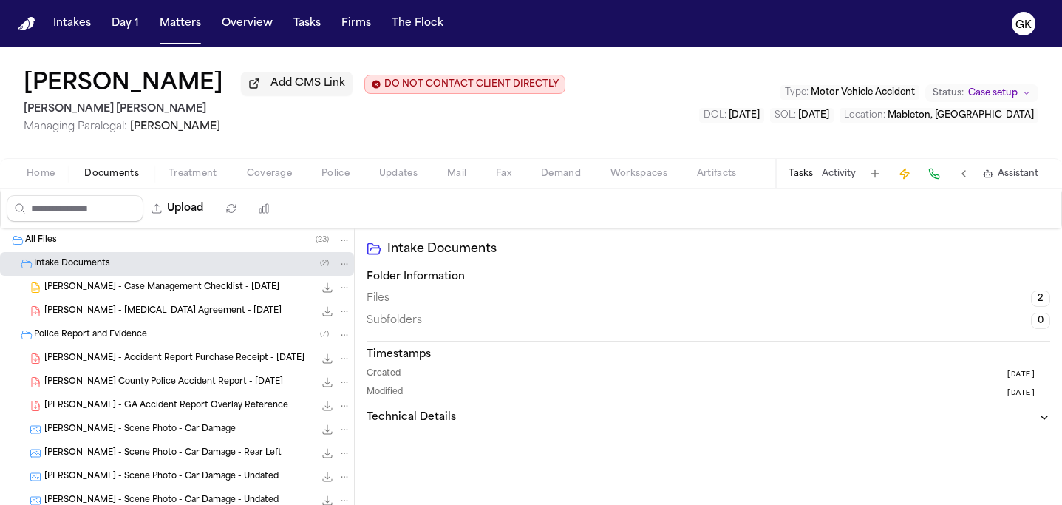
click at [118, 268] on div "Intake Documents ( 2 )" at bounding box center [192, 263] width 317 height 13
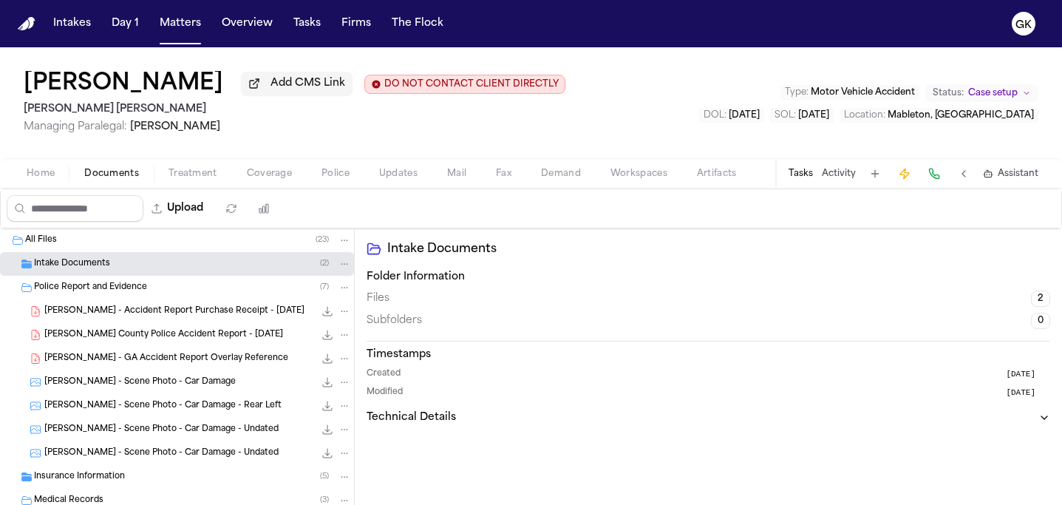
click at [216, 386] on div "J. Williams - Scene Photo - Car Damage 6.1 MB • JPEG" at bounding box center [197, 382] width 307 height 15
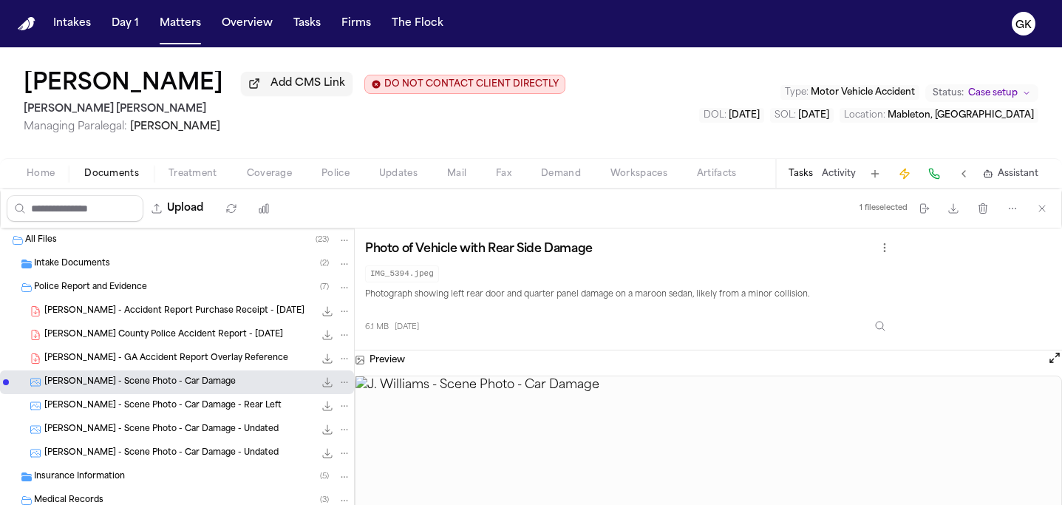
click at [209, 402] on div "J. Williams - Scene Photo - Car Damage - Rear Left 6.2 MB • JPEG" at bounding box center [197, 405] width 307 height 15
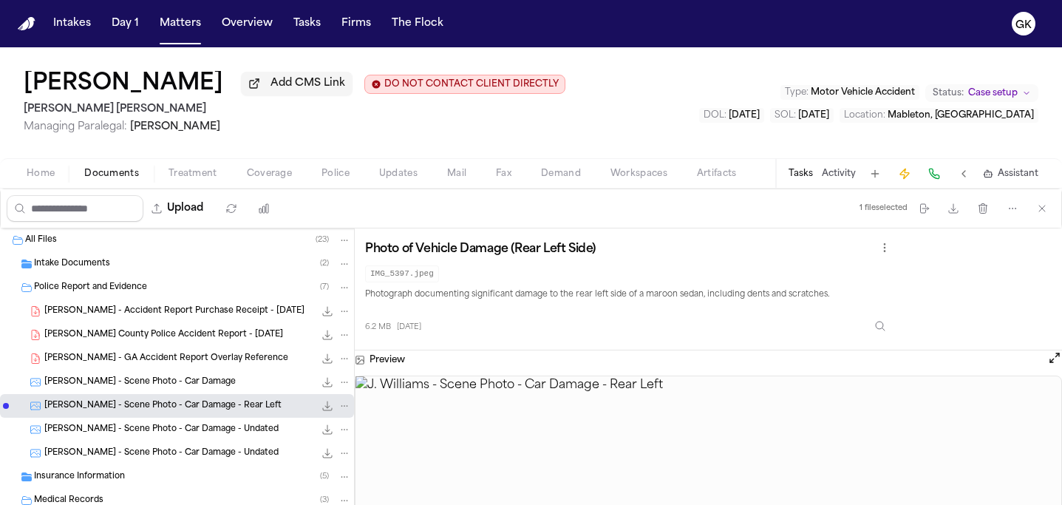
click at [215, 429] on span "J. Williams - Scene Photo - Car Damage - Undated" at bounding box center [161, 429] width 234 height 13
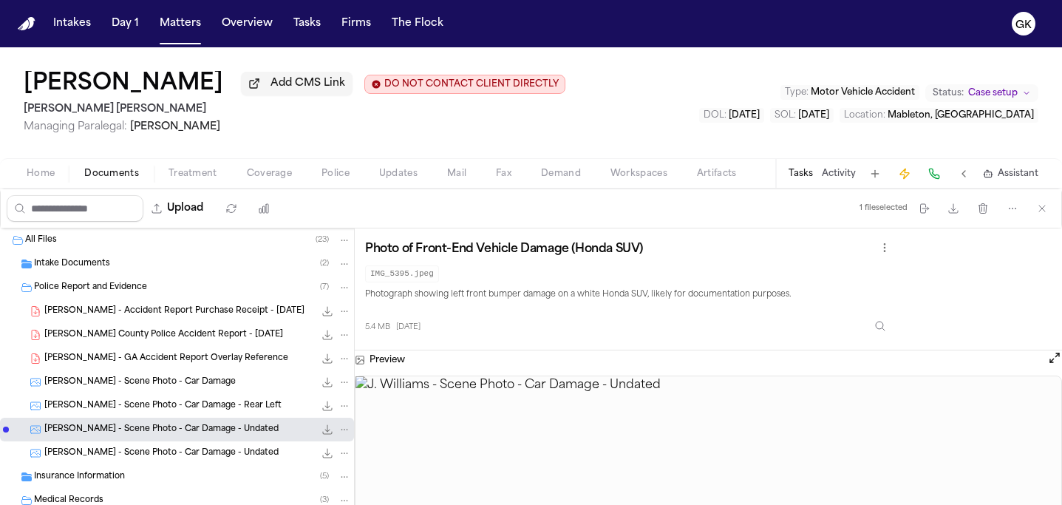
click at [190, 459] on span "J. Williams - Scene Photo - Car Damage - Undated" at bounding box center [161, 453] width 234 height 13
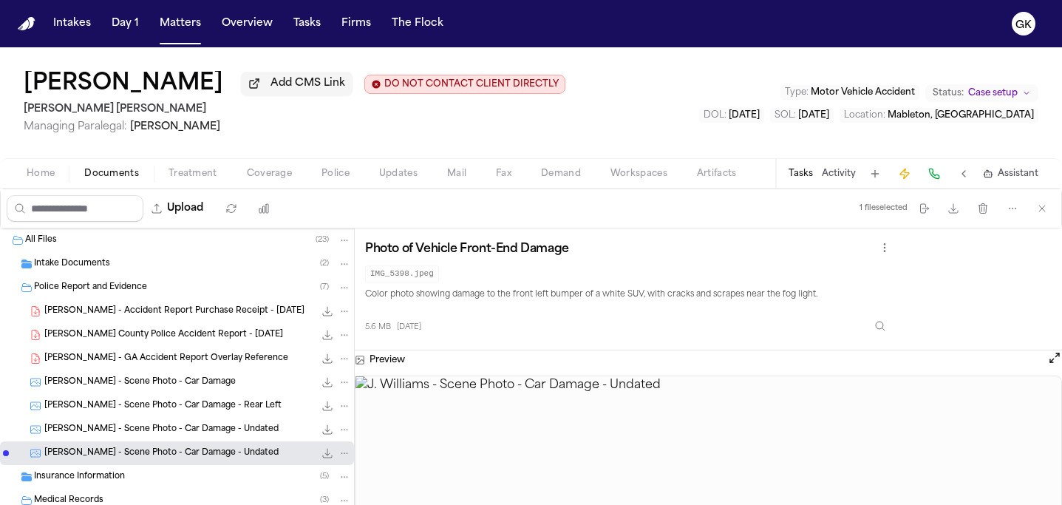
click at [321, 409] on icon "File: J. Williams - Scene Photo - Car Damage - Rear Left" at bounding box center [327, 406] width 12 height 12
click at [323, 386] on icon "File: J. Williams - Scene Photo - Car Damage" at bounding box center [328, 382] width 10 height 10
click at [185, 389] on span "J. Williams - Scene Photo - Car Damage" at bounding box center [139, 382] width 191 height 13
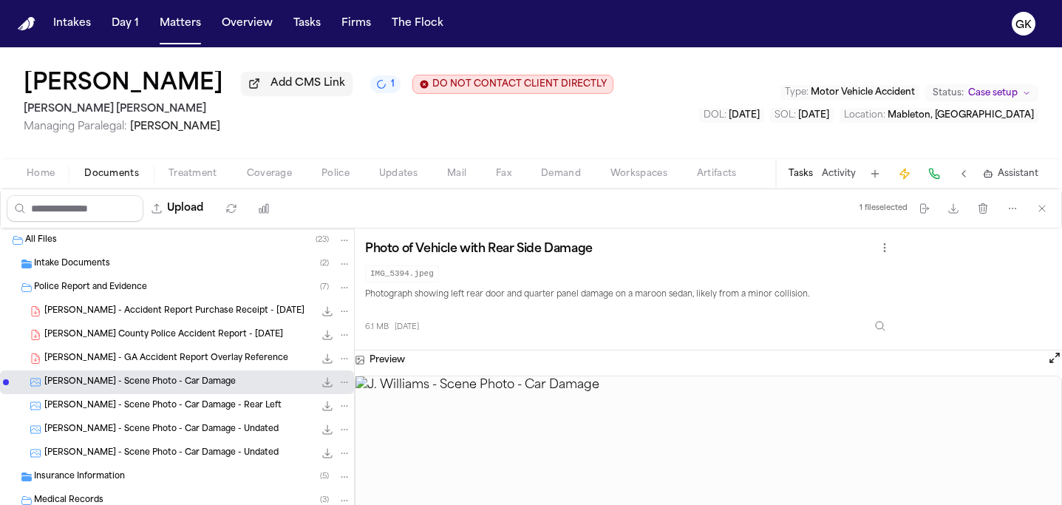
click at [194, 409] on span "J. Williams - Scene Photo - Car Damage - Rear Left" at bounding box center [162, 406] width 237 height 13
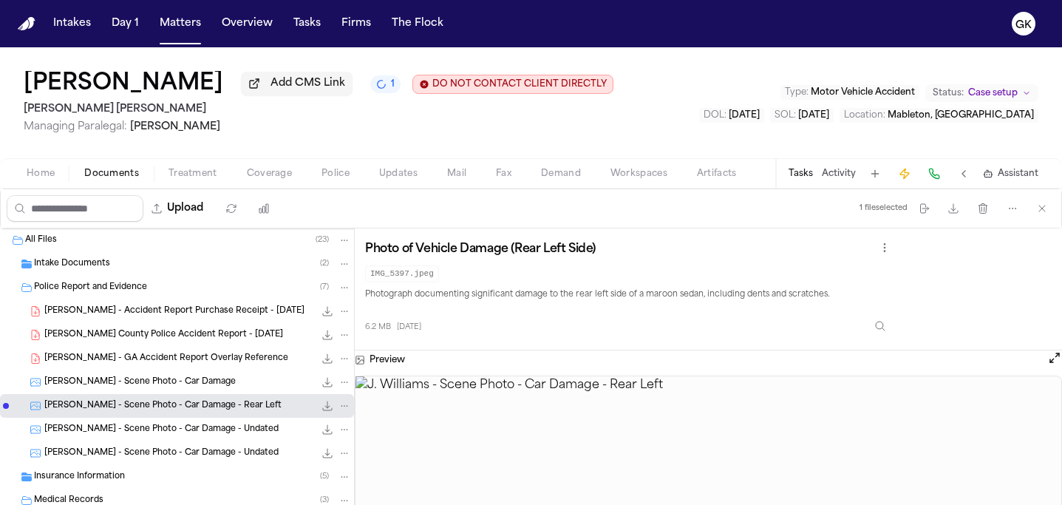
click at [321, 411] on icon "File: J. Williams - Scene Photo - Car Damage - Rear Left" at bounding box center [327, 406] width 12 height 12
click at [0, 0] on span "5.4 MB • JPEG" at bounding box center [0, 0] width 0 height 0
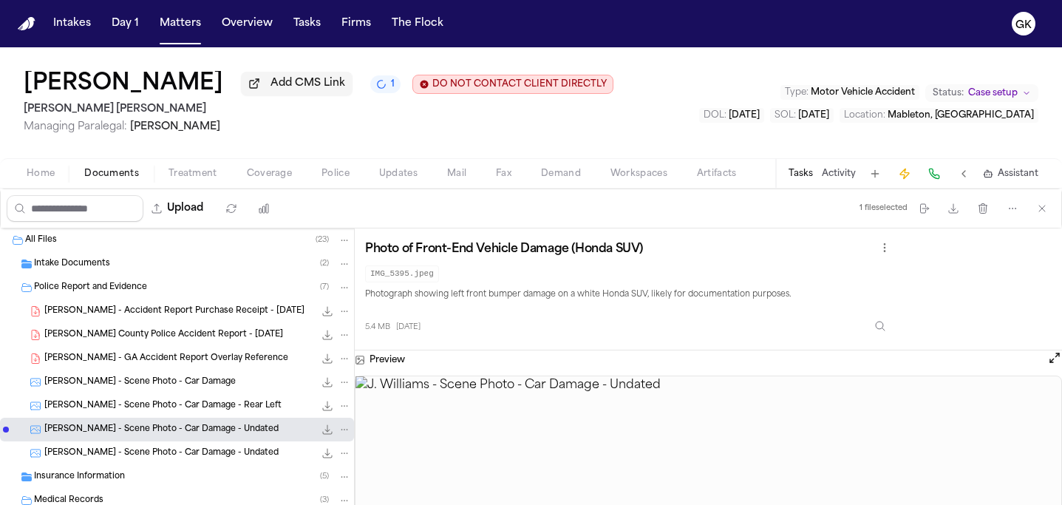
click at [141, 460] on div "J. Williams - Scene Photo - Car Damage - Undated 5.6 MB • JPEG" at bounding box center [197, 452] width 307 height 15
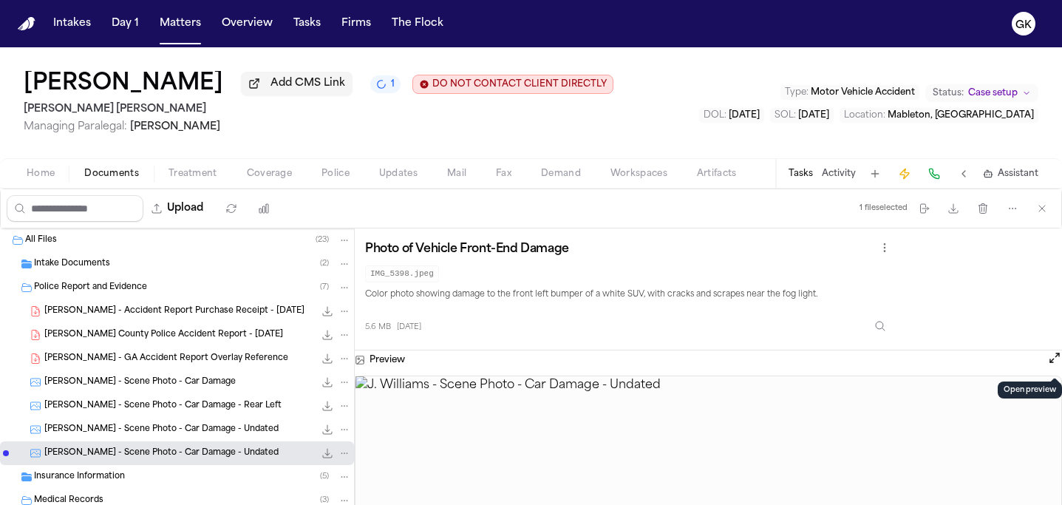
click at [1053, 362] on button "Open preview" at bounding box center [1054, 357] width 15 height 15
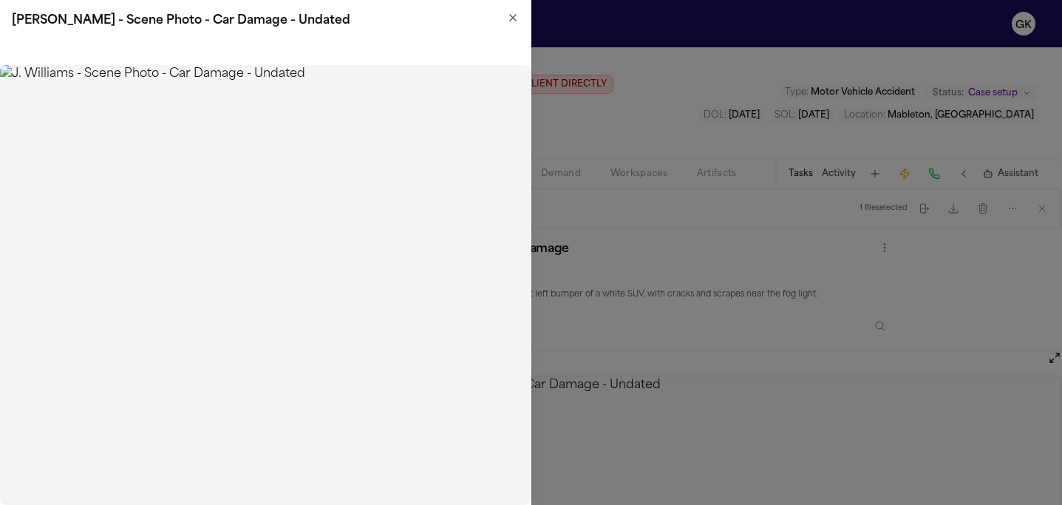
click at [508, 17] on icon "button" at bounding box center [513, 18] width 12 height 12
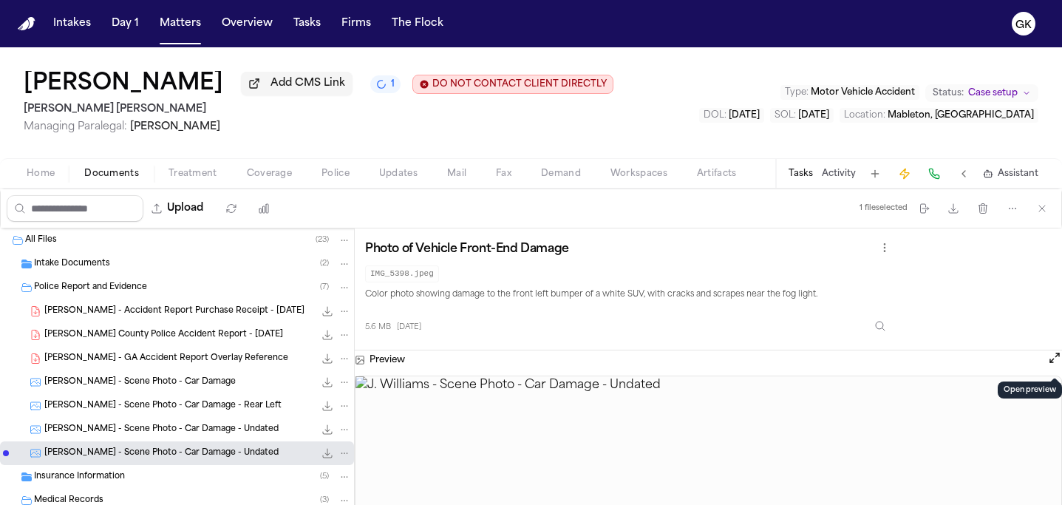
click at [227, 436] on span "J. Williams - Scene Photo - Car Damage - Undated" at bounding box center [161, 429] width 234 height 13
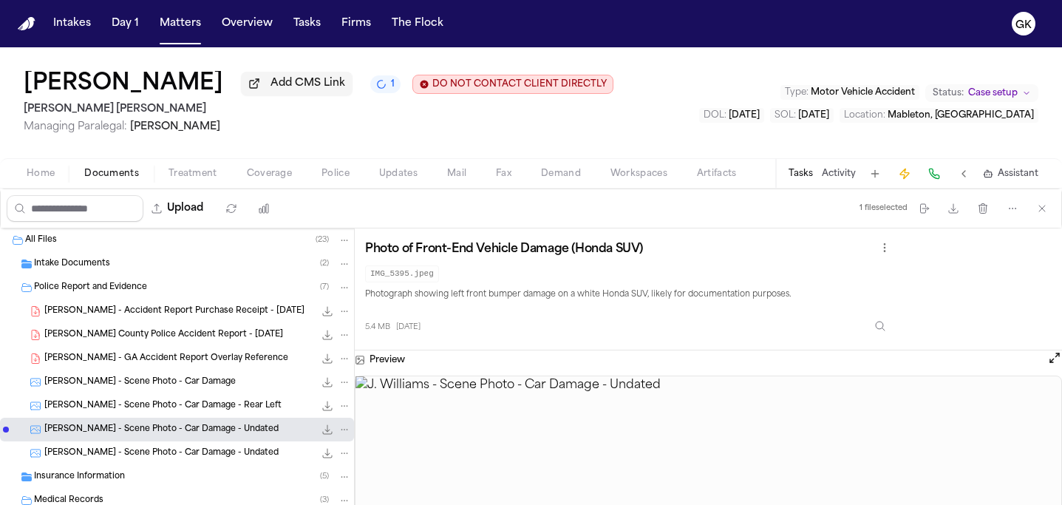
click at [1050, 363] on button "Open preview" at bounding box center [1054, 357] width 15 height 15
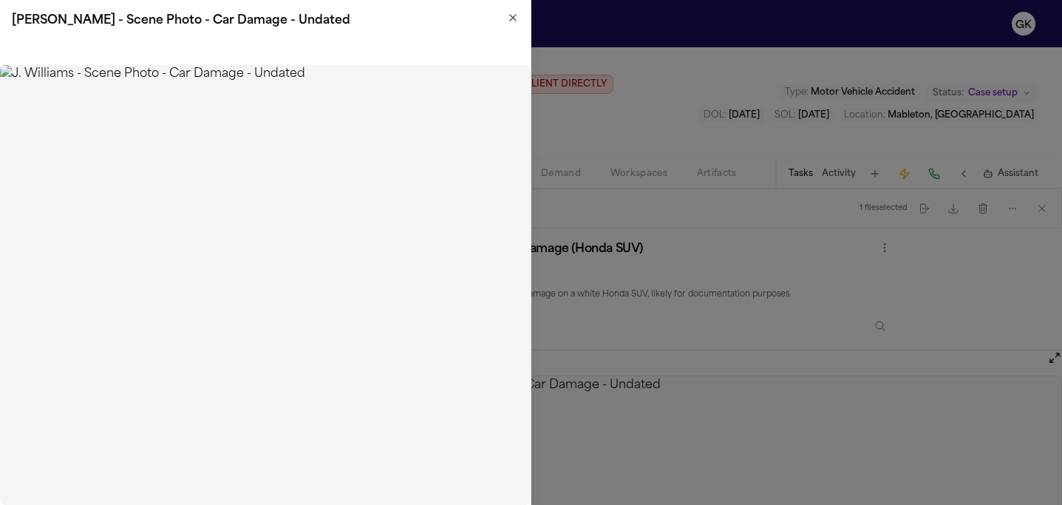
click at [507, 14] on icon "button" at bounding box center [513, 18] width 12 height 12
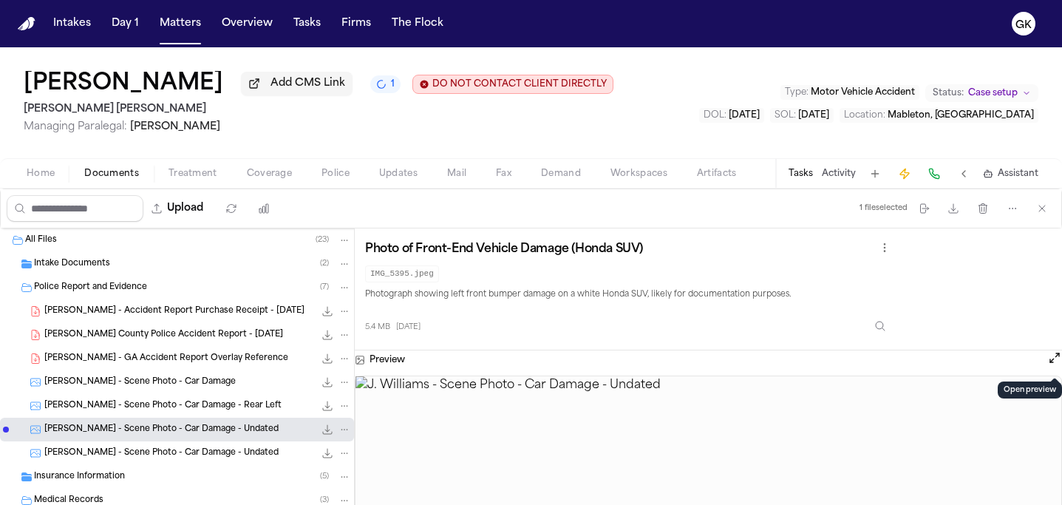
click at [242, 454] on span "J. Williams - Scene Photo - Car Damage - Undated" at bounding box center [161, 453] width 234 height 13
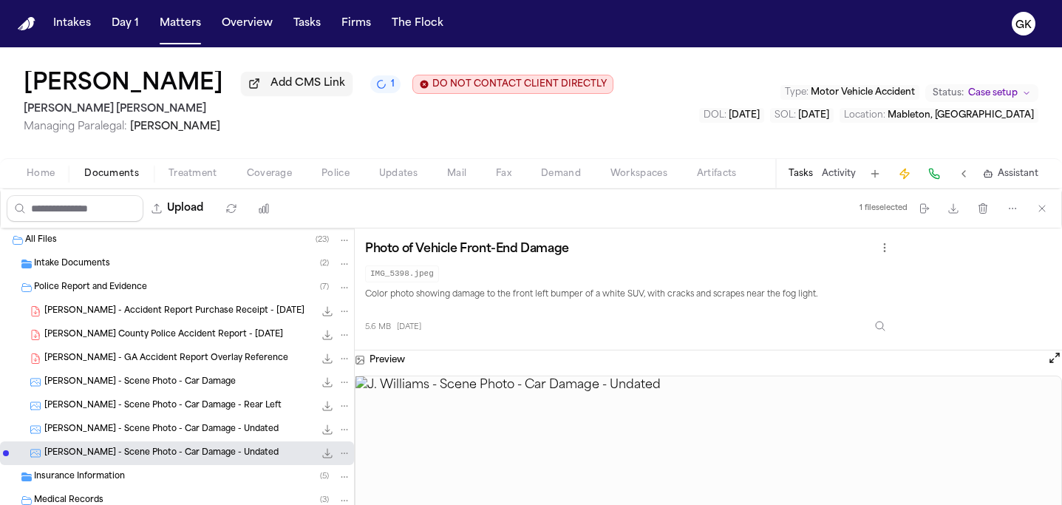
click at [321, 455] on icon "File: J. Williams - Scene Photo - Car Damage - Undated" at bounding box center [327, 453] width 12 height 12
click at [202, 213] on button "Upload" at bounding box center [177, 208] width 69 height 27
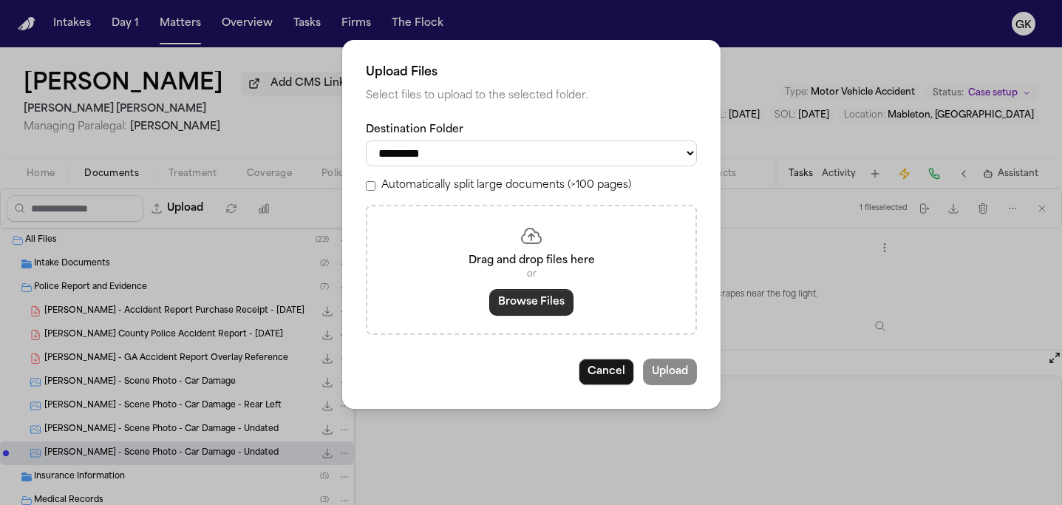
click at [529, 314] on button "Browse Files" at bounding box center [531, 302] width 84 height 27
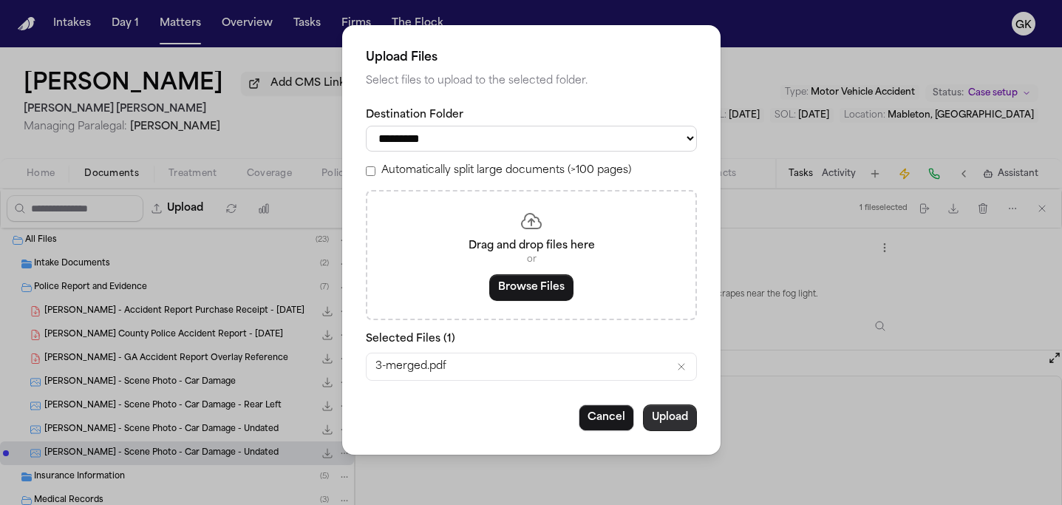
click at [669, 425] on button "Upload" at bounding box center [670, 417] width 54 height 27
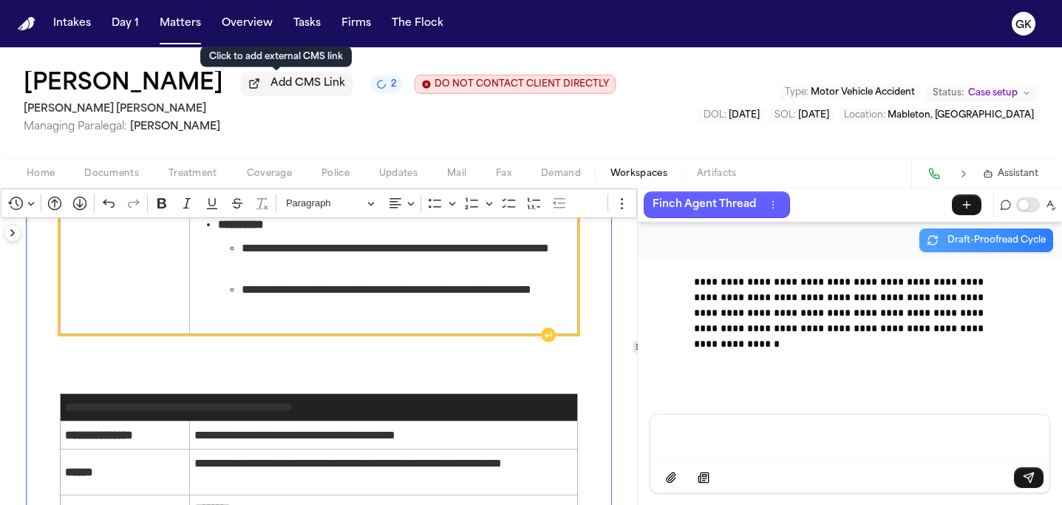
scroll to position [3235, 0]
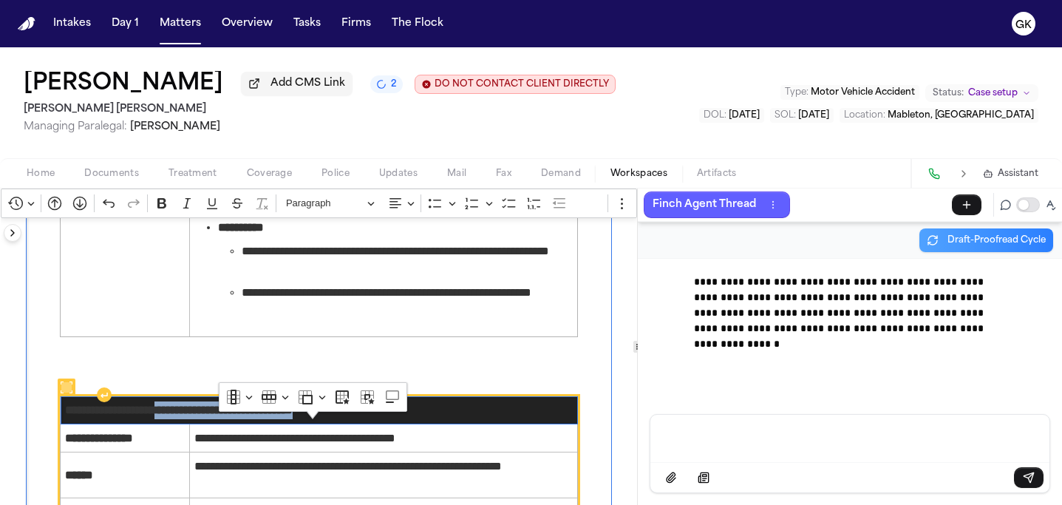
drag, startPoint x: 392, startPoint y: 437, endPoint x: 182, endPoint y: 440, distance: 209.8
click at [182, 419] on span "**********" at bounding box center [318, 410] width 507 height 18
click at [210, 424] on th "**********" at bounding box center [319, 410] width 517 height 28
drag, startPoint x: 383, startPoint y: 428, endPoint x: 61, endPoint y: 428, distance: 322.1
click at [65, 419] on span "**********" at bounding box center [318, 410] width 507 height 18
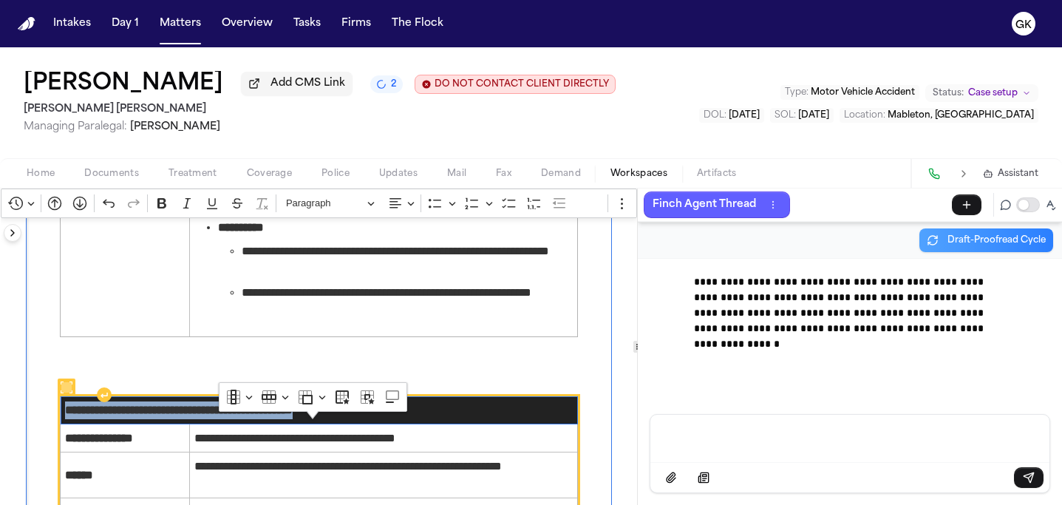
copy span "**********"
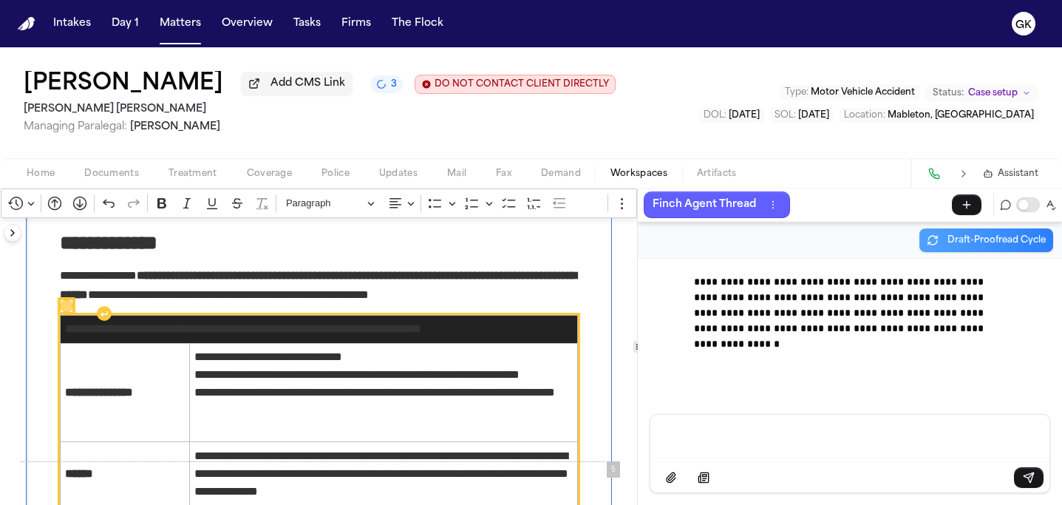
scroll to position [2579, 0]
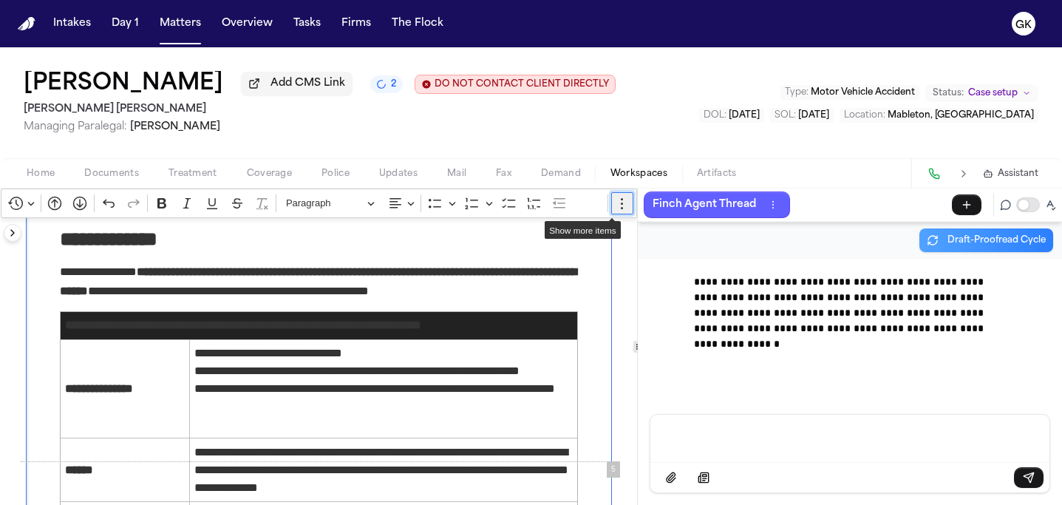
click at [621, 200] on circle "Editor toolbar" at bounding box center [622, 199] width 2 height 2
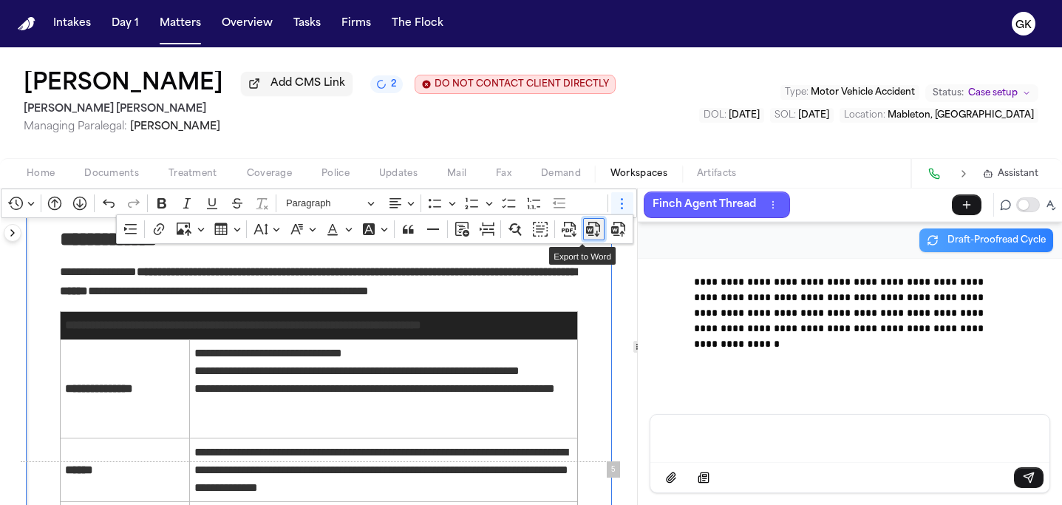
click at [595, 236] on icon "Dropdown toolbar" at bounding box center [597, 233] width 4 height 6
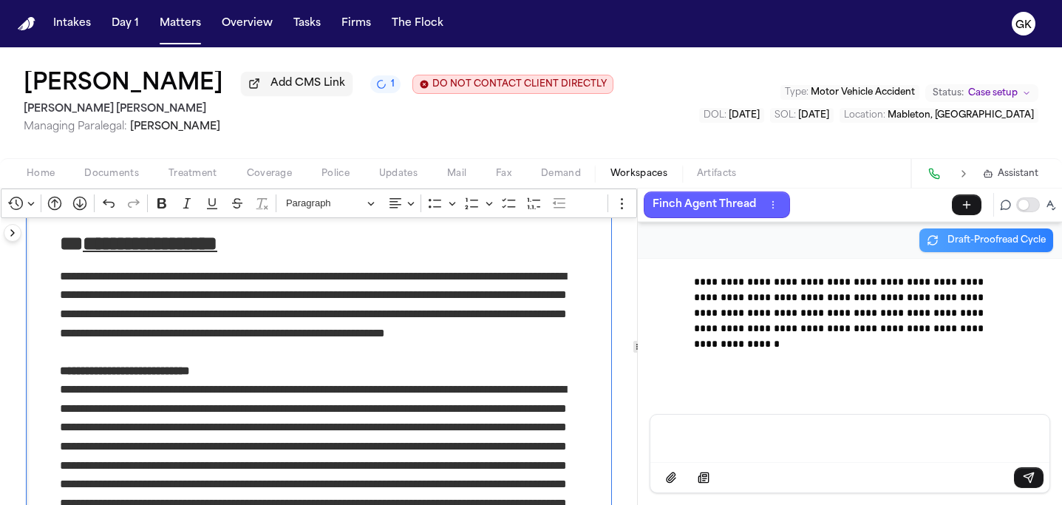
scroll to position [6478, 0]
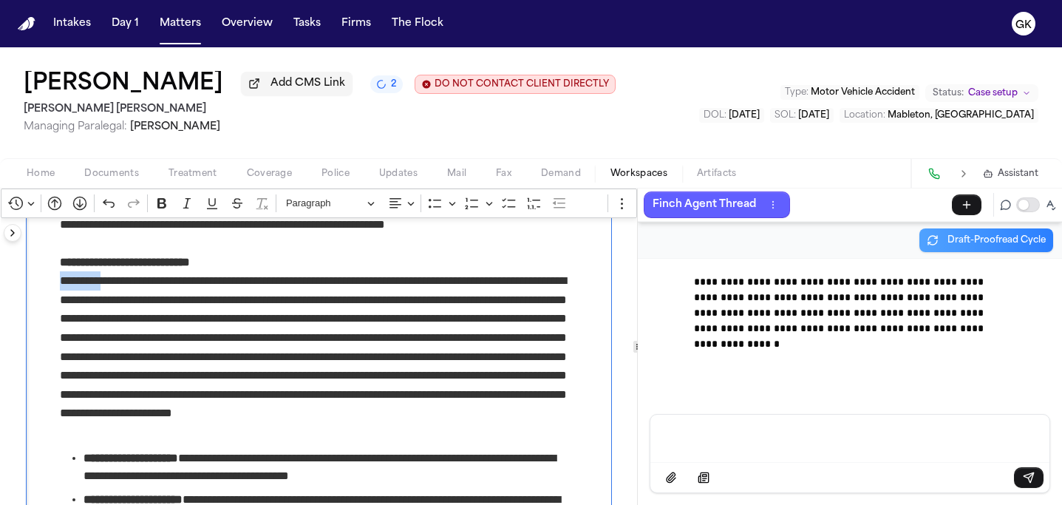
drag, startPoint x: 58, startPoint y: 304, endPoint x: 111, endPoint y: 312, distance: 53.2
click at [111, 312] on p "**********" at bounding box center [319, 356] width 518 height 170
click at [272, 363] on p "**********" at bounding box center [319, 356] width 518 height 170
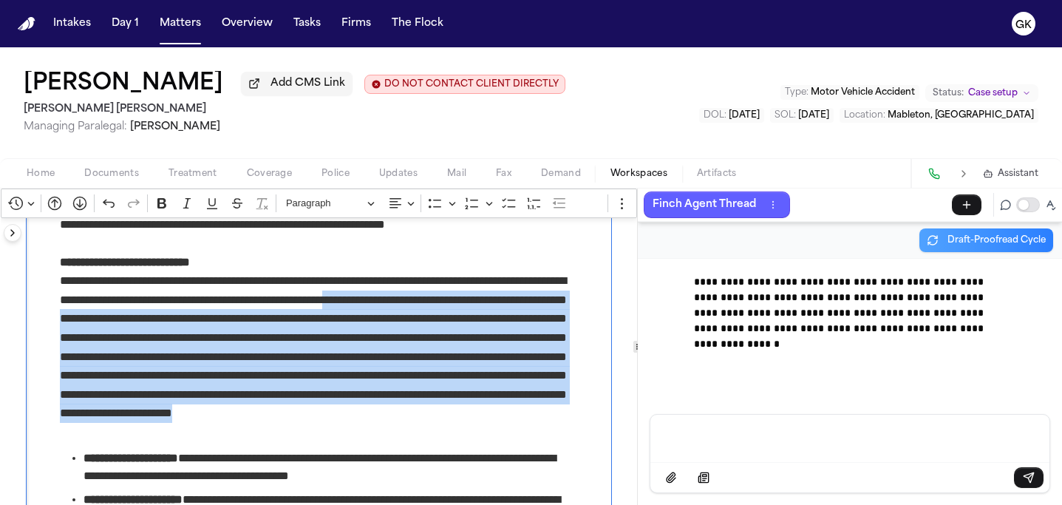
drag, startPoint x: 409, startPoint y: 321, endPoint x: 364, endPoint y: 450, distance: 136.2
click at [364, 441] on p "**********" at bounding box center [319, 356] width 518 height 170
copy p "**********"
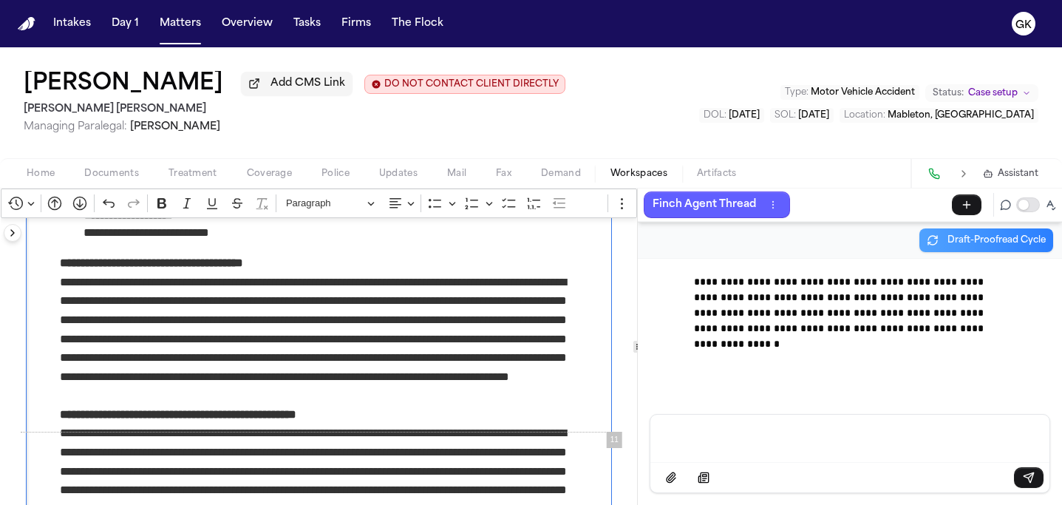
scroll to position [6824, 0]
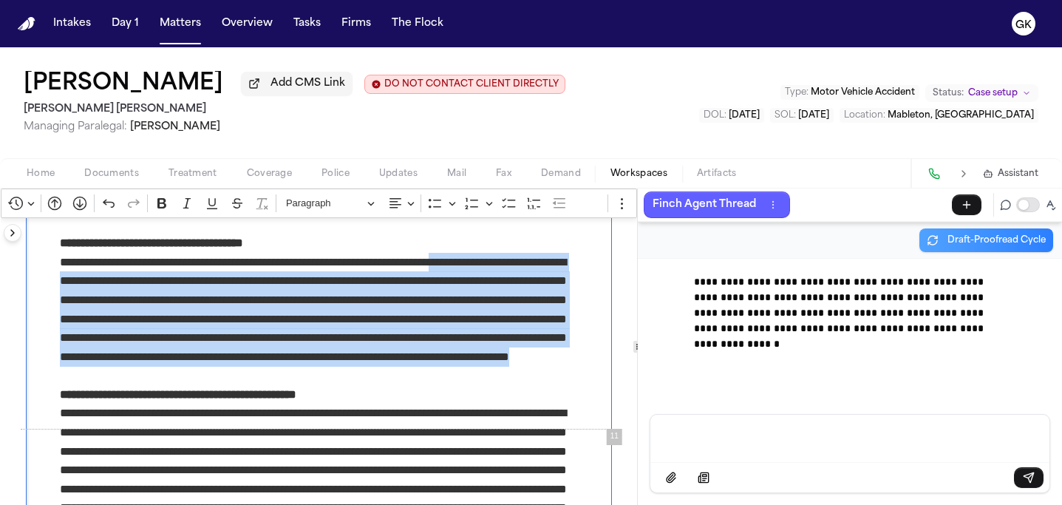
drag, startPoint x: 489, startPoint y: 289, endPoint x: 502, endPoint y: 395, distance: 107.1
click at [502, 385] on p "**********" at bounding box center [319, 319] width 518 height 132
copy p "**********"
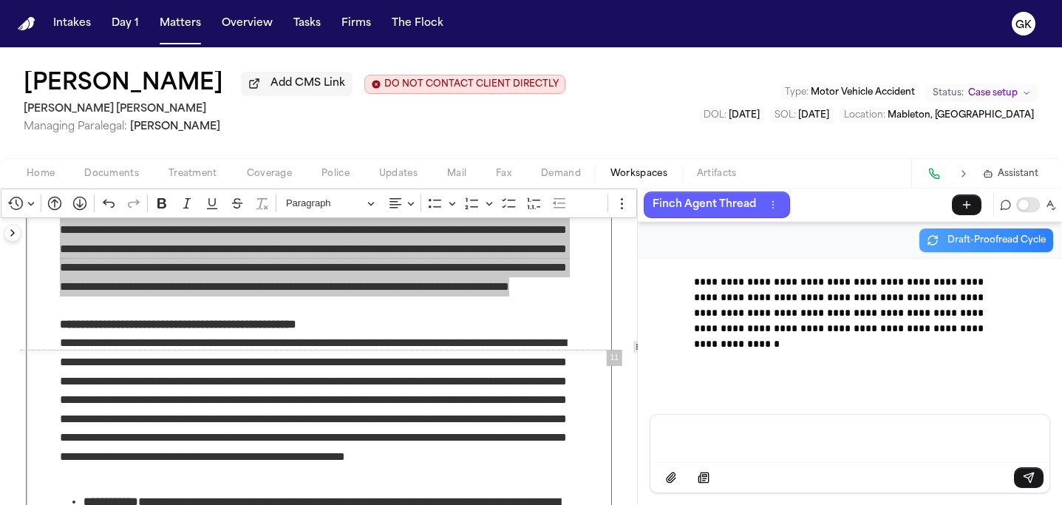
scroll to position [6902, 0]
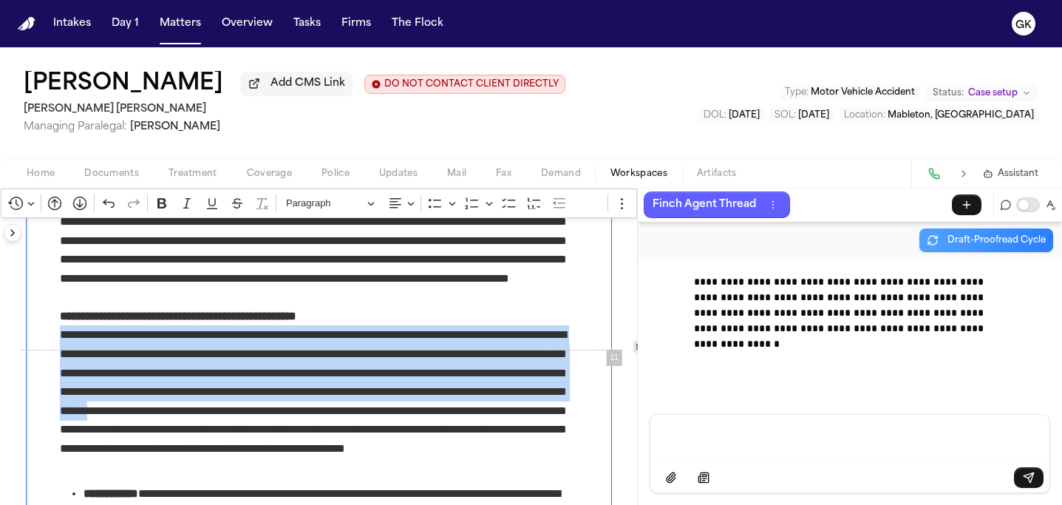
drag, startPoint x: 58, startPoint y: 360, endPoint x: 390, endPoint y: 440, distance: 341.7
click at [390, 440] on p "**********" at bounding box center [319, 400] width 518 height 151
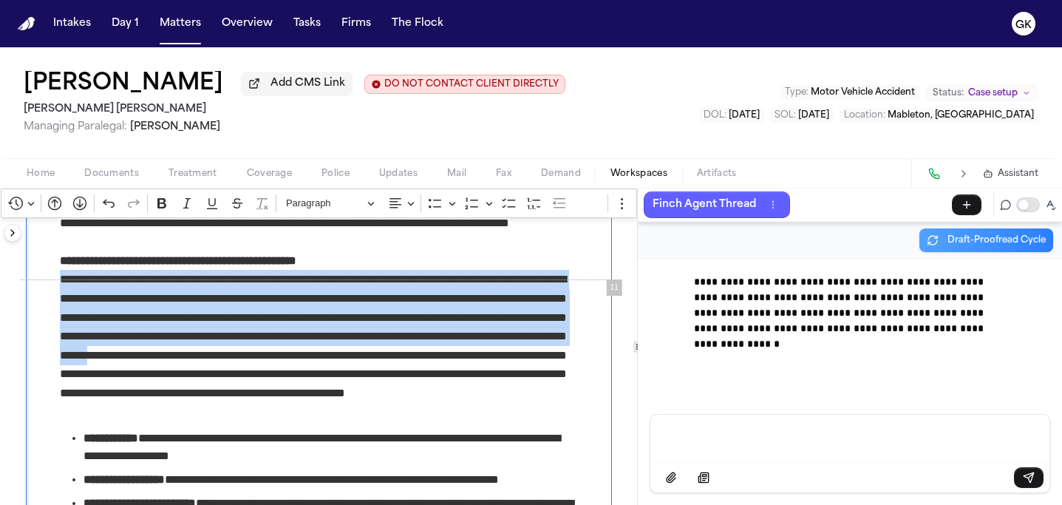
scroll to position [6999, 0]
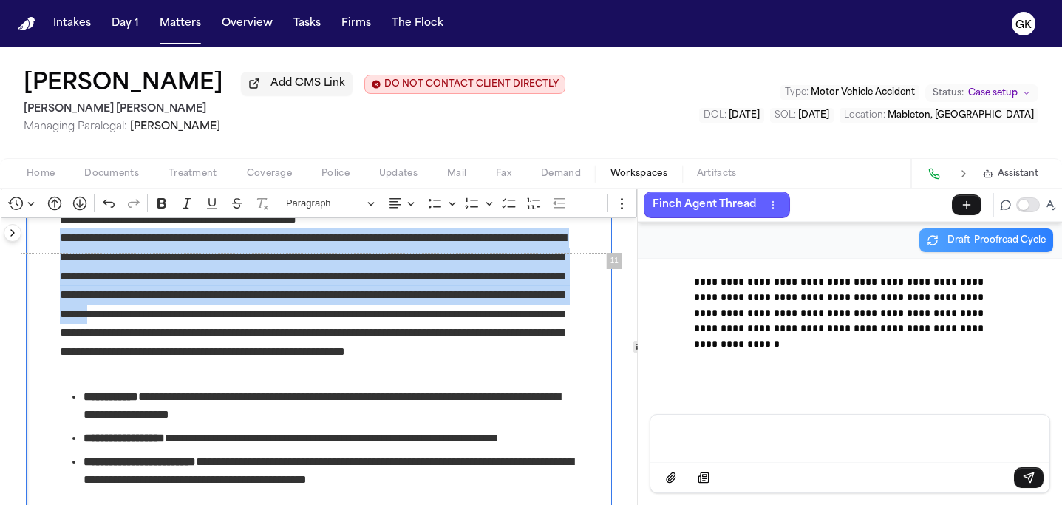
copy p "**********"
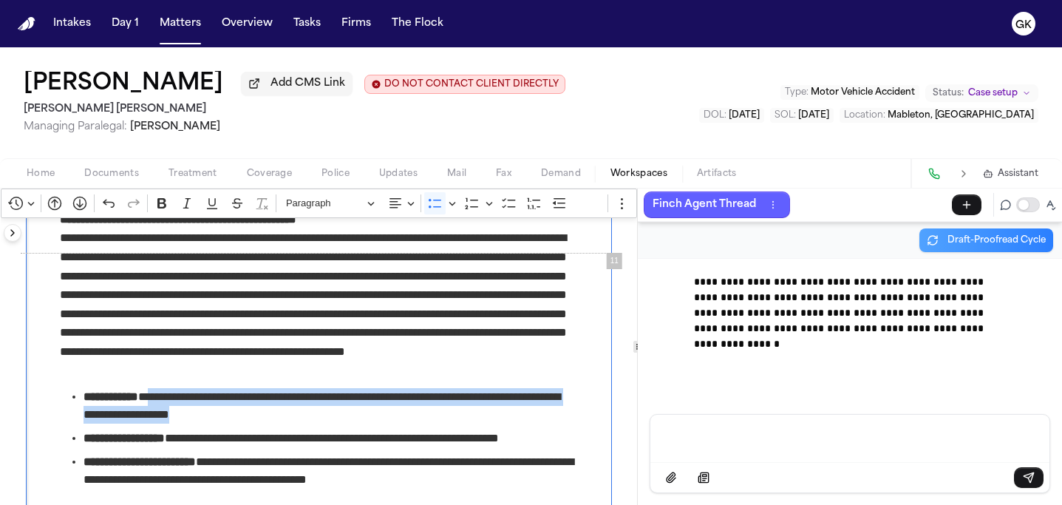
drag, startPoint x: 281, startPoint y: 435, endPoint x: 165, endPoint y: 423, distance: 116.7
click at [165, 423] on span "**********" at bounding box center [330, 405] width 494 height 35
click at [341, 447] on span "**********" at bounding box center [330, 438] width 494 height 18
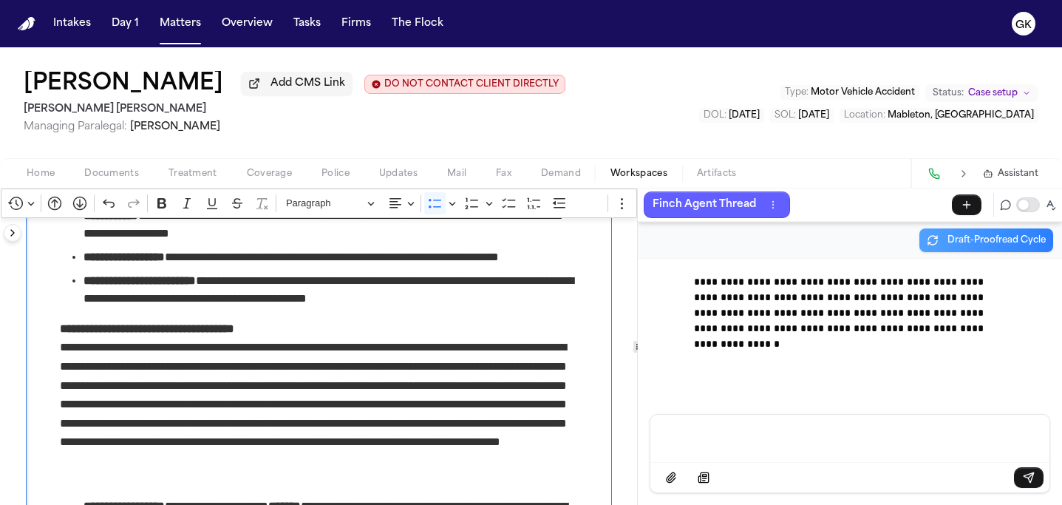
scroll to position [7108, 0]
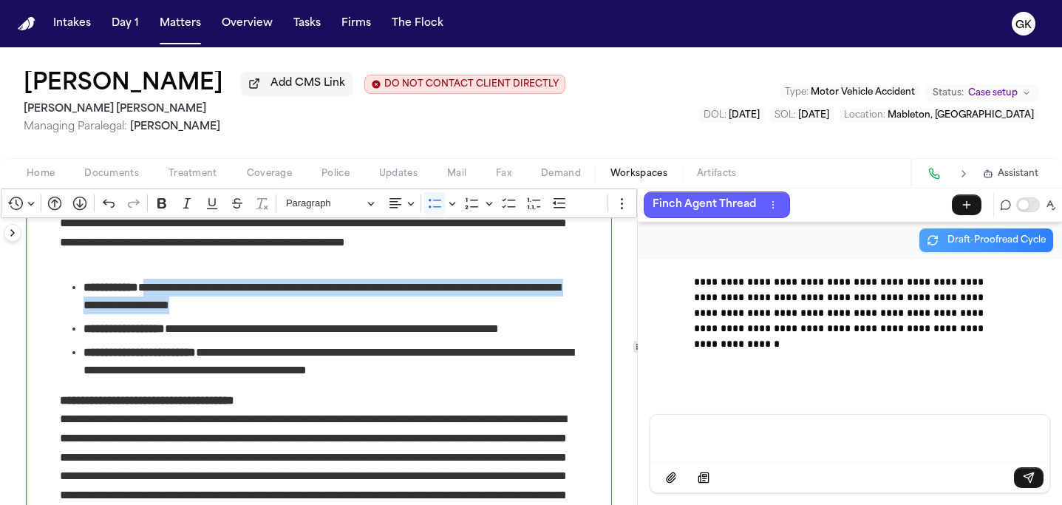
drag, startPoint x: 157, startPoint y: 309, endPoint x: 277, endPoint y: 332, distance: 122.0
click at [277, 314] on span "**********" at bounding box center [330, 295] width 494 height 35
copy span "**********"
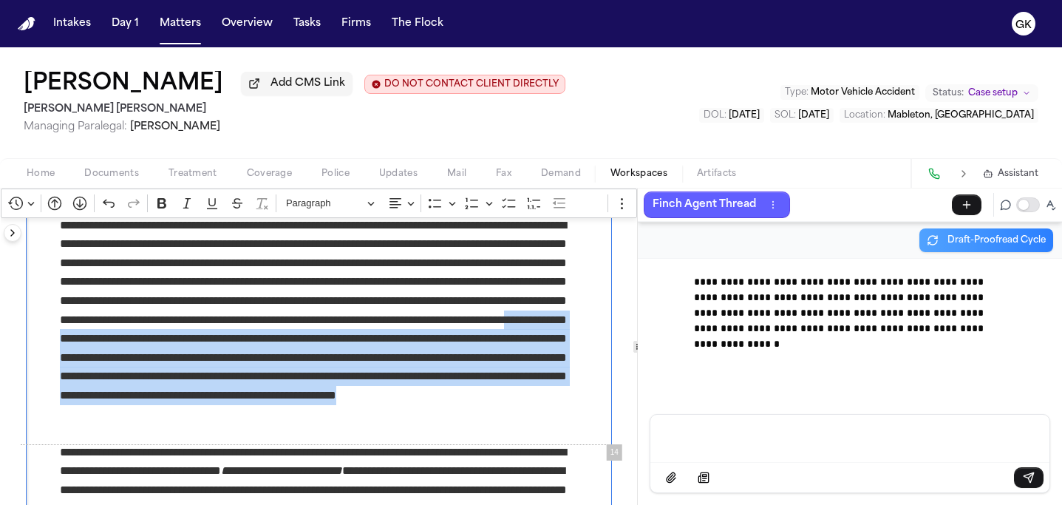
scroll to position [8901, 0]
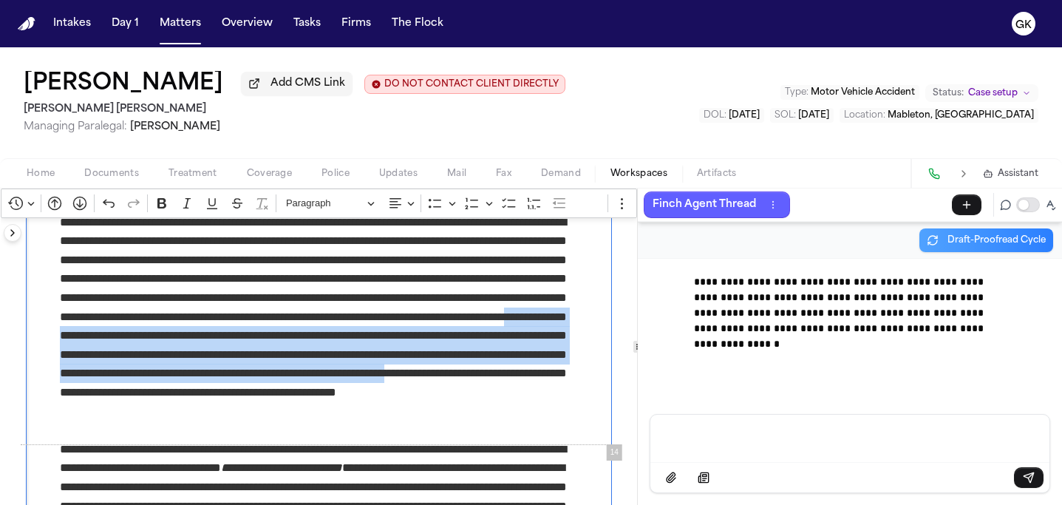
drag, startPoint x: 501, startPoint y: 412, endPoint x: 141, endPoint y: 453, distance: 362.0
click at [141, 440] on p "Rich Text Editor. Editing area: main. Press ⌥0 for help." at bounding box center [319, 326] width 518 height 227
click at [503, 403] on p "Rich Text Editor. Editing area: main. Press ⌥0 for help." at bounding box center [319, 326] width 518 height 227
drag, startPoint x: 494, startPoint y: 377, endPoint x: 138, endPoint y: 457, distance: 364.7
click at [138, 440] on p "Rich Text Editor. Editing area: main. Press ⌥0 for help." at bounding box center [319, 326] width 518 height 227
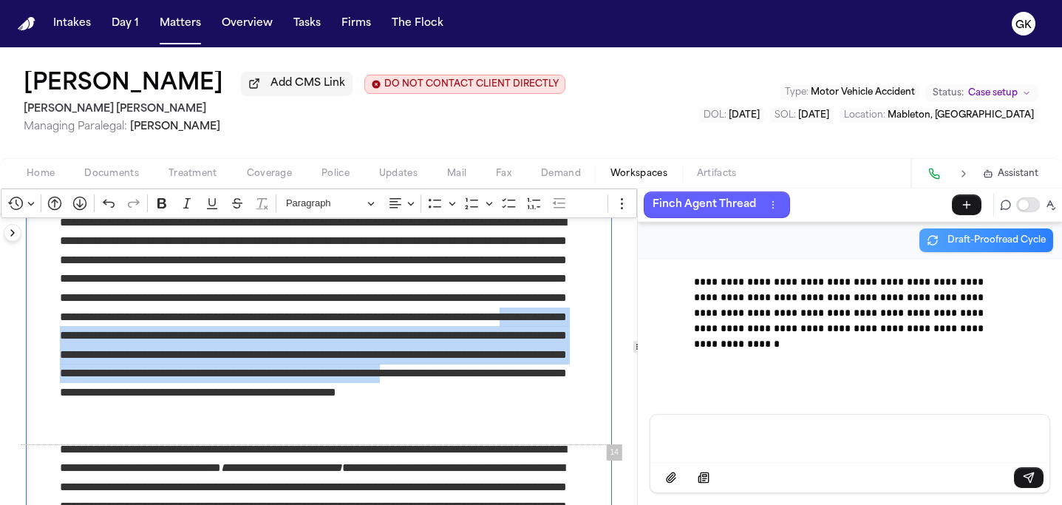
copy p "**********"
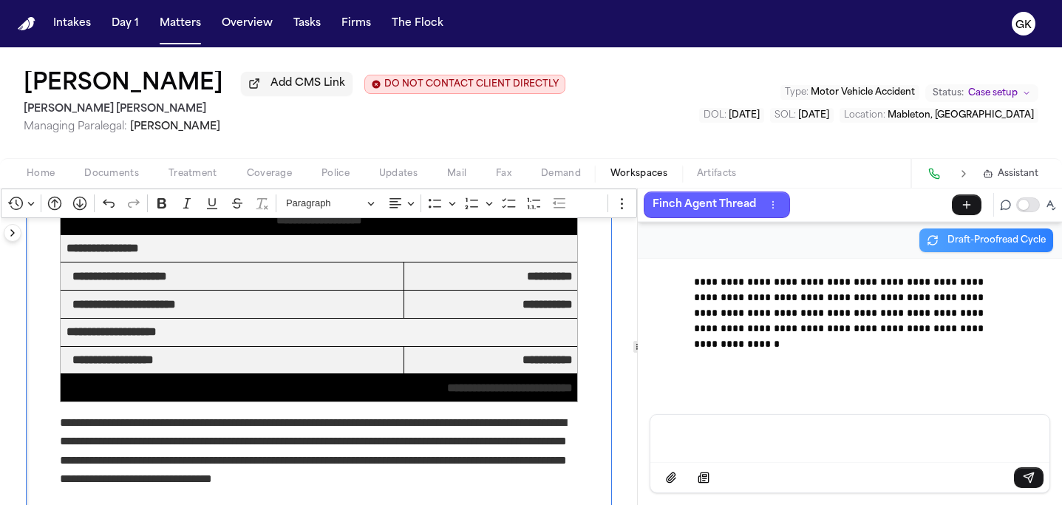
scroll to position [10029, 0]
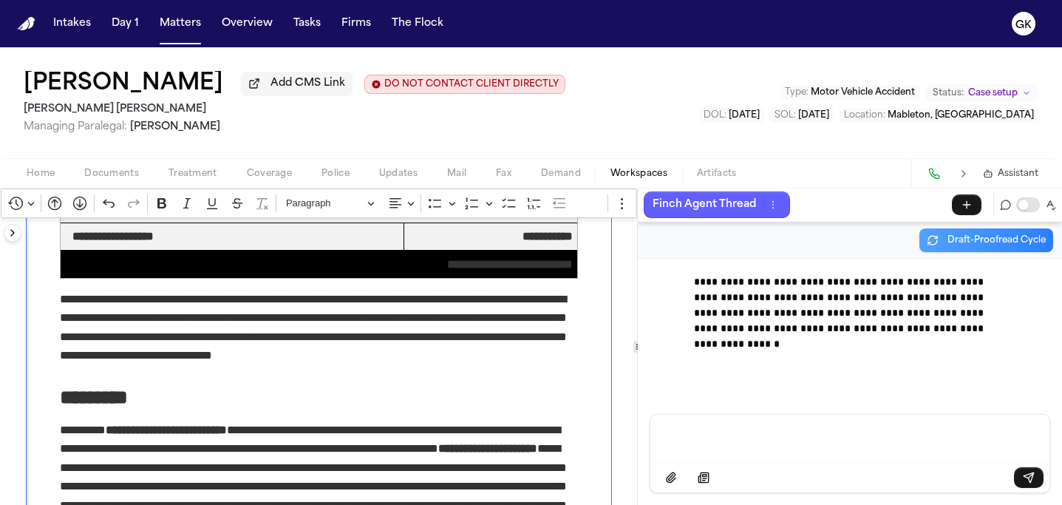
click at [114, 177] on span "Documents" at bounding box center [111, 174] width 55 height 12
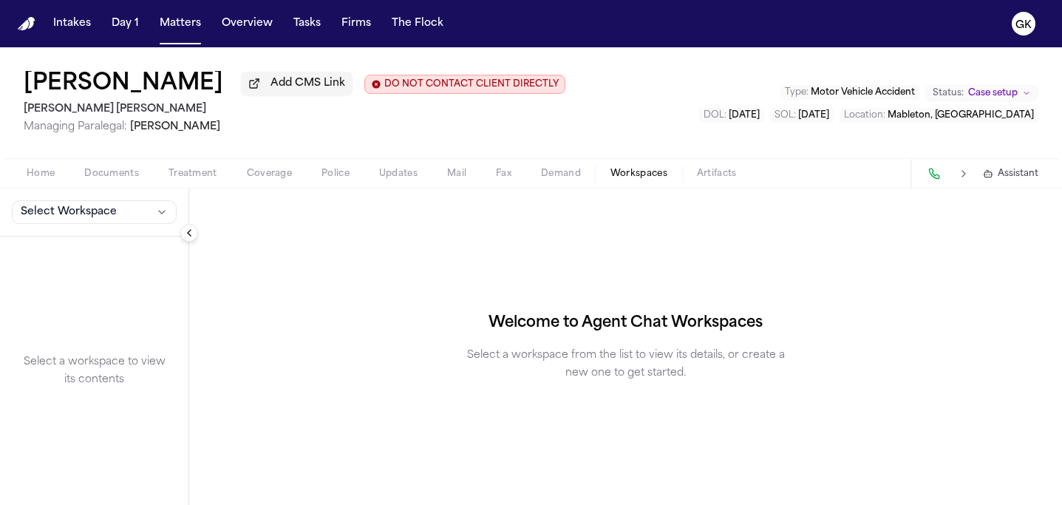
click at [615, 177] on span "Workspaces" at bounding box center [638, 174] width 57 height 12
click at [123, 217] on button "Select Workspace" at bounding box center [94, 212] width 165 height 24
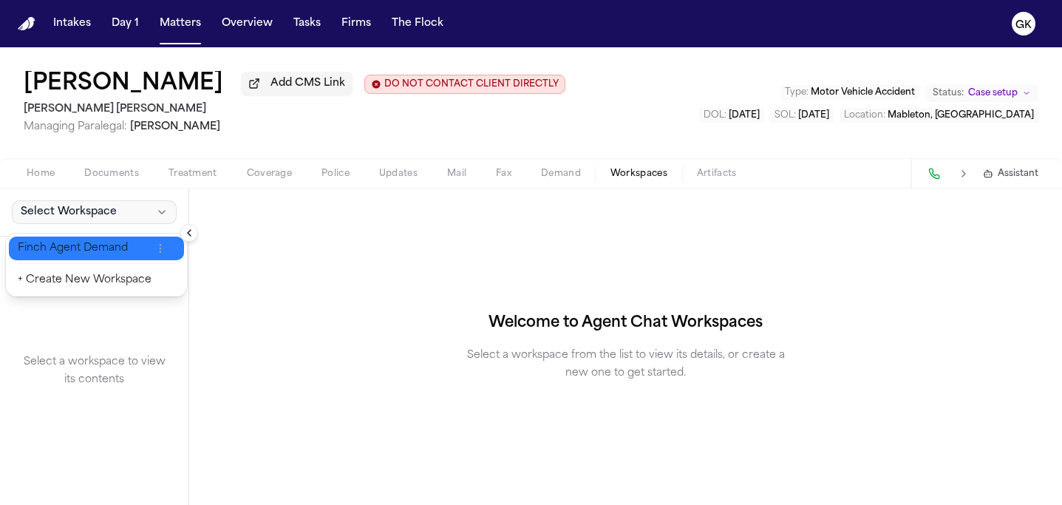
click at [93, 253] on span "Finch Agent Demand" at bounding box center [85, 248] width 134 height 15
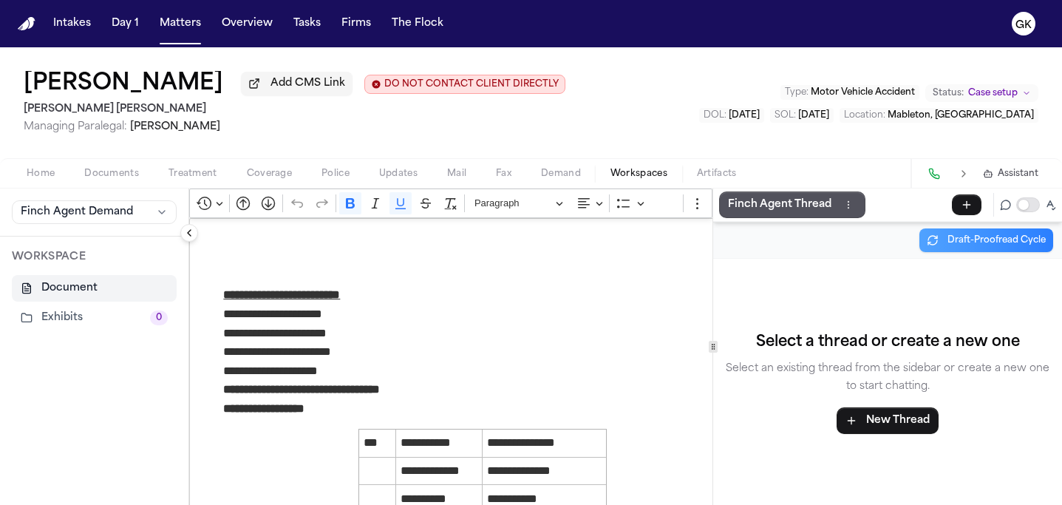
click at [120, 323] on button "Exhibits 0" at bounding box center [94, 317] width 165 height 27
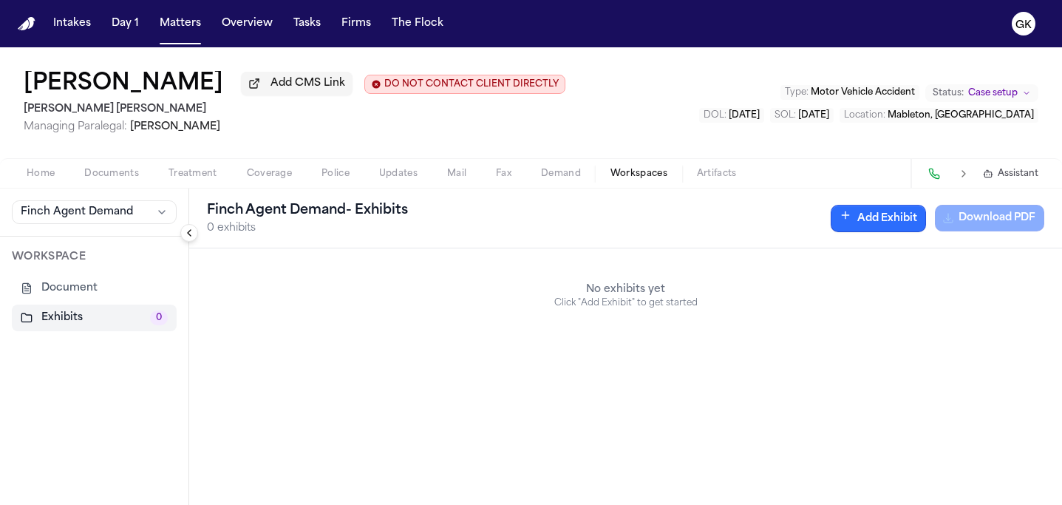
click at [882, 232] on button "Add Exhibit" at bounding box center [877, 218] width 95 height 27
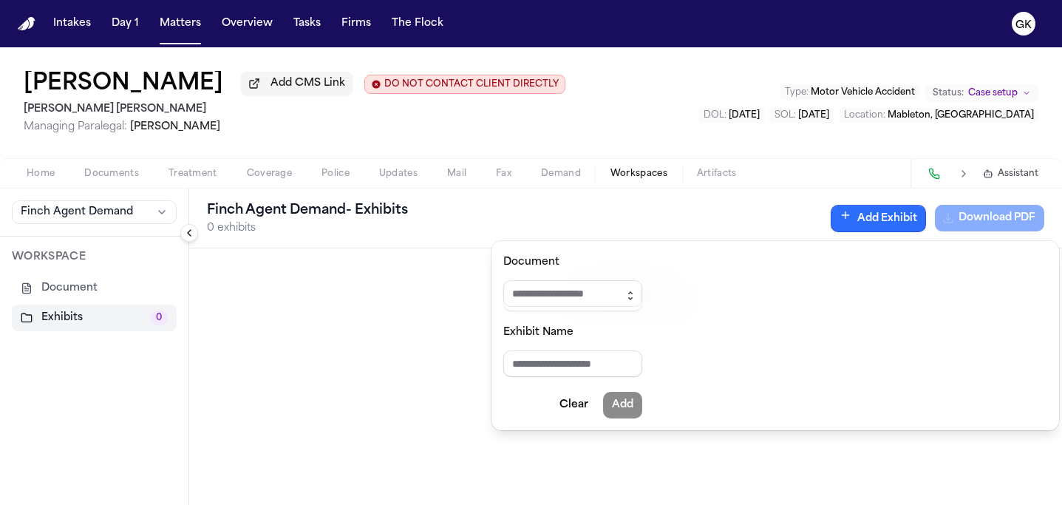
click at [642, 297] on button "button" at bounding box center [630, 295] width 24 height 31
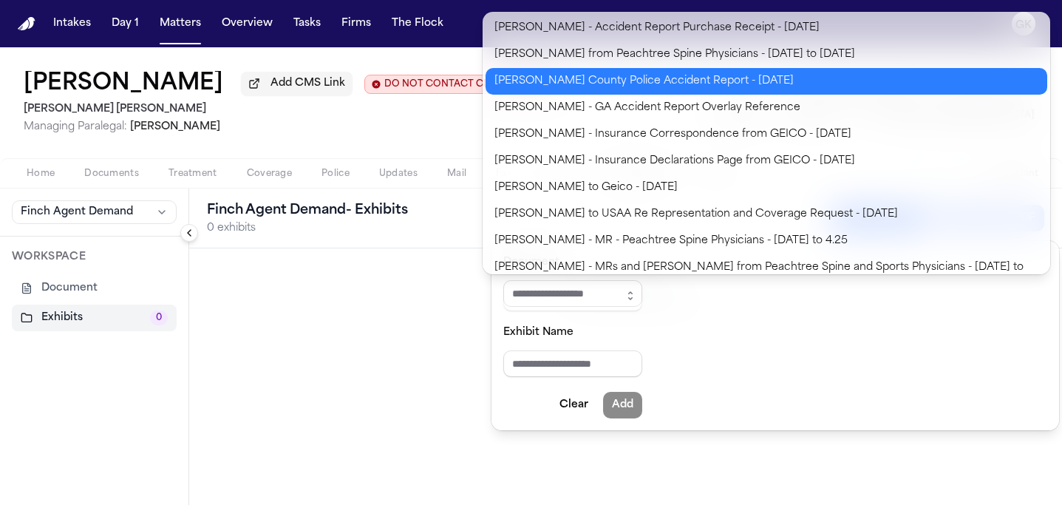
type input "**********"
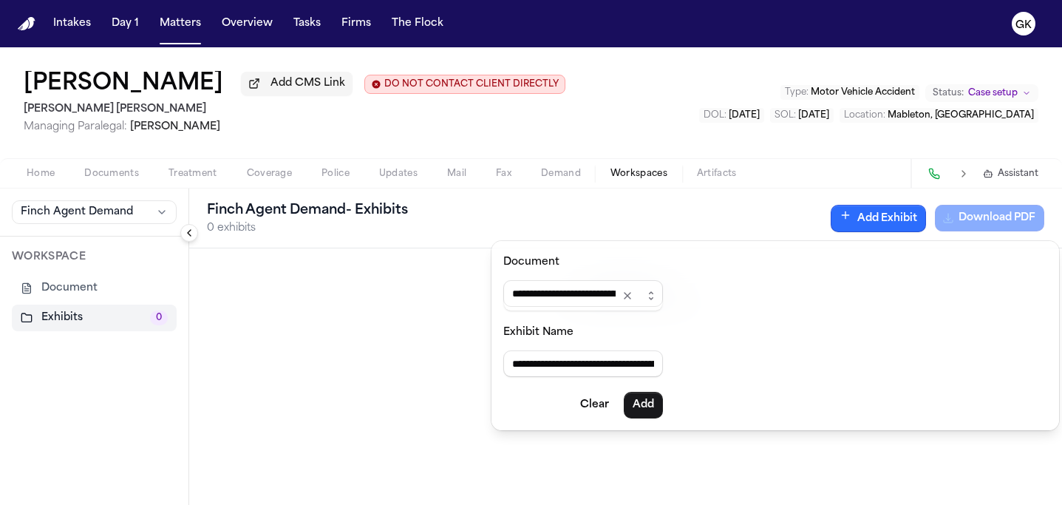
drag, startPoint x: 574, startPoint y: 293, endPoint x: 364, endPoint y: 284, distance: 210.0
click at [366, 284] on body "**********" at bounding box center [531, 252] width 1062 height 505
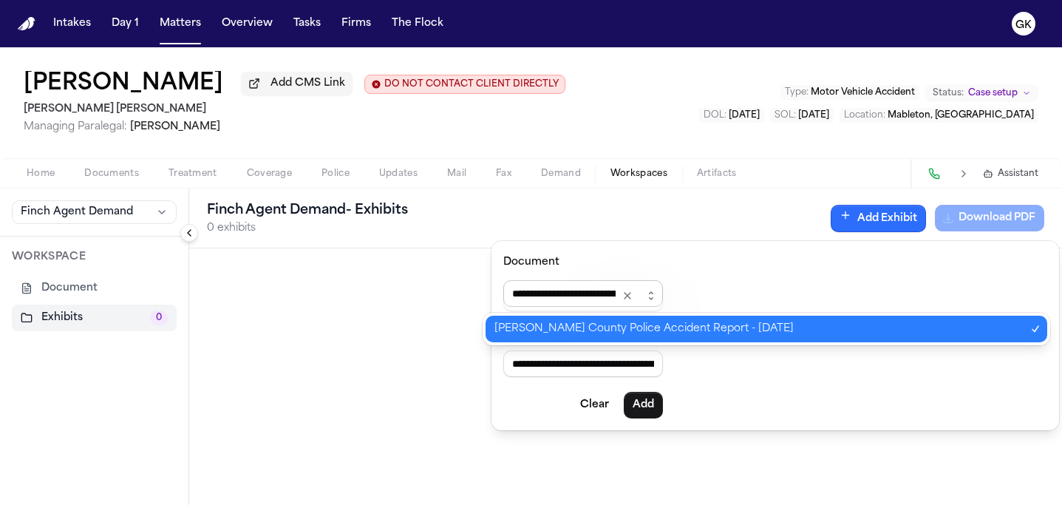
click at [609, 290] on input "**********" at bounding box center [583, 293] width 160 height 27
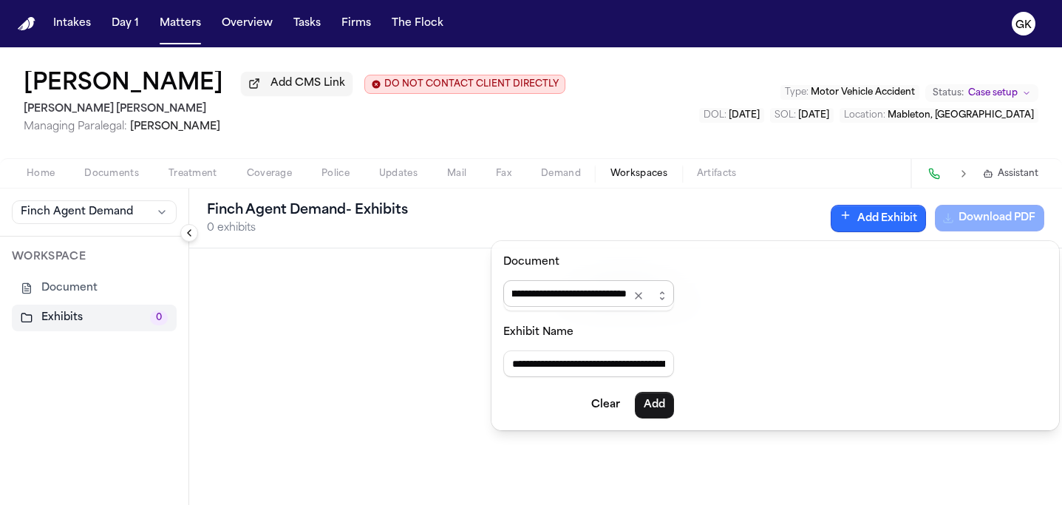
scroll to position [0, 76]
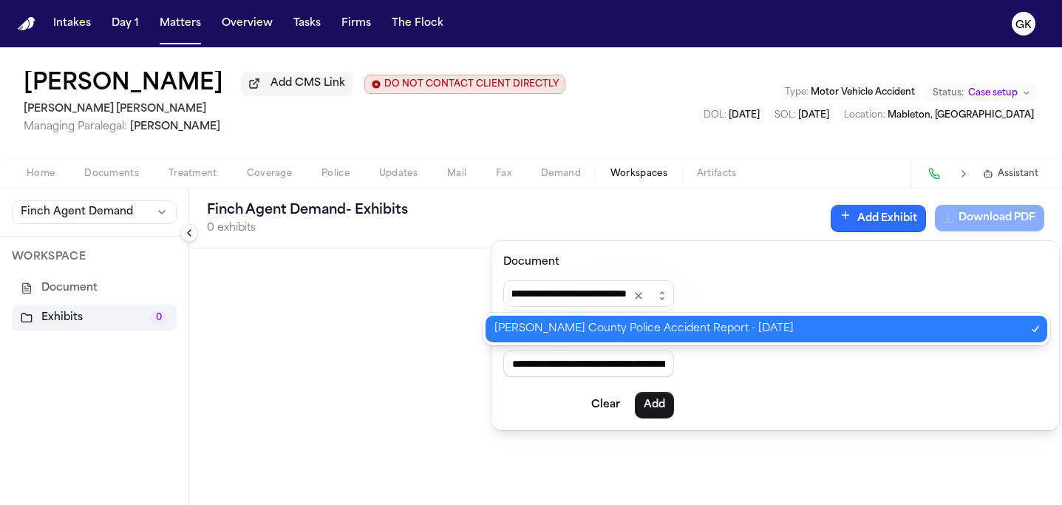
type input "**********"
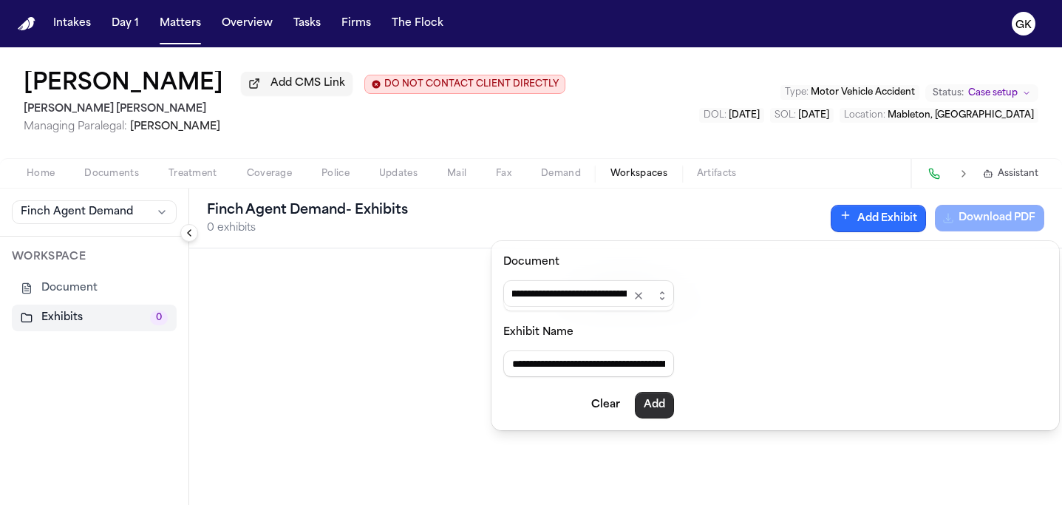
click at [651, 406] on form "**********" at bounding box center [588, 335] width 171 height 165
click at [655, 407] on button "Add" at bounding box center [654, 405] width 39 height 27
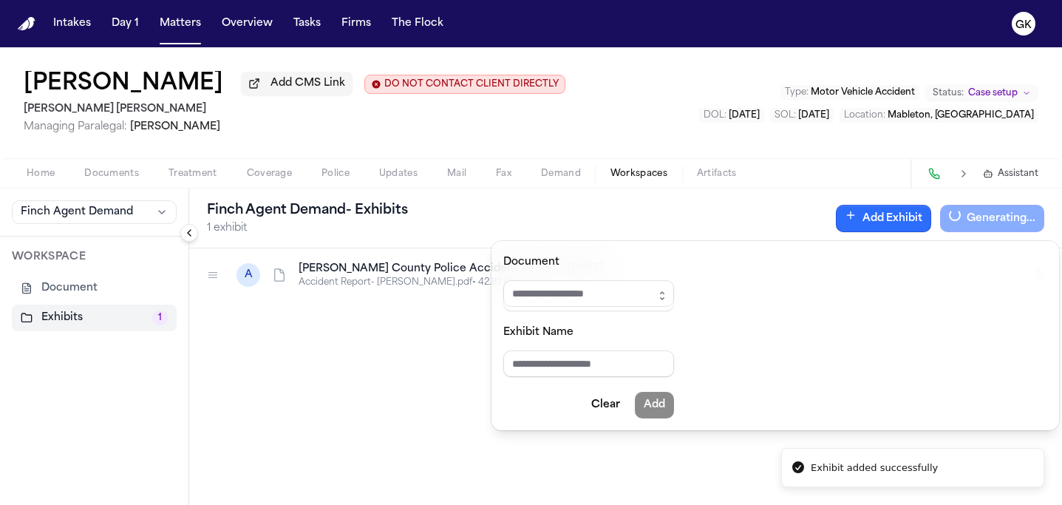
click at [868, 226] on button "Add Exhibit" at bounding box center [882, 218] width 95 height 27
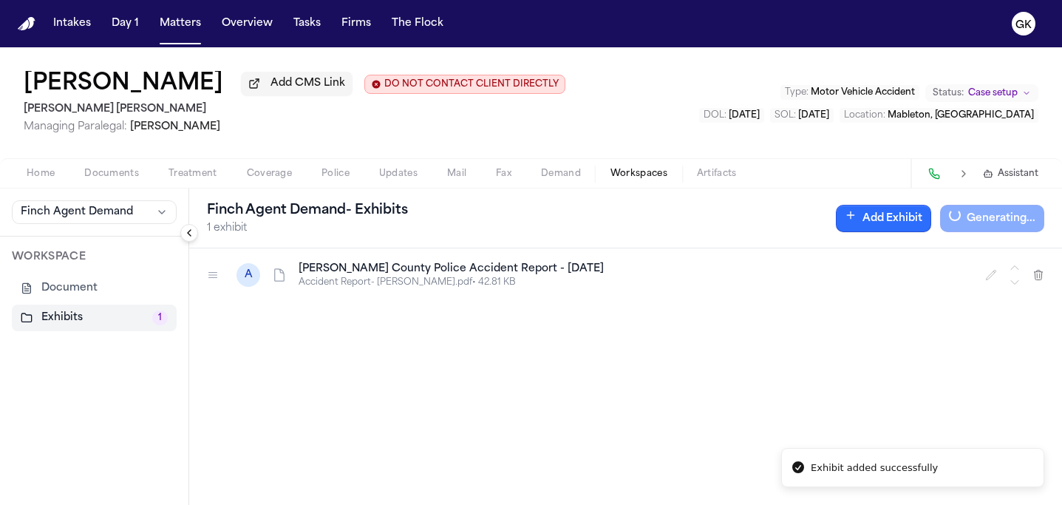
click at [859, 210] on button "Add Exhibit" at bounding box center [882, 218] width 95 height 27
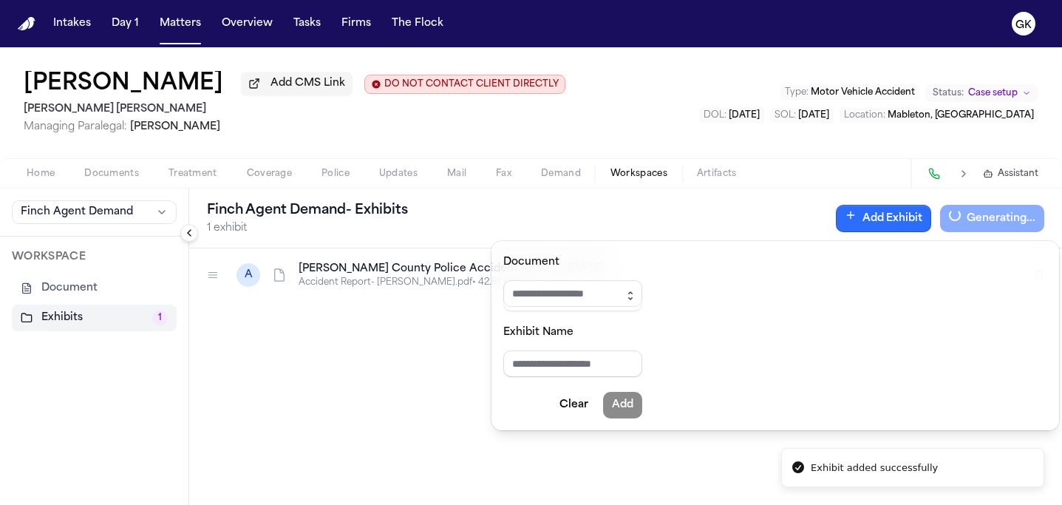
click at [636, 296] on icon "button" at bounding box center [630, 296] width 12 height 12
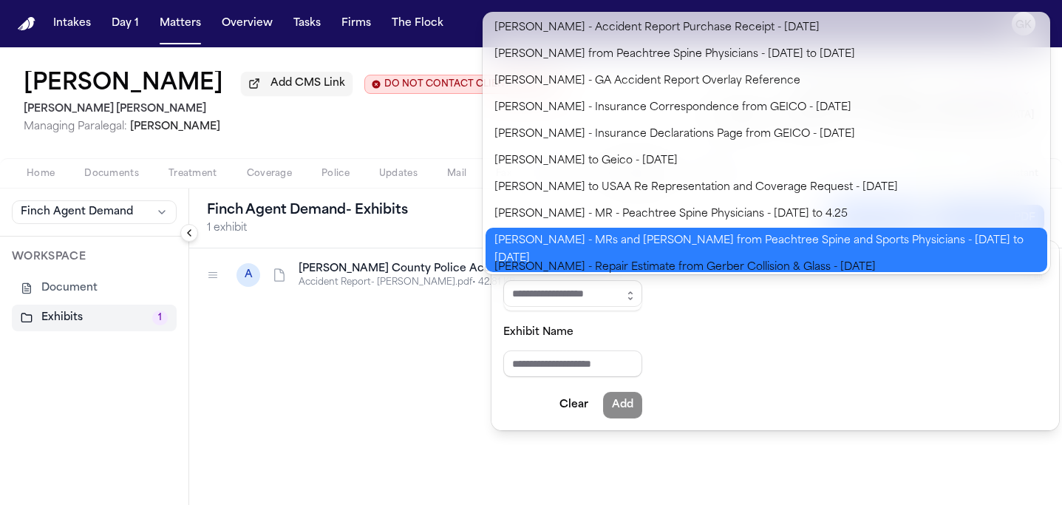
type input "**********"
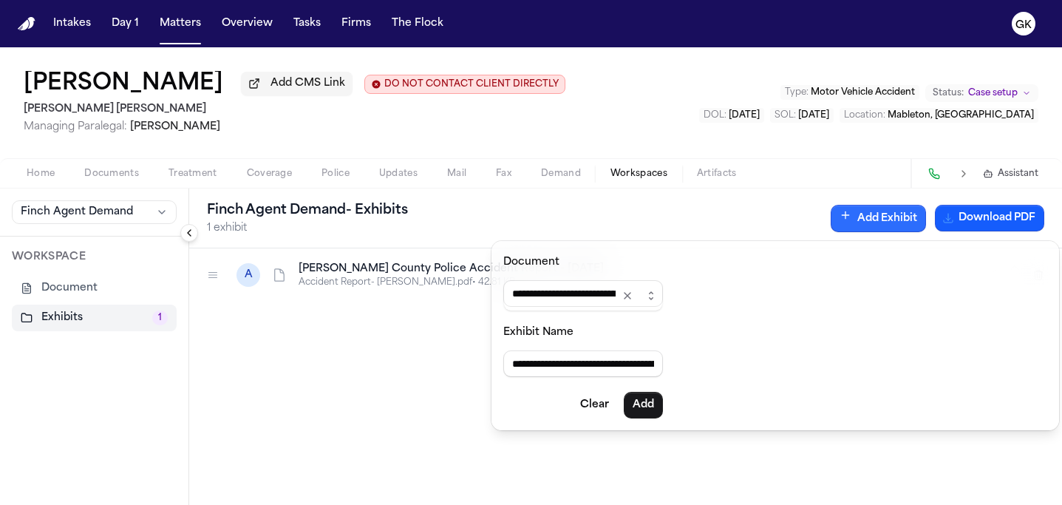
drag, startPoint x: 573, startPoint y: 363, endPoint x: 421, endPoint y: 364, distance: 152.2
click at [419, 362] on body "**********" at bounding box center [531, 252] width 1062 height 505
drag, startPoint x: 660, startPoint y: 366, endPoint x: 700, endPoint y: 377, distance: 42.1
click at [660, 366] on input "**********" at bounding box center [583, 363] width 160 height 27
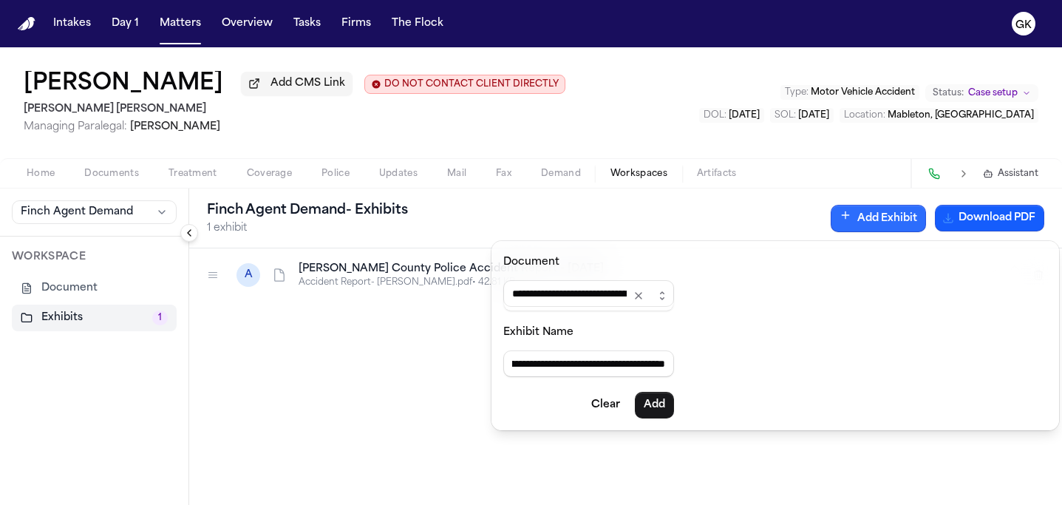
type input "**********"
click at [652, 411] on button "Add" at bounding box center [654, 405] width 39 height 27
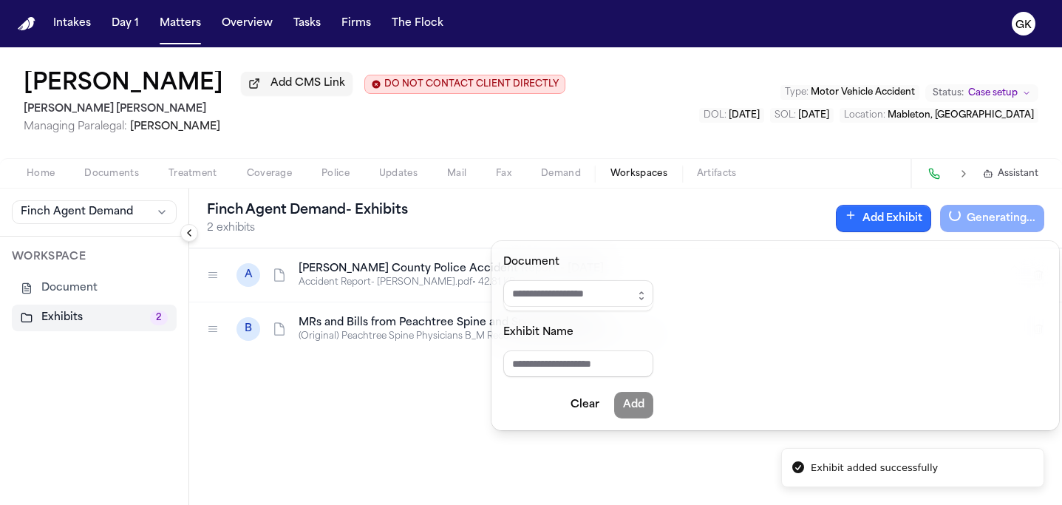
click at [871, 222] on button "Add Exhibit" at bounding box center [882, 218] width 95 height 27
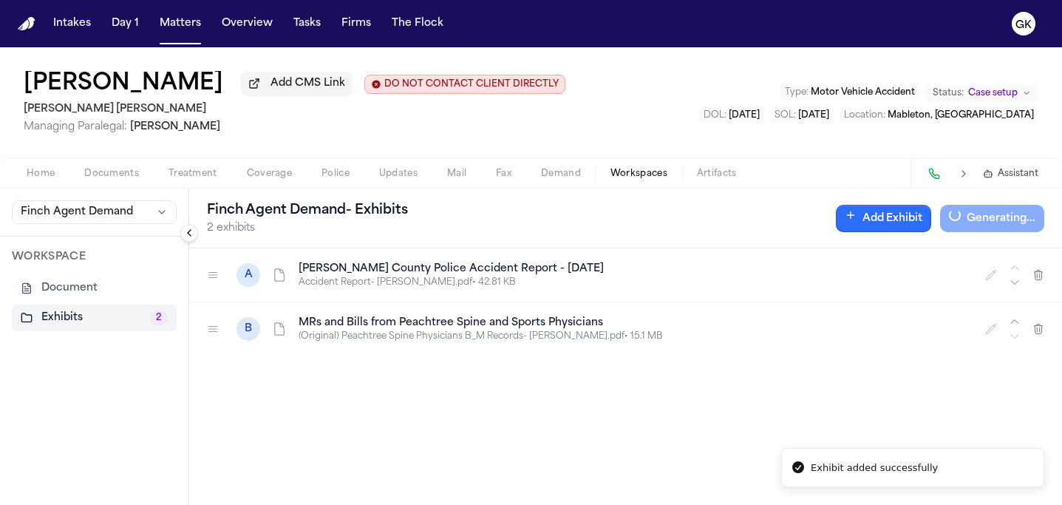
click at [858, 217] on button "Add Exhibit" at bounding box center [882, 218] width 95 height 27
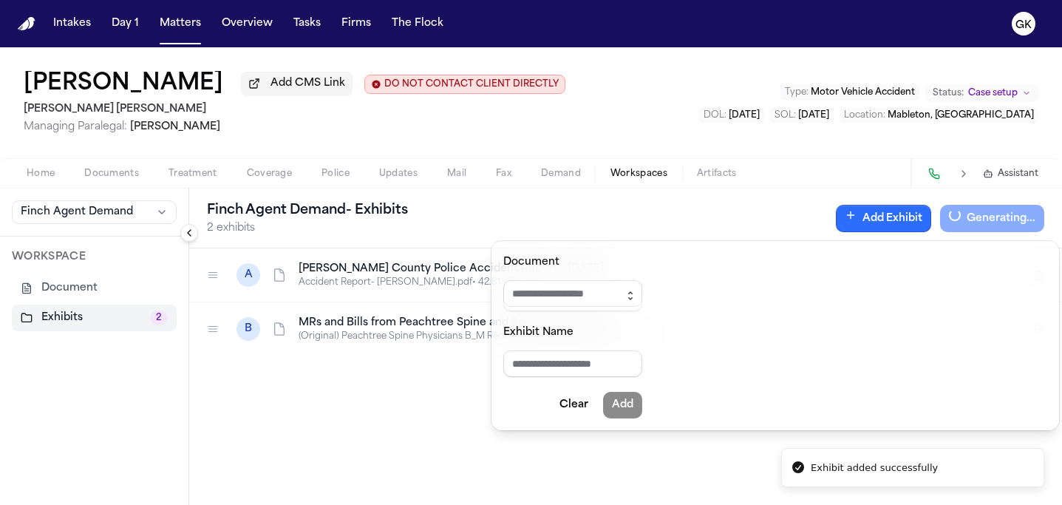
click at [636, 293] on icon "button" at bounding box center [630, 296] width 12 height 12
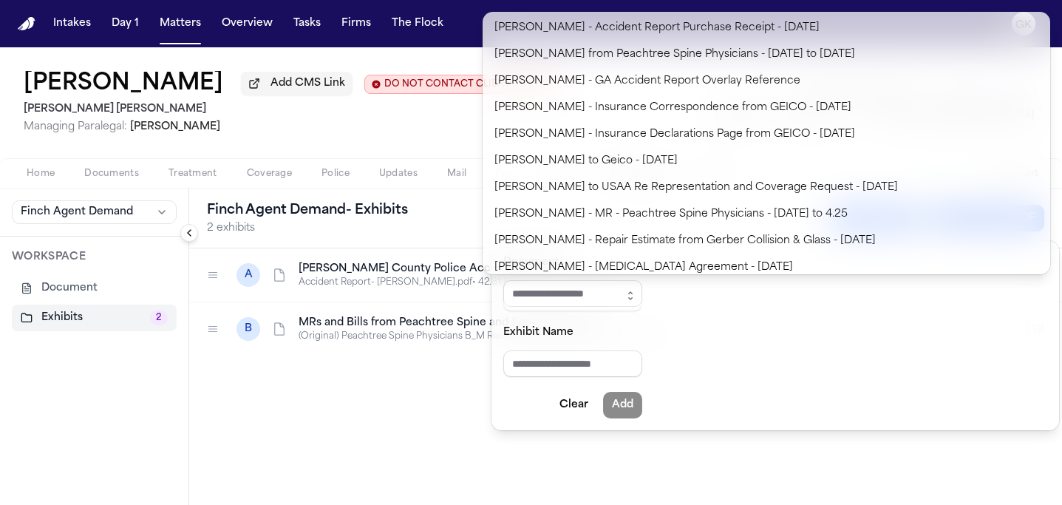
click at [424, 134] on div "**********" at bounding box center [531, 275] width 1062 height 457
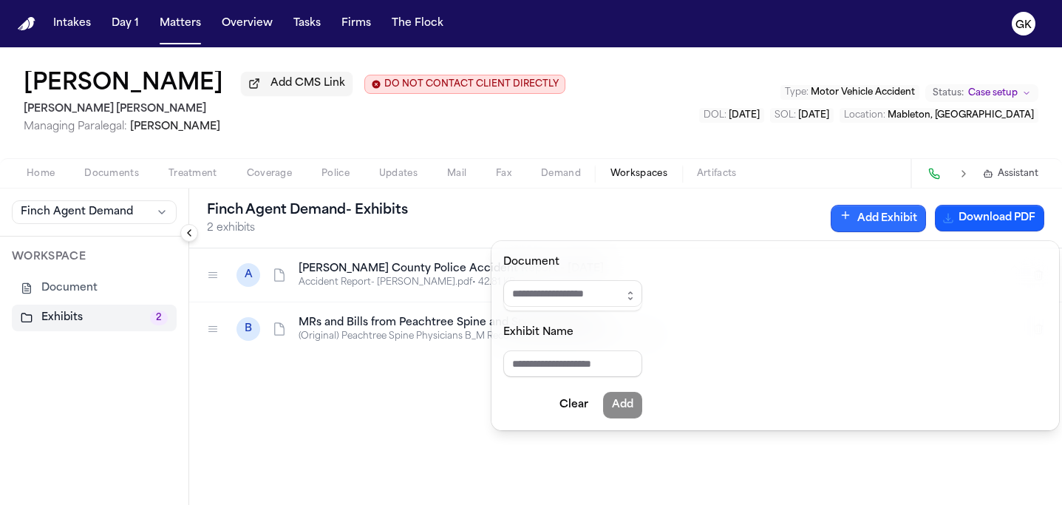
click at [635, 295] on icon "button" at bounding box center [630, 296] width 12 height 12
click at [636, 292] on icon "button" at bounding box center [630, 296] width 12 height 12
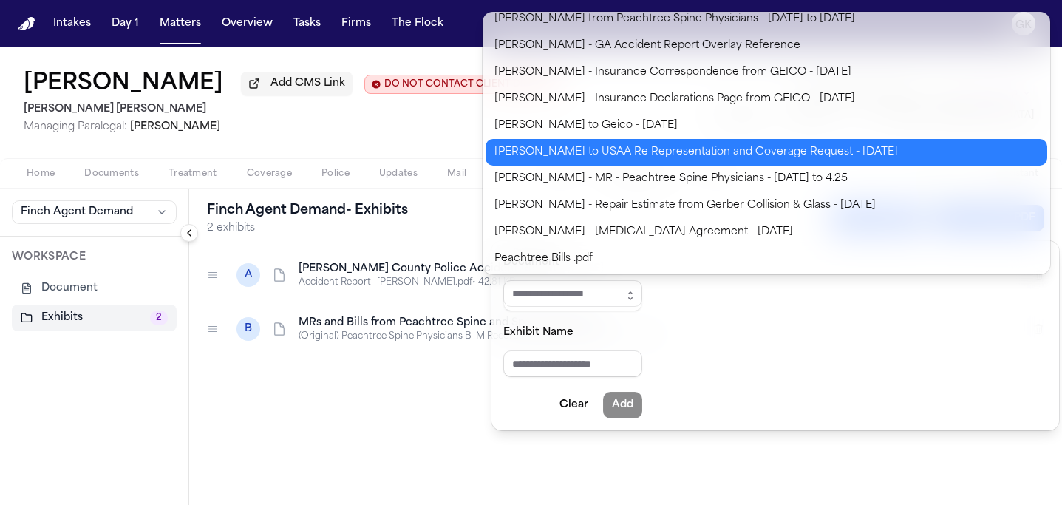
scroll to position [36, 0]
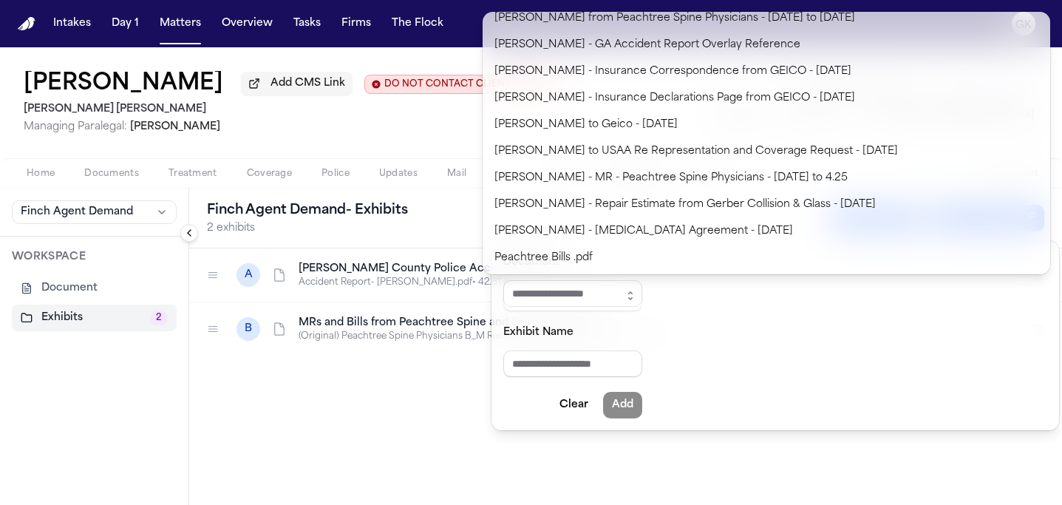
click at [428, 379] on div "Finch Agent Demand - Exhibits 2 exhibits Add Exhibit Download PDF A J. Williams…" at bounding box center [625, 346] width 872 height 316
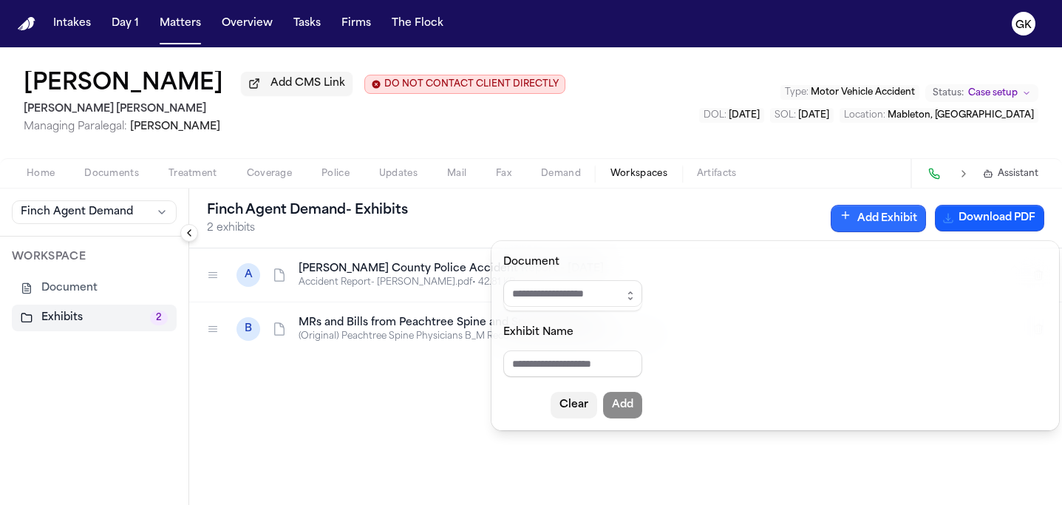
click at [581, 403] on button "Clear" at bounding box center [573, 405] width 47 height 27
click at [728, 463] on div "Finch Agent Demand - Exhibits 2 exhibits Add Exhibit Download PDF A J. Williams…" at bounding box center [625, 346] width 872 height 316
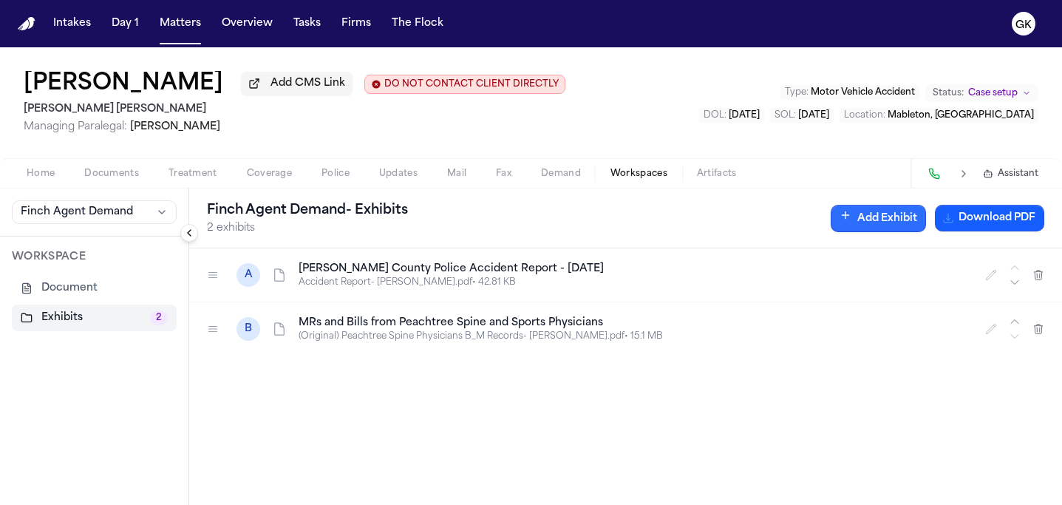
click at [869, 213] on button "Add Exhibit" at bounding box center [877, 218] width 95 height 27
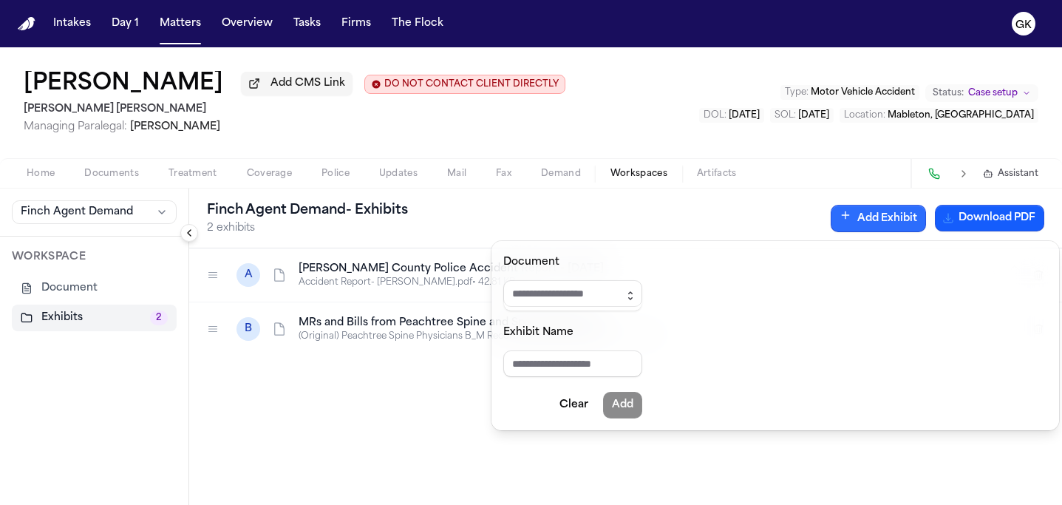
click at [642, 290] on button "button" at bounding box center [630, 295] width 24 height 31
click at [558, 406] on form "Document Exhibit Name Clear Add" at bounding box center [572, 335] width 139 height 165
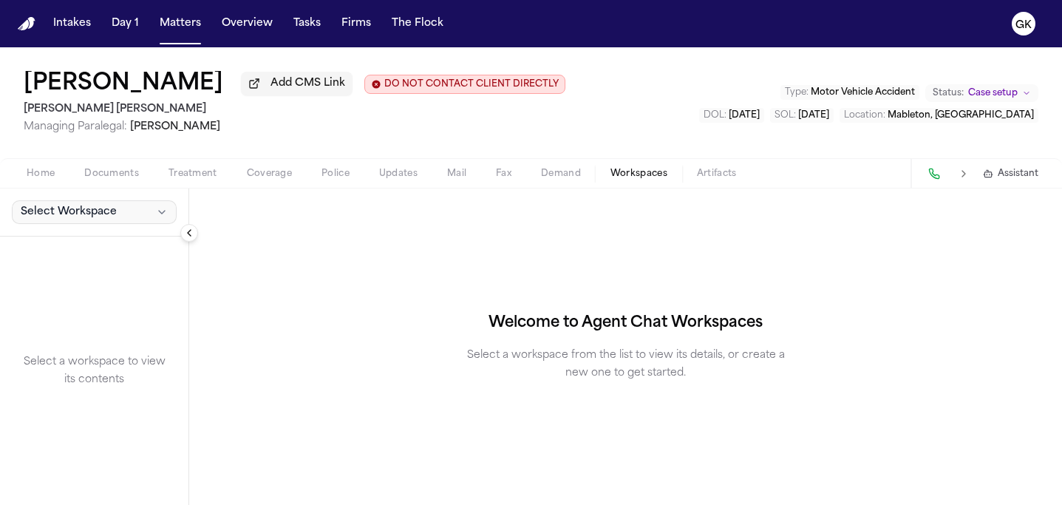
click at [107, 219] on span "Select Workspace" at bounding box center [69, 212] width 96 height 15
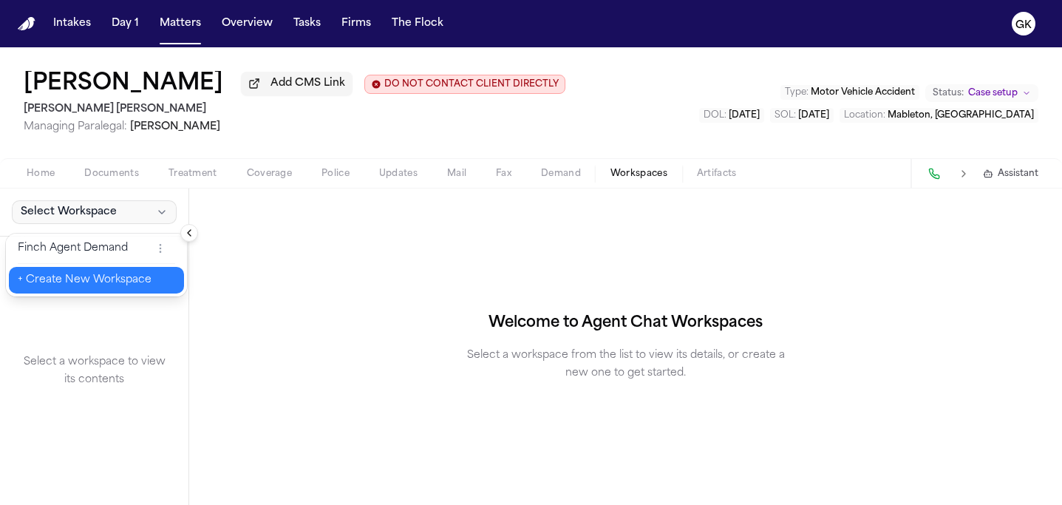
click at [90, 267] on button "+ Create New Workspace" at bounding box center [96, 280] width 175 height 27
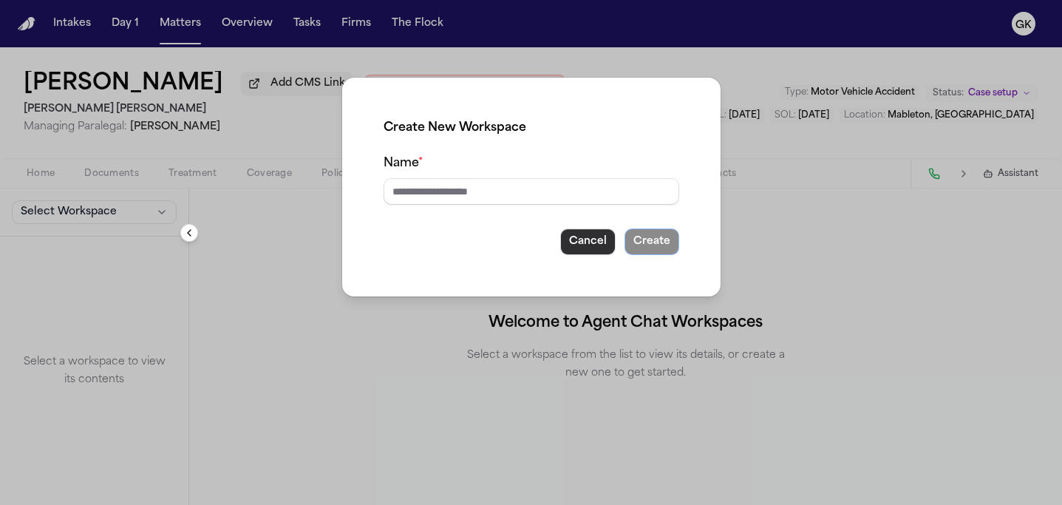
click at [596, 245] on button "Cancel" at bounding box center [587, 241] width 55 height 27
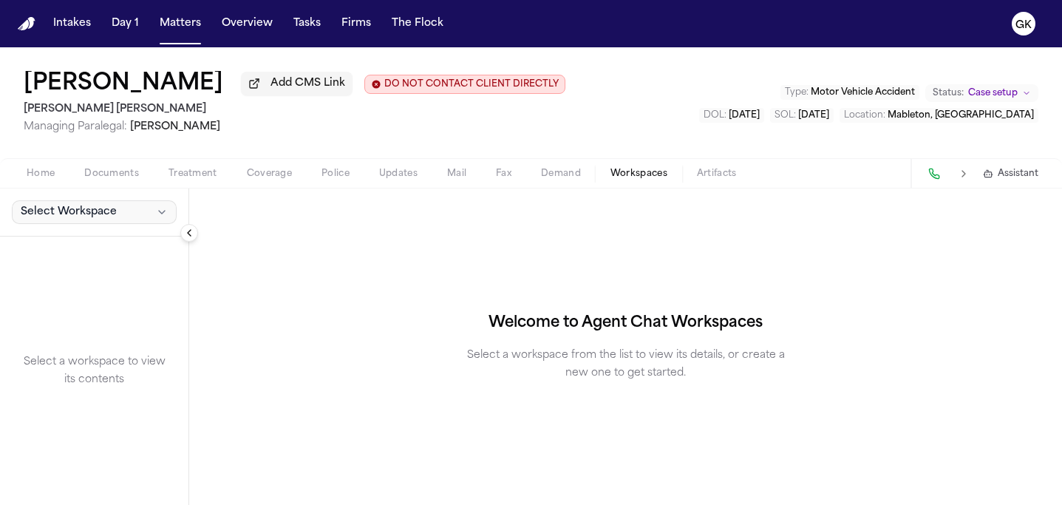
click at [123, 219] on button "Select Workspace" at bounding box center [94, 212] width 165 height 24
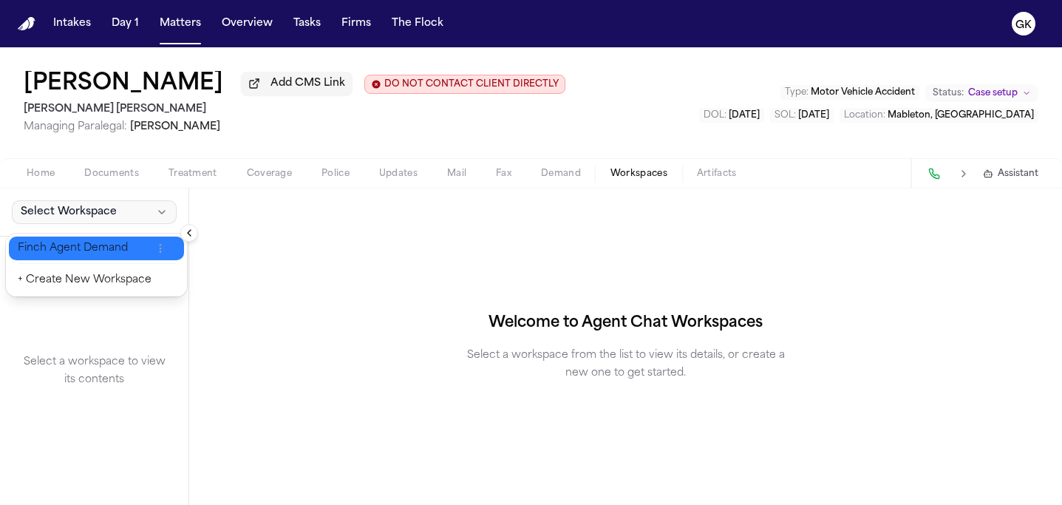
click at [111, 250] on span "Finch Agent Demand" at bounding box center [85, 248] width 134 height 15
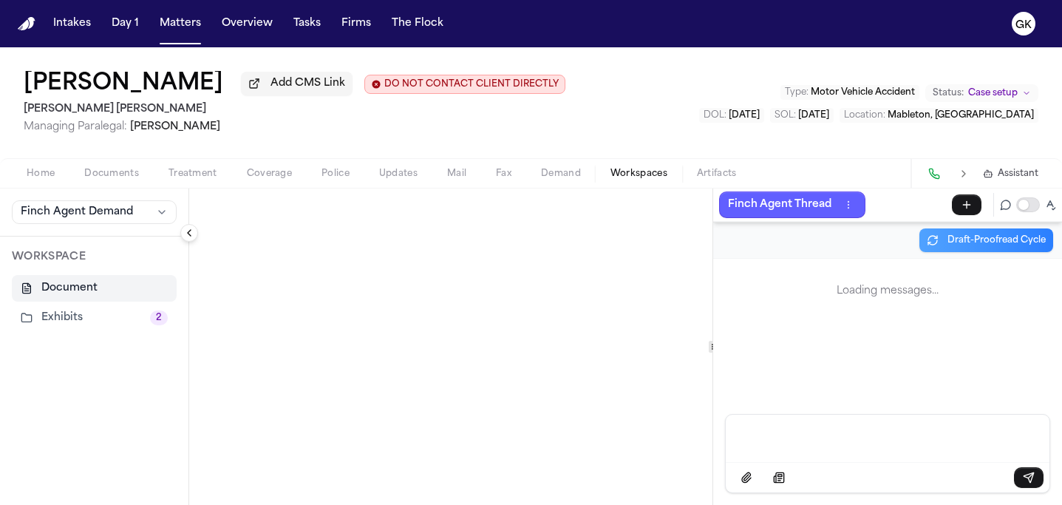
click at [92, 324] on button "Exhibits 2" at bounding box center [94, 317] width 165 height 27
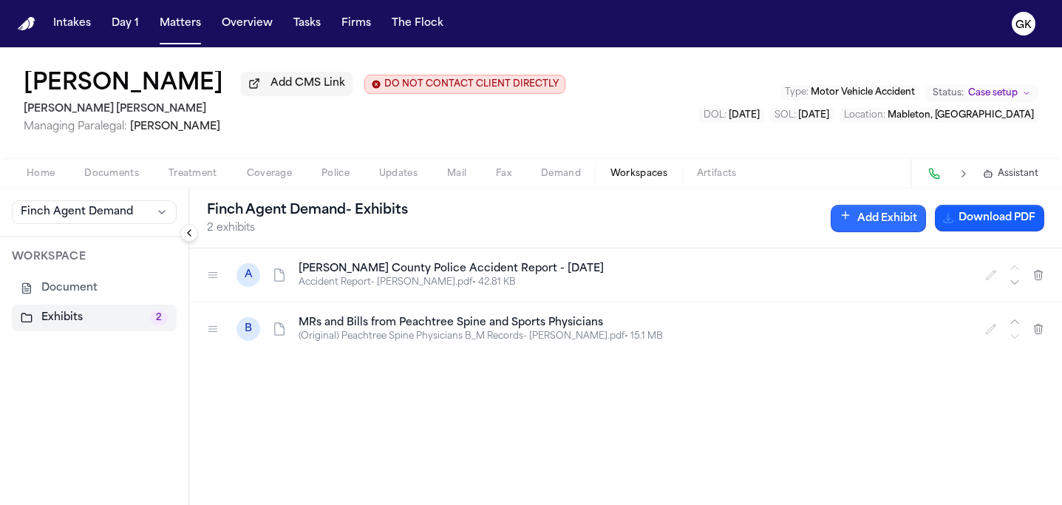
click at [872, 223] on button "Add Exhibit" at bounding box center [877, 218] width 95 height 27
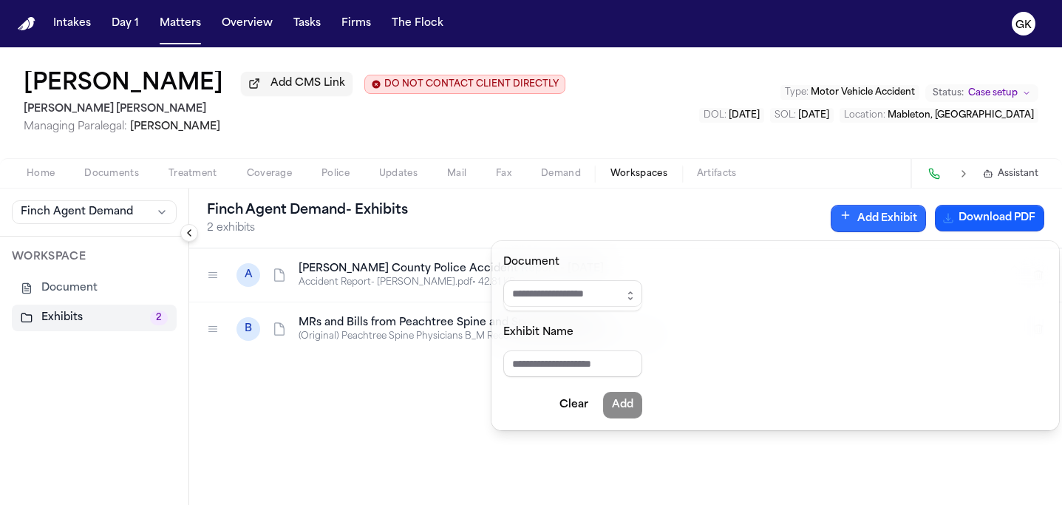
click at [642, 307] on button "button" at bounding box center [630, 295] width 24 height 31
click at [636, 298] on icon "button" at bounding box center [630, 296] width 12 height 12
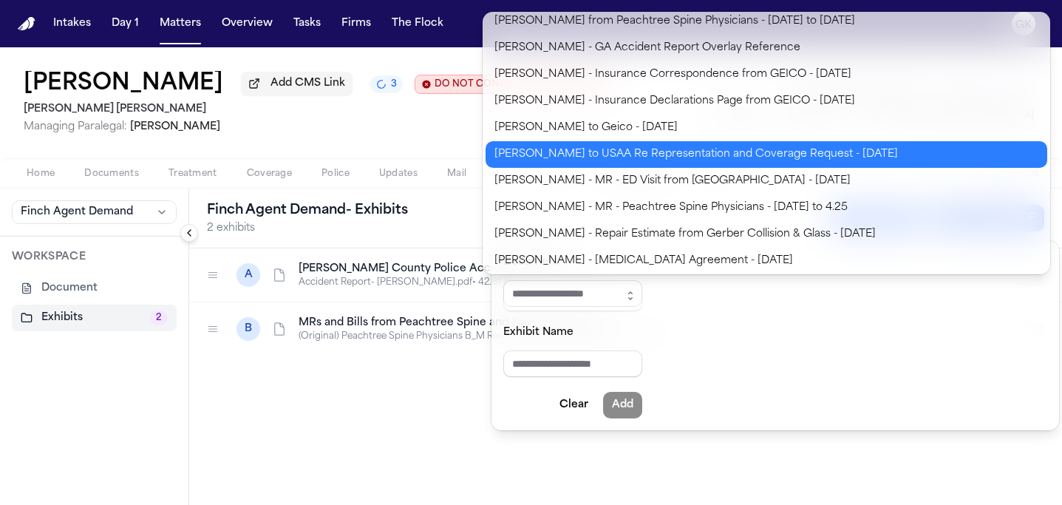
scroll to position [63, 0]
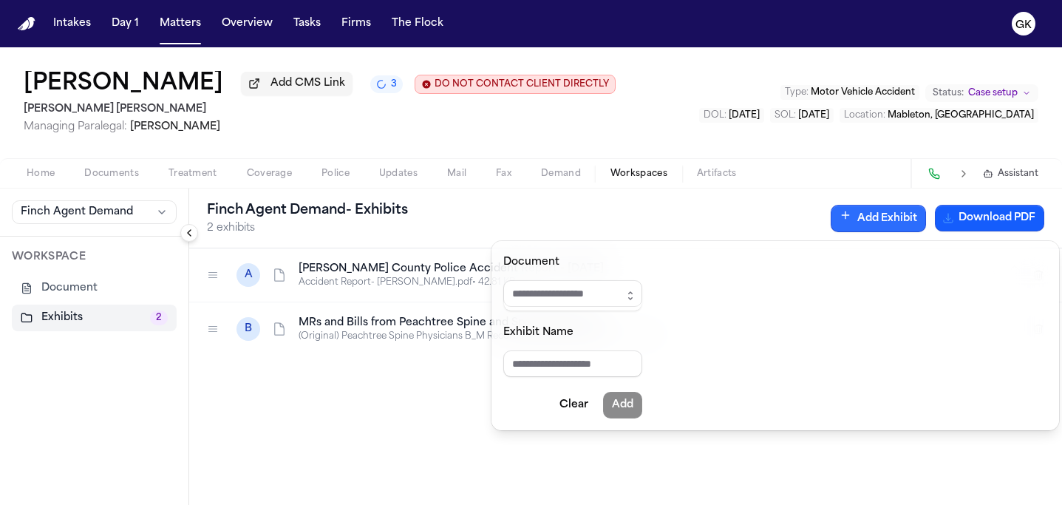
click at [778, 477] on div "[PERSON_NAME] Agent Demand - Exhibits 2 exhibits Add Exhibit Download PDF A [PE…" at bounding box center [625, 346] width 872 height 316
click at [585, 406] on button "Clear" at bounding box center [573, 405] width 47 height 27
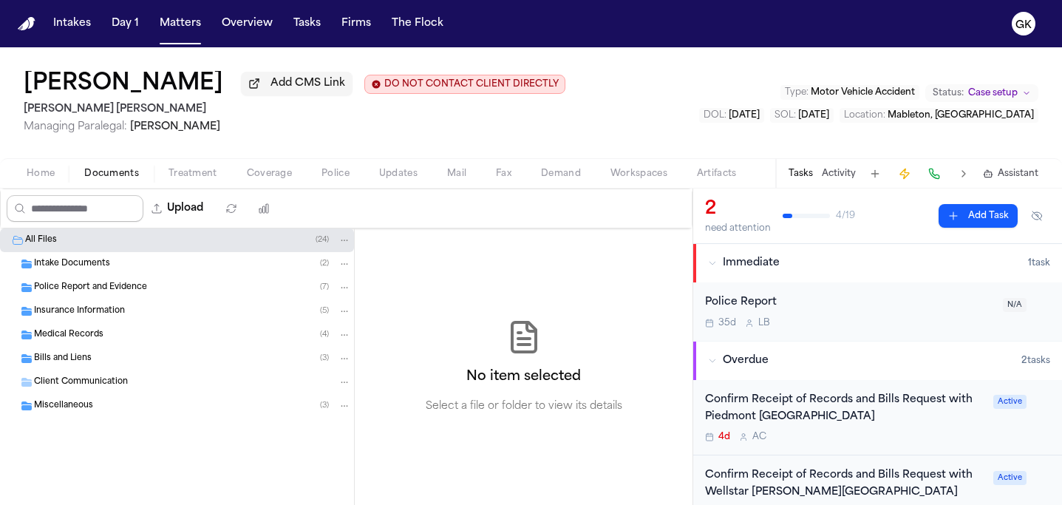
click at [70, 210] on input "Search files" at bounding box center [75, 208] width 137 height 27
type input "*"
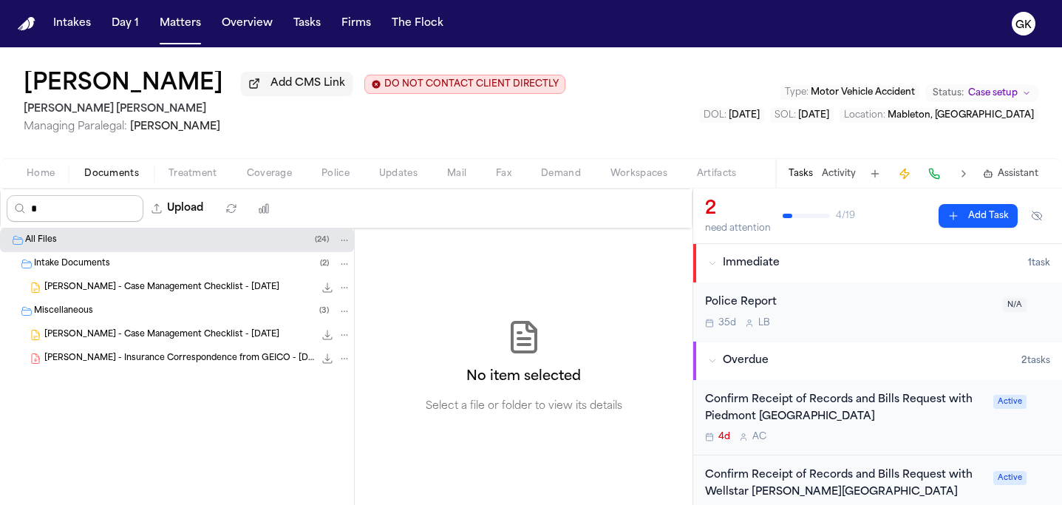
drag, startPoint x: 85, startPoint y: 212, endPoint x: -2, endPoint y: 176, distance: 94.4
click at [0, 176] on html "Intakes Day 1 Matters Overview Tasks Firms The Flock GK [PERSON_NAME] Add CMS L…" at bounding box center [531, 252] width 1062 height 505
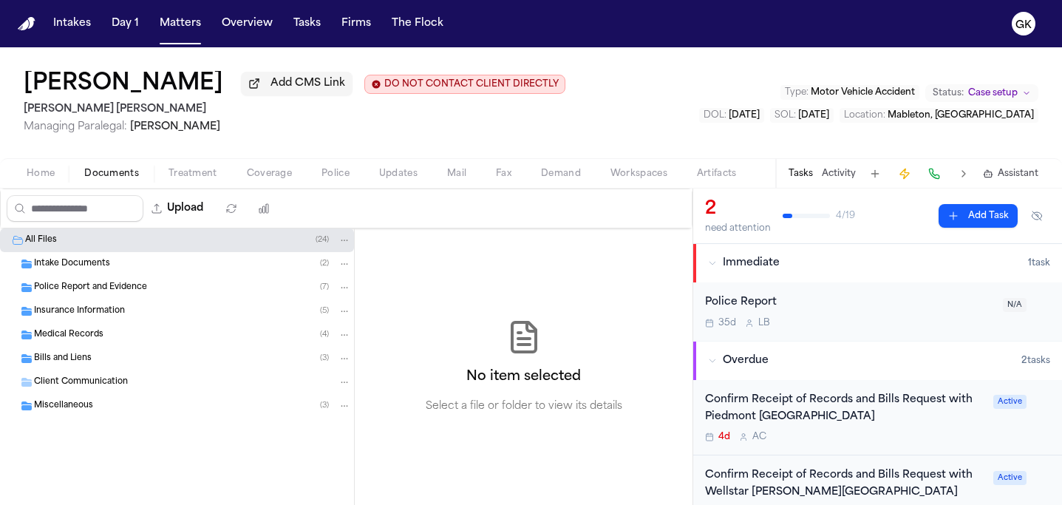
click at [123, 270] on div "Intake Documents ( 2 )" at bounding box center [192, 263] width 317 height 13
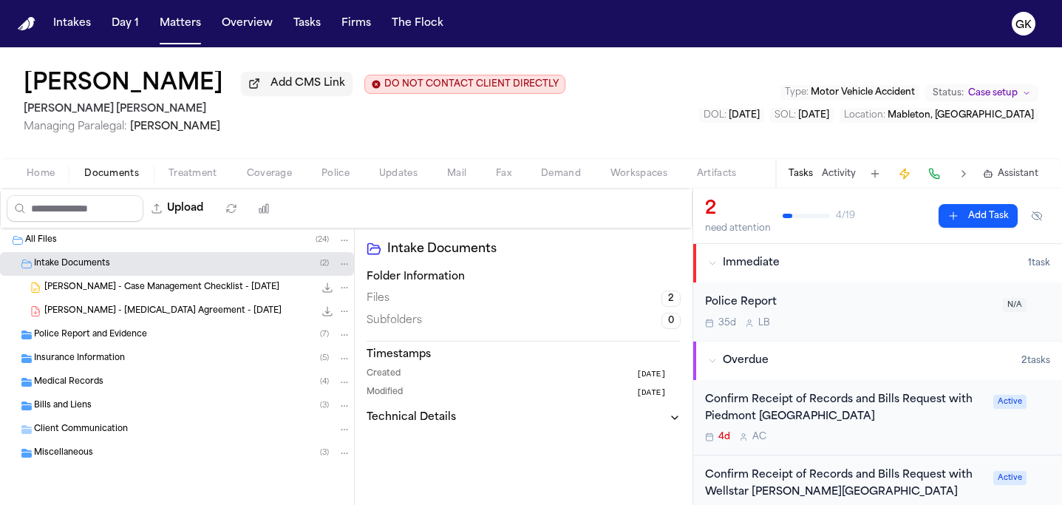
click at [127, 341] on div "Police Report and Evidence ( 7 )" at bounding box center [192, 334] width 317 height 13
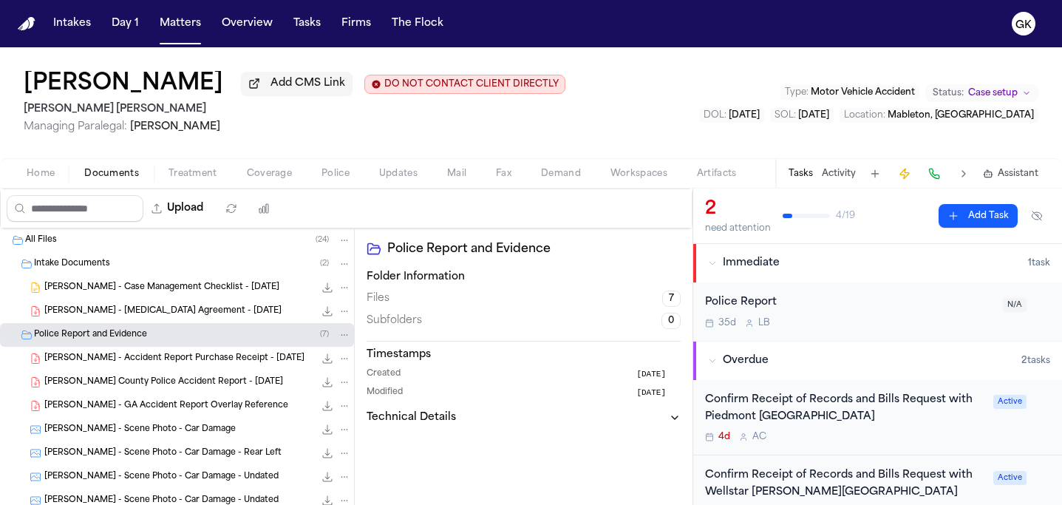
scroll to position [163, 0]
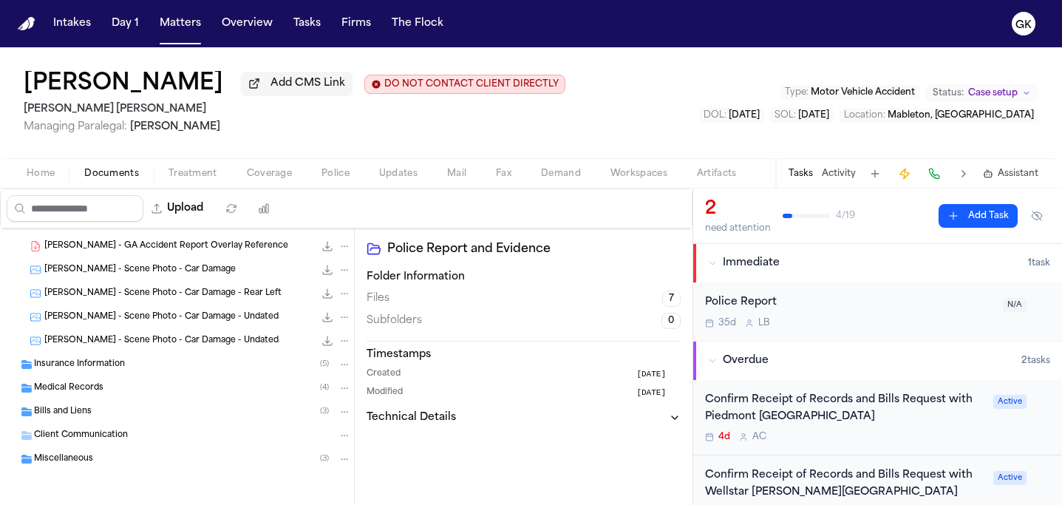
click at [89, 361] on span "Insurance Information" at bounding box center [79, 364] width 91 height 13
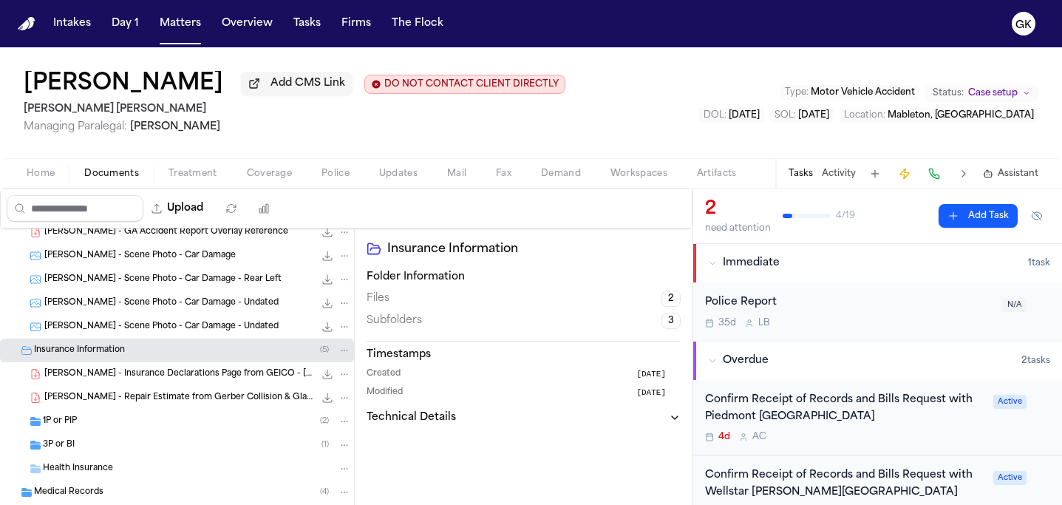
scroll to position [281, 0]
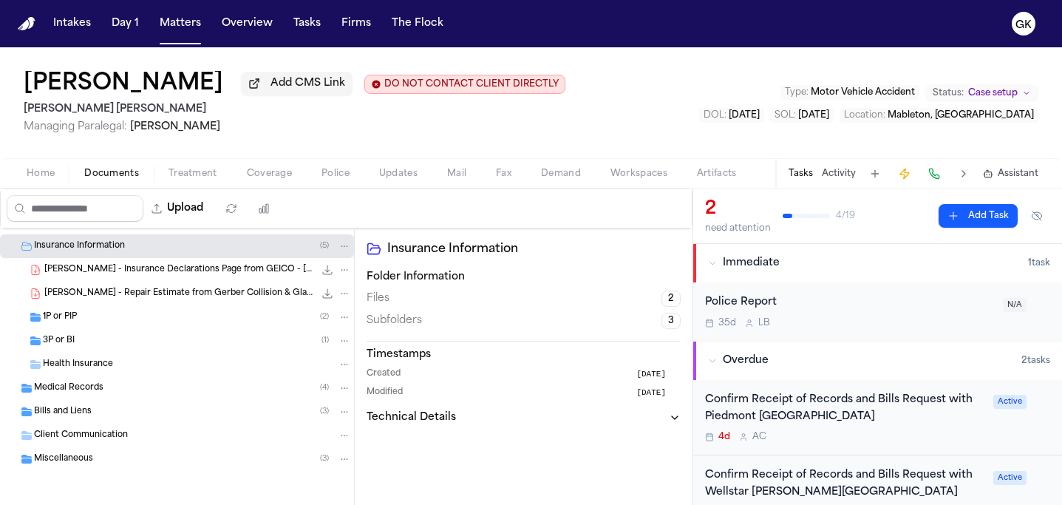
click at [121, 390] on div "Medical Records ( 4 )" at bounding box center [192, 387] width 317 height 13
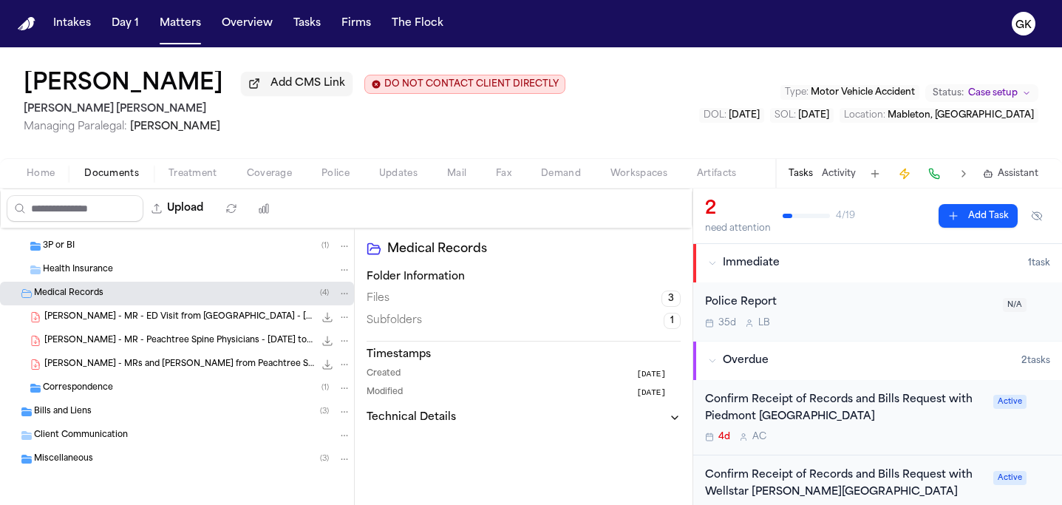
scroll to position [375, 0]
click at [126, 466] on div "Miscellaneous ( 3 )" at bounding box center [177, 459] width 354 height 24
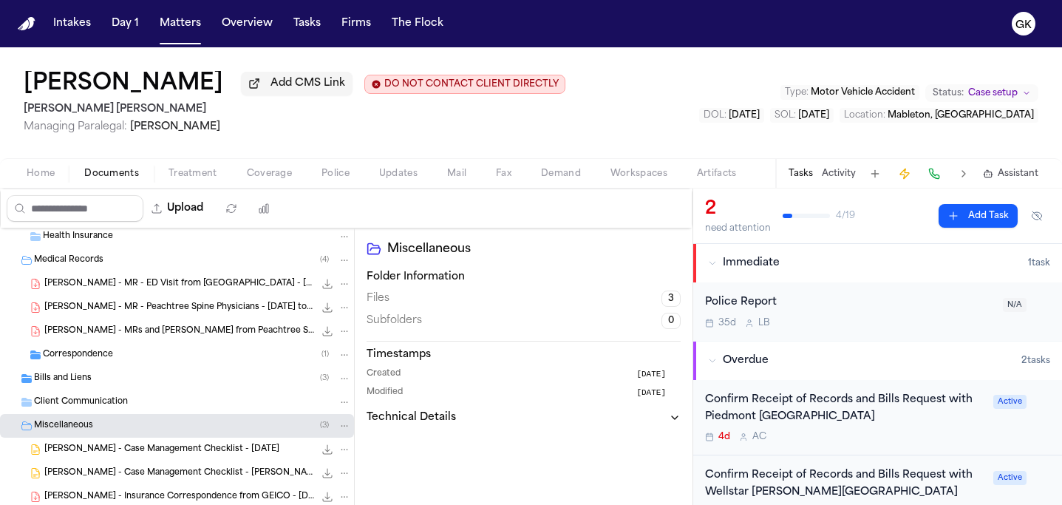
scroll to position [446, 0]
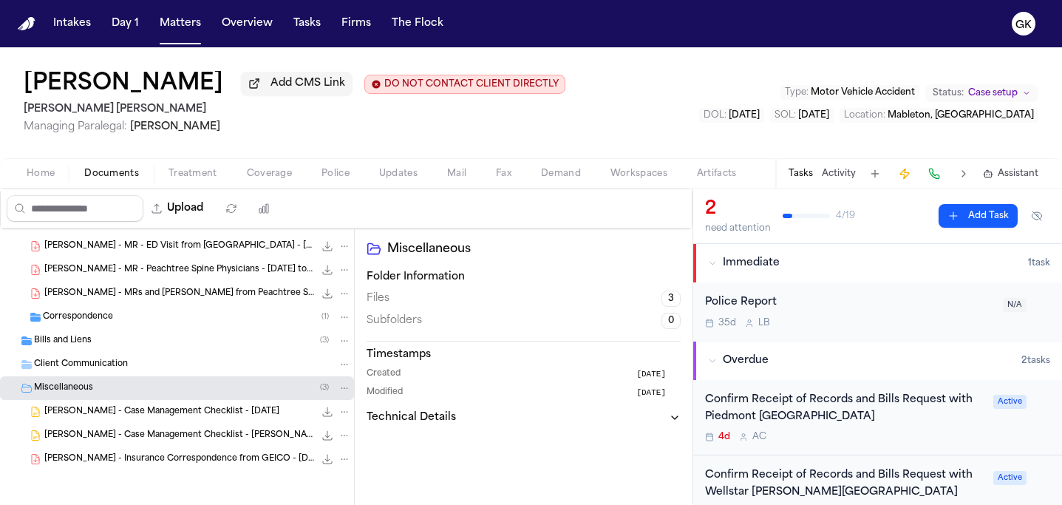
click at [116, 346] on div "Bills and Liens ( 3 )" at bounding box center [192, 340] width 317 height 13
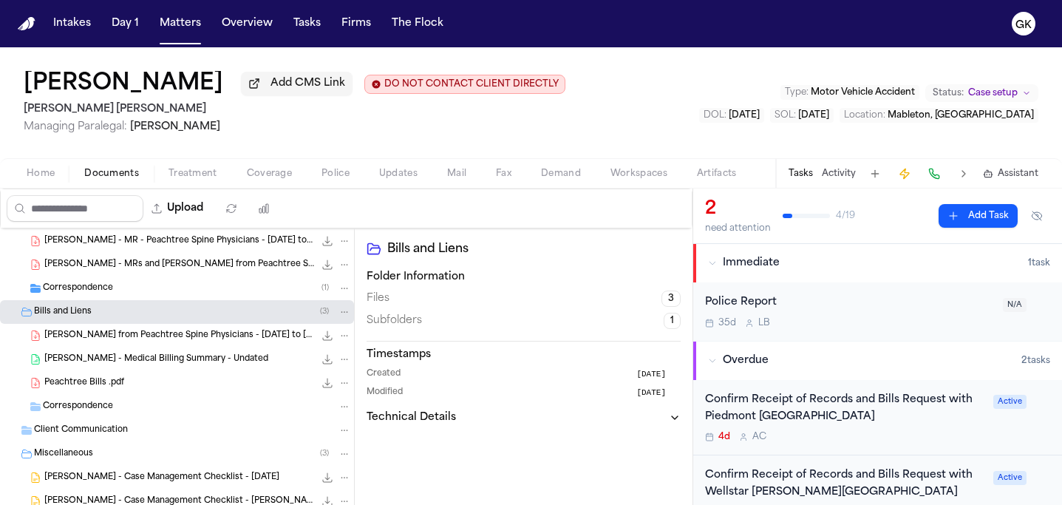
scroll to position [533, 0]
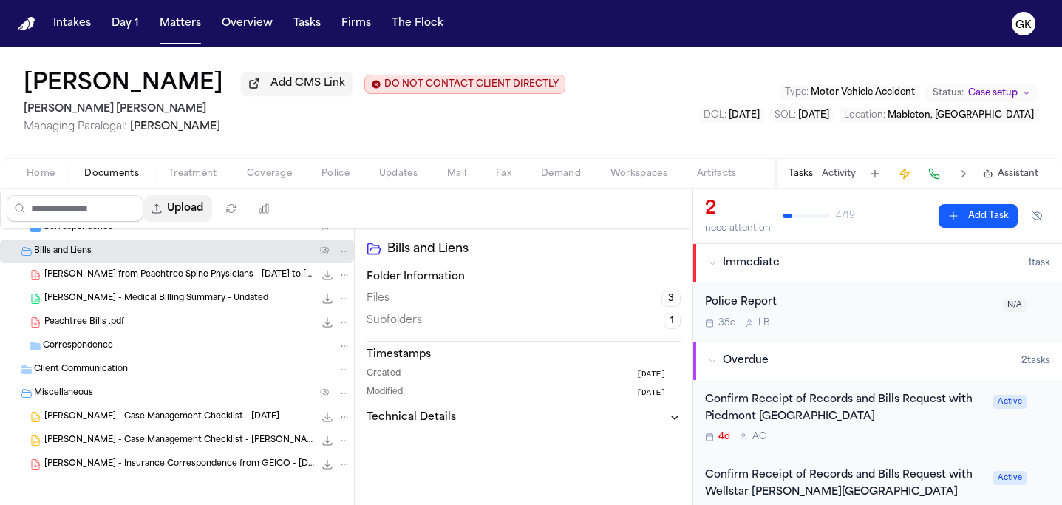
click at [205, 211] on button "Upload" at bounding box center [177, 208] width 69 height 27
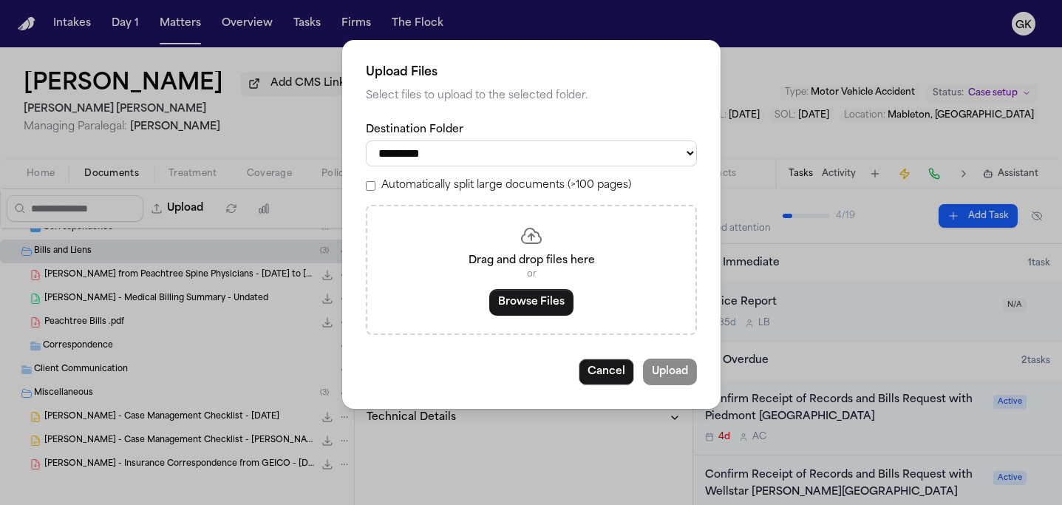
click at [539, 324] on div "Drag and drop files here or Browse Files" at bounding box center [531, 270] width 331 height 130
click at [533, 315] on button "Browse Files" at bounding box center [531, 302] width 84 height 27
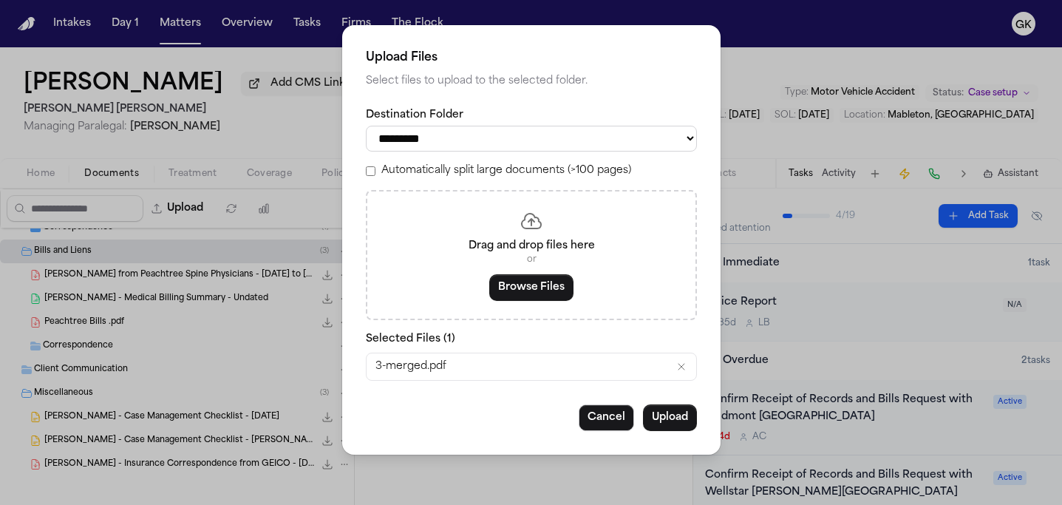
click at [461, 126] on select "**********" at bounding box center [531, 139] width 331 height 26
click at [366, 126] on select "**********" at bounding box center [531, 139] width 331 height 26
click at [479, 148] on select "**********" at bounding box center [531, 139] width 331 height 26
select select "**********"
click at [366, 126] on select "**********" at bounding box center [531, 139] width 331 height 26
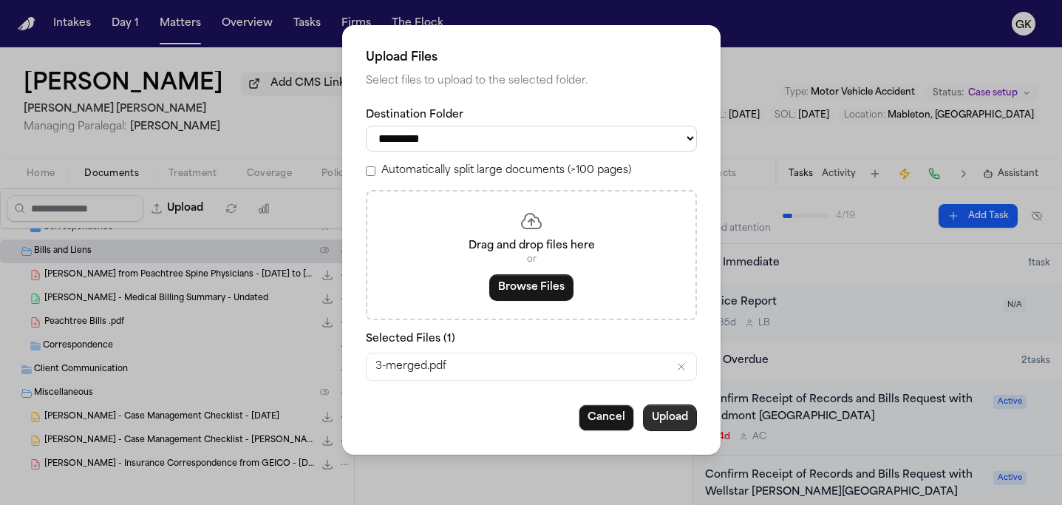
click at [663, 423] on button "Upload" at bounding box center [670, 417] width 54 height 27
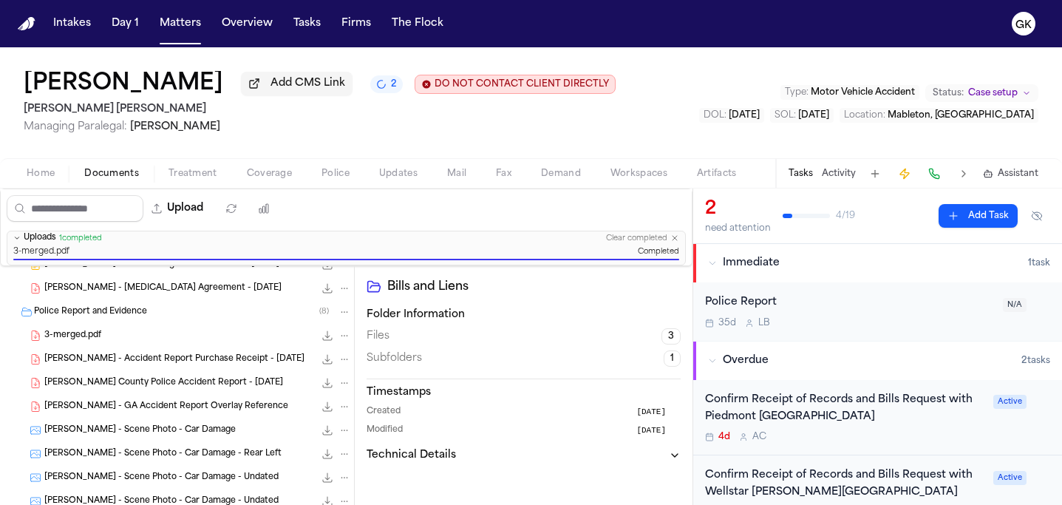
scroll to position [44, 0]
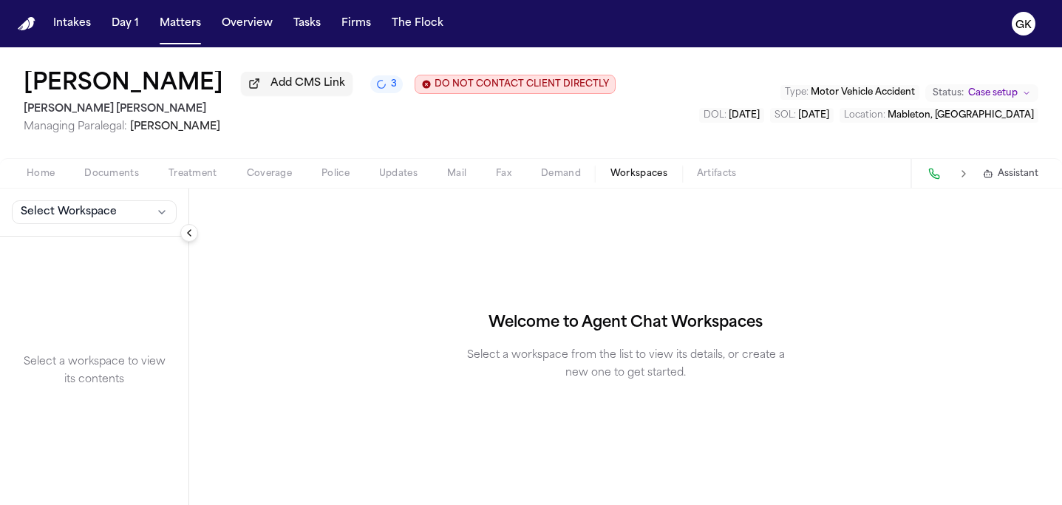
click at [147, 230] on div "Select Workspace" at bounding box center [94, 212] width 188 height 48
click at [145, 224] on button "Select Workspace" at bounding box center [94, 212] width 165 height 24
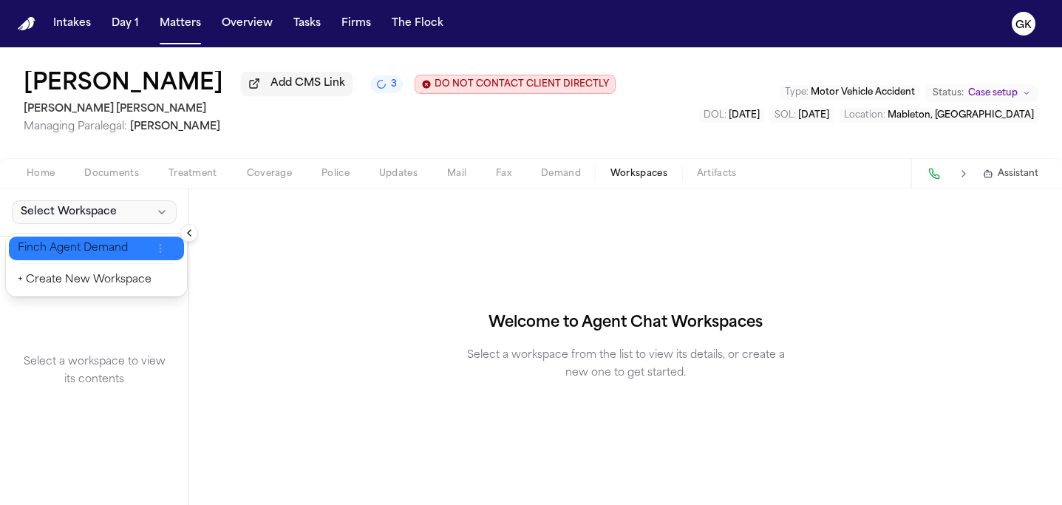
click at [105, 252] on span "Finch Agent Demand" at bounding box center [85, 248] width 134 height 15
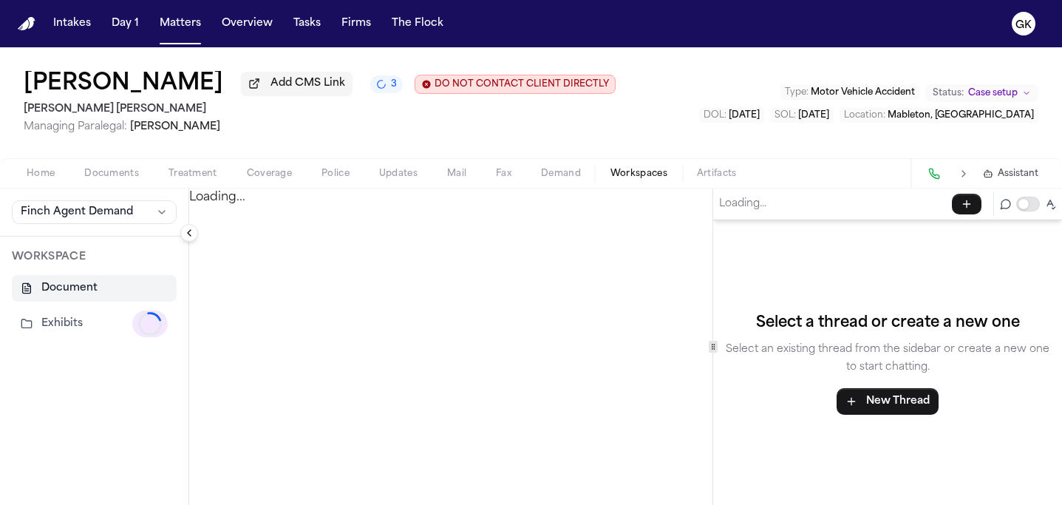
click at [106, 326] on button "Exhibits Loading..." at bounding box center [94, 323] width 165 height 38
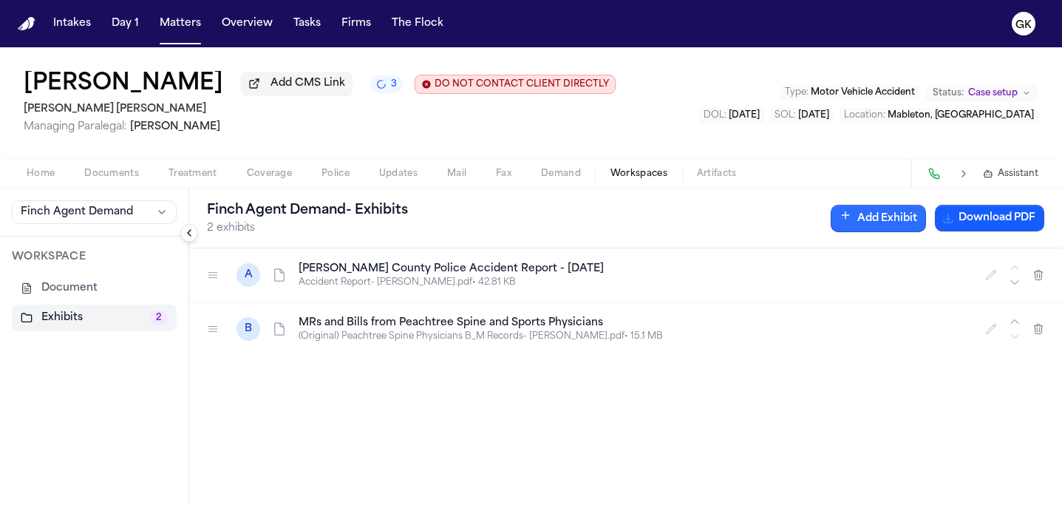
click at [893, 219] on button "Add Exhibit" at bounding box center [877, 218] width 95 height 27
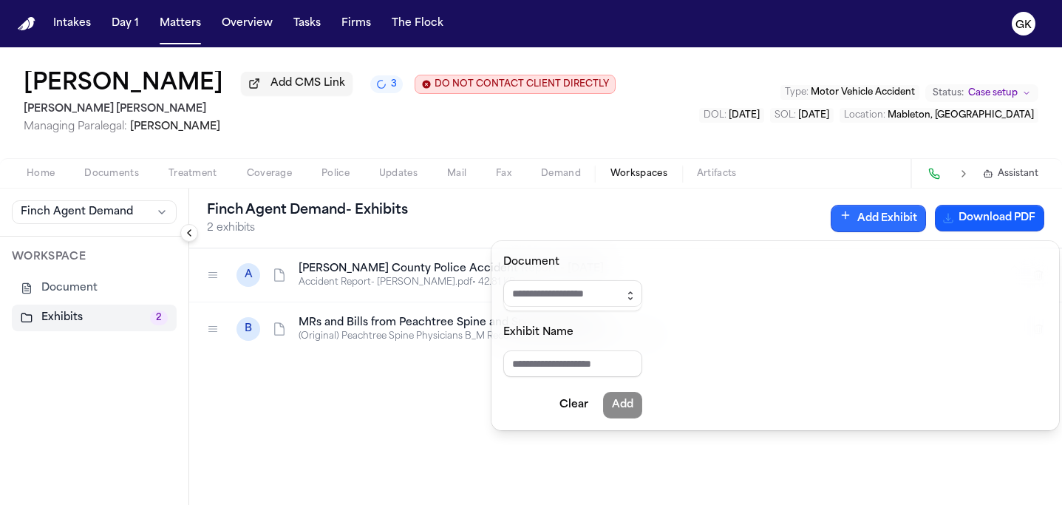
click at [642, 295] on button "button" at bounding box center [630, 295] width 24 height 31
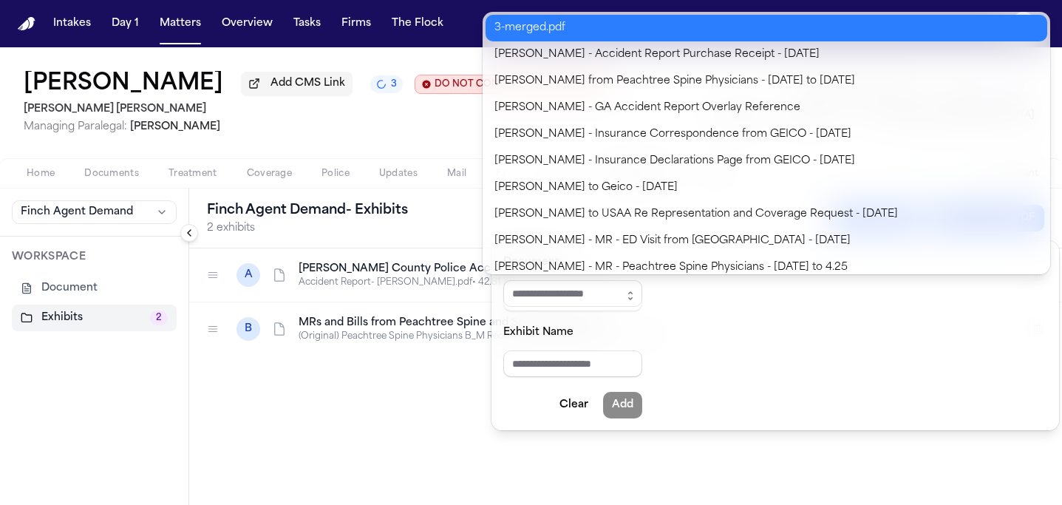
type input "**********"
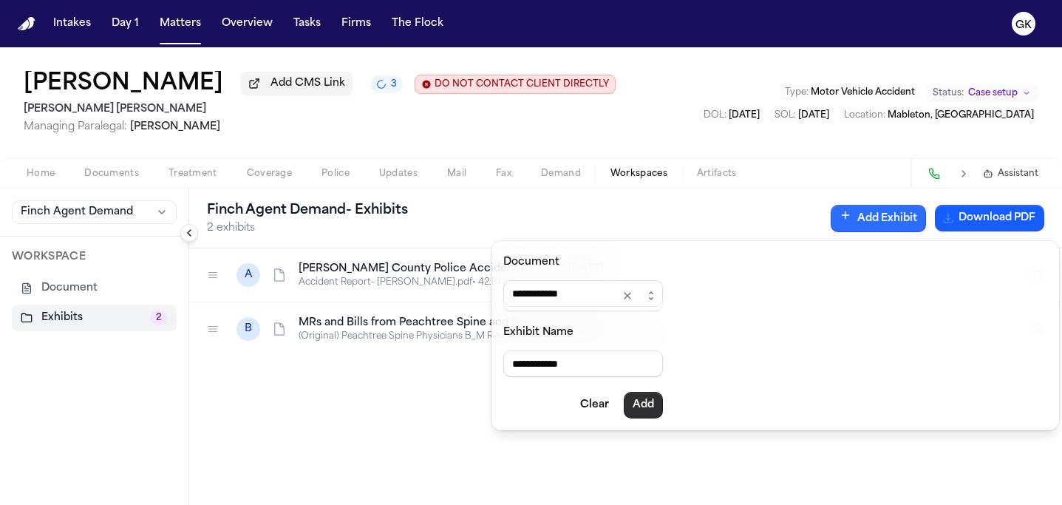
click at [651, 404] on button "Add" at bounding box center [642, 405] width 39 height 27
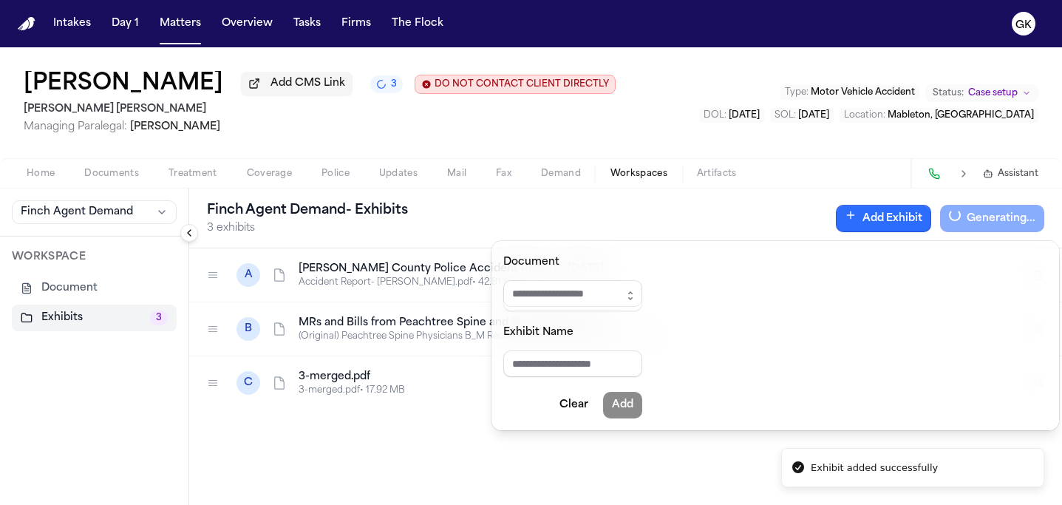
click at [341, 383] on div "[PERSON_NAME] Agent Demand - Exhibits 3 exhibits Add Exhibit Generating... A [P…" at bounding box center [625, 346] width 872 height 316
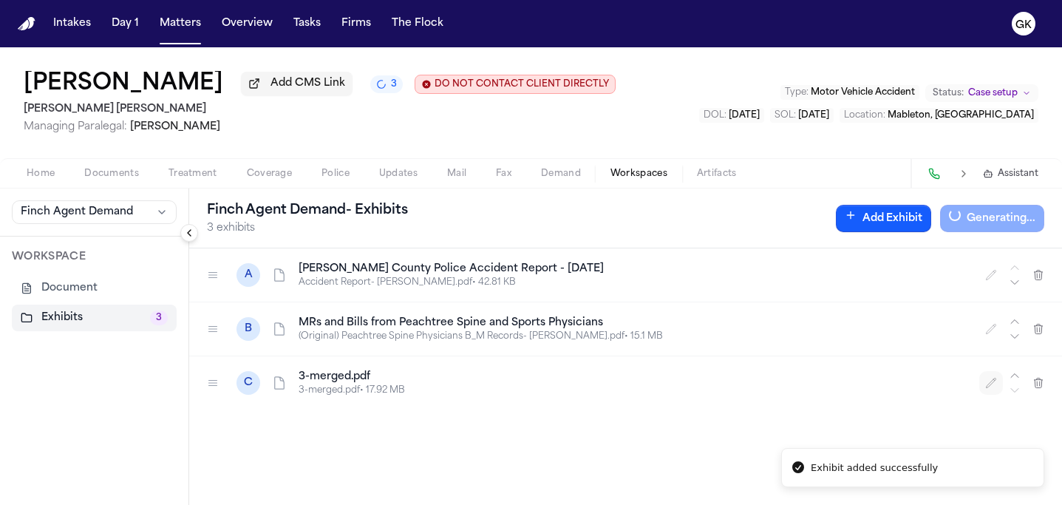
click at [993, 386] on icon "button" at bounding box center [991, 383] width 12 height 12
drag, startPoint x: 408, startPoint y: 392, endPoint x: 62, endPoint y: 358, distance: 348.0
click at [62, 358] on div "**********" at bounding box center [531, 346] width 1062 height 316
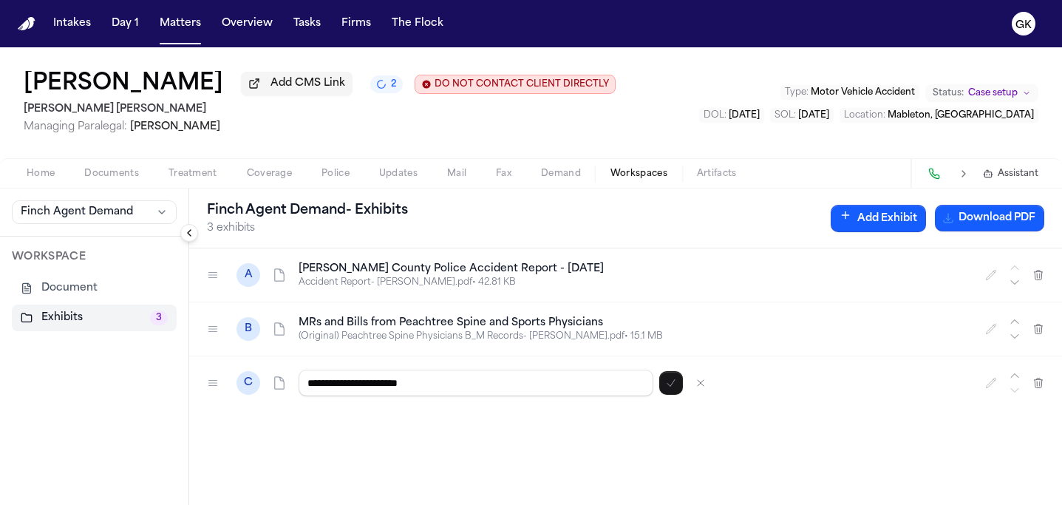
type input "**********"
click at [667, 388] on icon "button" at bounding box center [671, 383] width 12 height 12
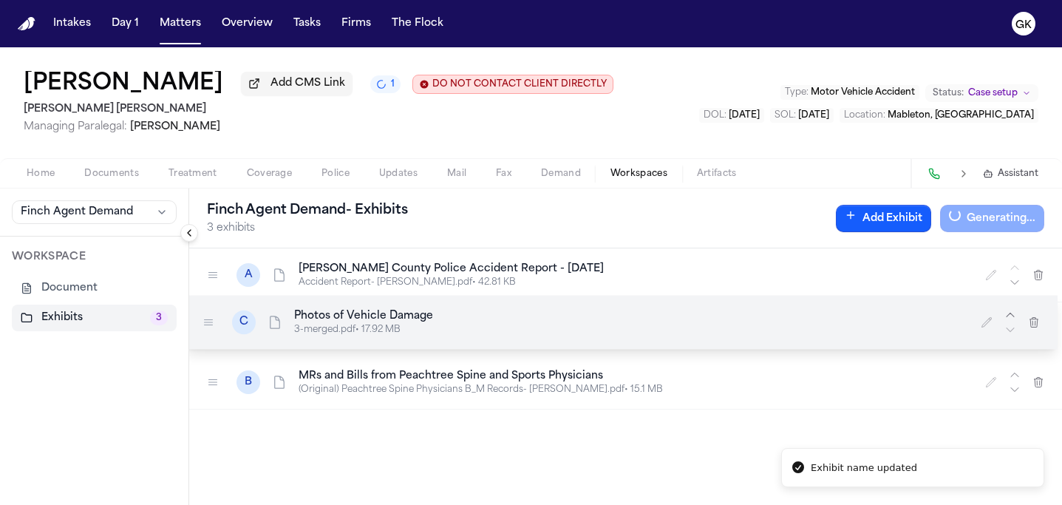
drag, startPoint x: 203, startPoint y: 389, endPoint x: 216, endPoint y: 326, distance: 64.9
click at [198, 328] on div at bounding box center [208, 322] width 24 height 24
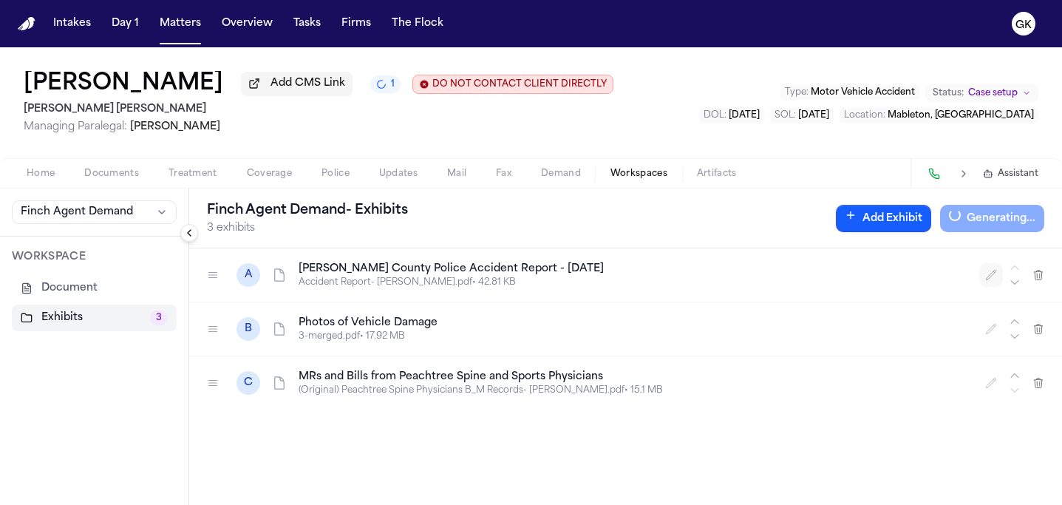
click at [994, 276] on icon "button" at bounding box center [991, 275] width 12 height 12
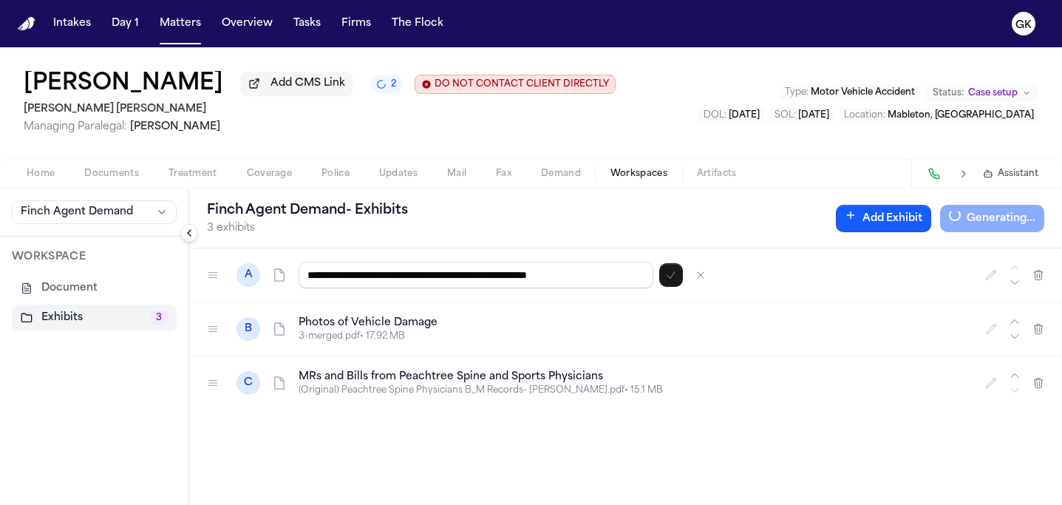
drag, startPoint x: 564, startPoint y: 281, endPoint x: 688, endPoint y: 297, distance: 125.9
click at [663, 292] on div "**********" at bounding box center [625, 275] width 872 height 54
drag, startPoint x: 372, startPoint y: 280, endPoint x: 200, endPoint y: 267, distance: 171.8
click at [200, 267] on div "**********" at bounding box center [625, 275] width 872 height 54
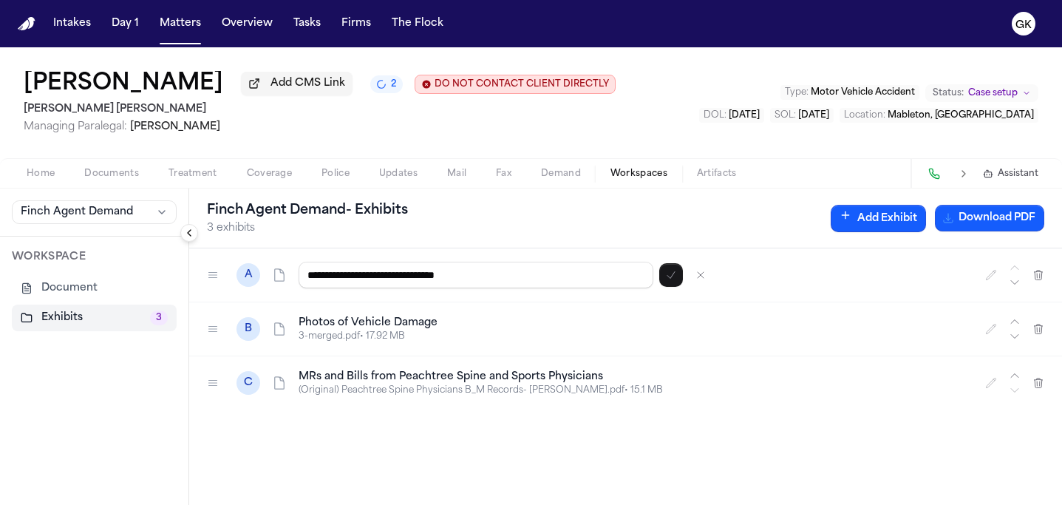
type input "**********"
click at [673, 281] on icon "button" at bounding box center [671, 275] width 12 height 12
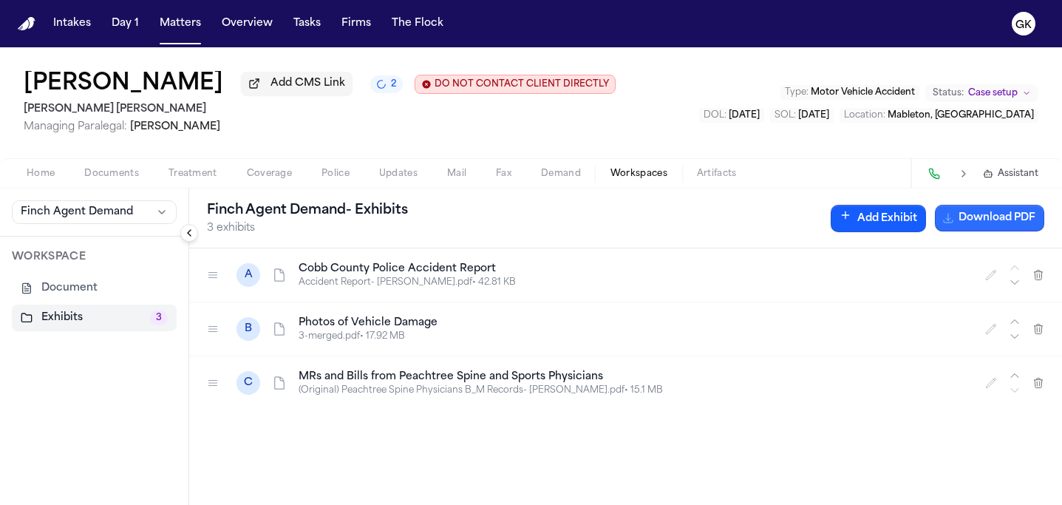
click at [973, 225] on button "Download PDF" at bounding box center [988, 218] width 109 height 27
